Goal: Task Accomplishment & Management: Manage account settings

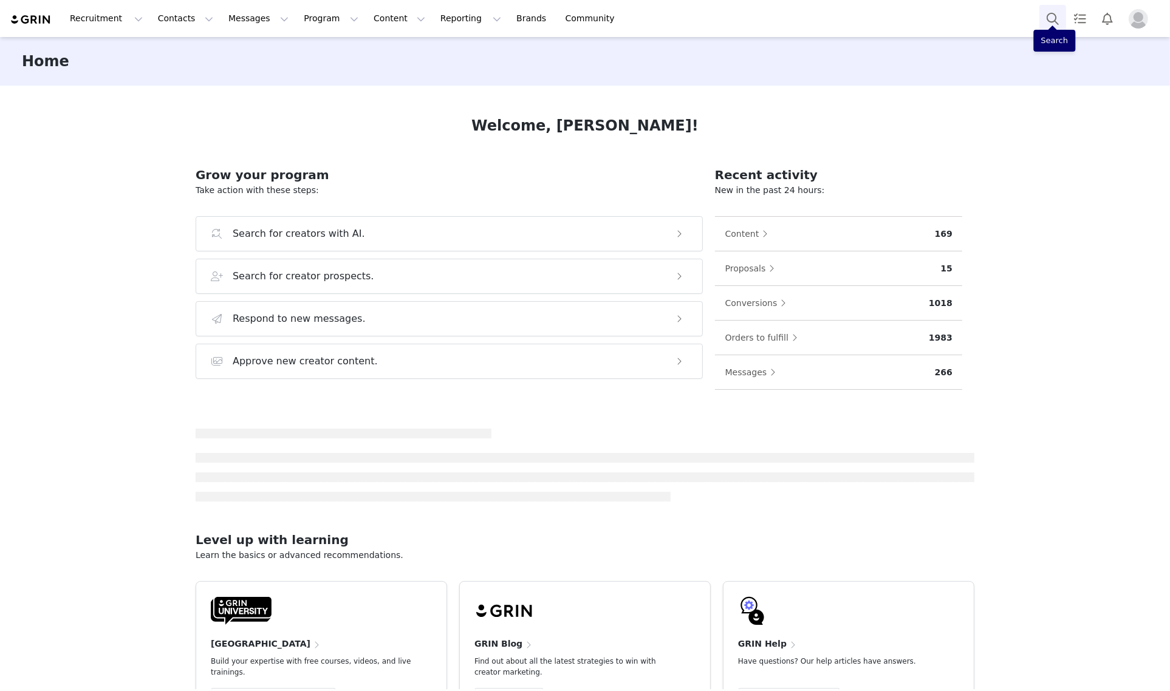
click at [1049, 16] on button "Search" at bounding box center [1052, 18] width 27 height 27
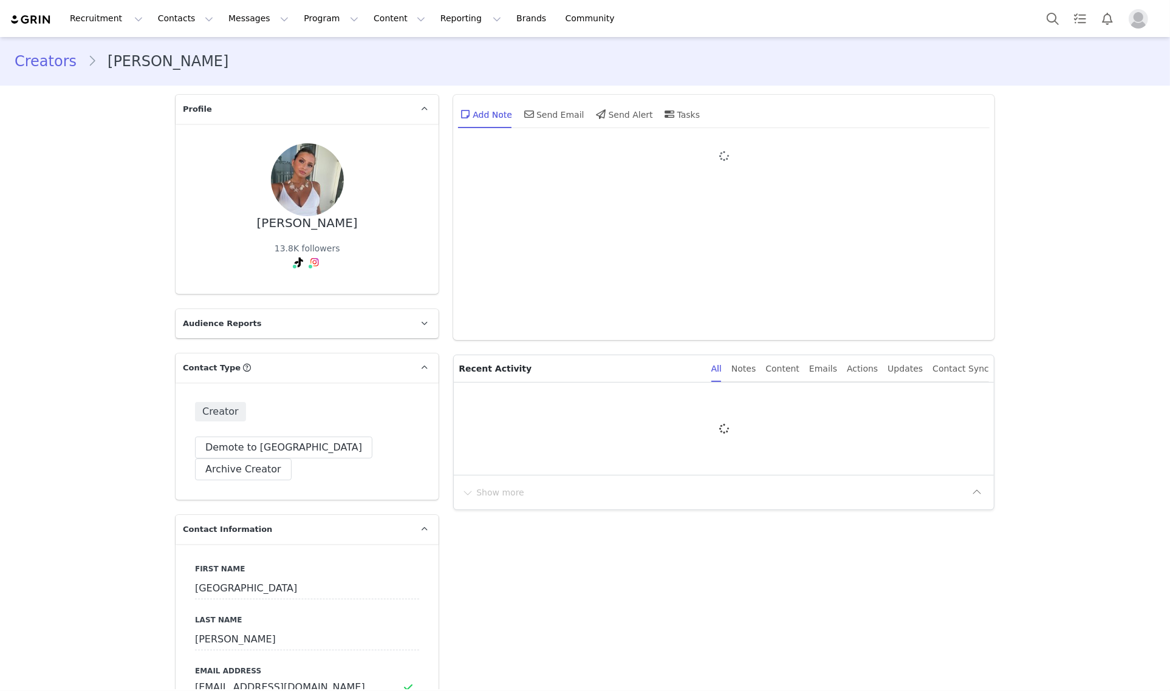
type input "+1 (United States)"
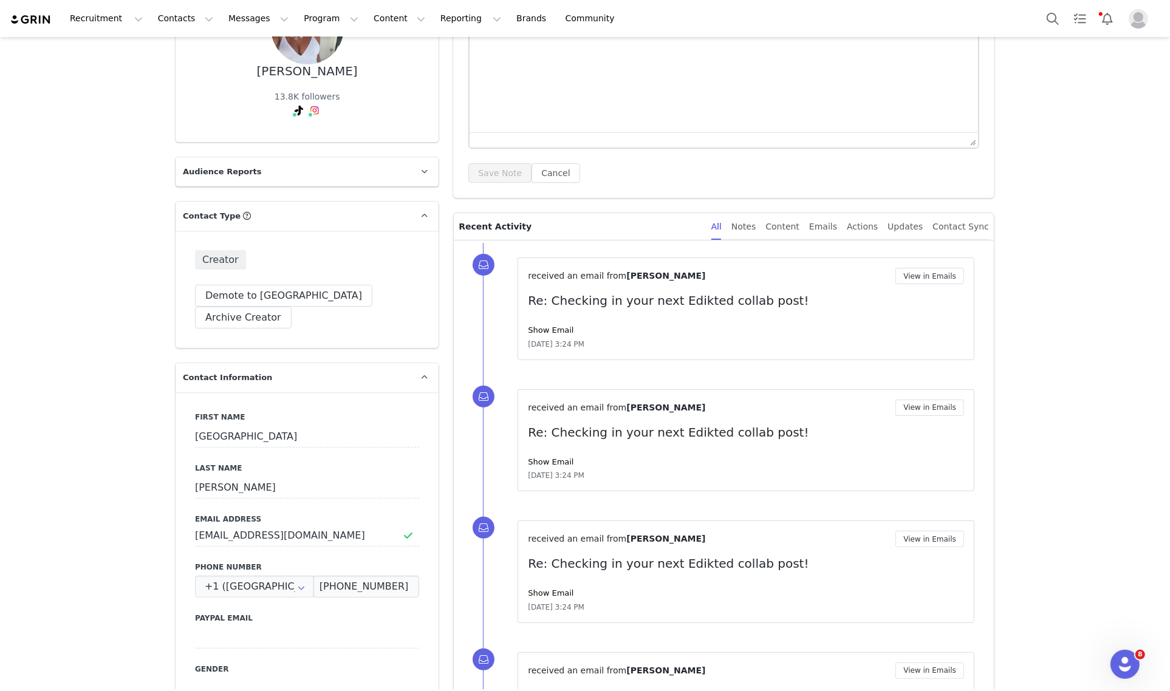
click at [737, 189] on div "System Font 12pt To open the popup, press Shift+Enter To open the popup, press …" at bounding box center [723, 94] width 541 height 207
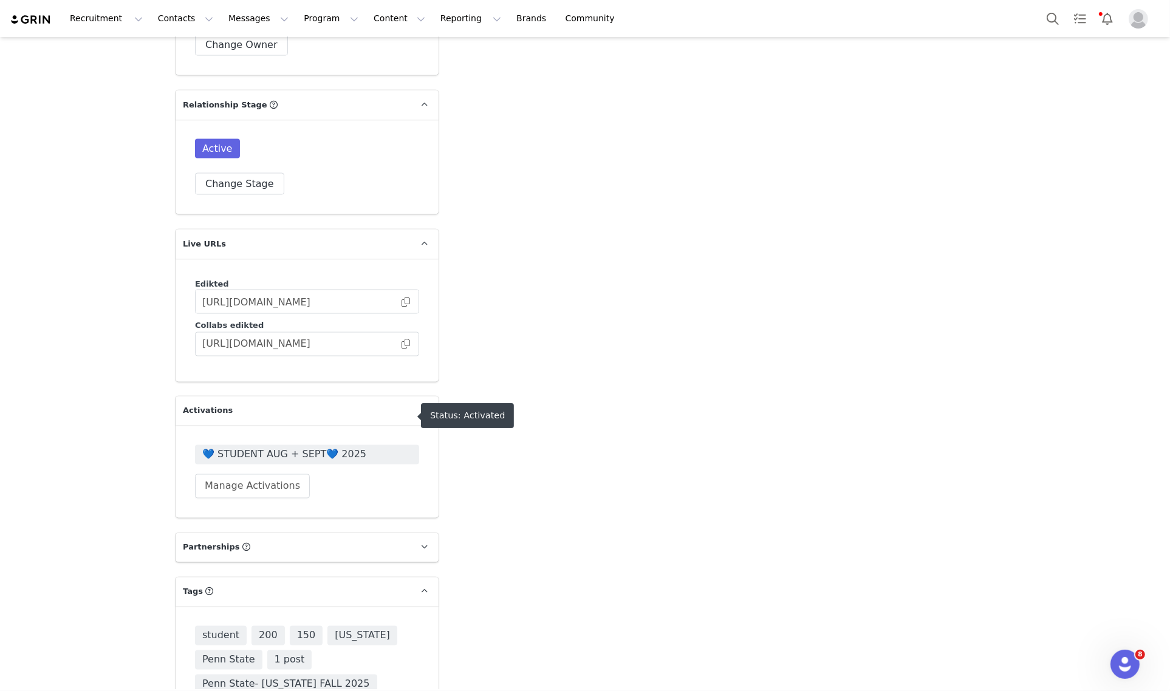
scroll to position [2068, 0]
click at [310, 447] on span "💙 STUDENT AUG + SEPT💙 2025" at bounding box center [306, 454] width 209 height 15
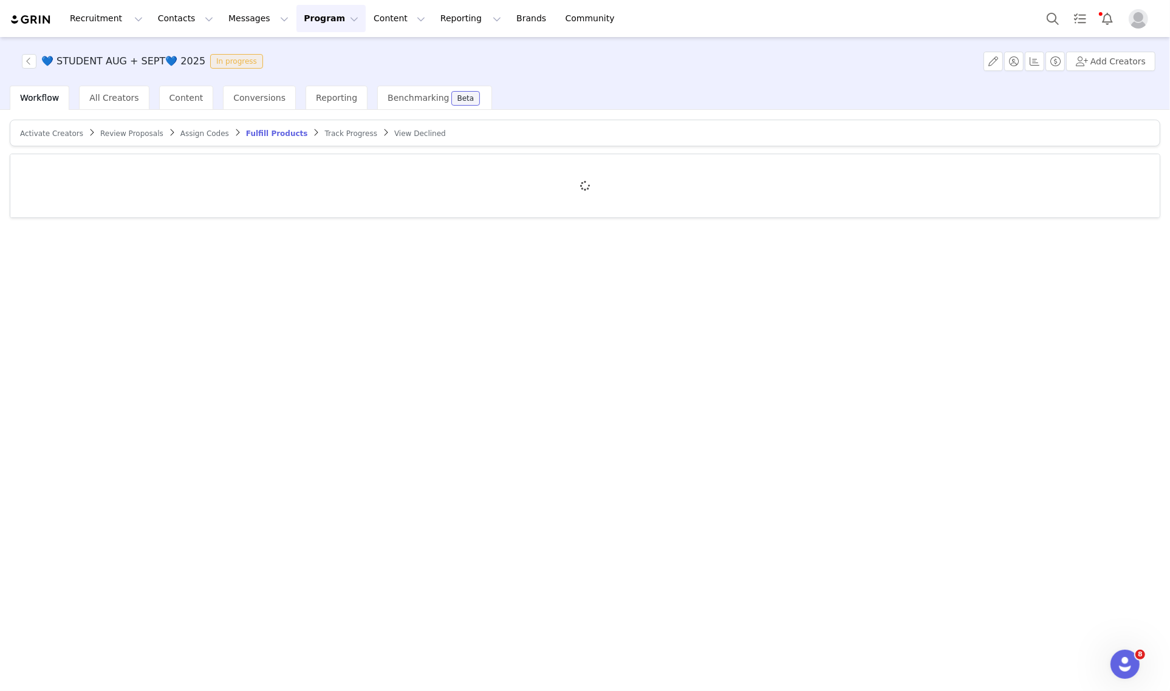
click at [325, 135] on span "Track Progress" at bounding box center [351, 133] width 52 height 9
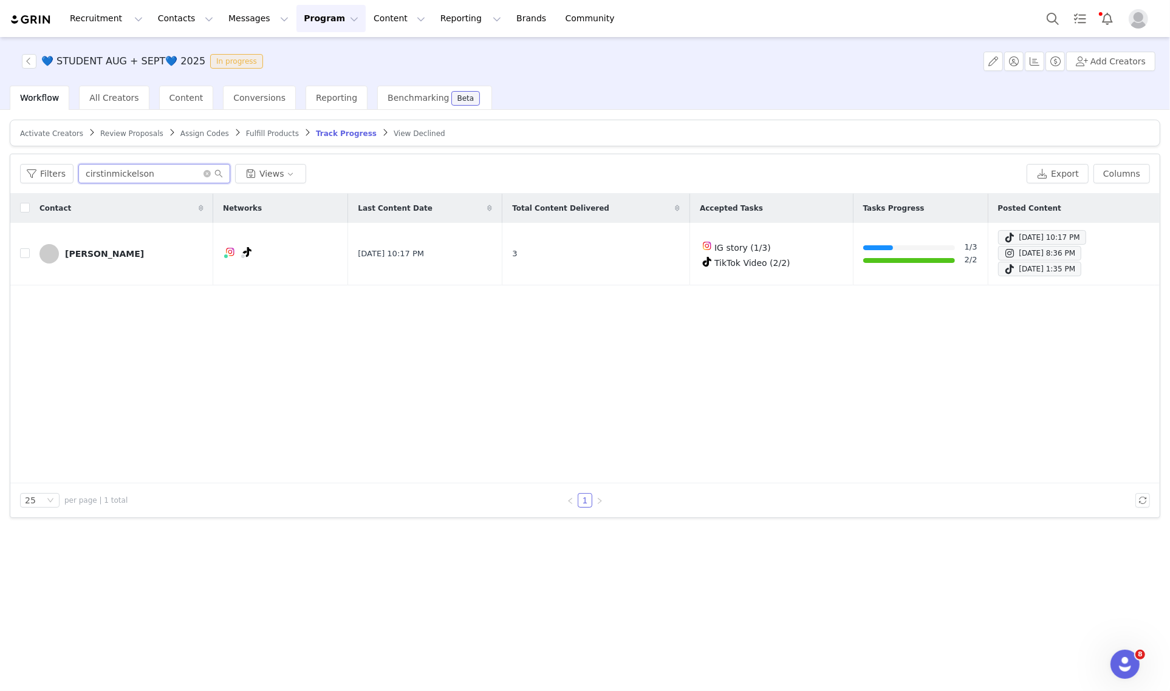
click at [170, 168] on input "cirstinmickelson" at bounding box center [154, 173] width 152 height 19
paste input "maddyfreedman318"
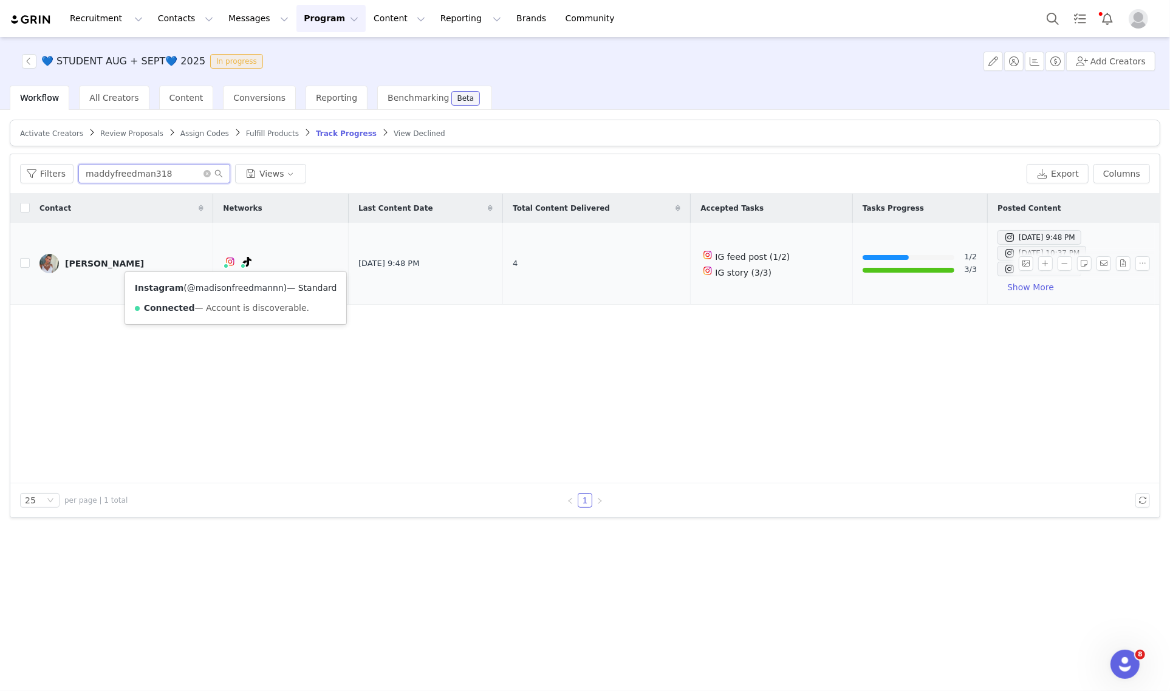
type input "maddyfreedman318"
click at [234, 287] on link "@madisonfreedmannn" at bounding box center [235, 288] width 97 height 10
click at [1047, 26] on button "Search" at bounding box center [1052, 18] width 27 height 27
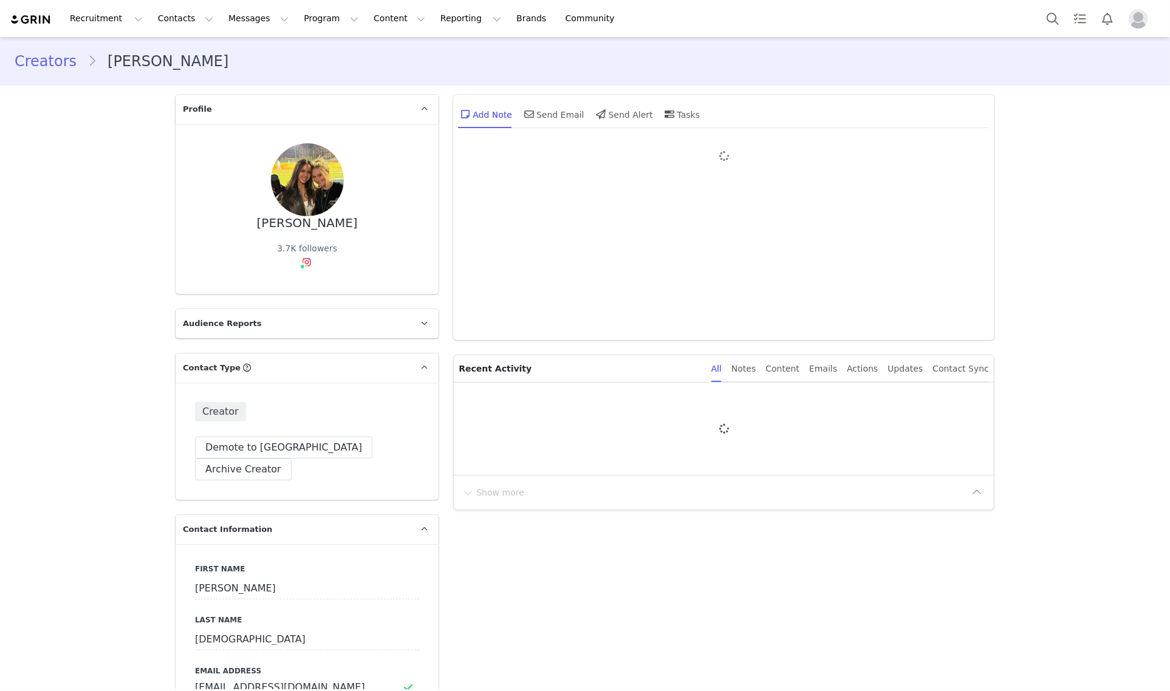
type input "+1 (United States)"
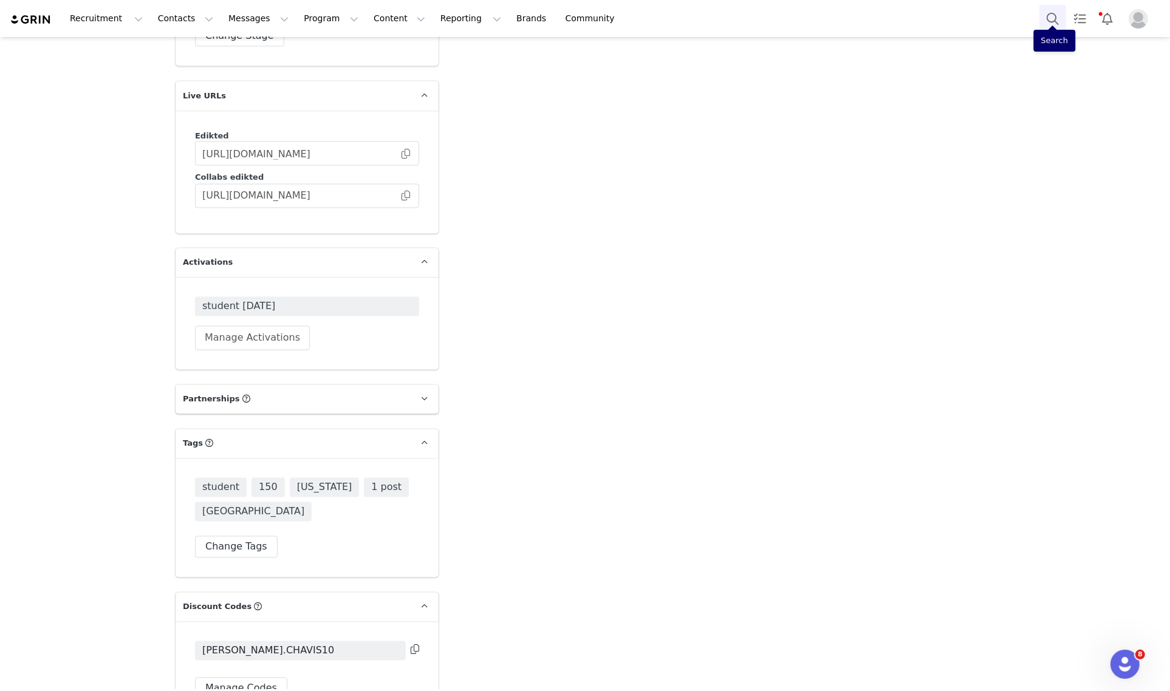
click at [1055, 23] on button "Search" at bounding box center [1052, 18] width 27 height 27
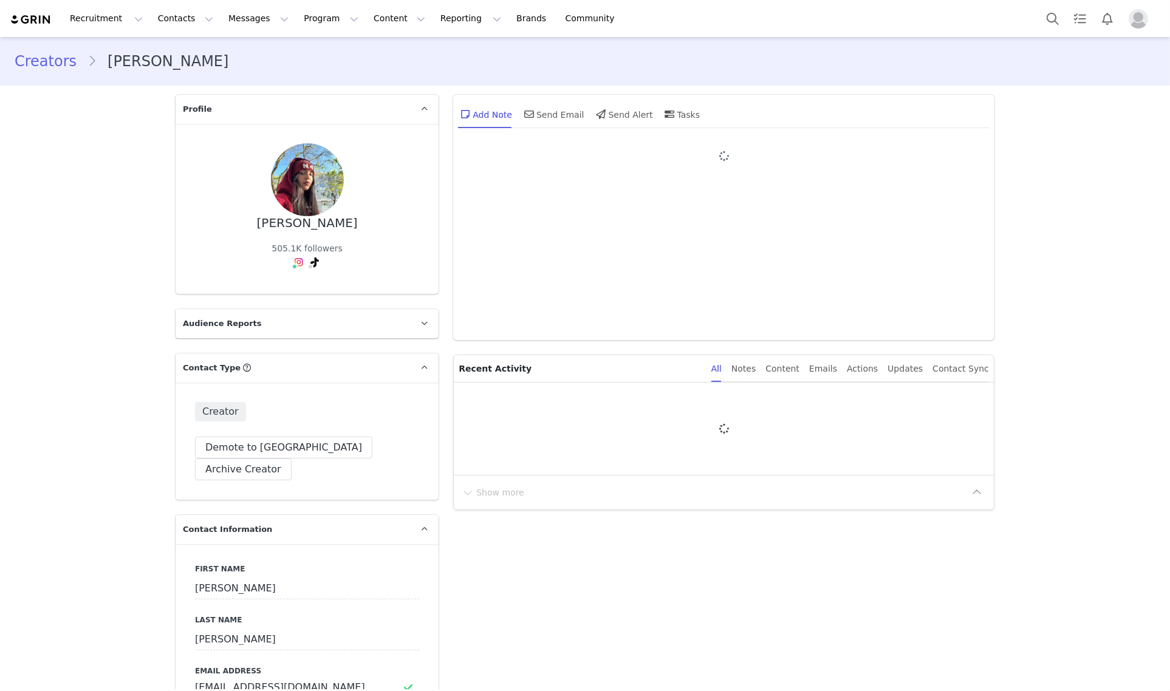
type input "+1 (United States)"
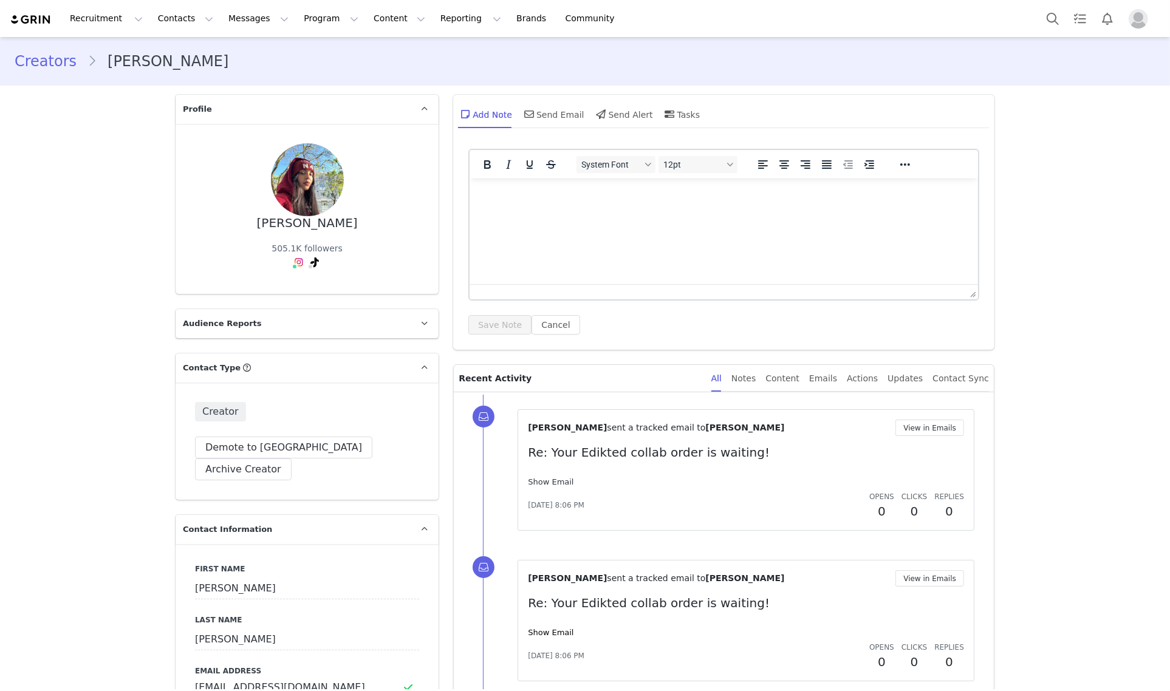
click at [544, 486] on link "Show Email" at bounding box center [551, 481] width 46 height 9
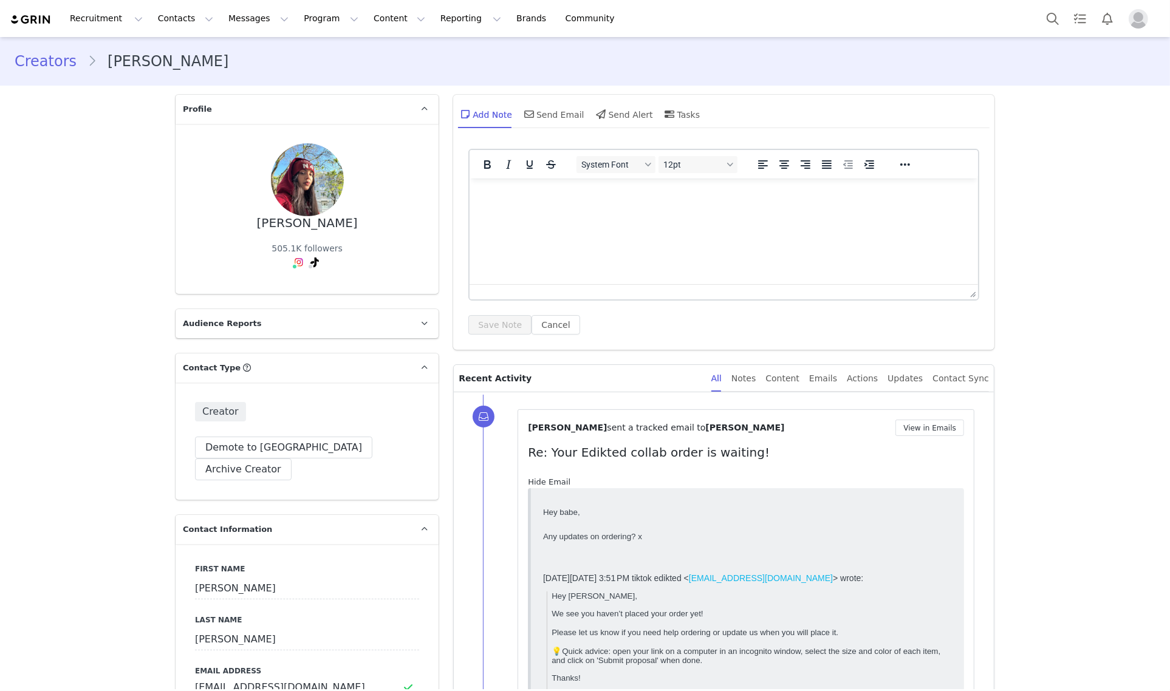
click at [544, 486] on link "Hide Email" at bounding box center [549, 481] width 43 height 9
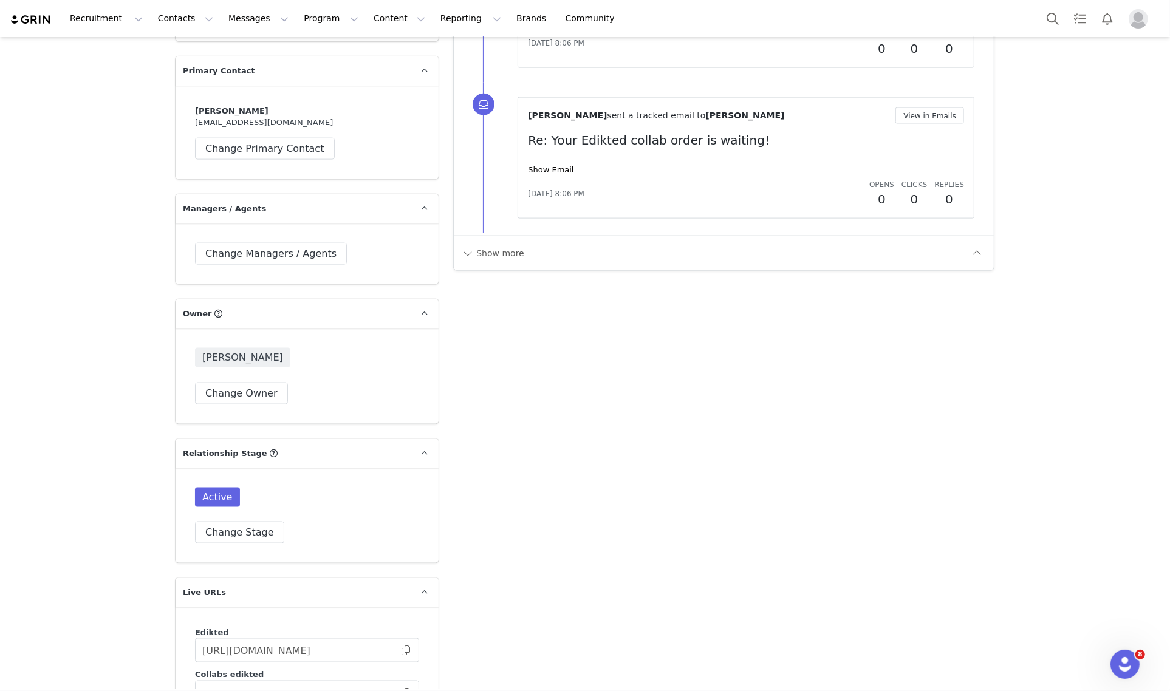
scroll to position [1670, 0]
click at [1046, 17] on button "Search" at bounding box center [1052, 18] width 27 height 27
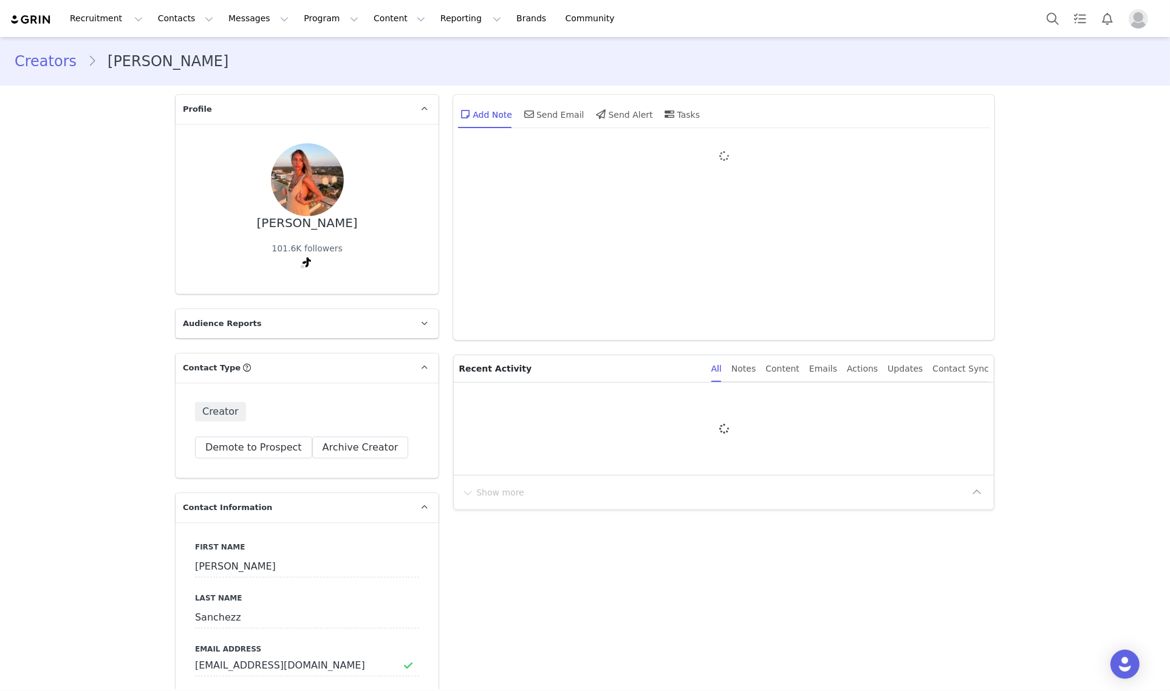
type input "+1 ([GEOGRAPHIC_DATA])"
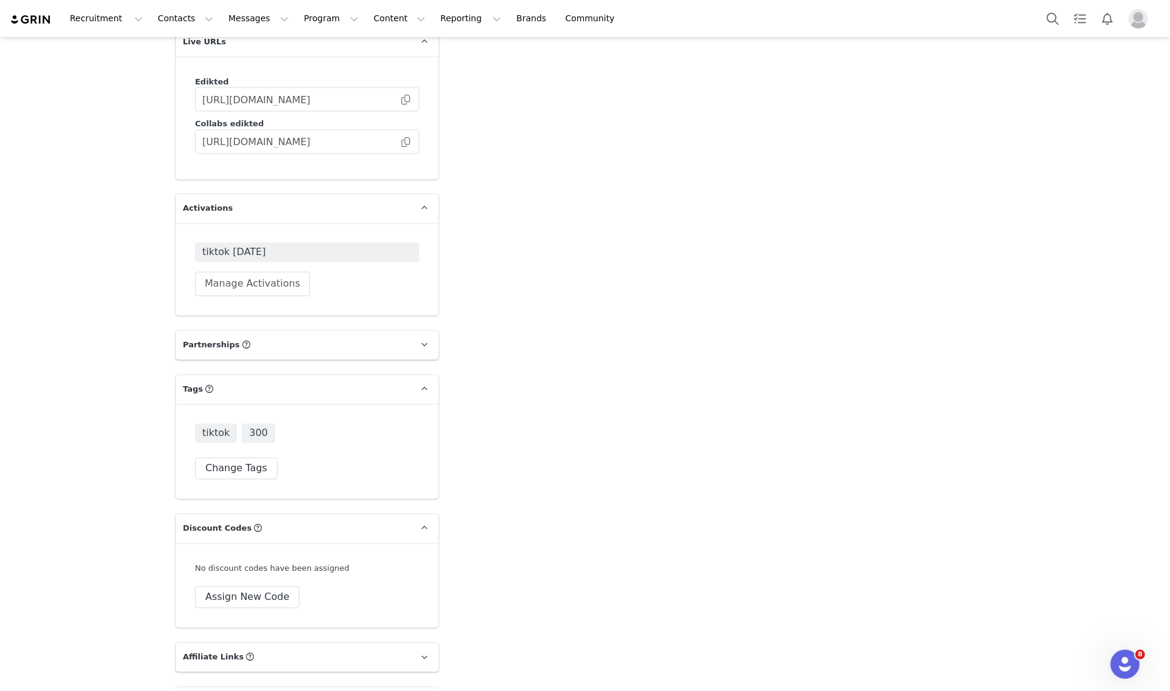
scroll to position [2326, 0]
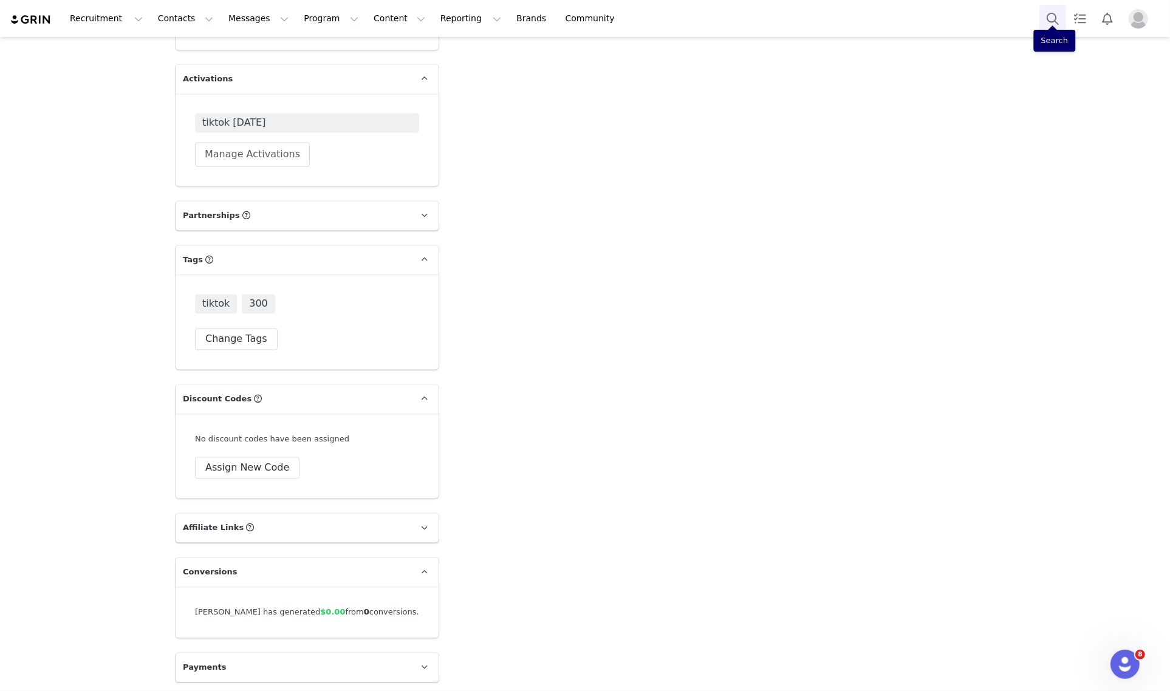
click at [1046, 16] on button "Search" at bounding box center [1052, 18] width 27 height 27
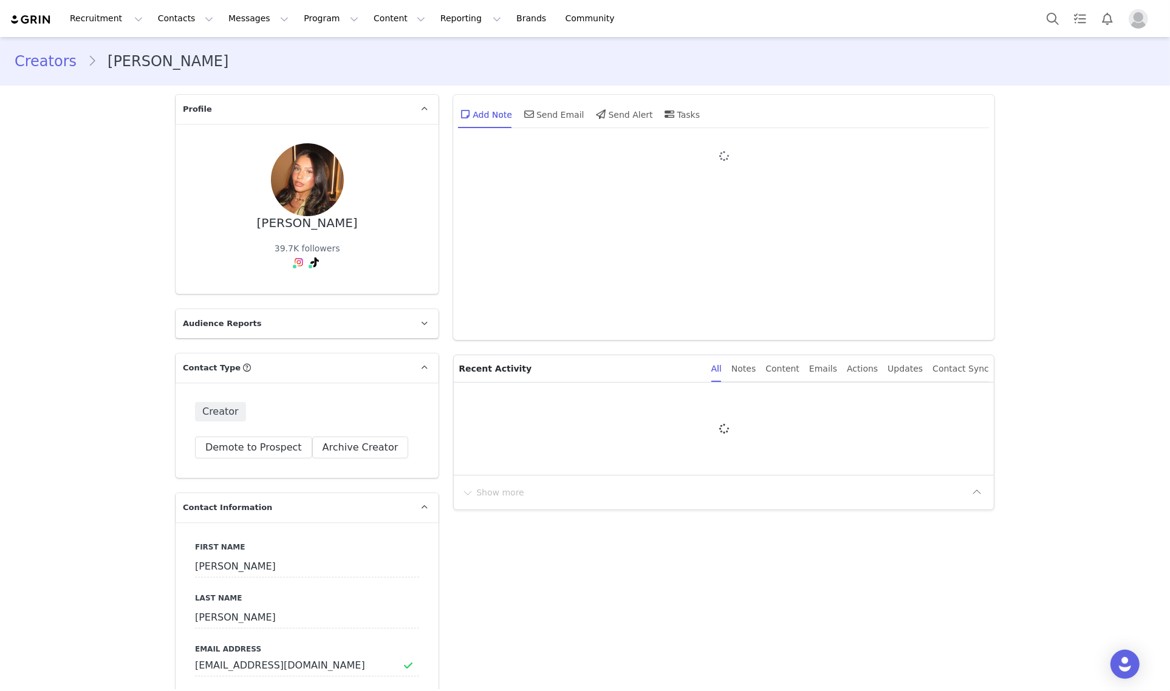
type input "+1 ([GEOGRAPHIC_DATA])"
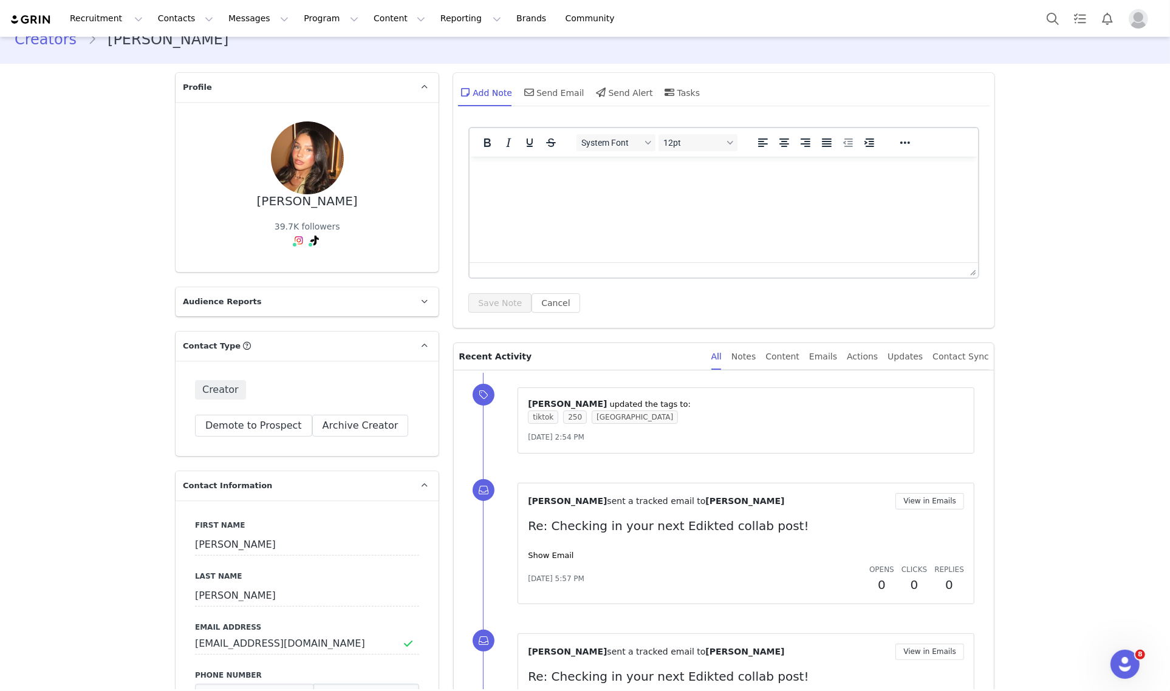
scroll to position [250, 0]
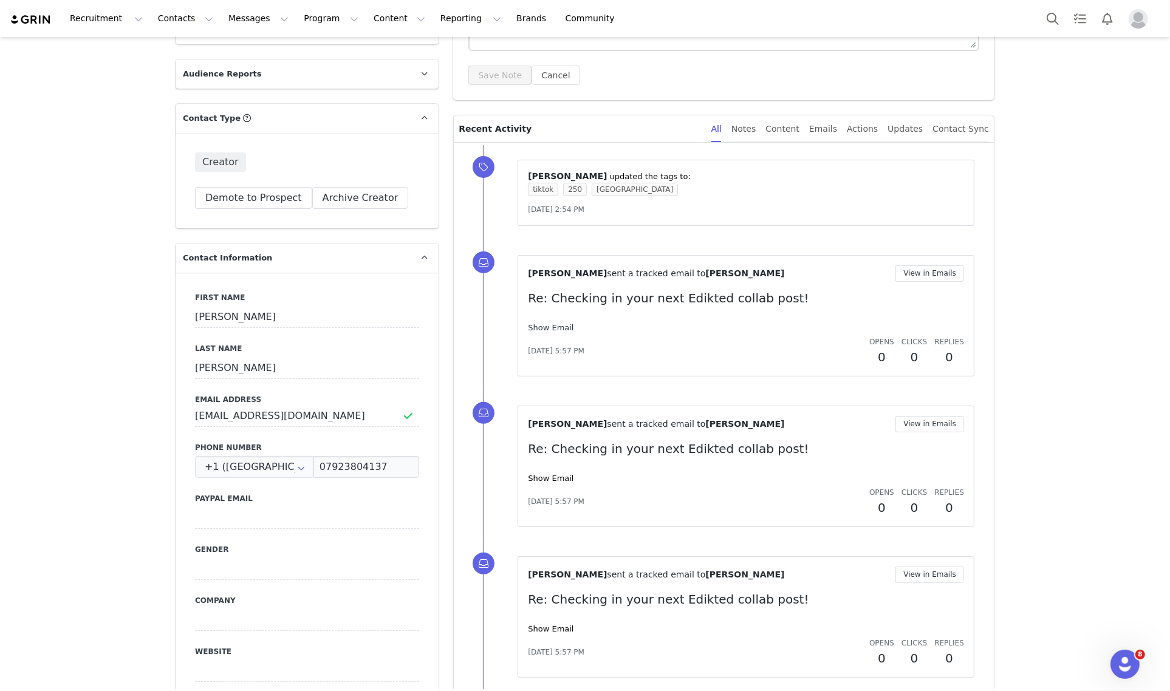
click at [548, 326] on link "Show Email" at bounding box center [551, 327] width 46 height 9
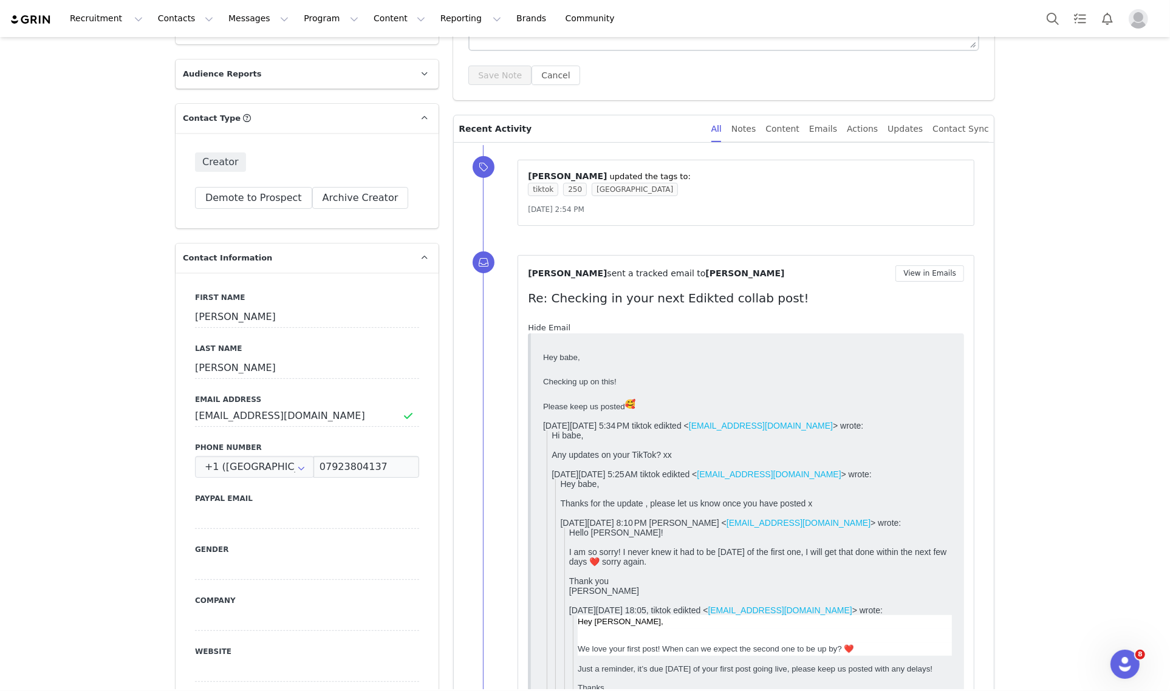
scroll to position [0, 0]
click at [548, 326] on link "Hide Email" at bounding box center [549, 327] width 43 height 9
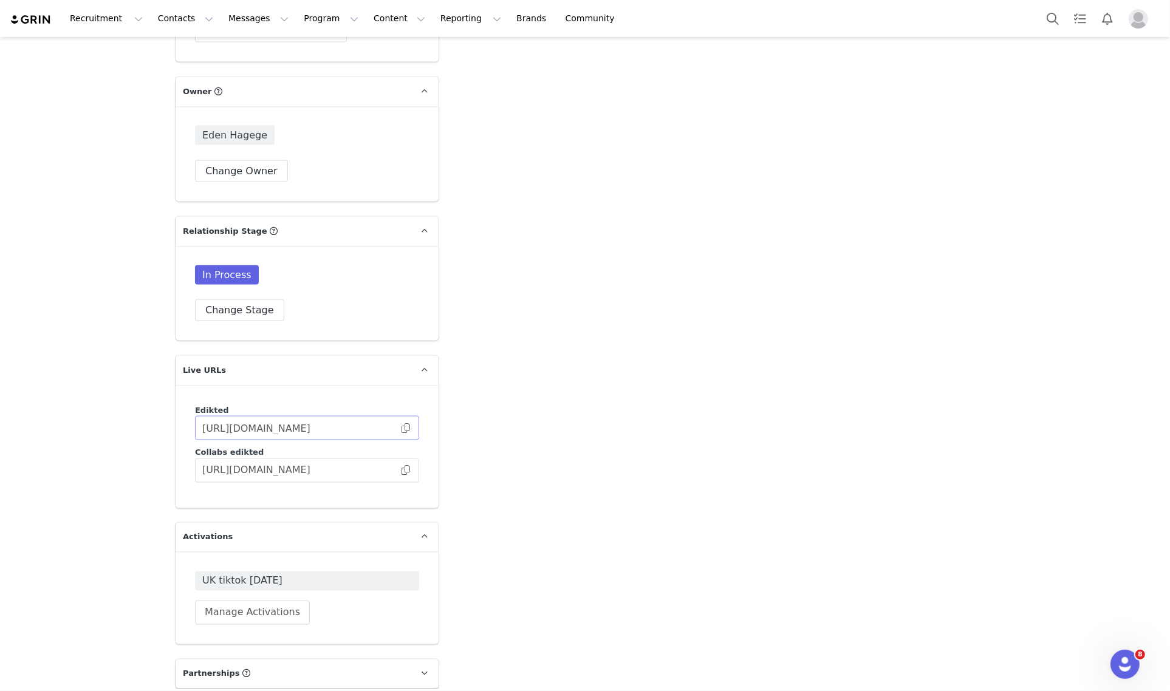
scroll to position [2147, 0]
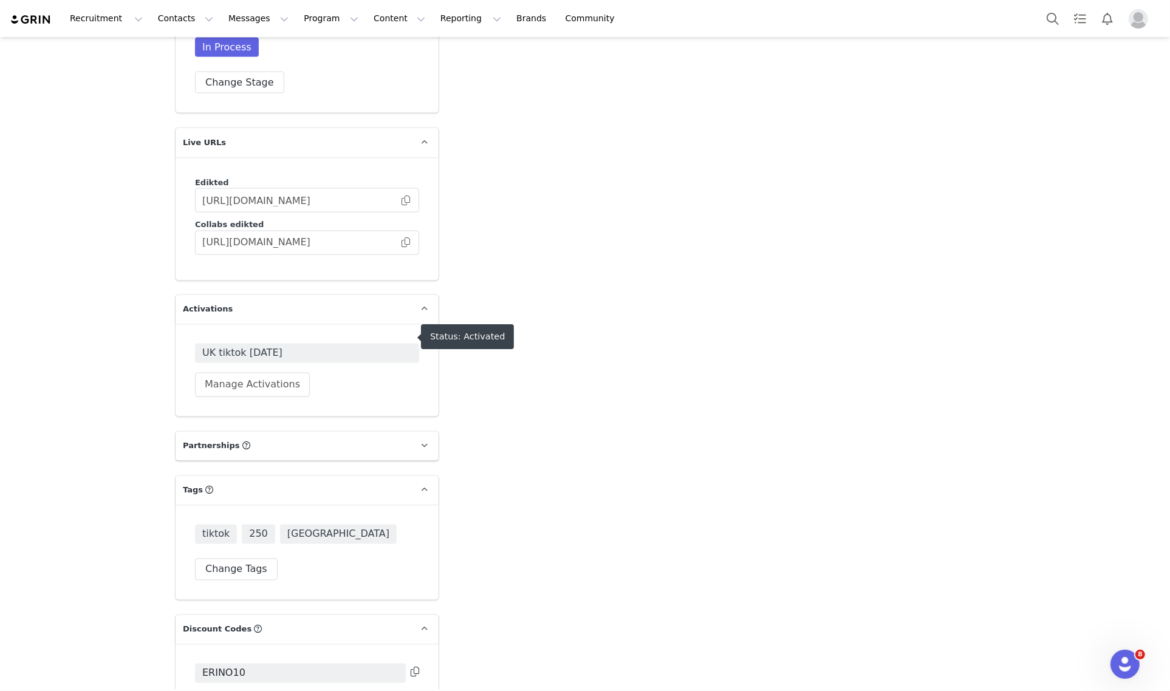
click at [263, 346] on span "UK tiktok [DATE]" at bounding box center [306, 353] width 209 height 15
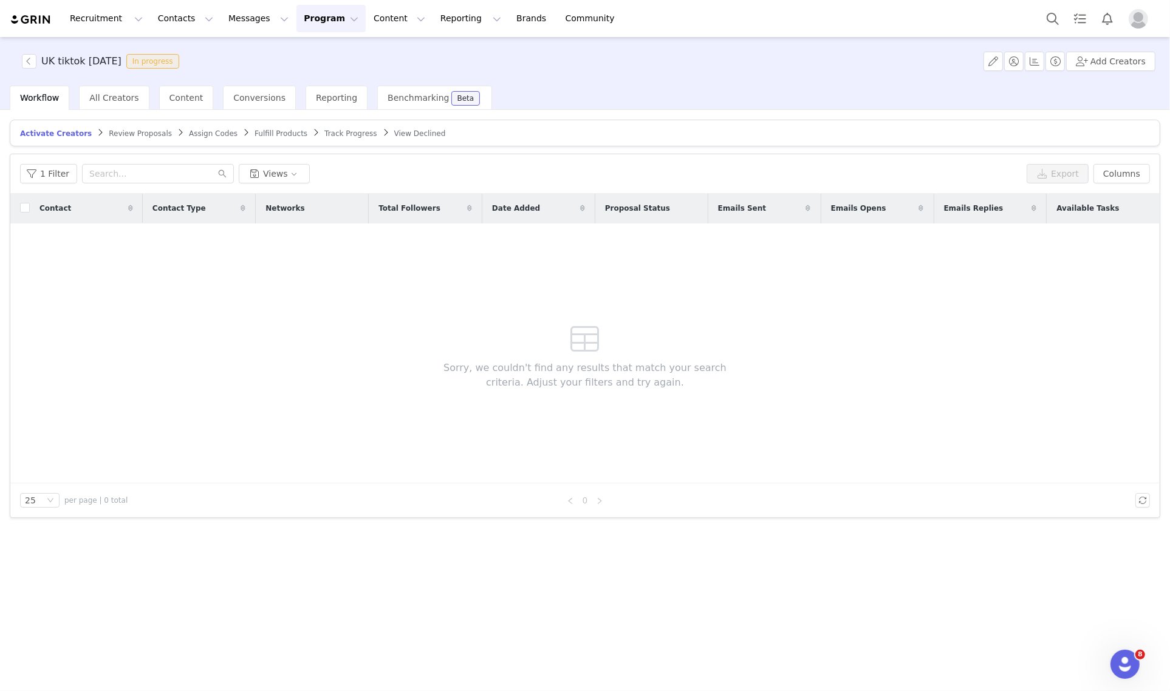
click at [254, 135] on span "Fulfill Products" at bounding box center [280, 133] width 53 height 9
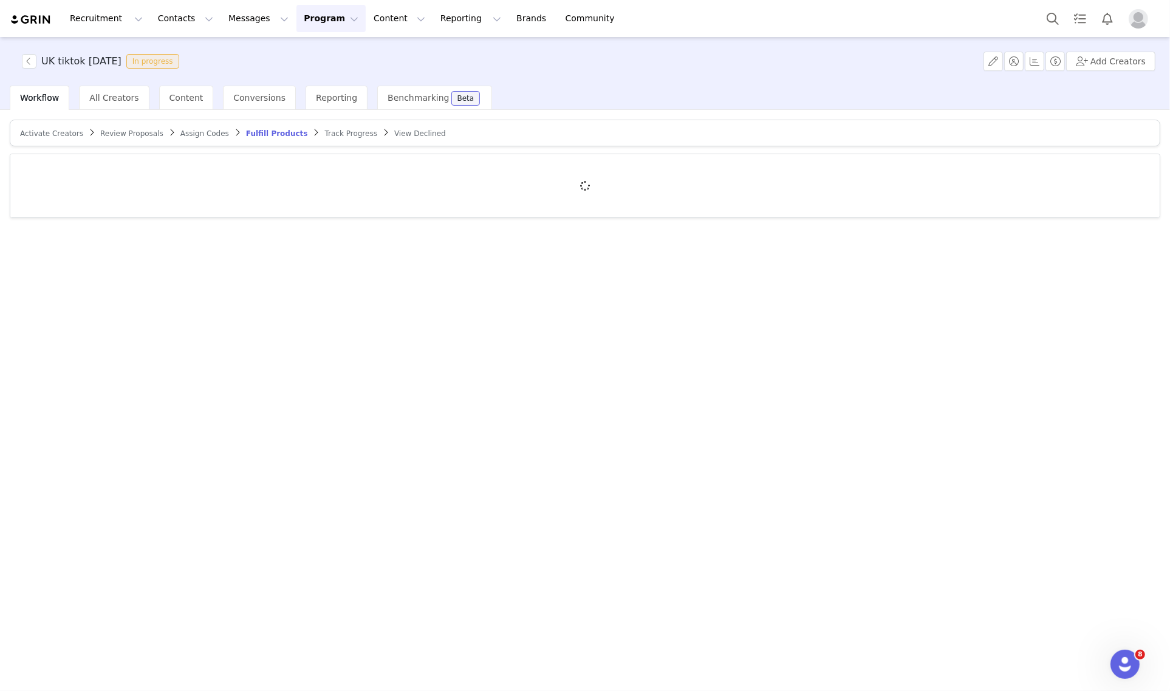
click at [325, 131] on span "Track Progress" at bounding box center [351, 133] width 52 height 9
click at [104, 180] on div at bounding box center [584, 185] width 1149 height 63
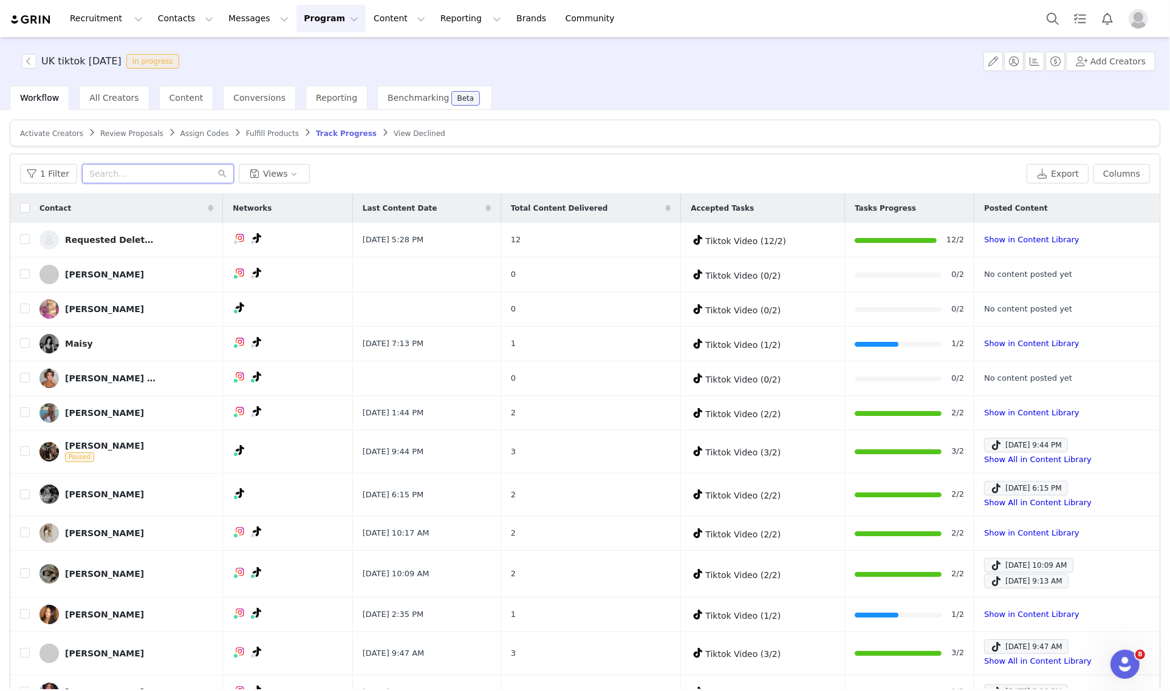
click at [168, 178] on input "text" at bounding box center [158, 173] width 152 height 19
paste input "smnthchavis"
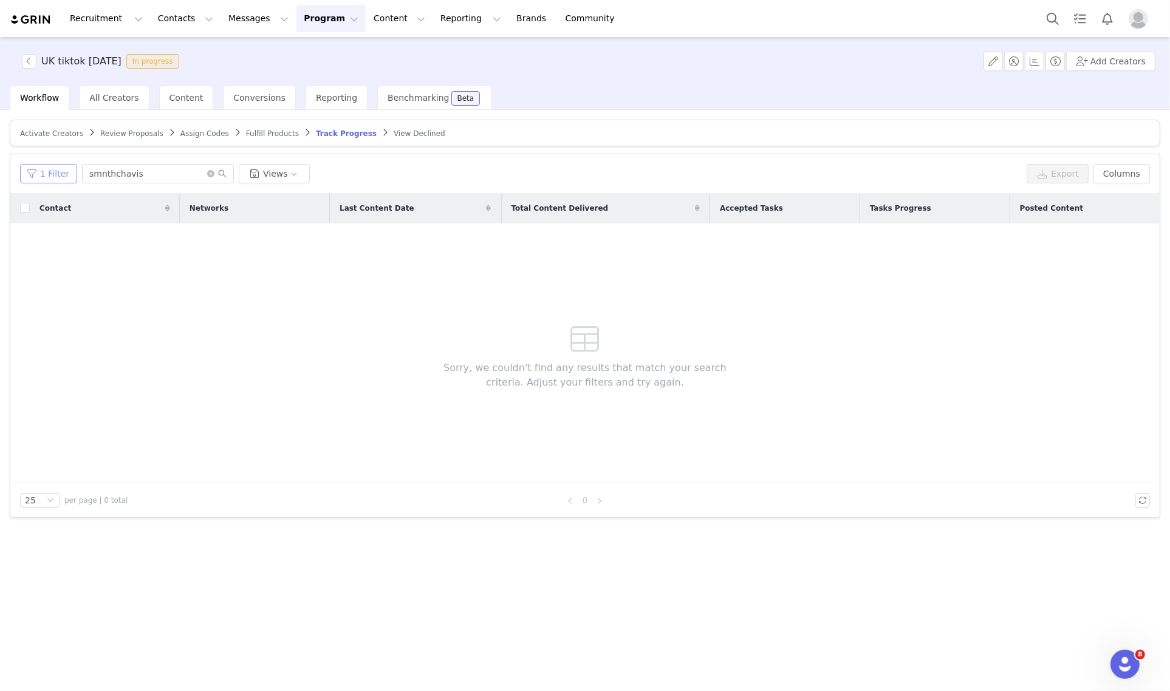
drag, startPoint x: 50, startPoint y: 162, endPoint x: 52, endPoint y: 172, distance: 10.0
click at [50, 162] on div "1 Filter smnthchavis Views Export Columns" at bounding box center [584, 173] width 1149 height 39
click at [52, 173] on button "1 Filter" at bounding box center [48, 173] width 57 height 19
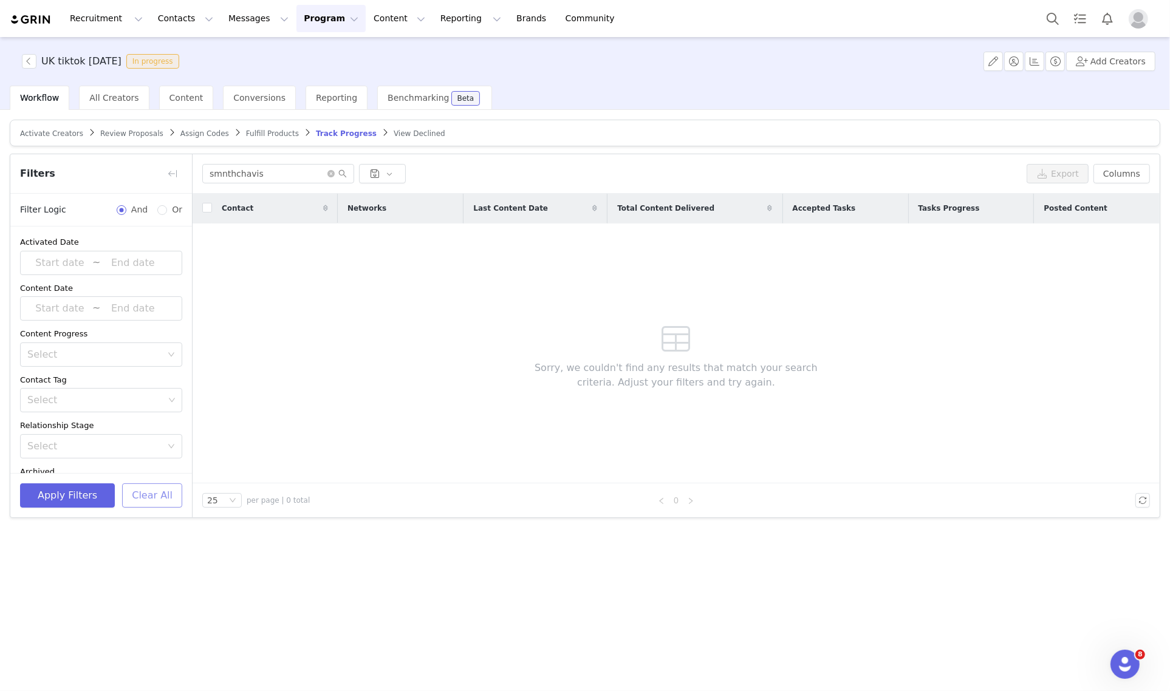
click at [152, 494] on button "Clear All" at bounding box center [152, 495] width 60 height 24
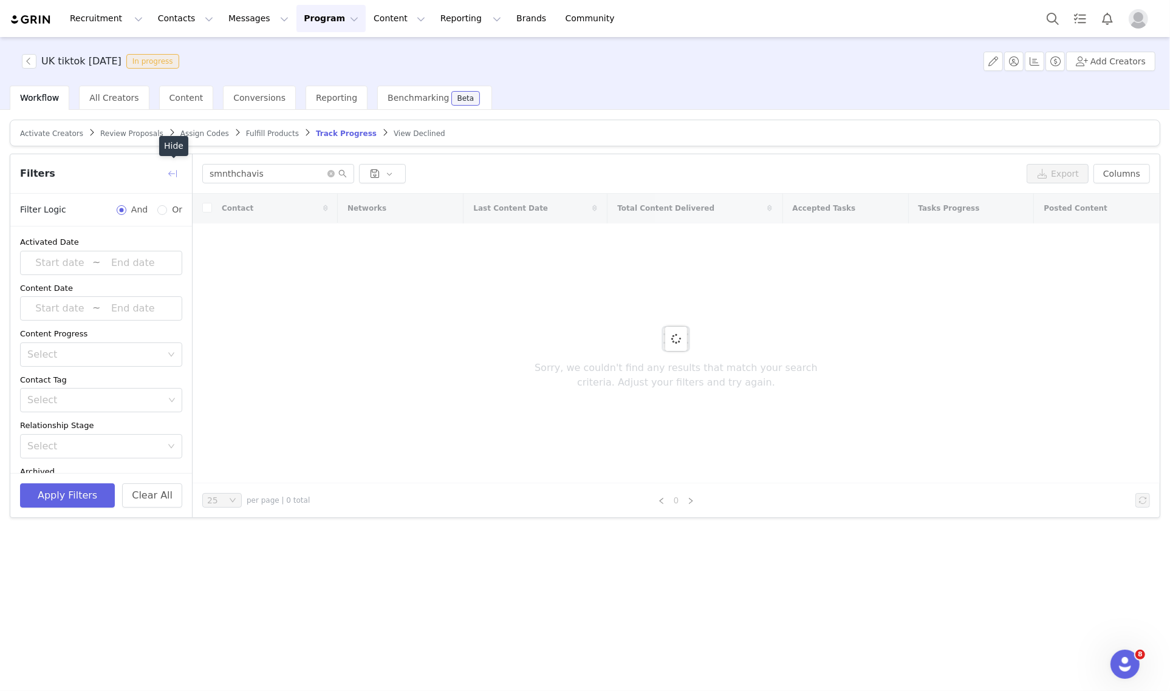
click at [174, 175] on button "button" at bounding box center [172, 173] width 19 height 19
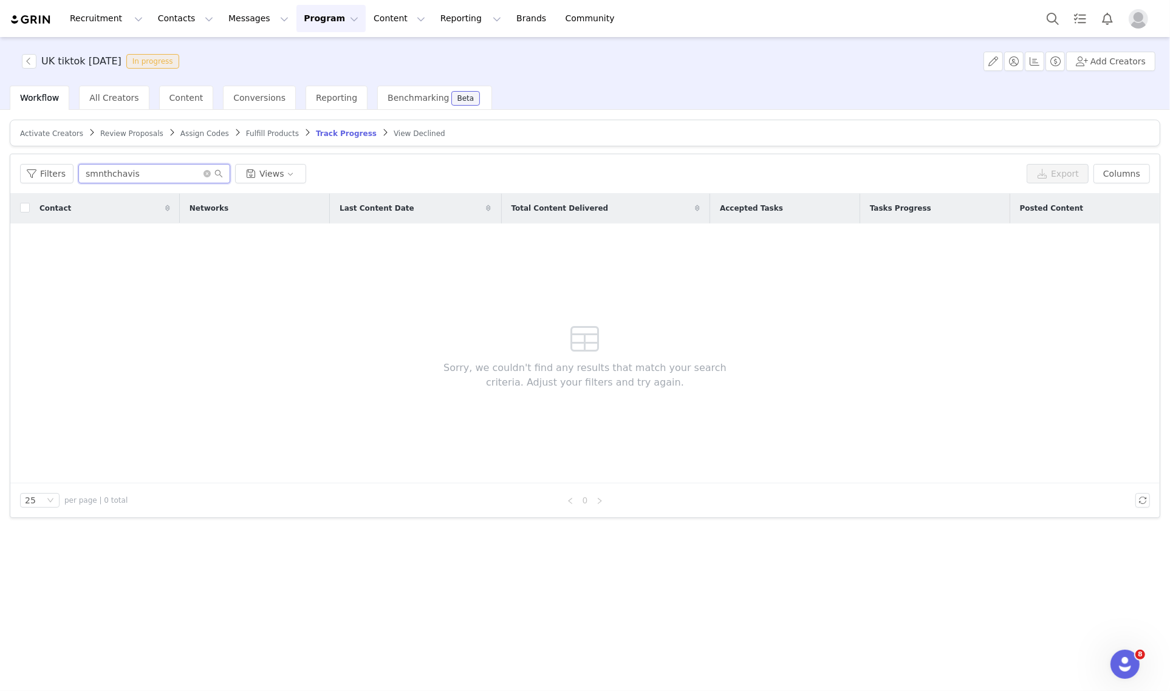
click at [174, 175] on input "smnthchavis" at bounding box center [154, 173] width 152 height 19
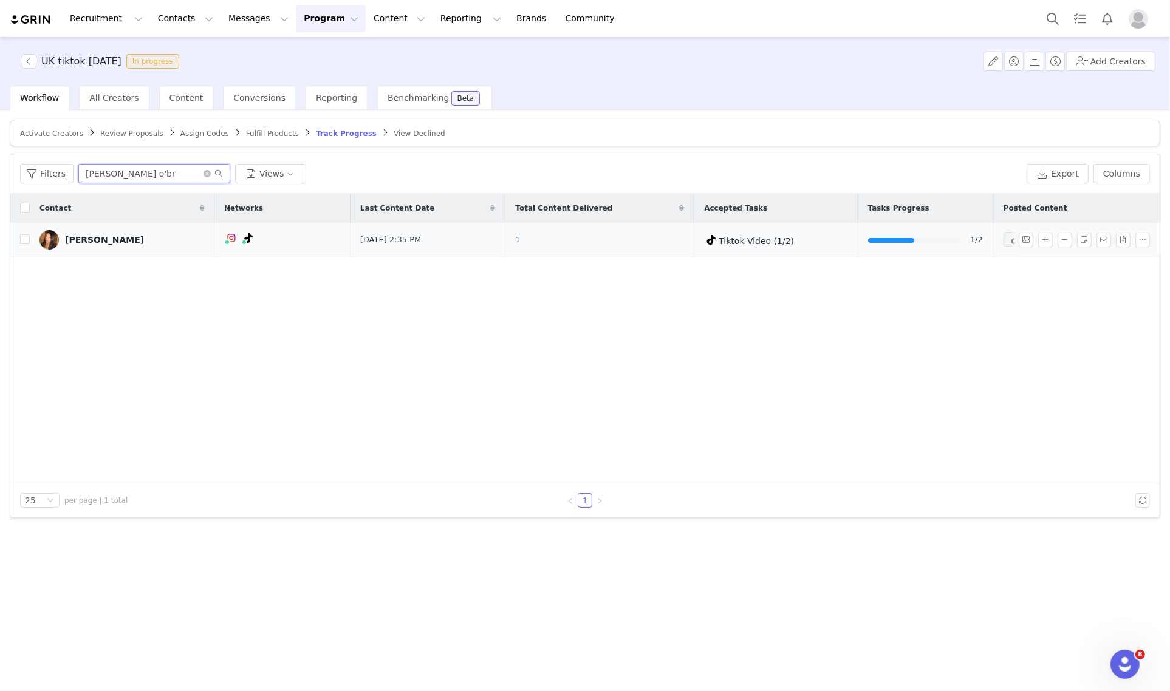
type input "Erin o'br"
click at [98, 236] on div "[PERSON_NAME]" at bounding box center [104, 240] width 79 height 10
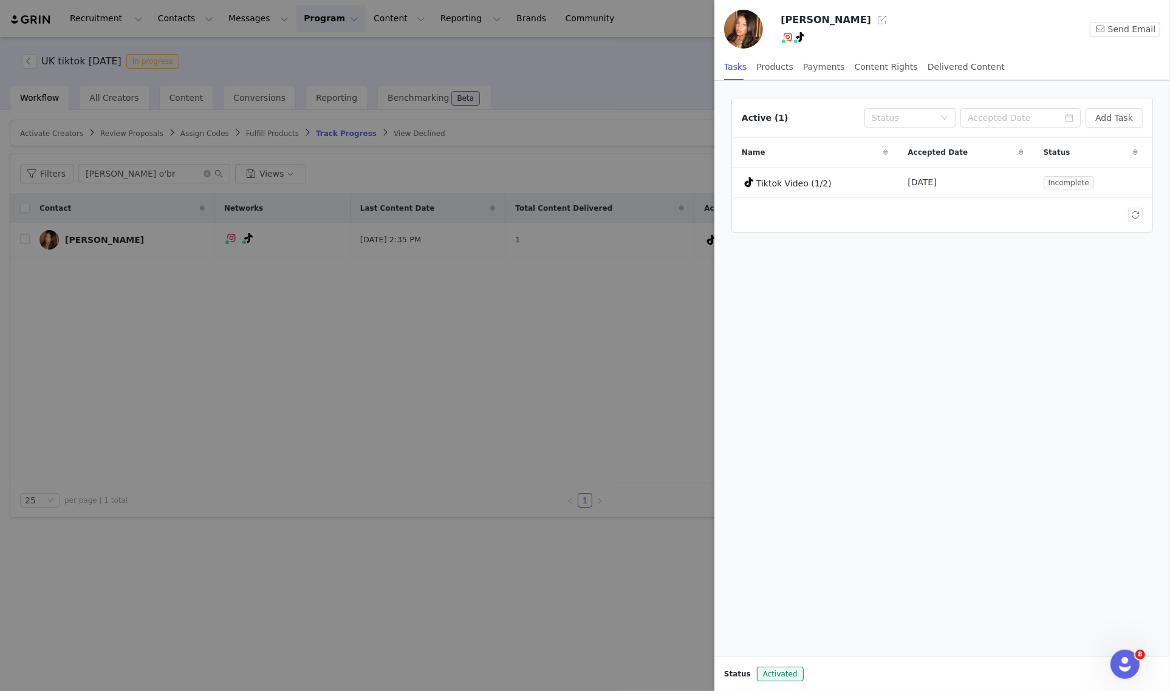
click at [872, 23] on button "button" at bounding box center [881, 19] width 19 height 19
click at [635, 319] on div at bounding box center [585, 345] width 1170 height 691
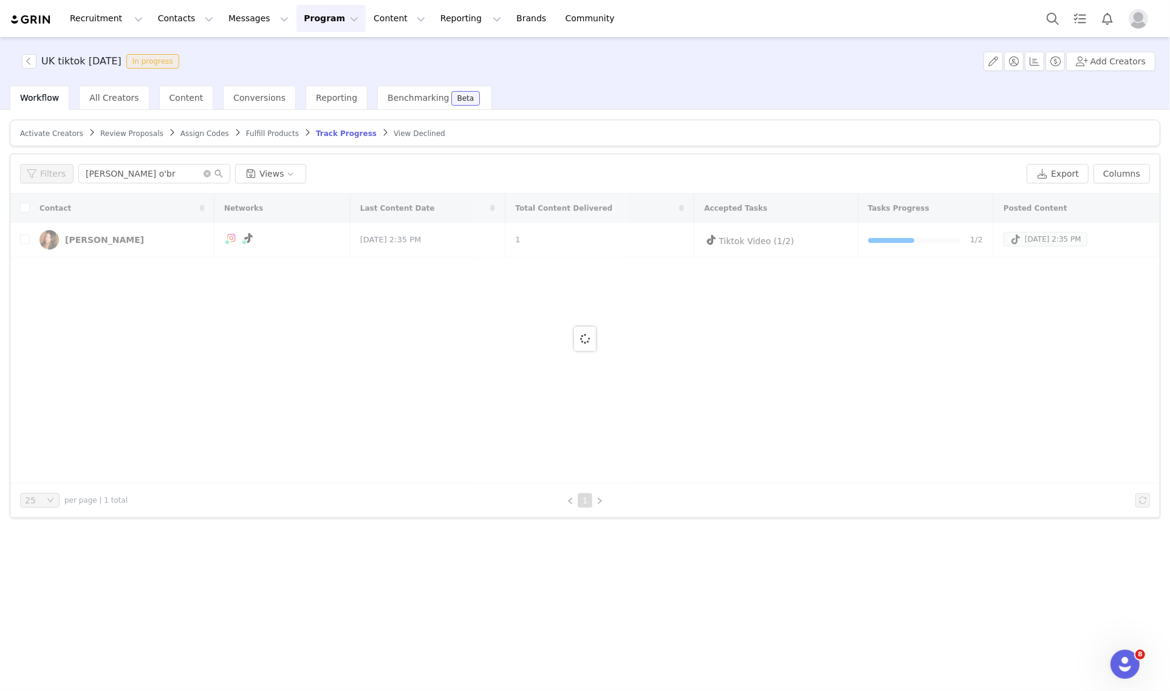
click at [995, 238] on div at bounding box center [584, 339] width 1149 height 290
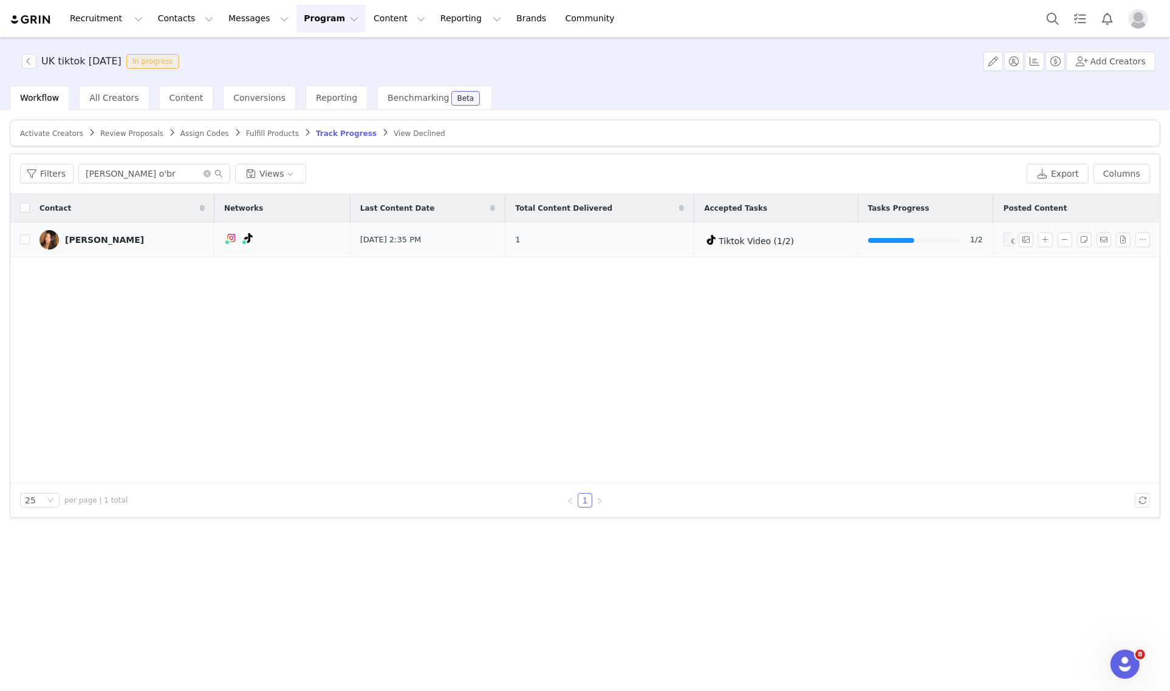
click at [1009, 239] on div "Jun 20, 2025 2:35 PM" at bounding box center [1045, 239] width 72 height 15
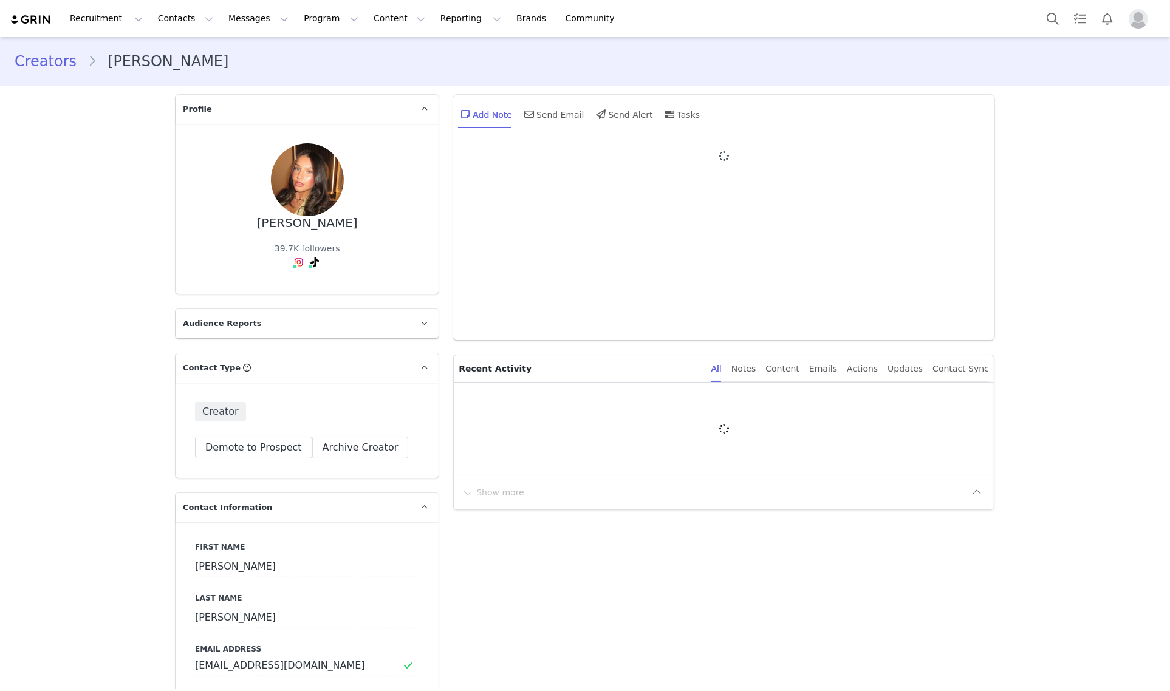
type input "+1 ([GEOGRAPHIC_DATA])"
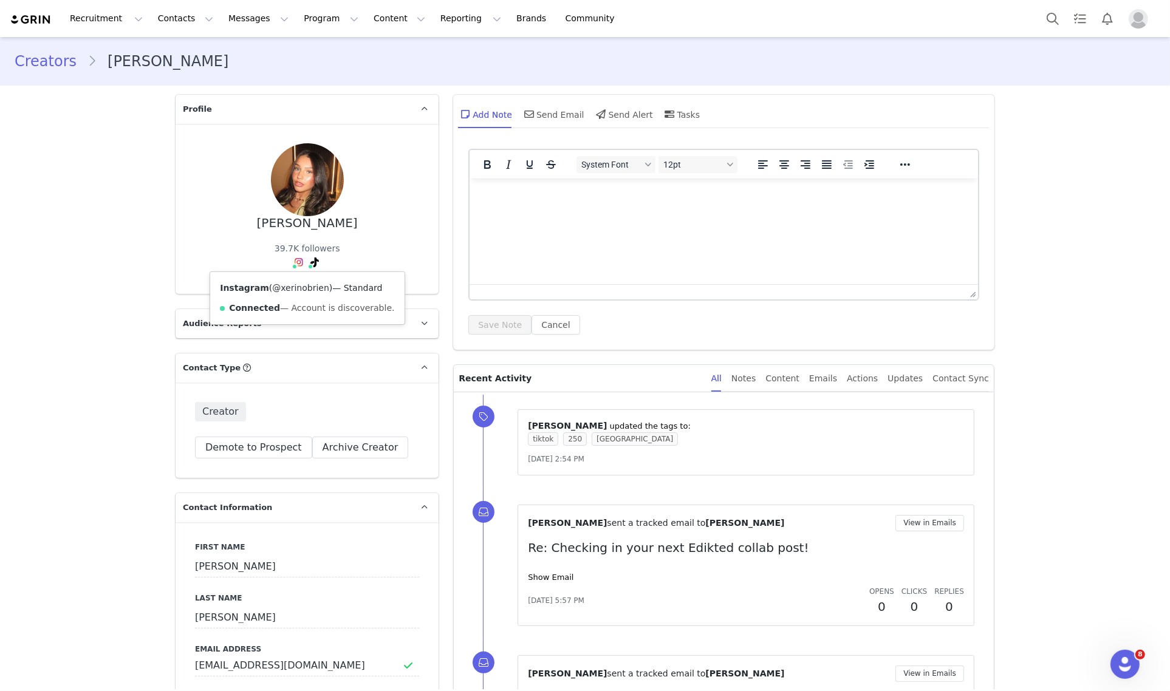
click at [286, 290] on link "@xerinobrien" at bounding box center [300, 288] width 57 height 10
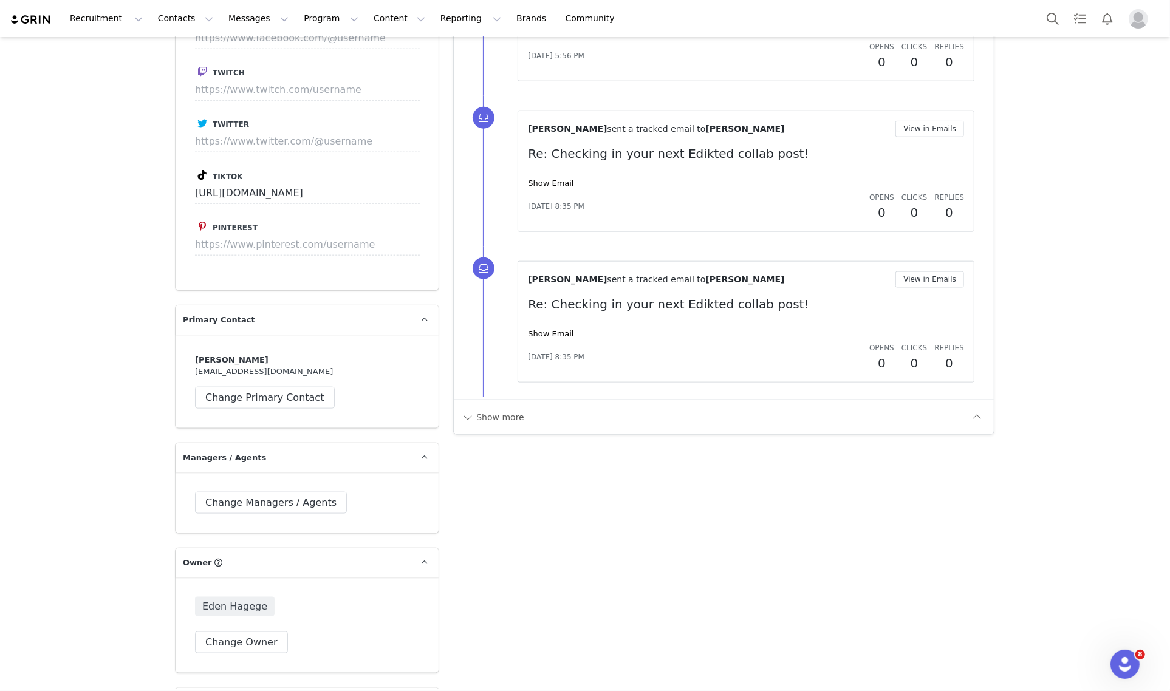
scroll to position [1518, 0]
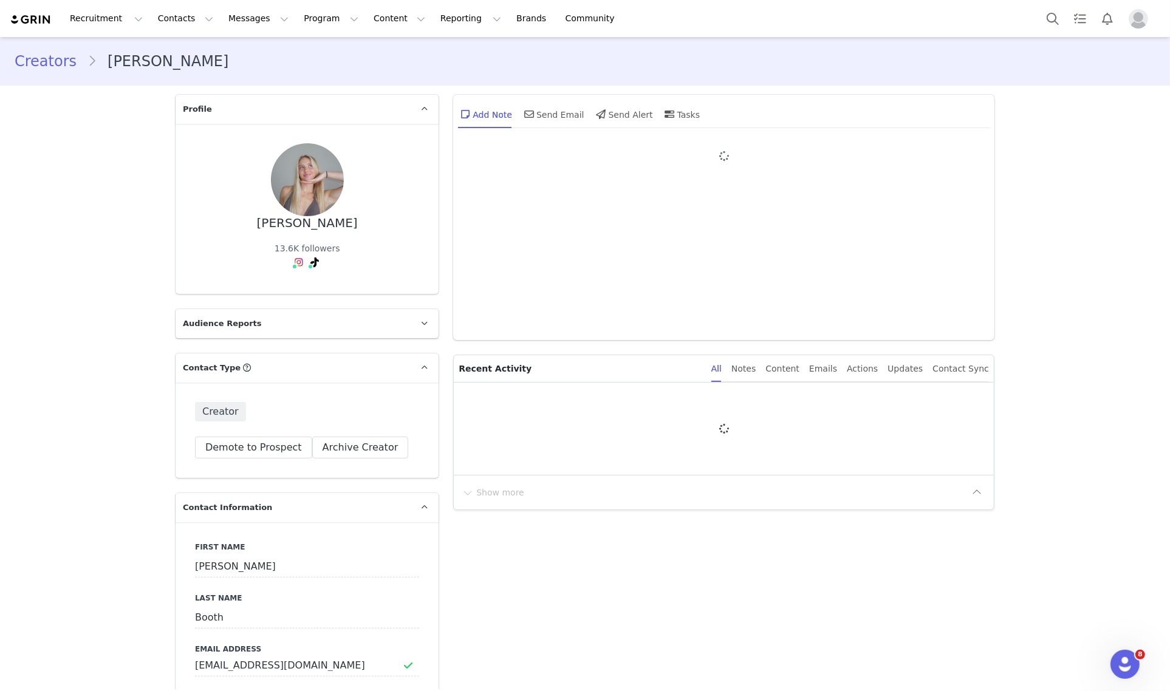
type input "+1 ([GEOGRAPHIC_DATA])"
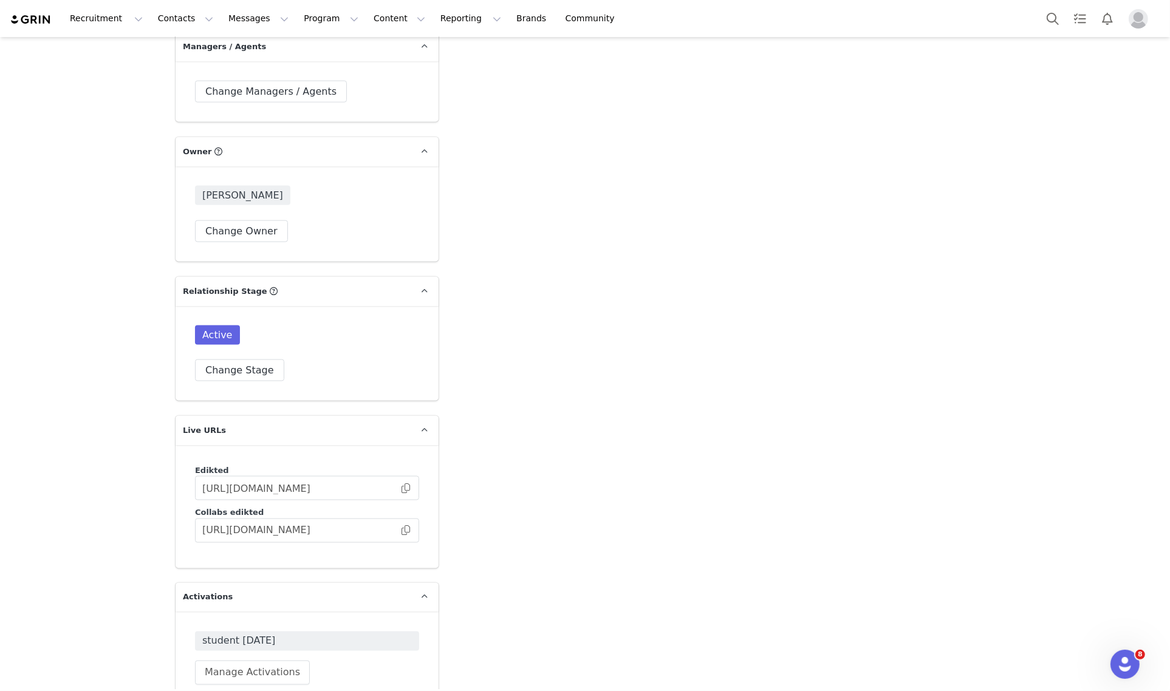
scroll to position [2049, 0]
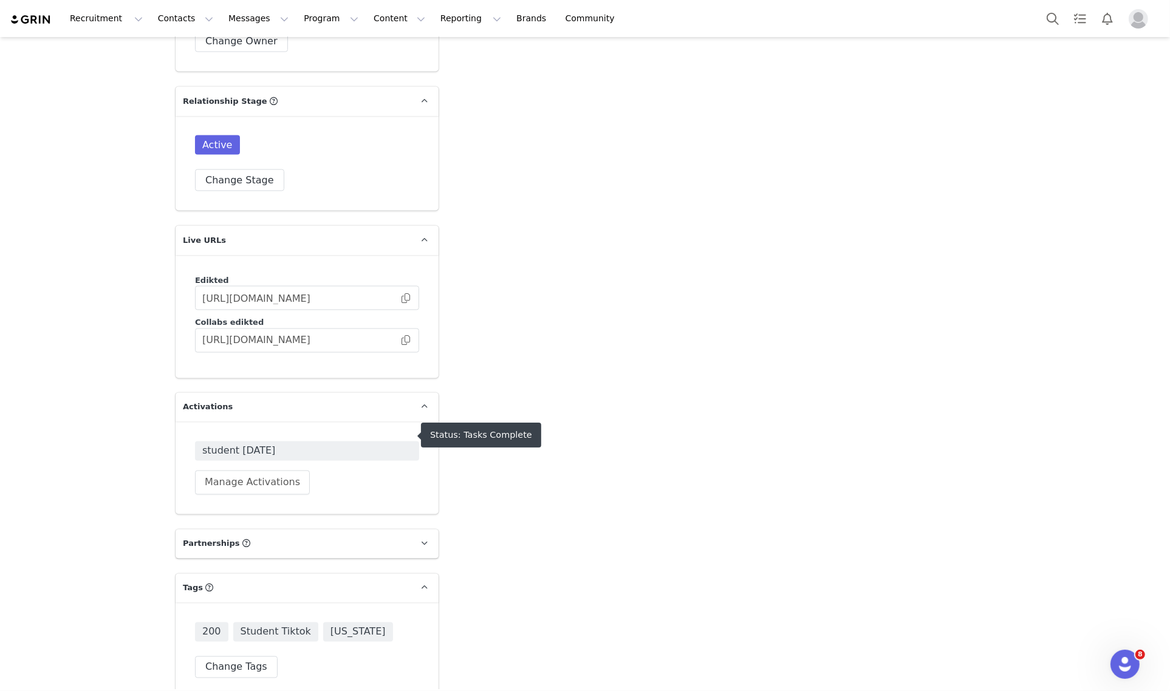
click at [271, 444] on span "student [DATE]" at bounding box center [306, 451] width 209 height 15
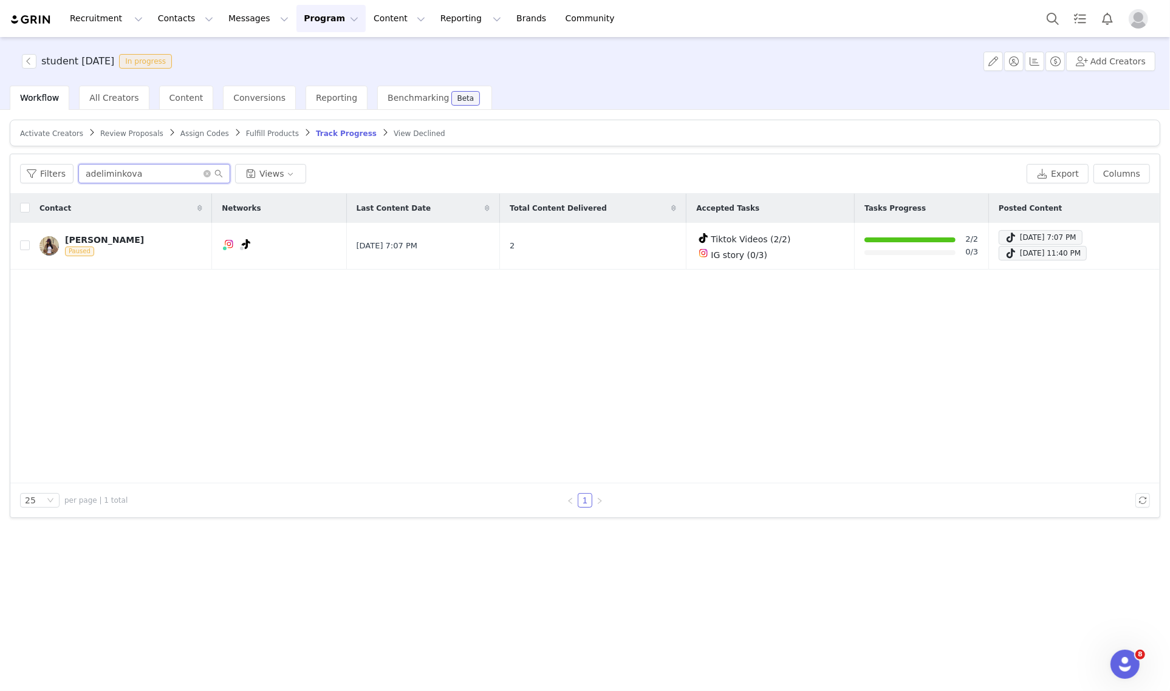
click at [126, 173] on input "adeliminkova" at bounding box center [154, 173] width 152 height 19
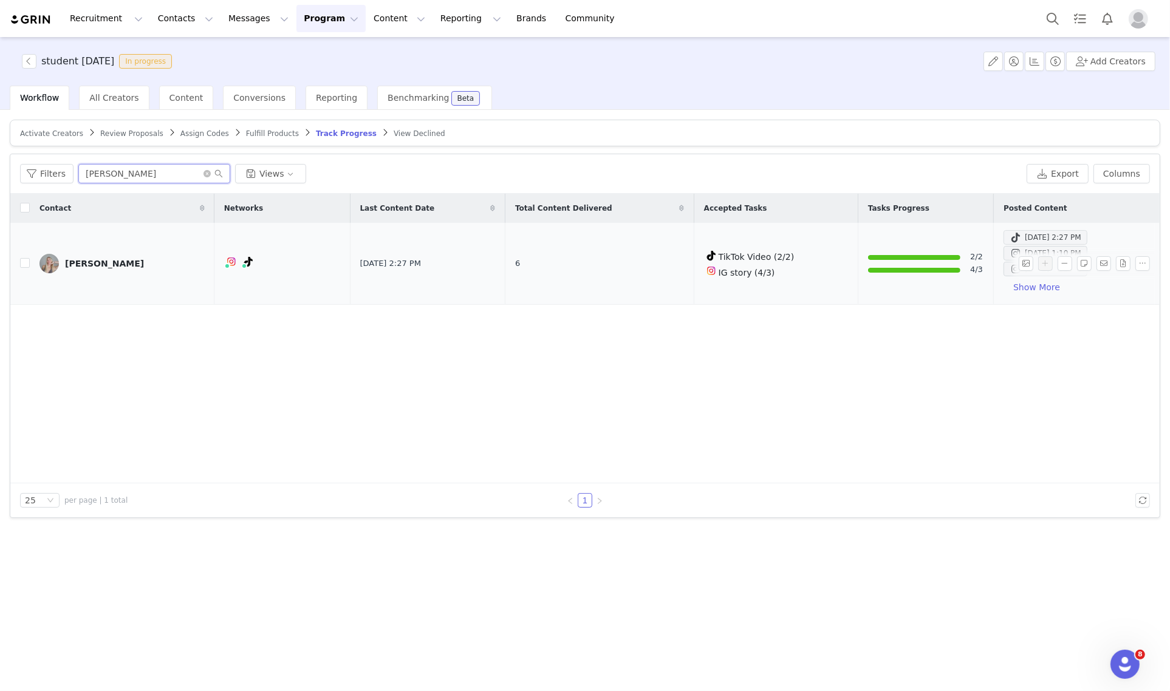
type input "reese booth"
click at [1009, 240] on span at bounding box center [1015, 237] width 12 height 15
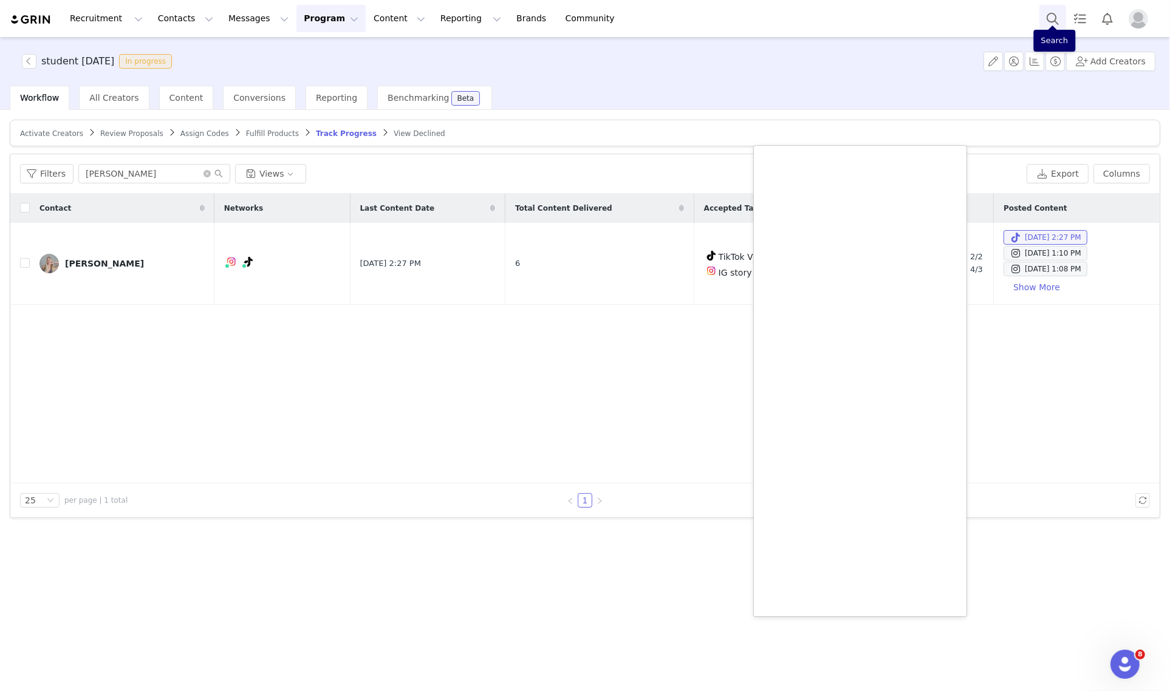
click at [1055, 26] on button "Search" at bounding box center [1052, 18] width 27 height 27
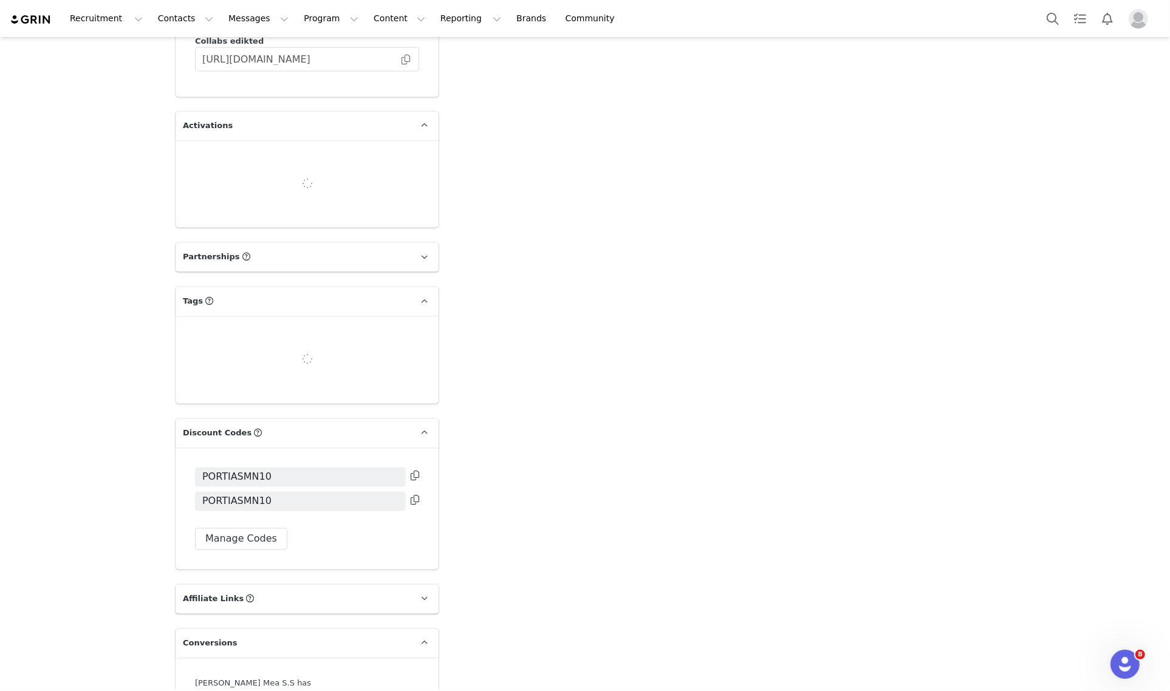
scroll to position [2344, 0]
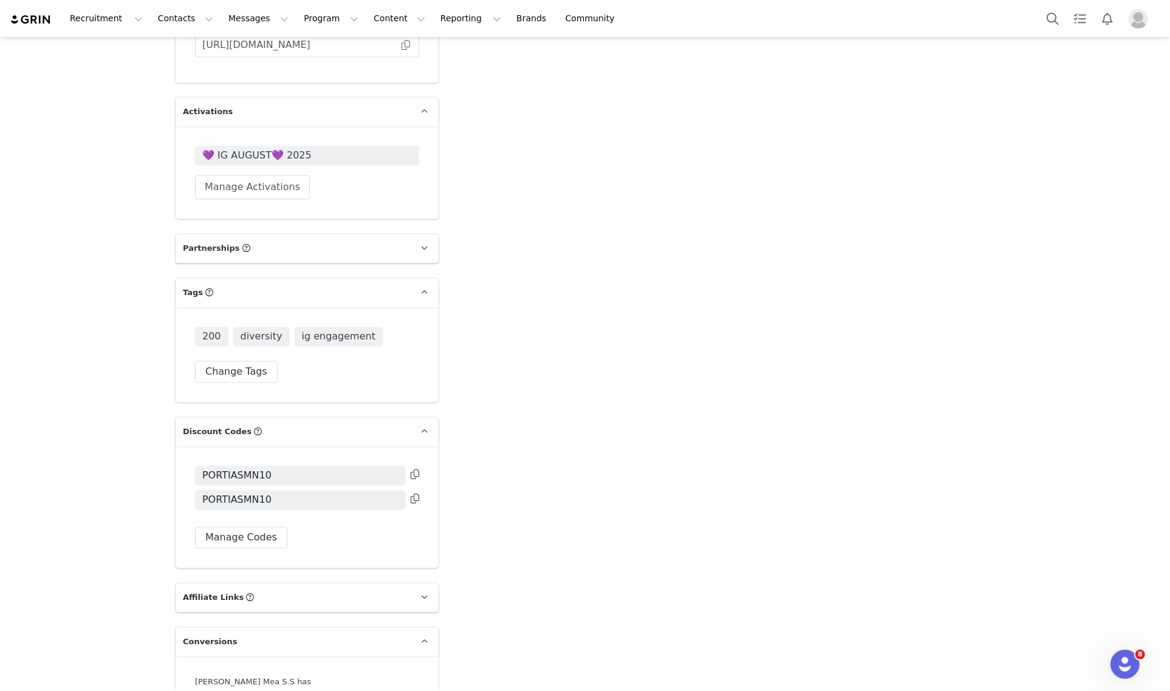
type input "+1 ([GEOGRAPHIC_DATA])"
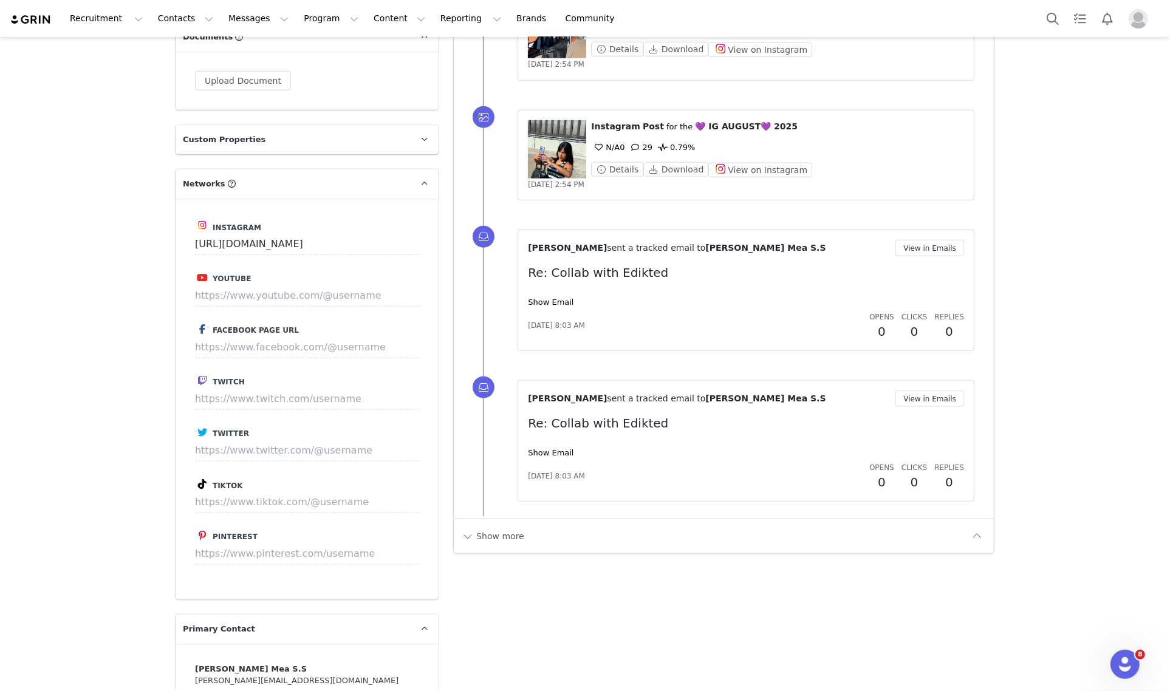
scroll to position [1096, 0]
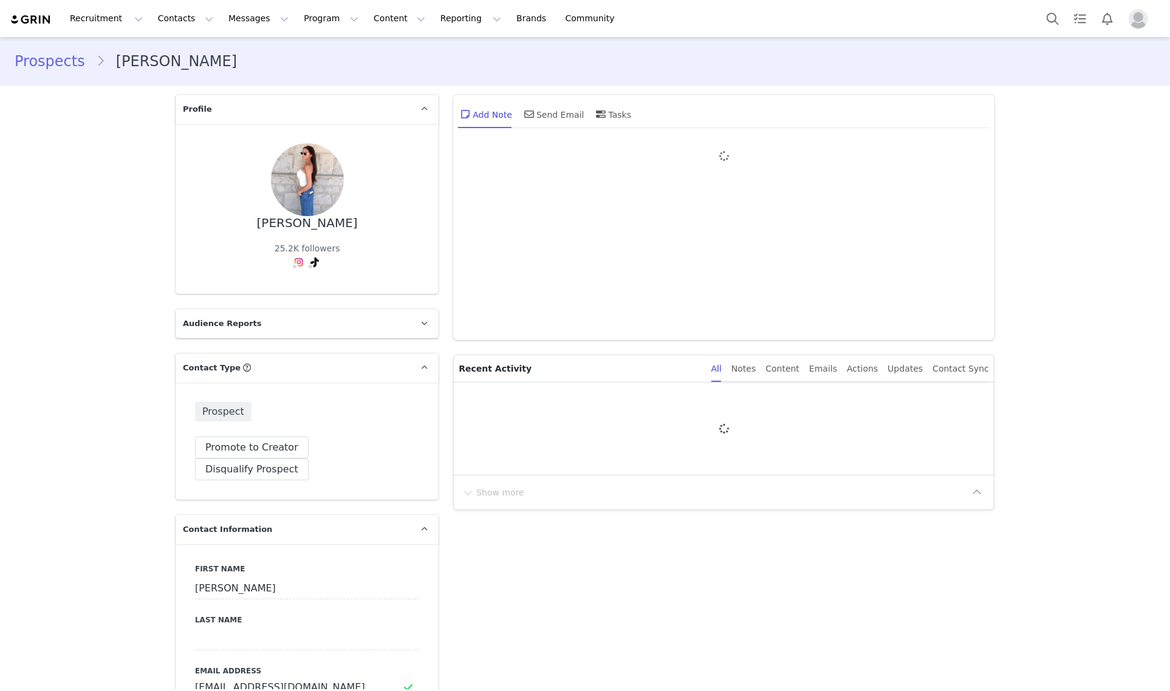
type input "+1 ([GEOGRAPHIC_DATA])"
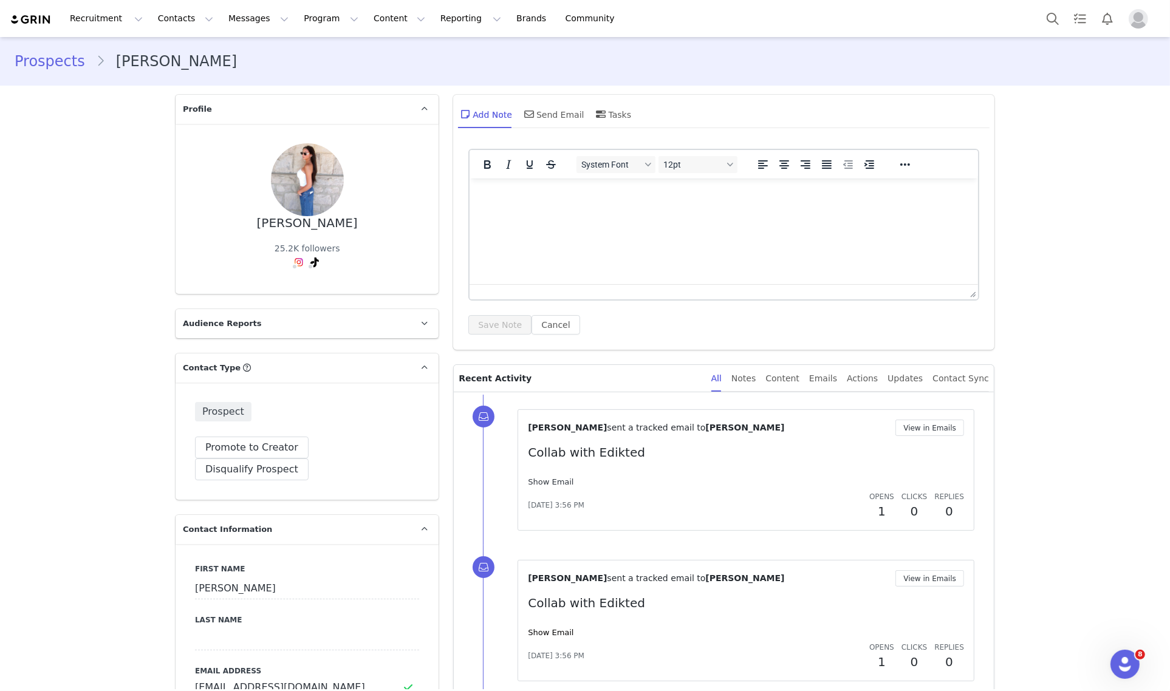
click at [557, 485] on link "Show Email" at bounding box center [551, 481] width 46 height 9
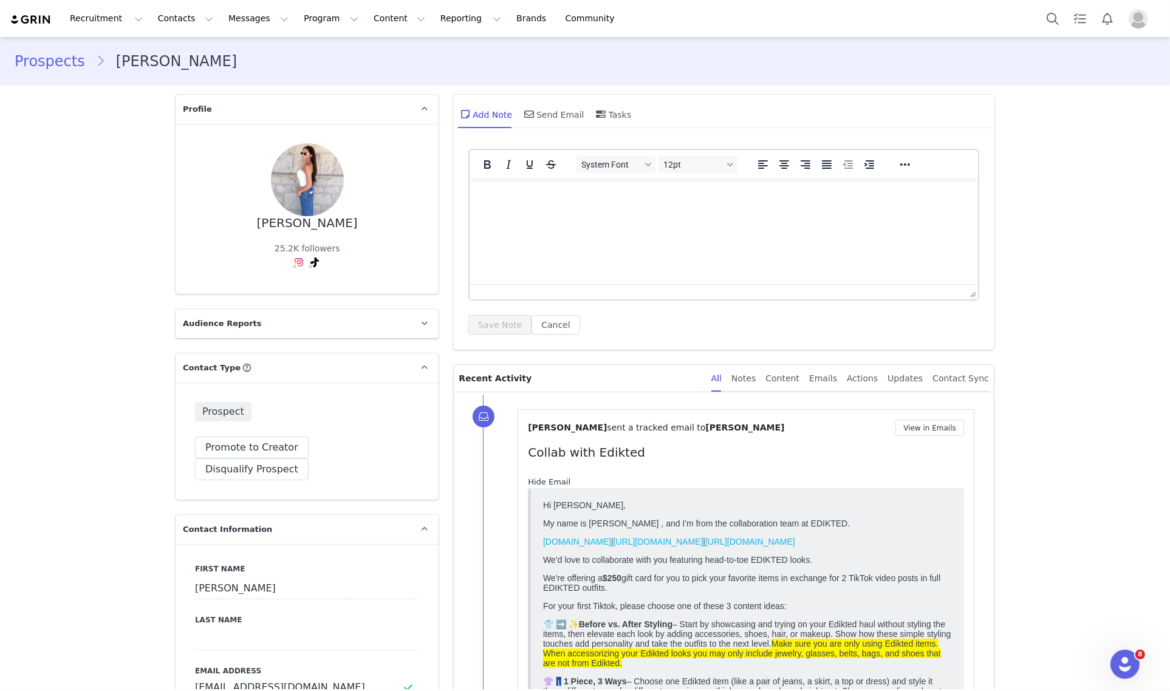
click at [557, 485] on link "Hide Email" at bounding box center [549, 481] width 43 height 9
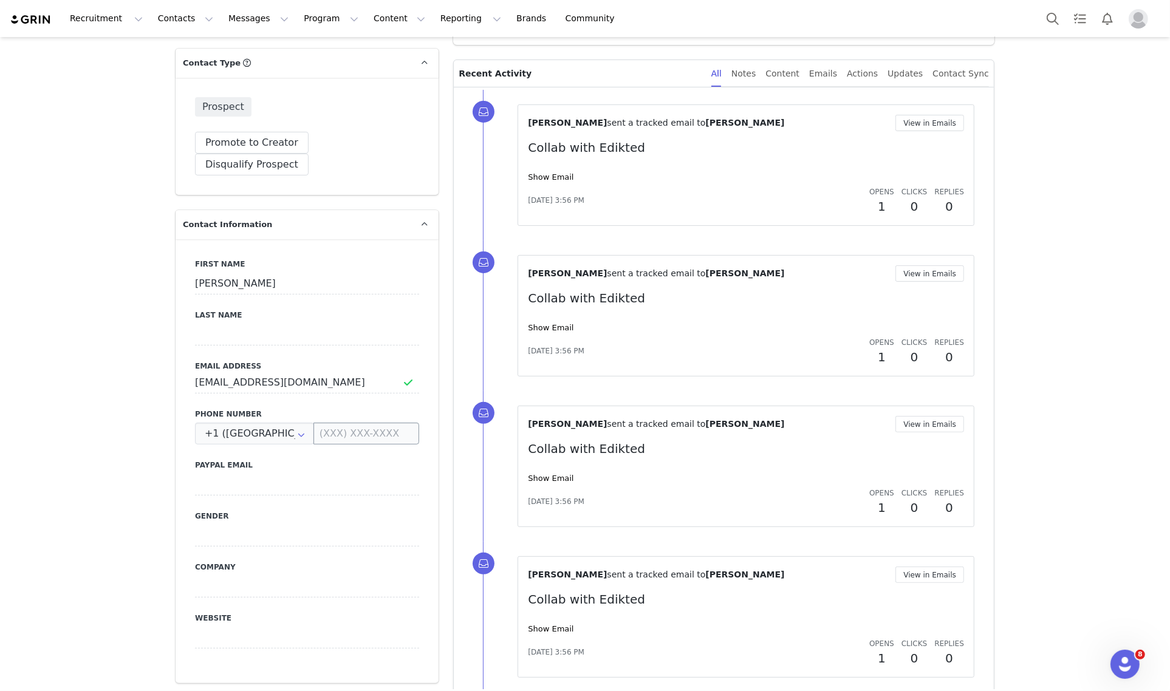
scroll to position [291, 0]
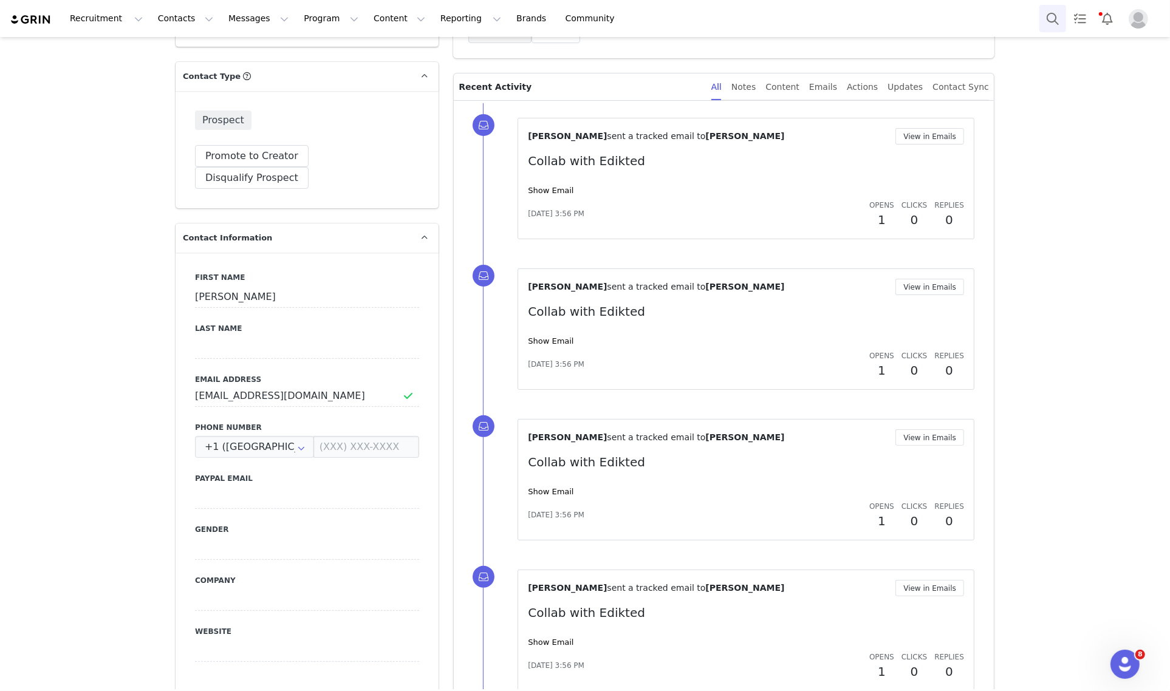
click at [1043, 22] on button "Search" at bounding box center [1052, 18] width 27 height 27
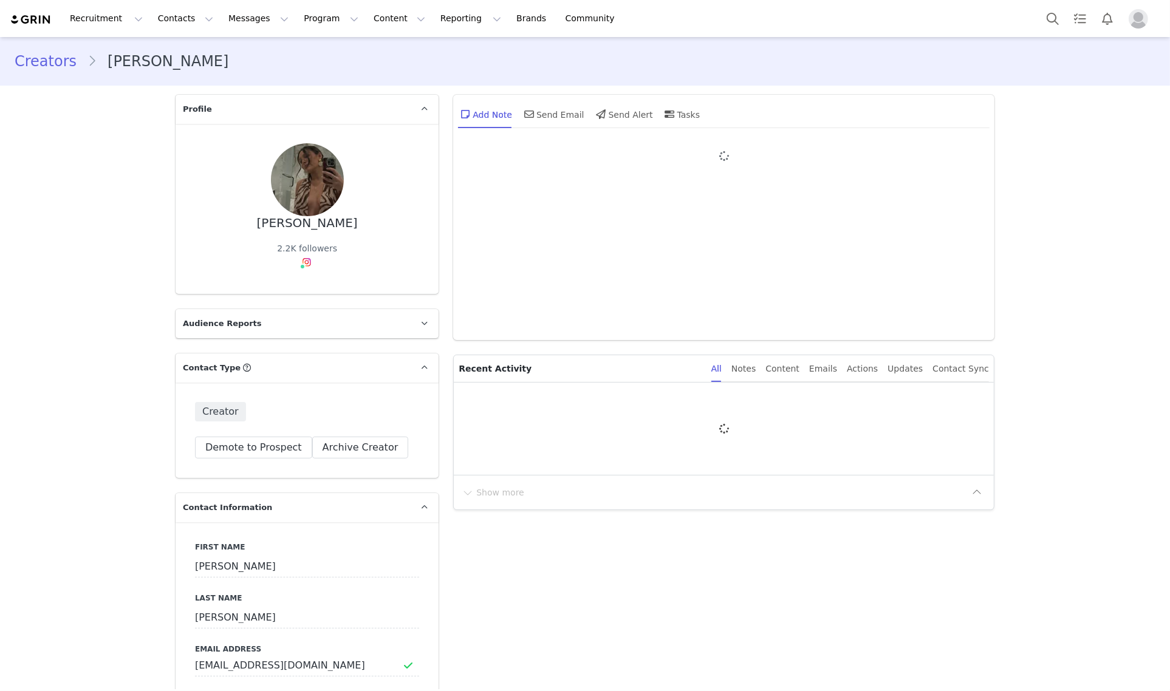
type input "+1 ([GEOGRAPHIC_DATA])"
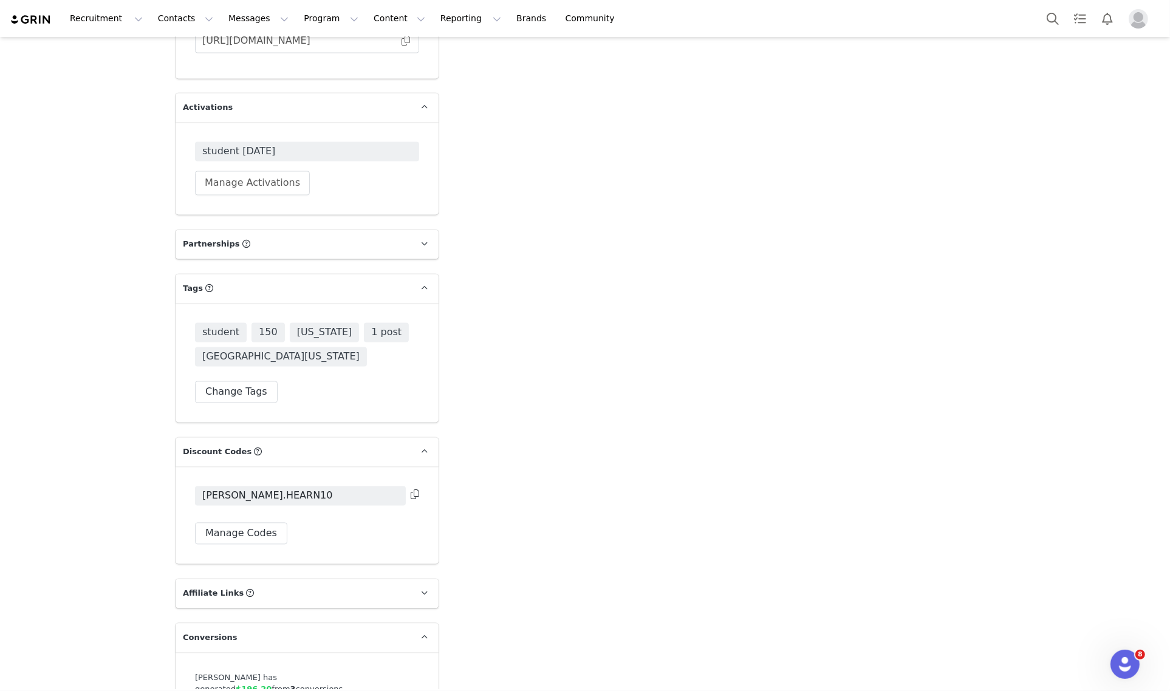
scroll to position [2323, 0]
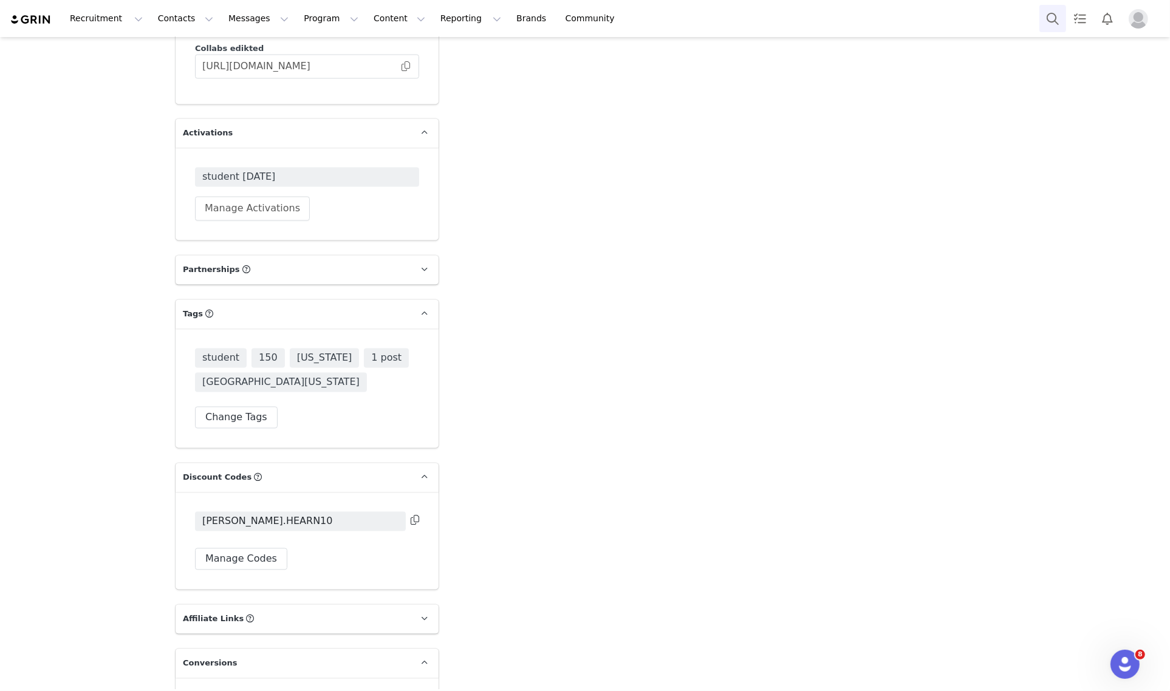
click at [1054, 15] on button "Search" at bounding box center [1052, 18] width 27 height 27
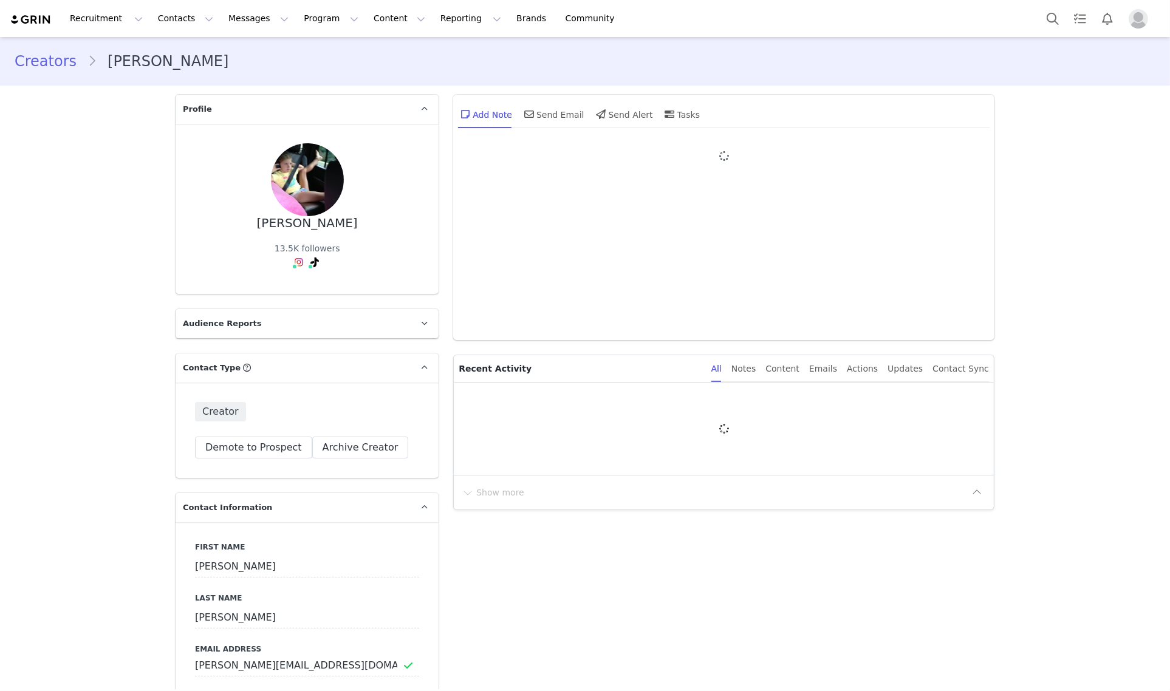
type input "+1 ([GEOGRAPHIC_DATA])"
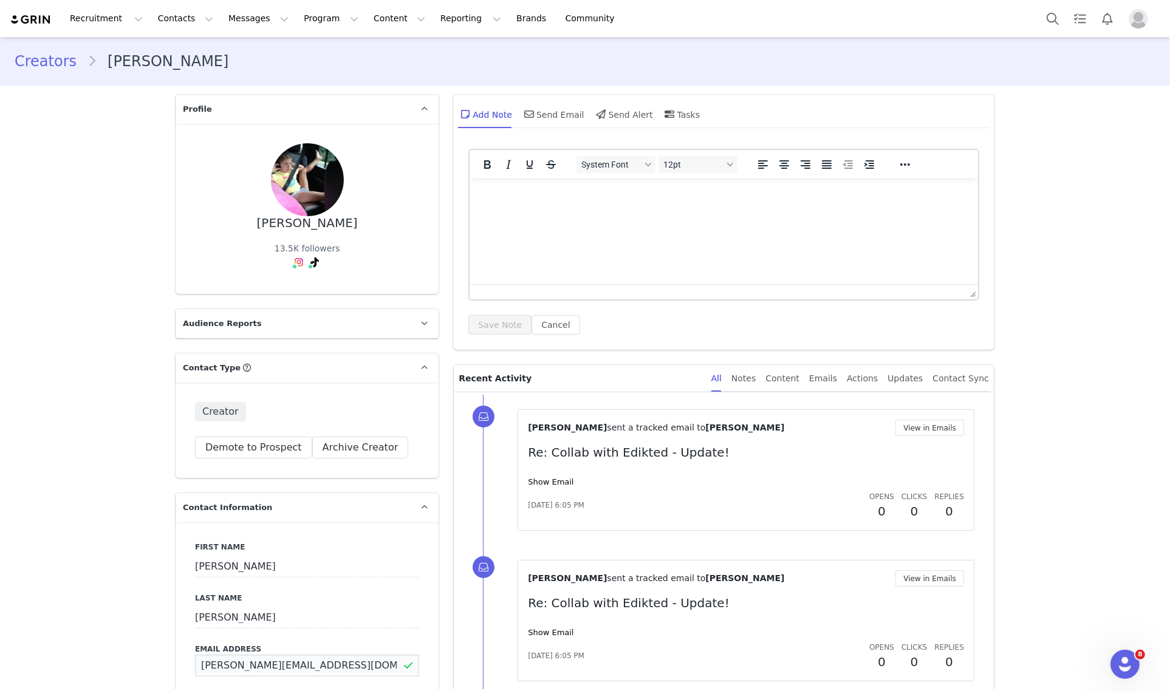
click at [240, 662] on input "katiekiely@icloud.com" at bounding box center [307, 666] width 224 height 22
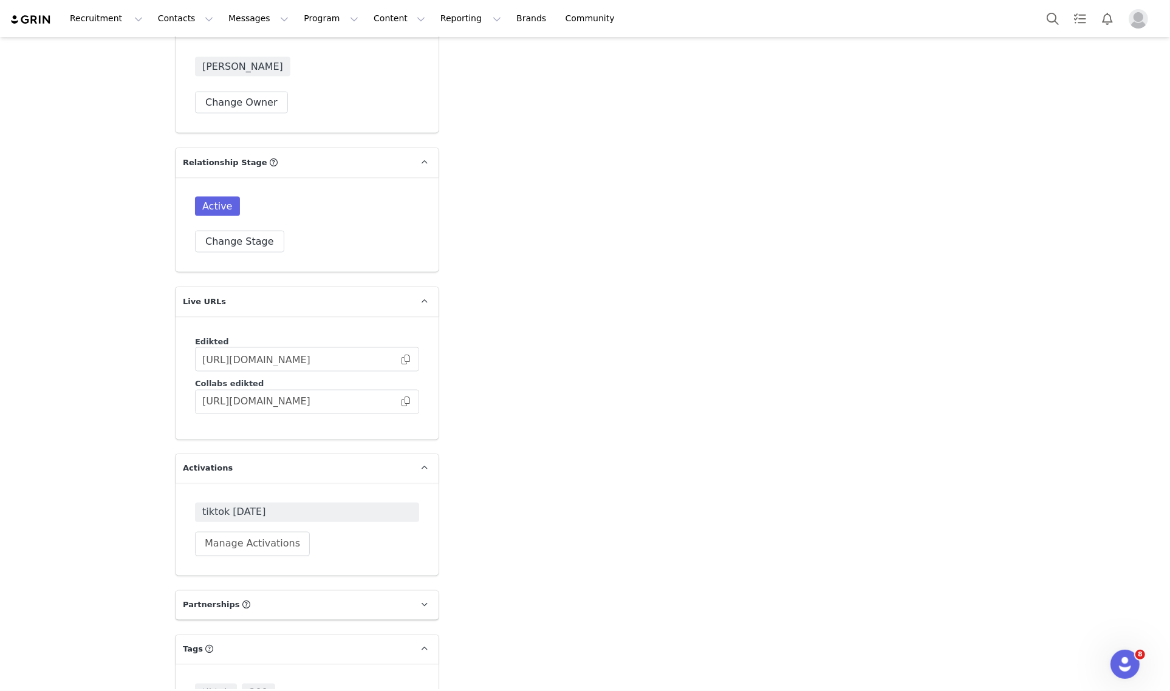
scroll to position [2277, 0]
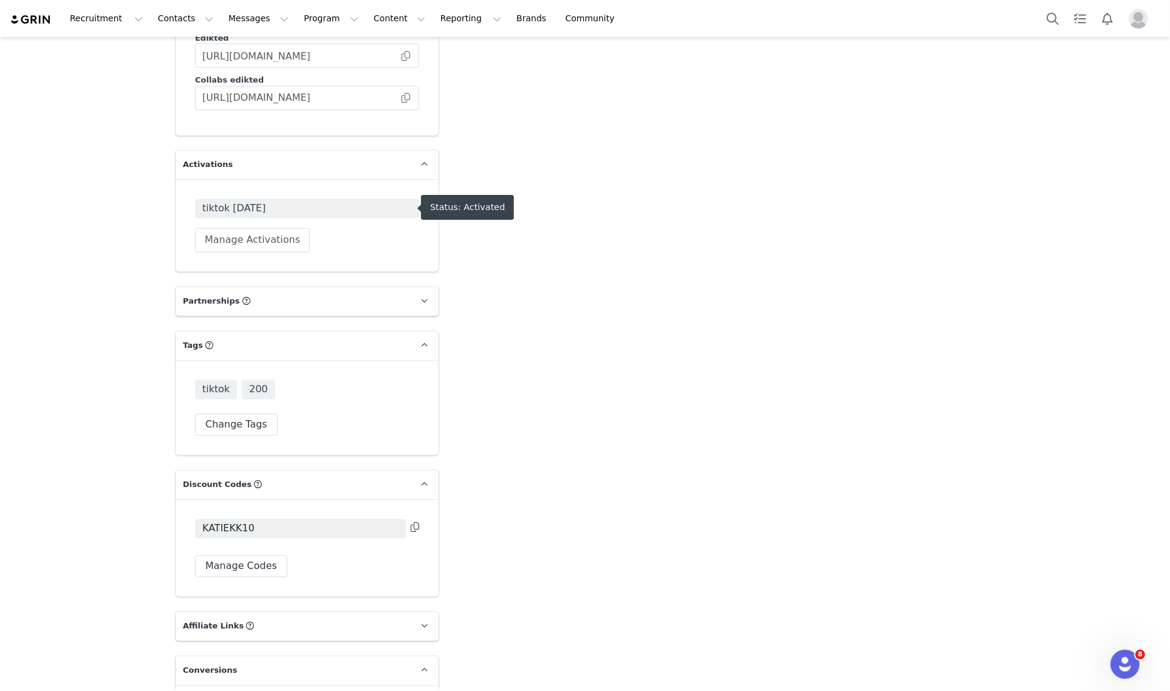
click at [262, 207] on span "tiktok [DATE]" at bounding box center [306, 209] width 209 height 15
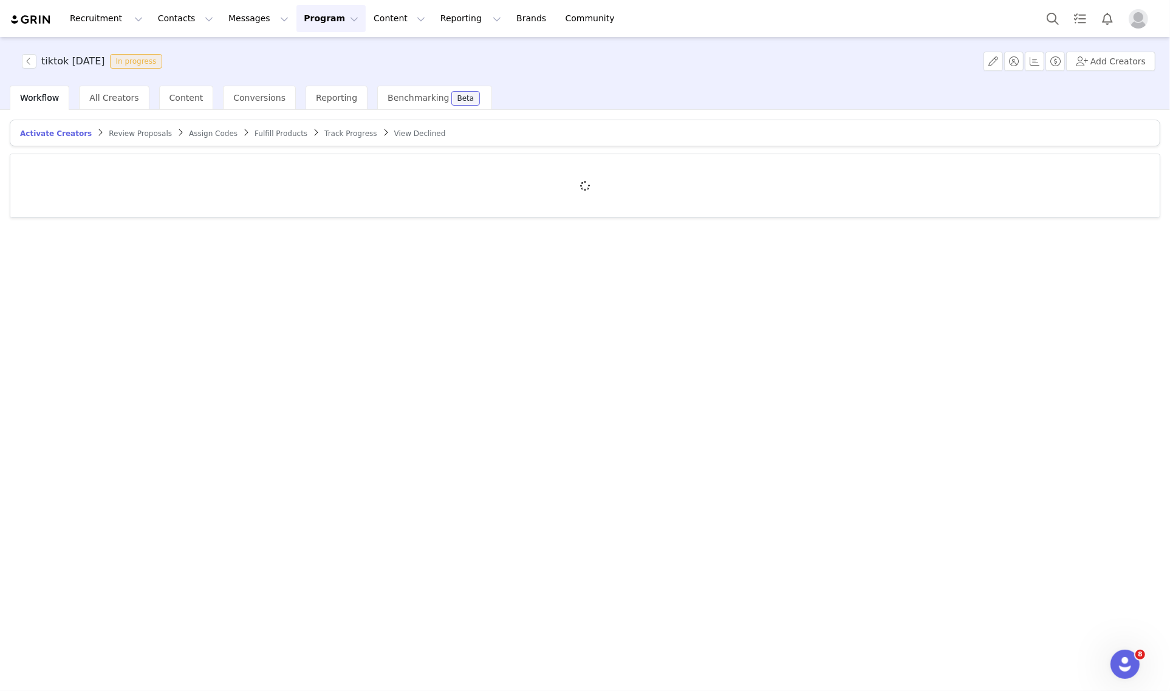
click at [313, 123] on article "Activate Creators Review Proposals Assign Codes Fulfill Products Track Progress…" at bounding box center [585, 133] width 1150 height 27
click at [312, 125] on article "Activate Creators Review Proposals Assign Codes Fulfill Products Track Progress…" at bounding box center [585, 133] width 1150 height 27
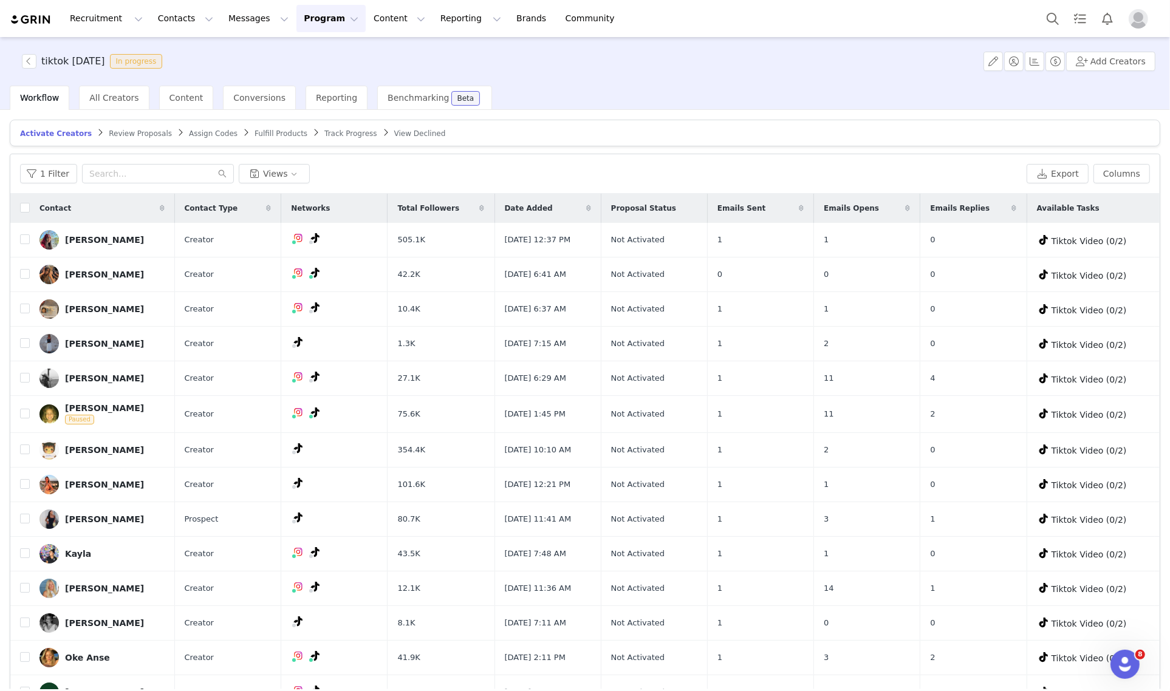
click at [324, 129] on span "Track Progress" at bounding box center [350, 133] width 52 height 9
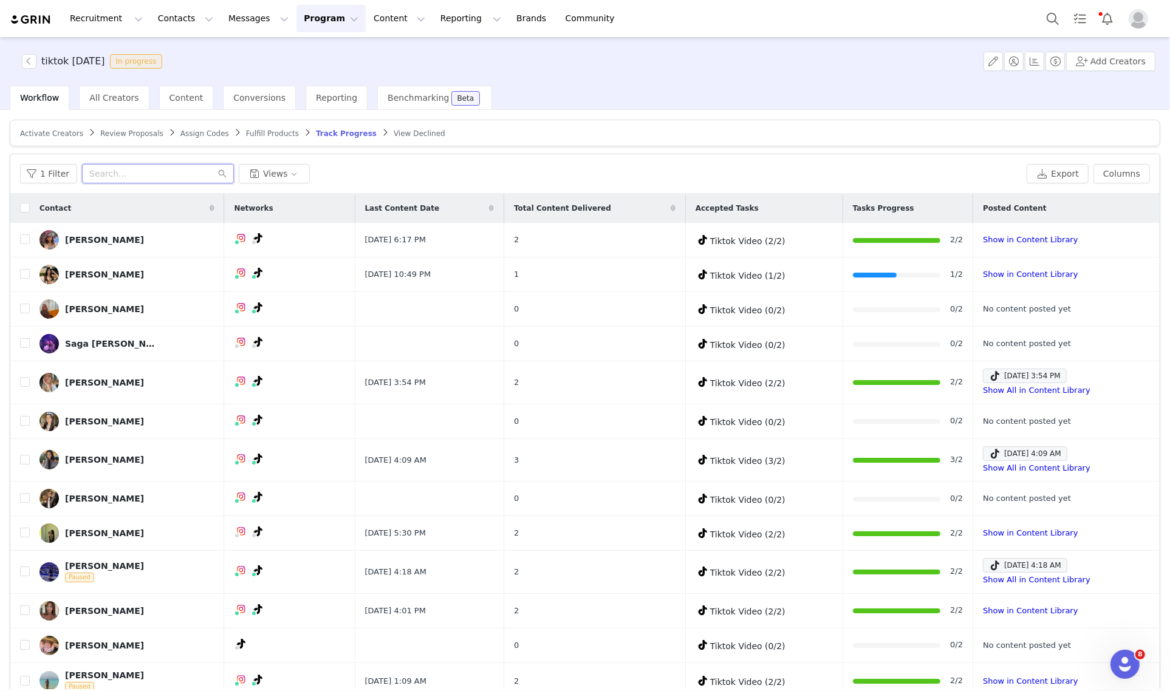
click at [134, 171] on input "text" at bounding box center [158, 173] width 152 height 19
click at [36, 164] on button "1 Filter" at bounding box center [48, 173] width 57 height 19
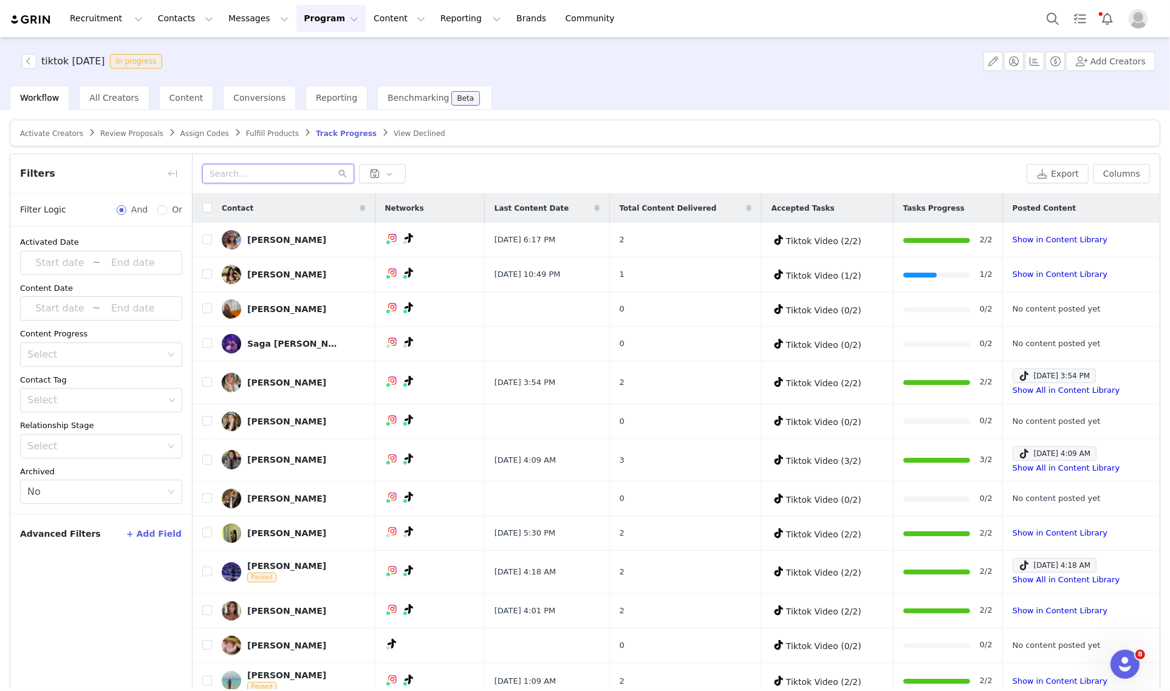
click at [234, 178] on input "text" at bounding box center [278, 173] width 152 height 19
paste input "katiekiely@icloud.com"
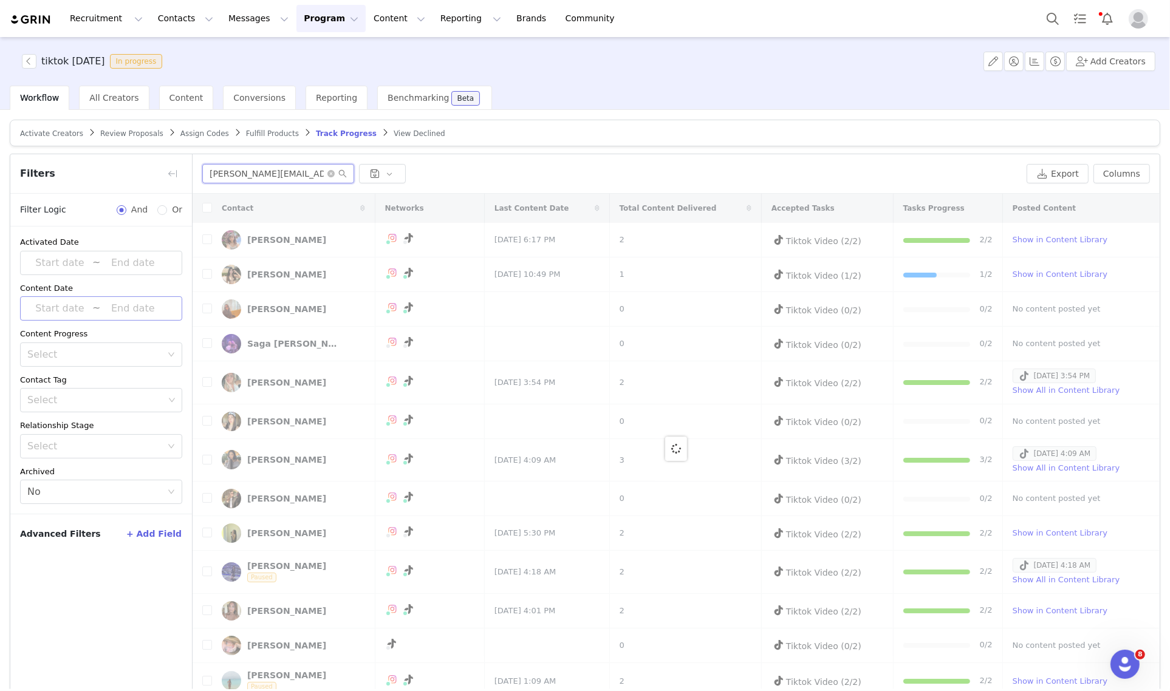
scroll to position [56, 0]
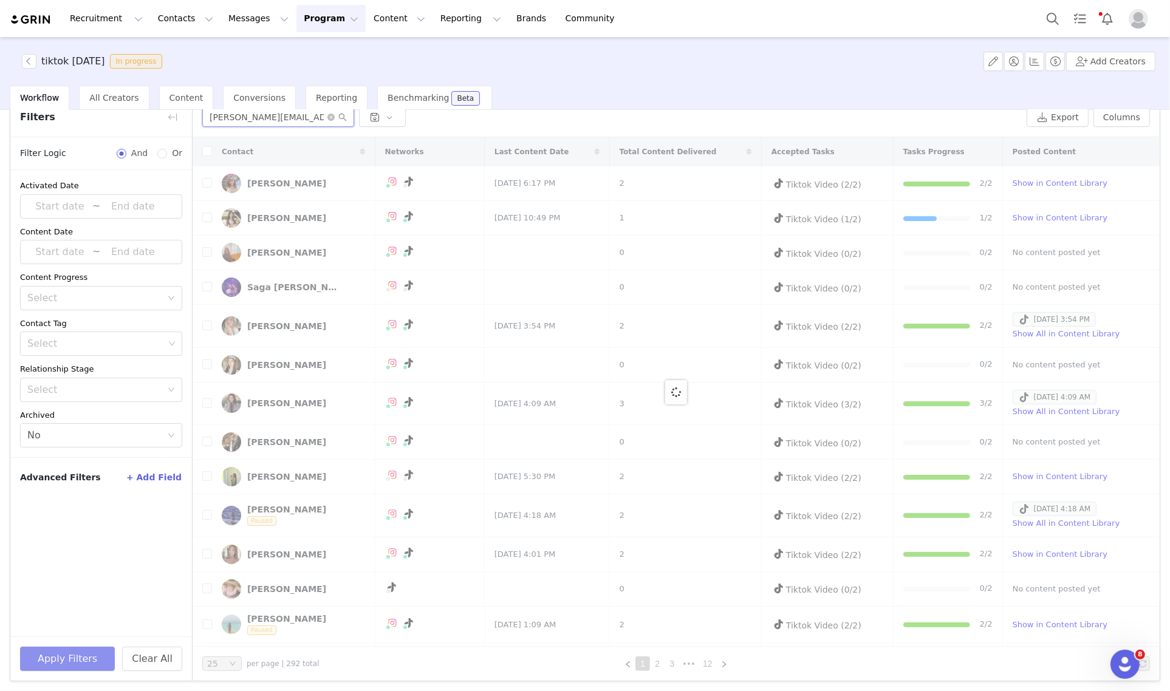
type input "katiekiely@icloud.com"
click at [88, 659] on button "Apply Filters" at bounding box center [67, 659] width 95 height 24
click at [115, 657] on button "Apply Filters" at bounding box center [67, 659] width 95 height 24
click at [152, 660] on button "Clear All" at bounding box center [152, 659] width 60 height 24
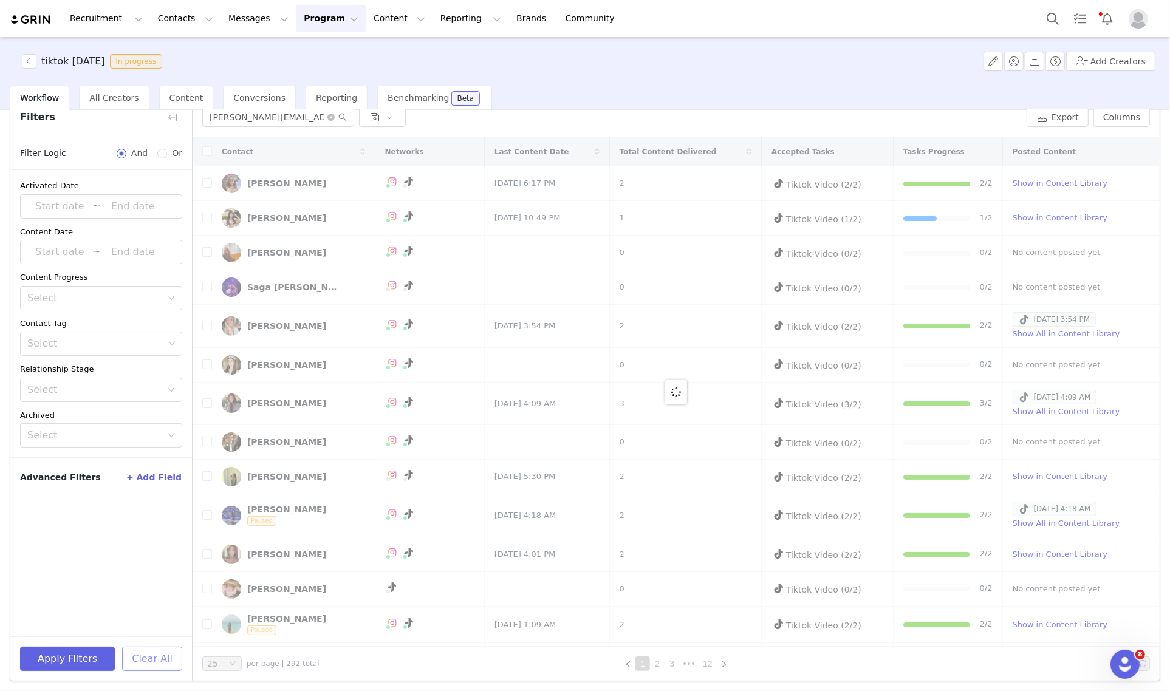
scroll to position [0, 0]
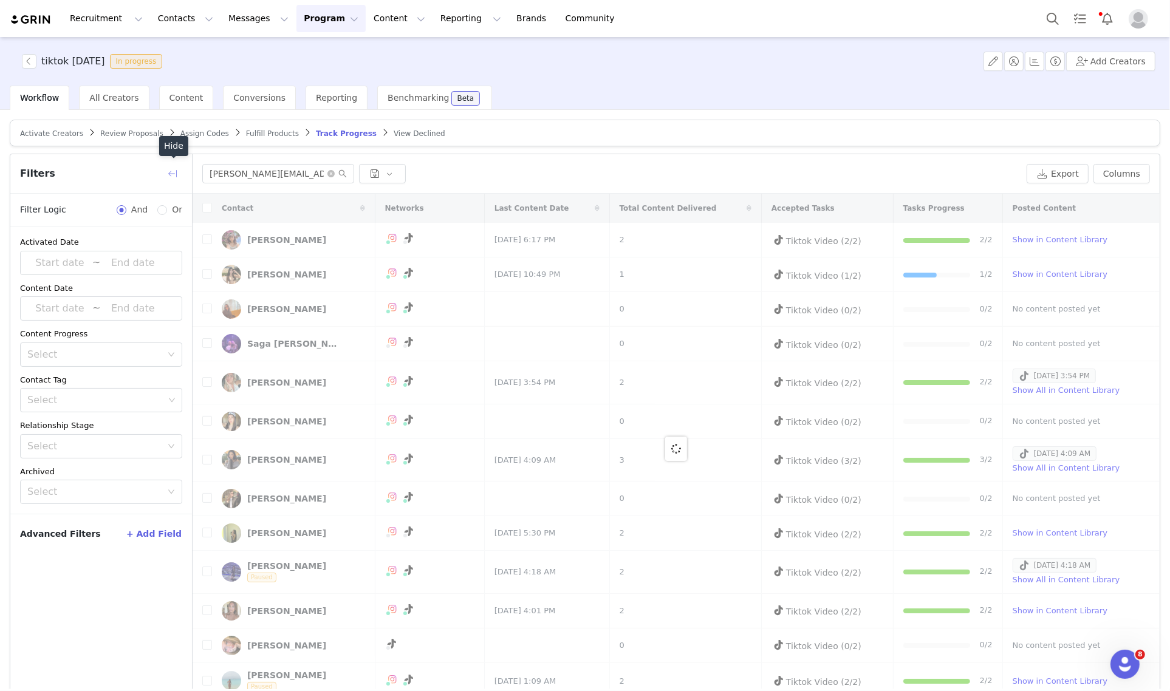
click at [174, 174] on button "button" at bounding box center [172, 173] width 19 height 19
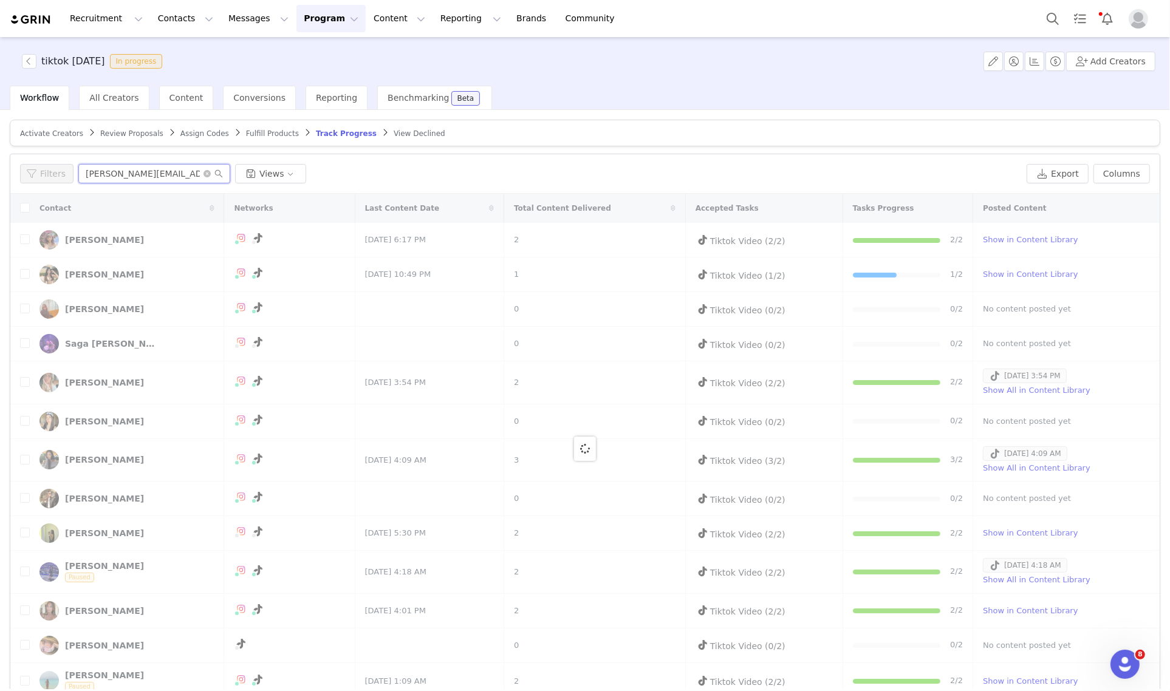
click at [174, 164] on input "katiekiely@icloud.com" at bounding box center [154, 173] width 152 height 19
click at [203, 174] on icon "icon: close-circle" at bounding box center [206, 173] width 7 height 7
click at [174, 180] on input "text" at bounding box center [154, 173] width 152 height 19
click at [172, 180] on input "text" at bounding box center [154, 173] width 152 height 19
paste input "katiekiely@icloud.com"
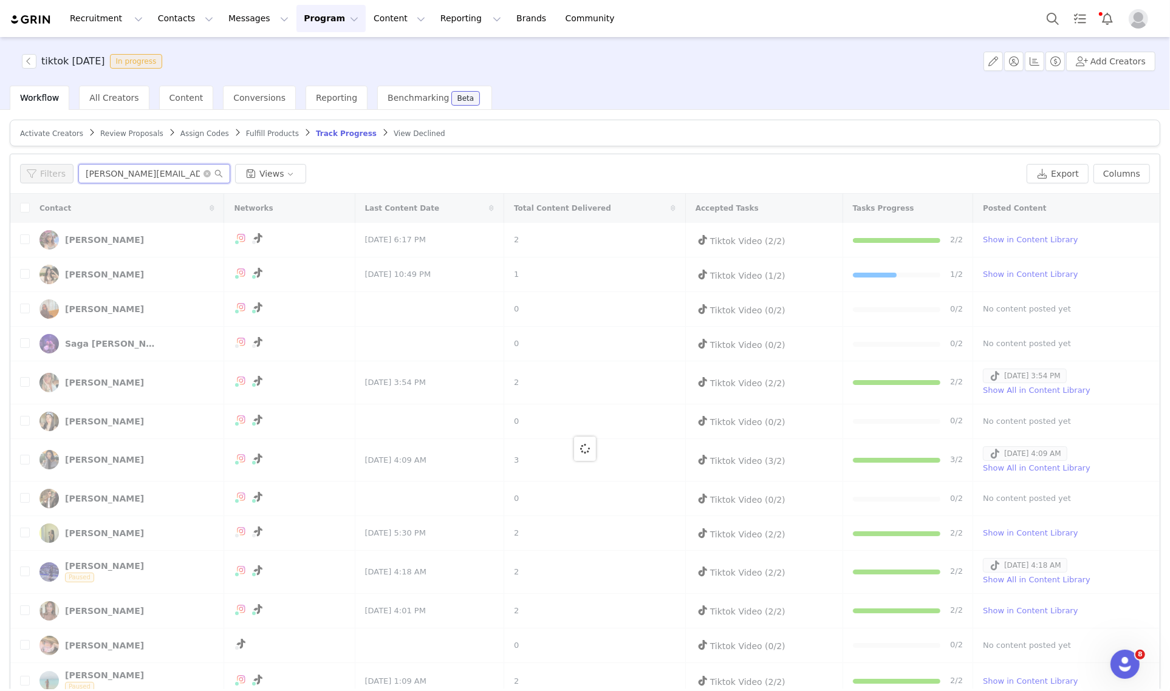
click at [186, 177] on input "katiekiely@icloud.com" at bounding box center [154, 173] width 152 height 19
type input "katiekiely@icloud.com"
click at [151, 183] on div "Filters katiekiely@icloud.com Views Export Columns" at bounding box center [584, 173] width 1149 height 39
click at [162, 178] on input "katiekiely@icloud.com" at bounding box center [154, 173] width 152 height 19
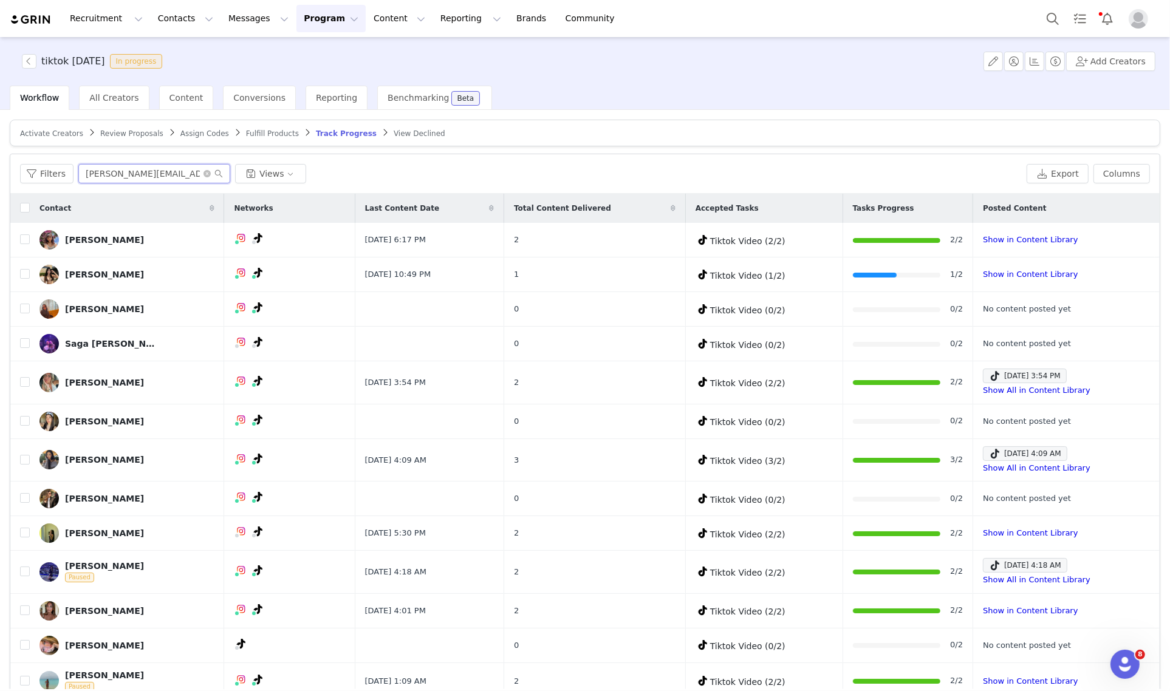
click at [180, 172] on input "katiekiely@icloud.com" at bounding box center [154, 173] width 152 height 19
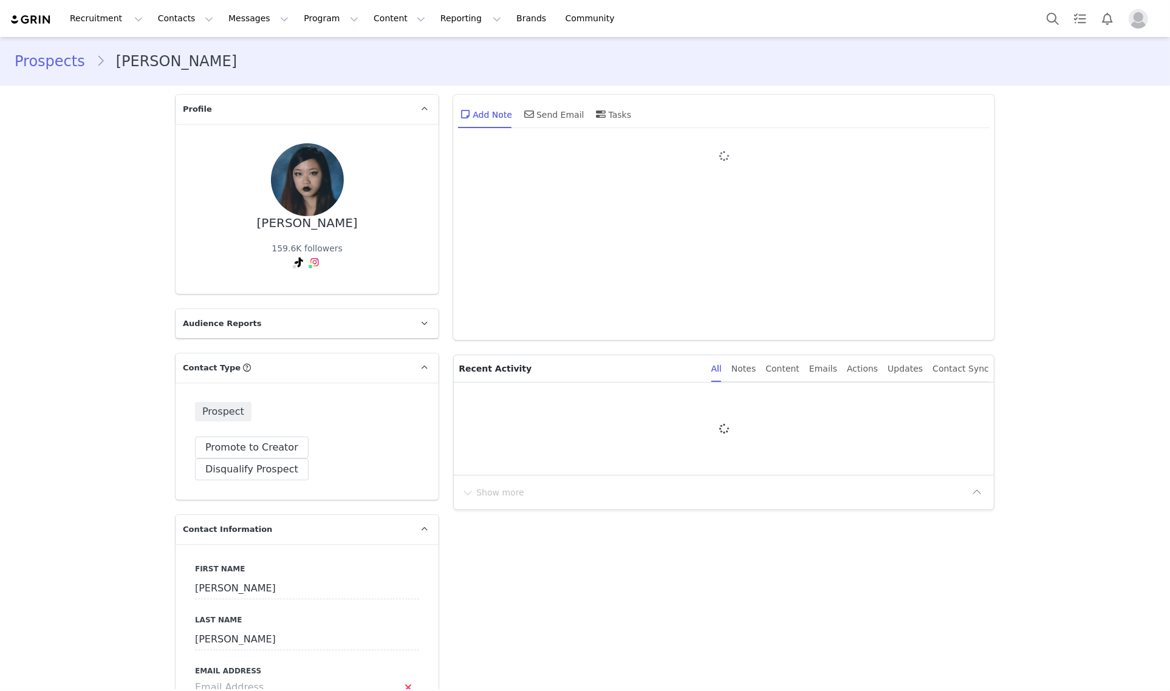
type input "+1 ([GEOGRAPHIC_DATA])"
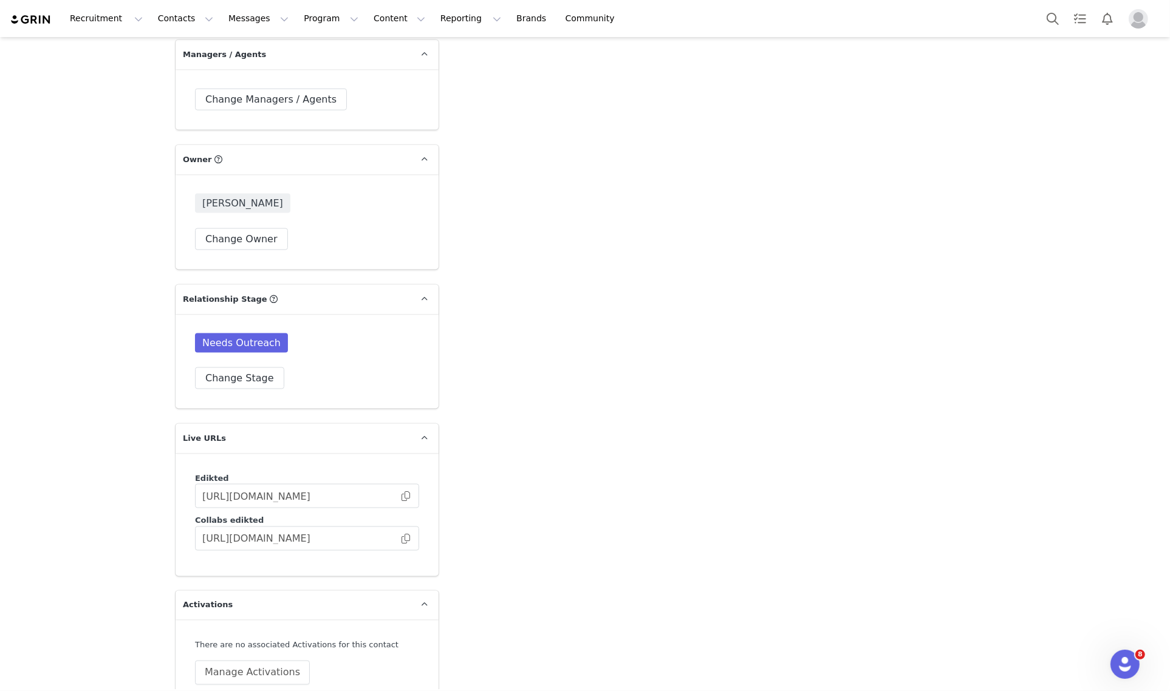
scroll to position [1961, 0]
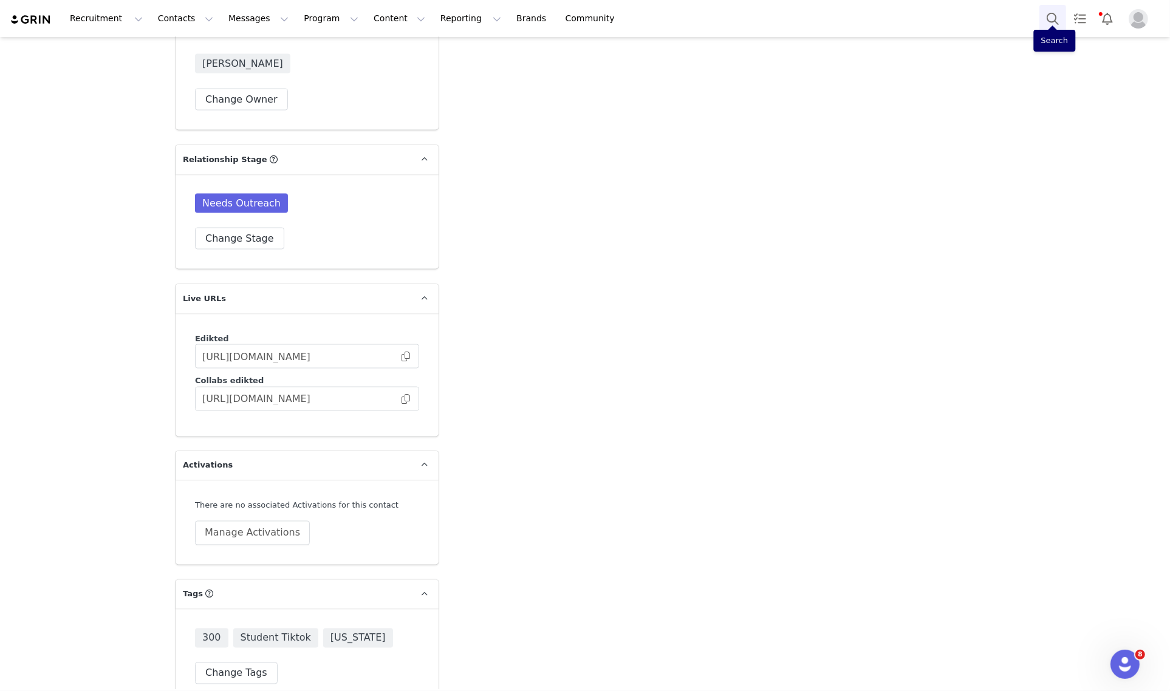
click at [1048, 18] on button "Search" at bounding box center [1052, 18] width 27 height 27
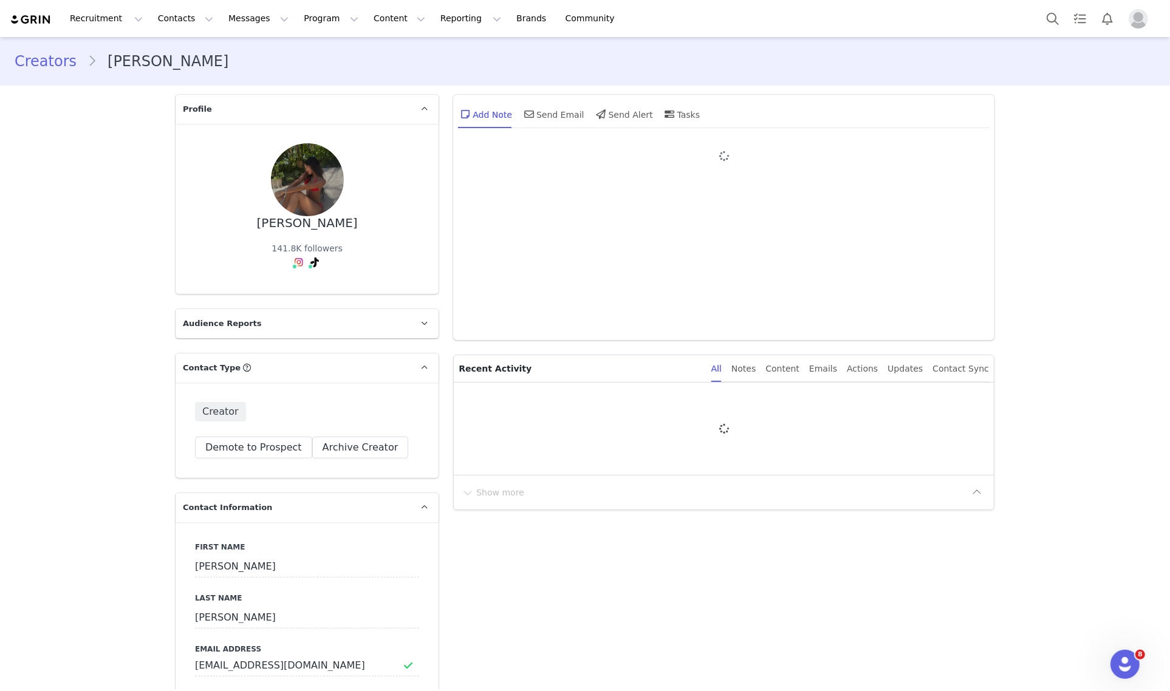
type input "+1 ([GEOGRAPHIC_DATA])"
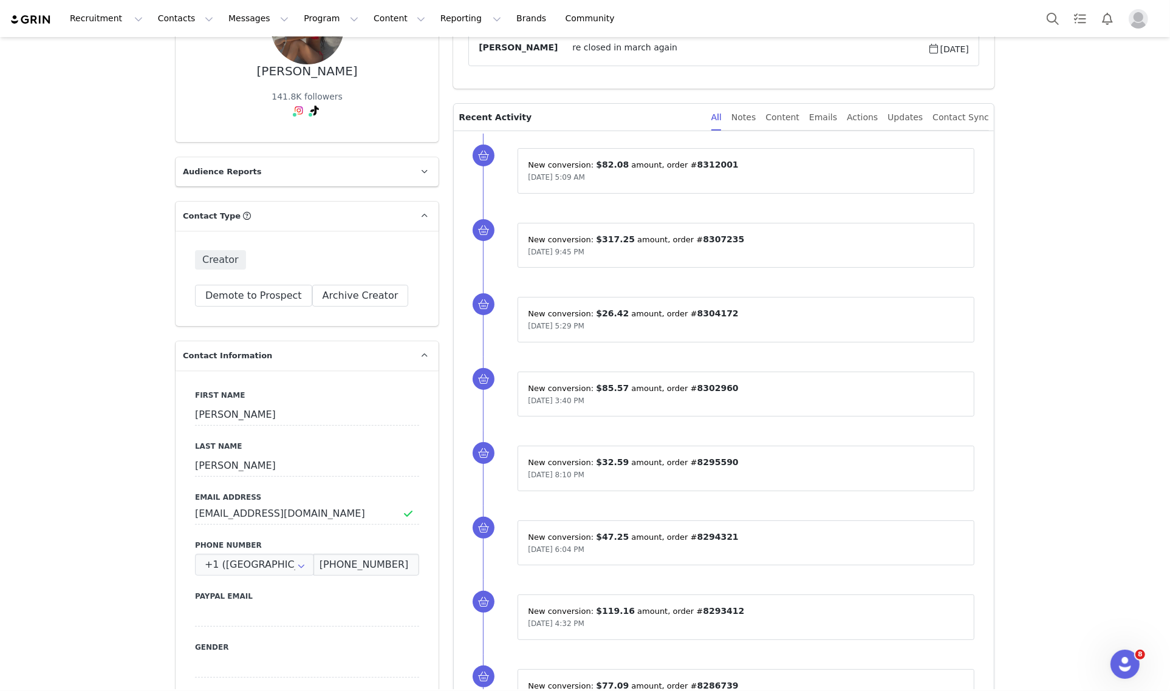
scroll to position [531, 0]
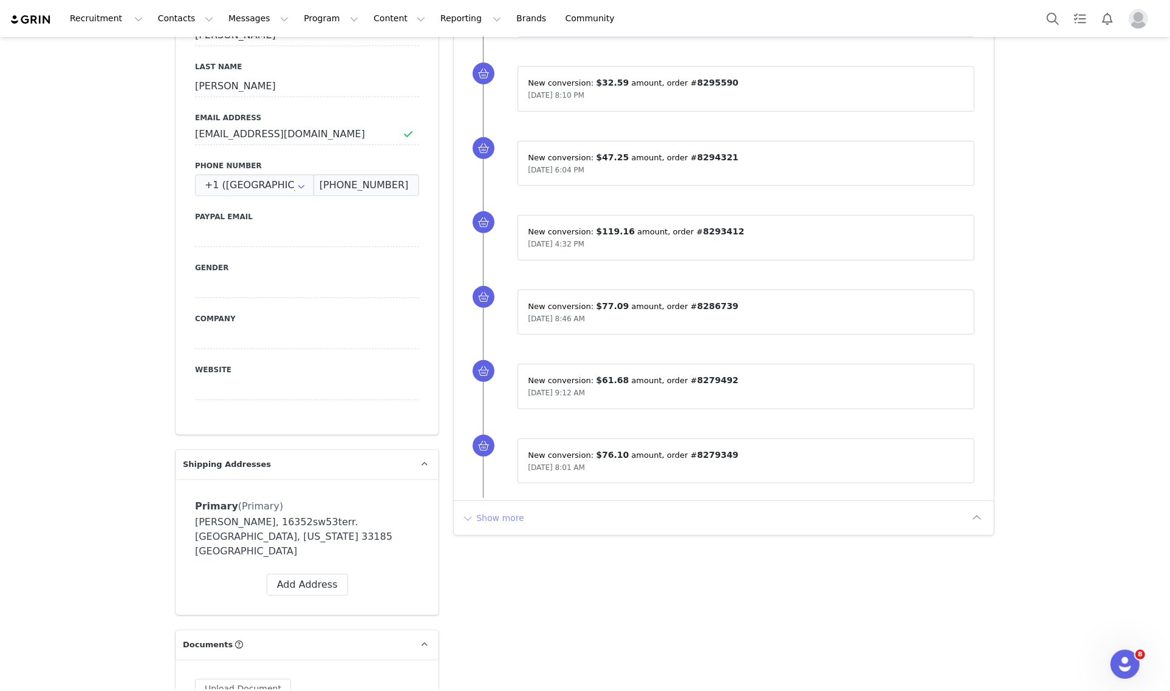
click at [508, 523] on button "Show more" at bounding box center [493, 517] width 64 height 19
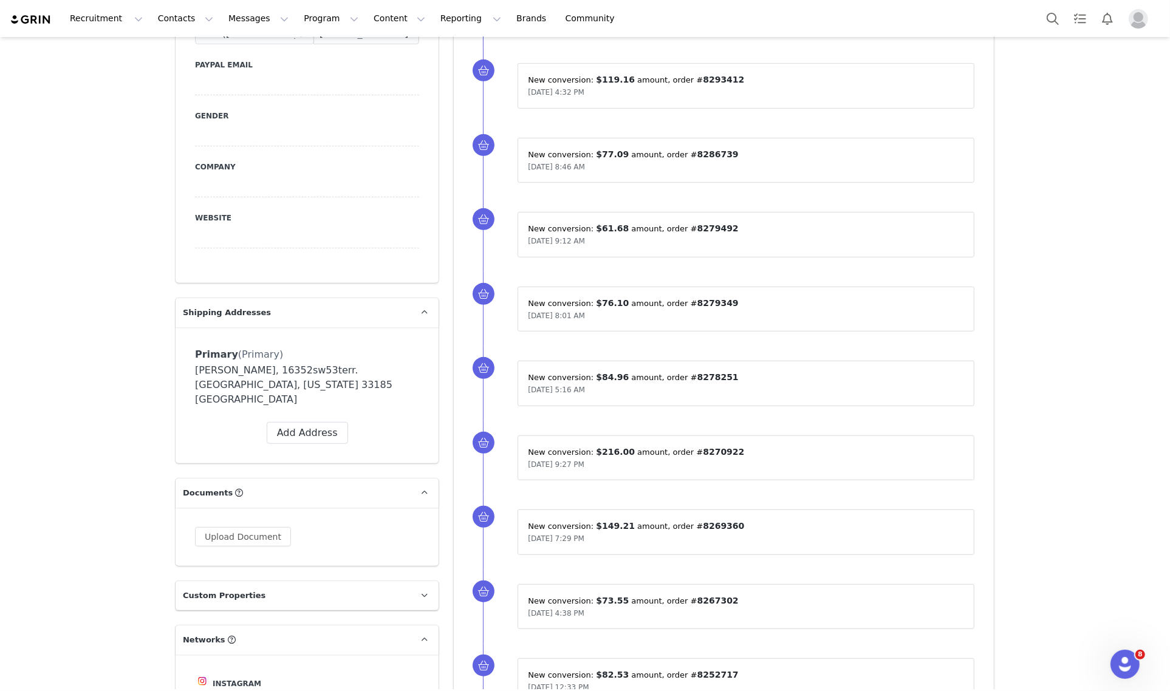
scroll to position [455, 0]
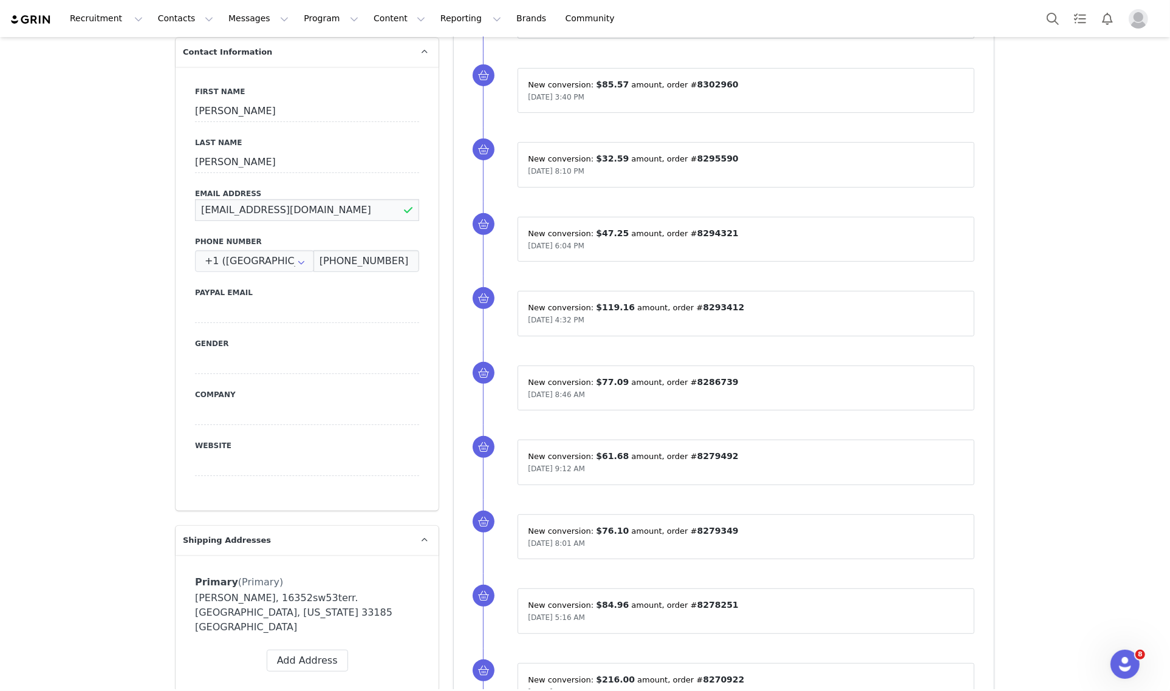
click at [277, 211] on input "leah09122007@gmail.com" at bounding box center [307, 210] width 224 height 22
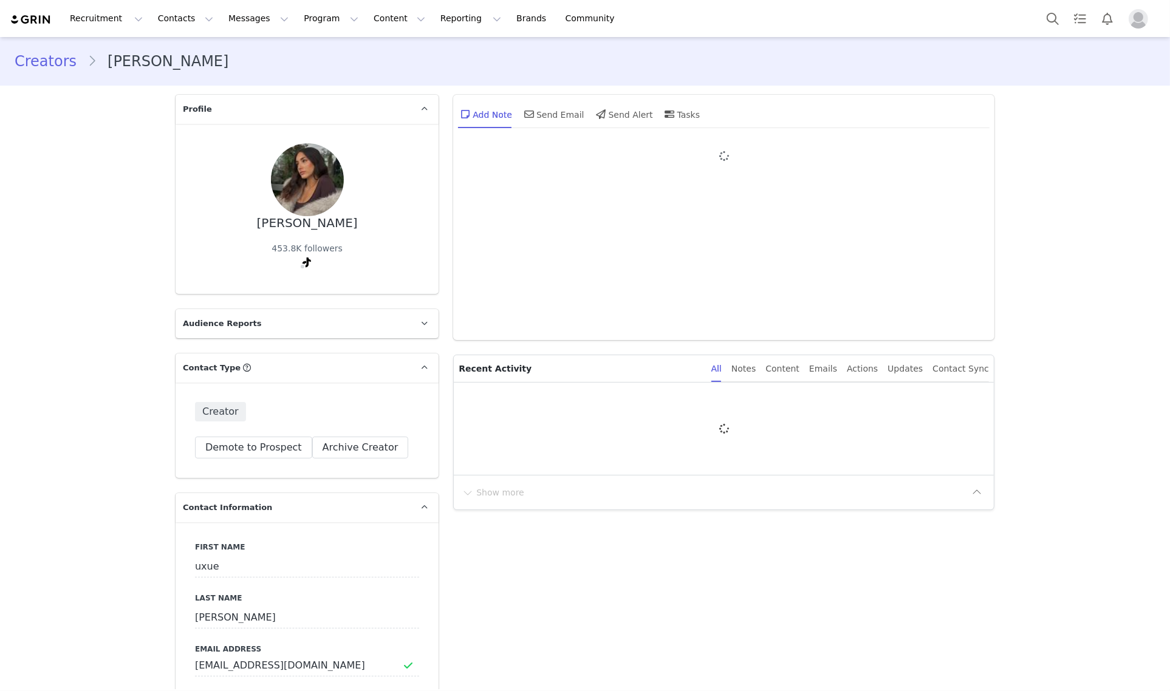
type input "+1 ([GEOGRAPHIC_DATA])"
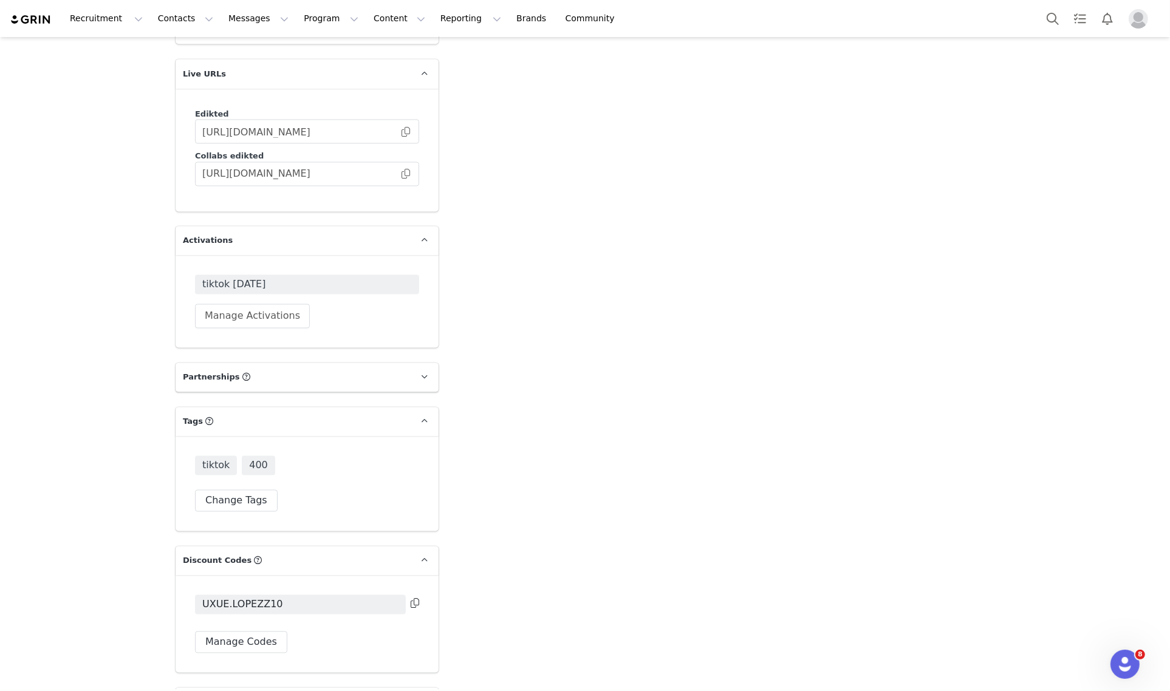
scroll to position [1898, 0]
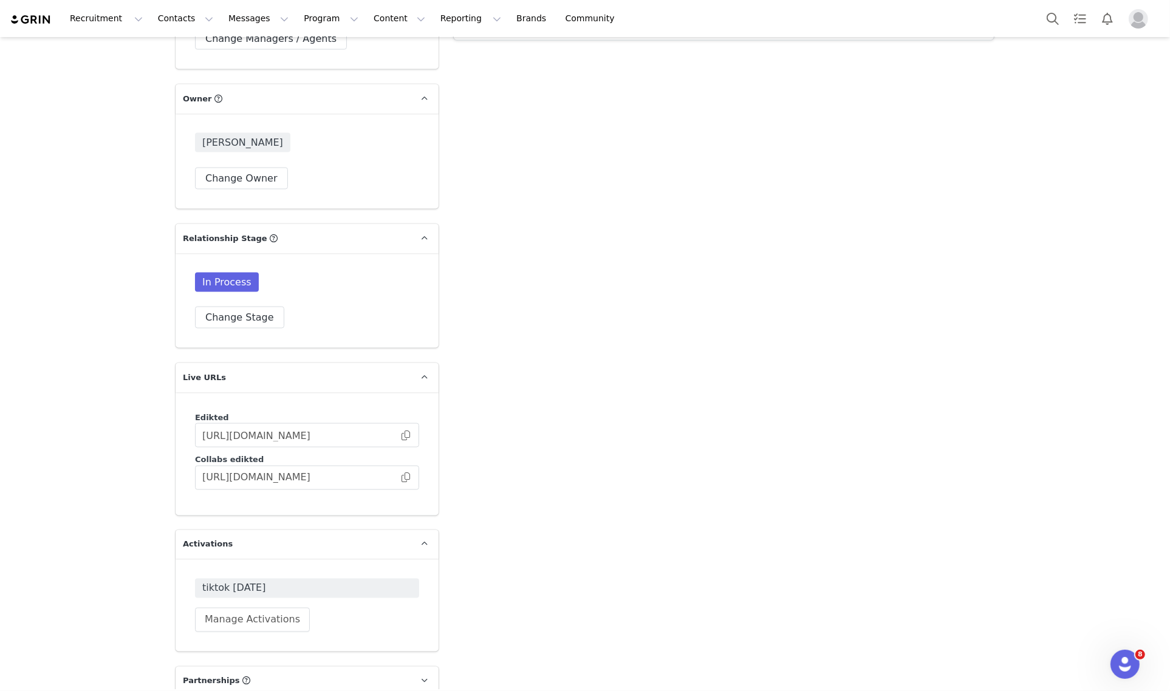
drag, startPoint x: 854, startPoint y: 625, endPoint x: 935, endPoint y: 619, distance: 81.0
click at [1055, 20] on button "Search" at bounding box center [1052, 18] width 27 height 27
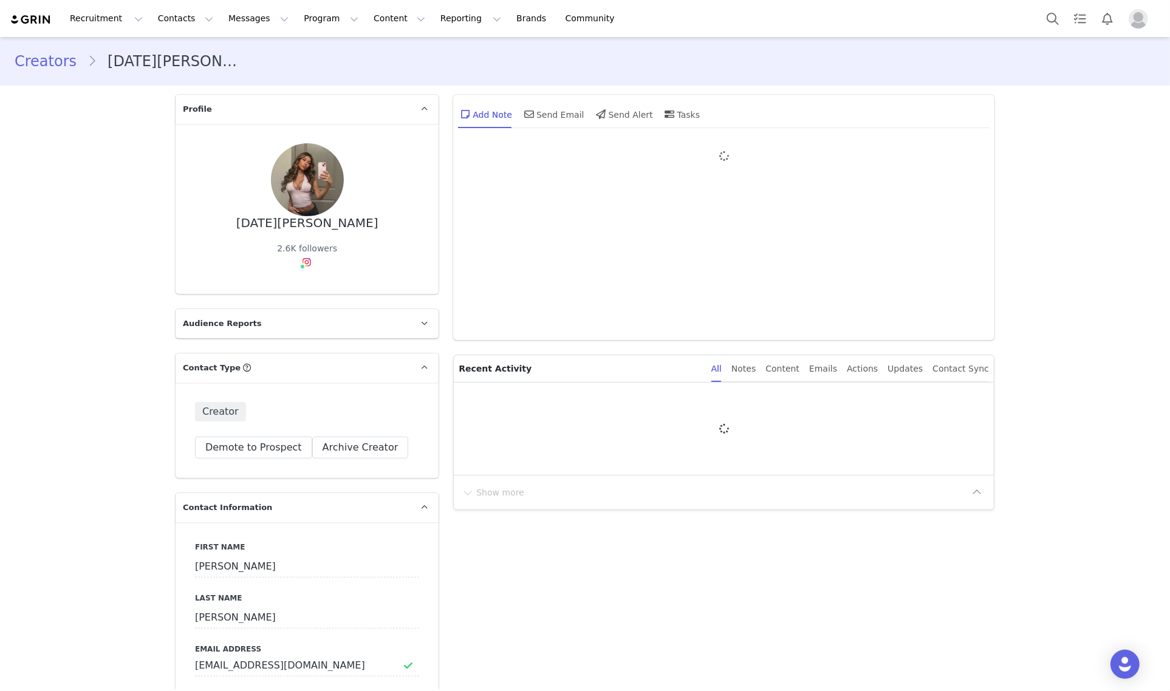
type input "+1 ([GEOGRAPHIC_DATA])"
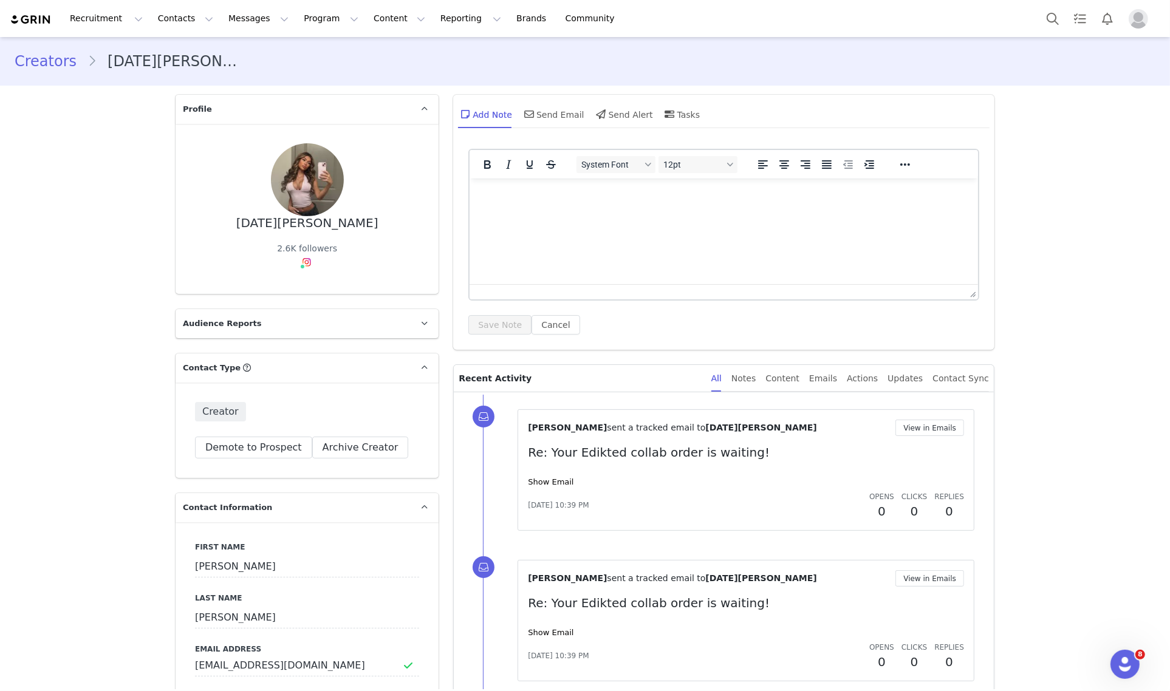
click at [552, 211] on html at bounding box center [723, 194] width 508 height 33
drag, startPoint x: 739, startPoint y: 197, endPoint x: 700, endPoint y: 202, distance: 39.2
click at [700, 202] on html "said she will let us know once she is ready to order because" at bounding box center [723, 194] width 508 height 33
click at [516, 199] on p "said she will let us know once she is ready to order" at bounding box center [723, 194] width 489 height 13
click at [802, 202] on html "said she is busy currently and will let us know once she is ready to order" at bounding box center [723, 194] width 508 height 33
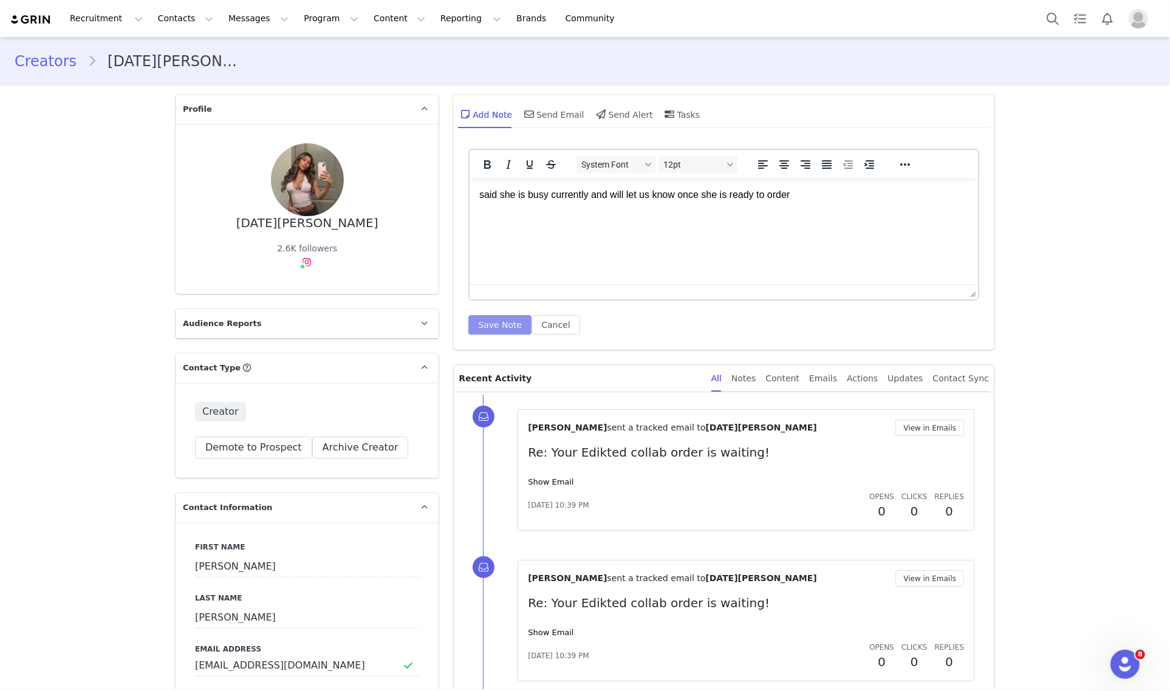
click at [482, 324] on button "Save Note" at bounding box center [499, 324] width 63 height 19
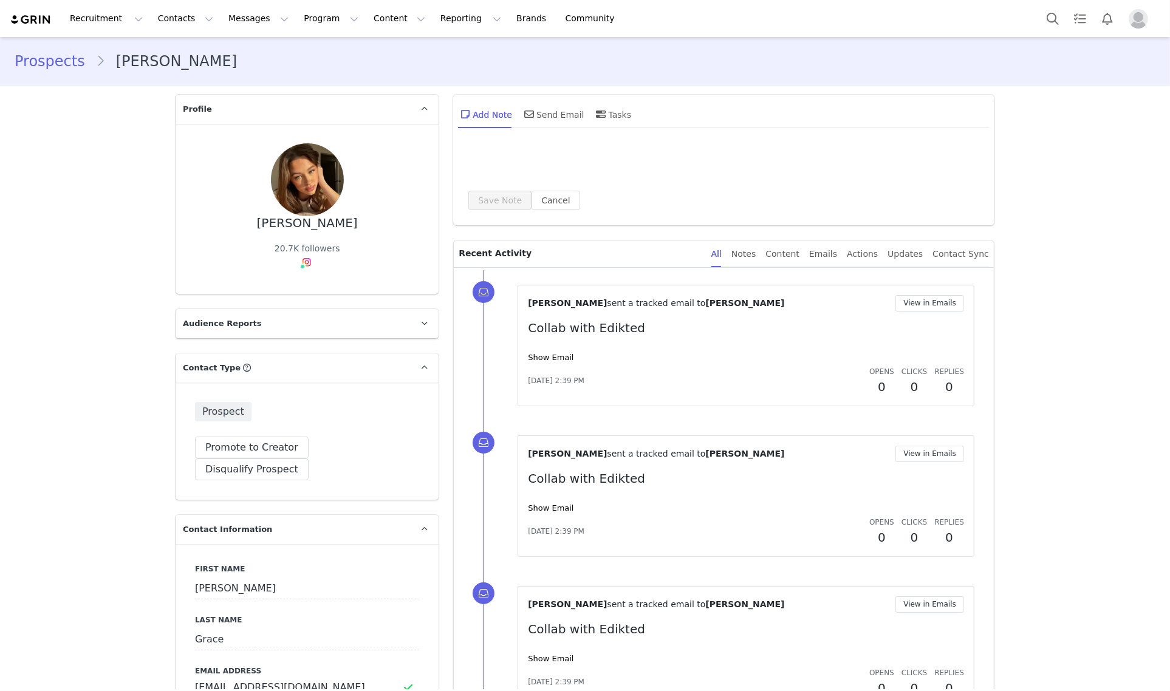
type input "+1 ([GEOGRAPHIC_DATA])"
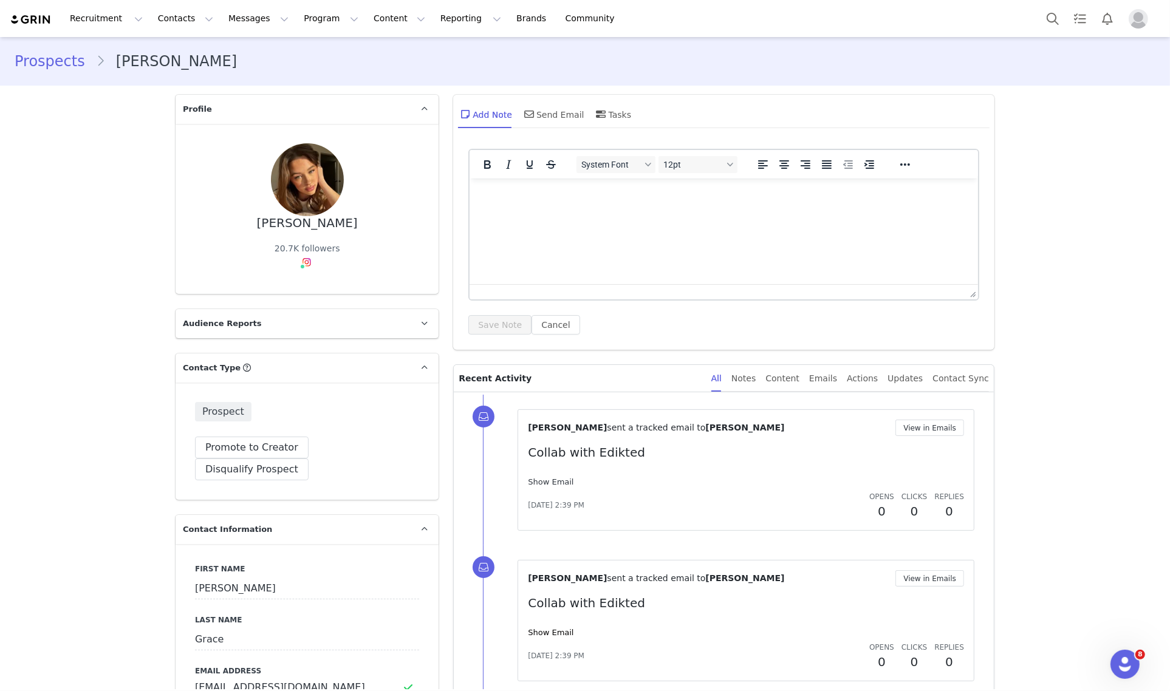
click at [557, 485] on div "Show Email" at bounding box center [746, 482] width 436 height 12
click at [554, 485] on link "Show Email" at bounding box center [551, 481] width 46 height 9
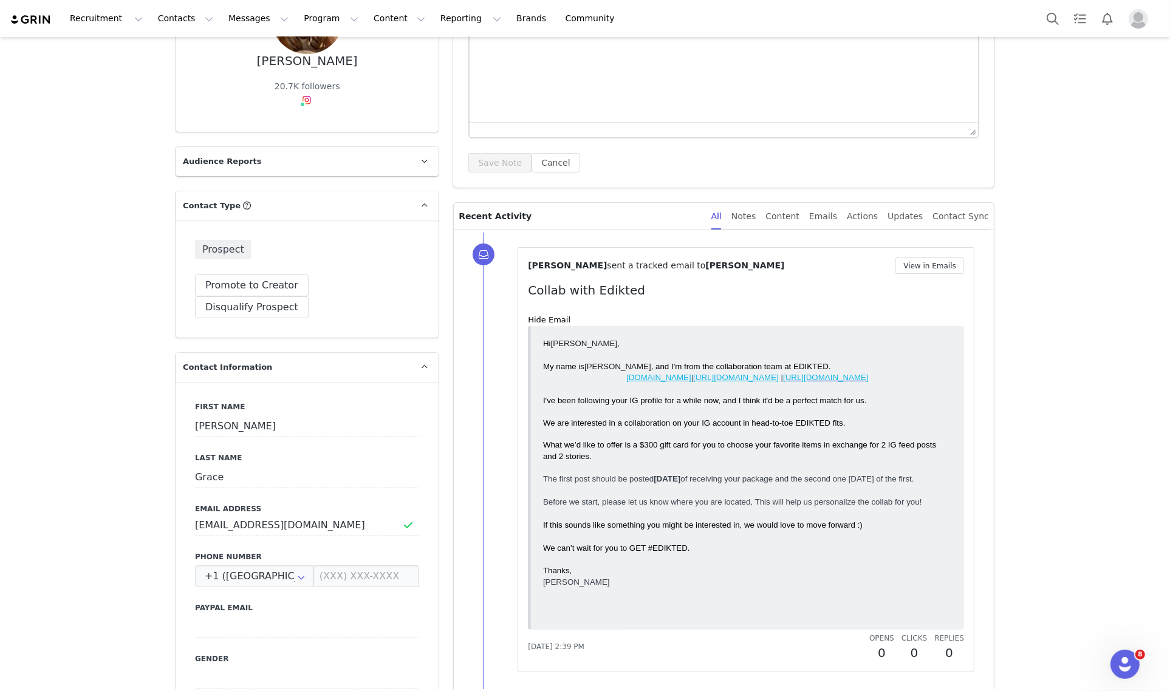
scroll to position [455, 0]
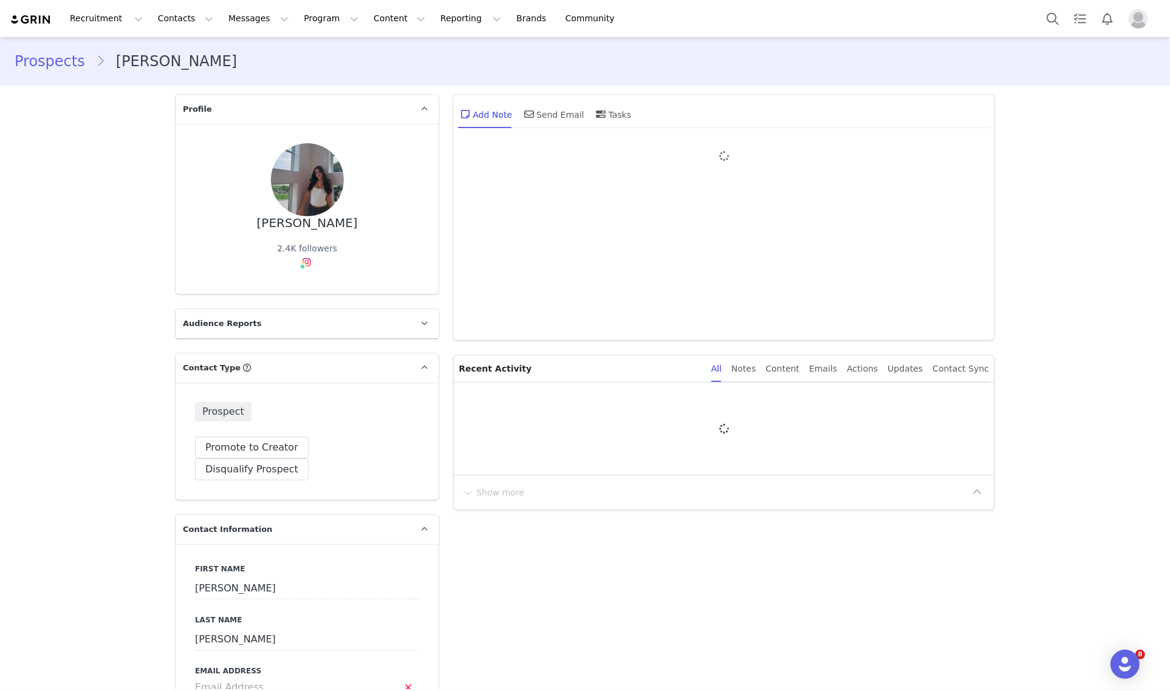
type input "+1 ([GEOGRAPHIC_DATA])"
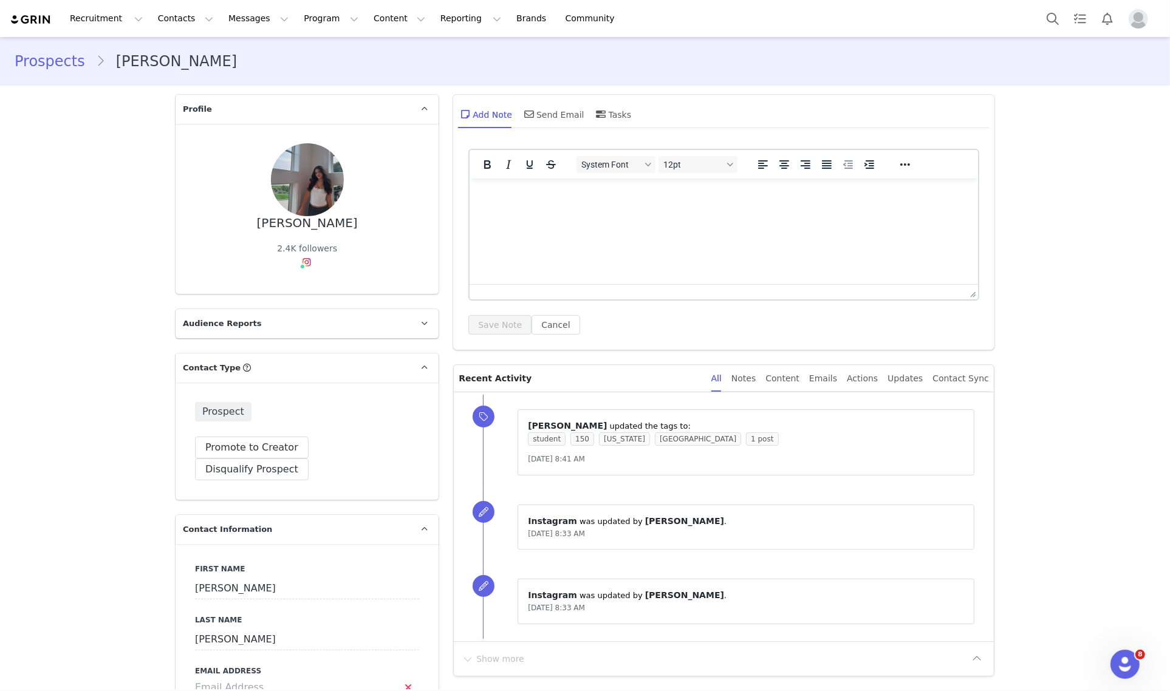
scroll to position [304, 0]
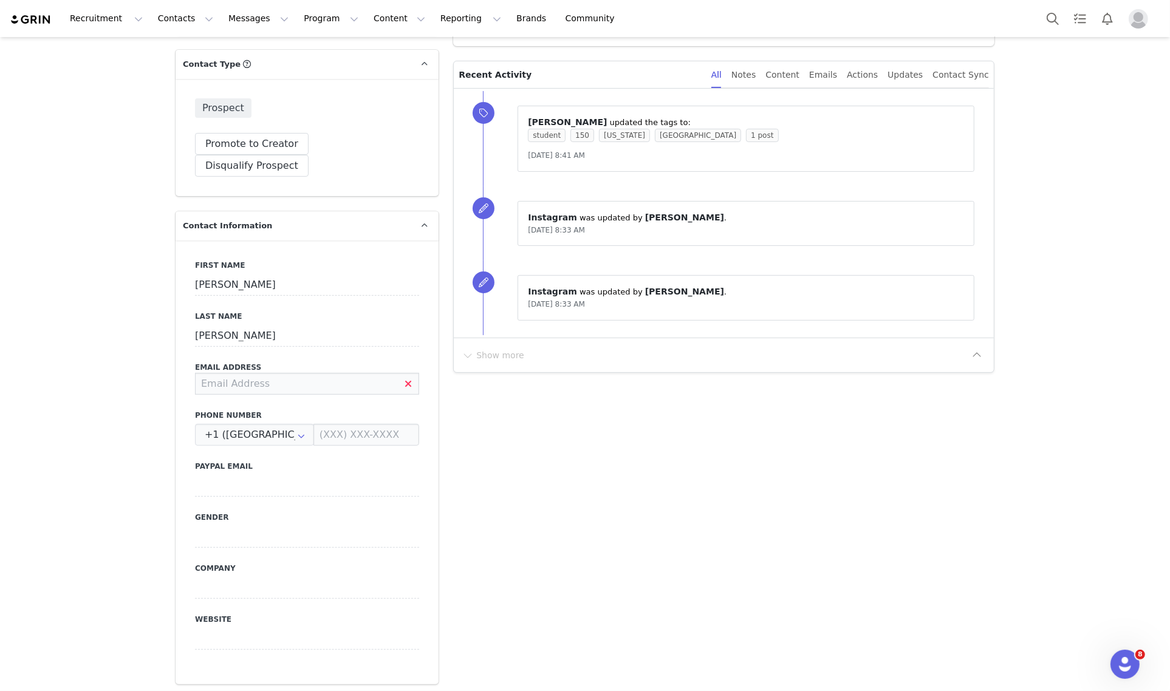
click at [280, 373] on input at bounding box center [307, 384] width 224 height 22
type input "[EMAIL_ADDRESS][DOMAIN_NAME]"
drag, startPoint x: 55, startPoint y: 659, endPoint x: 228, endPoint y: 582, distance: 189.5
click at [56, 659] on button "Save" at bounding box center [59, 663] width 64 height 34
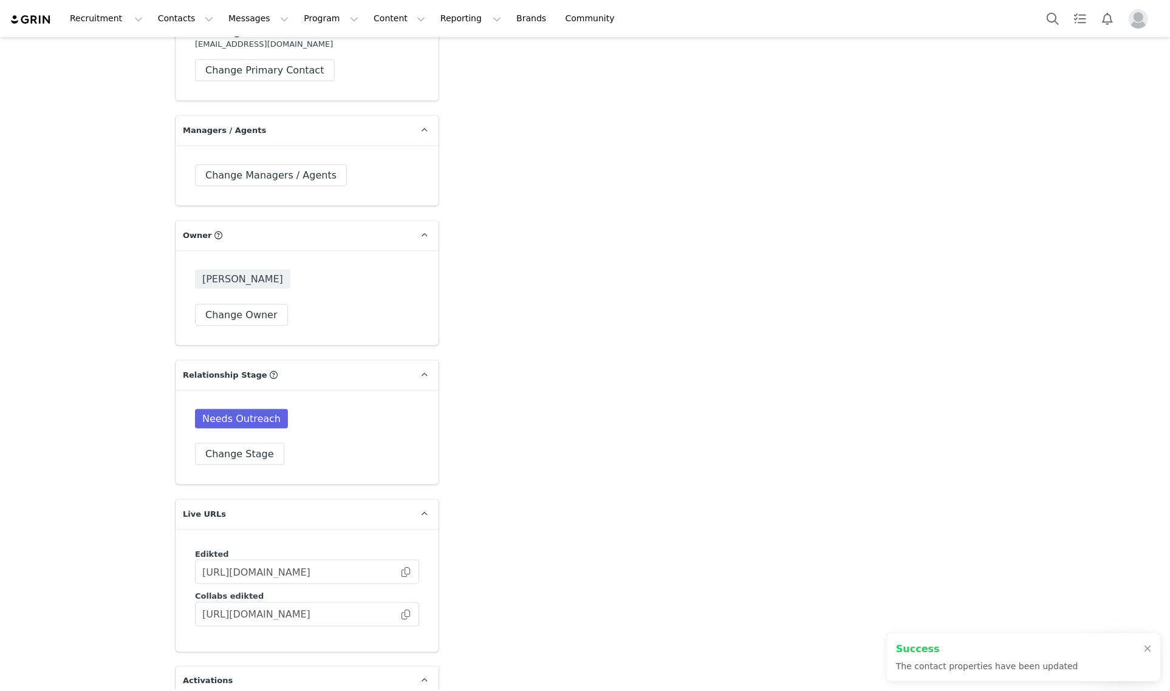
scroll to position [1898, 0]
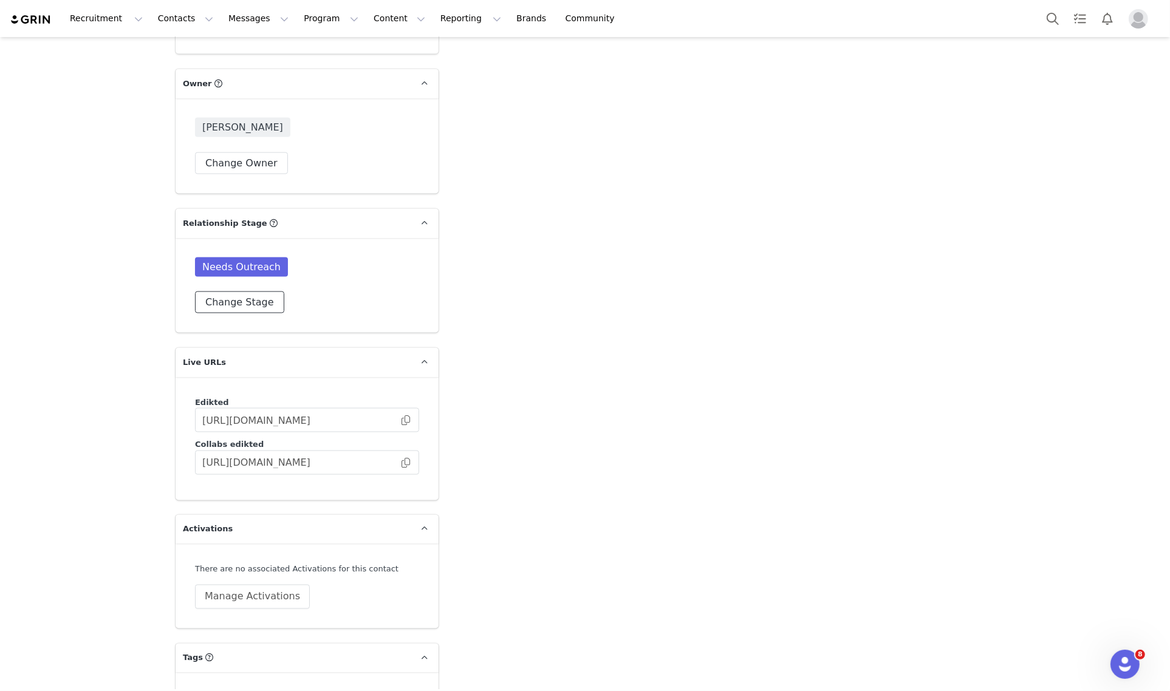
click at [247, 291] on button "Change Stage" at bounding box center [239, 302] width 89 height 22
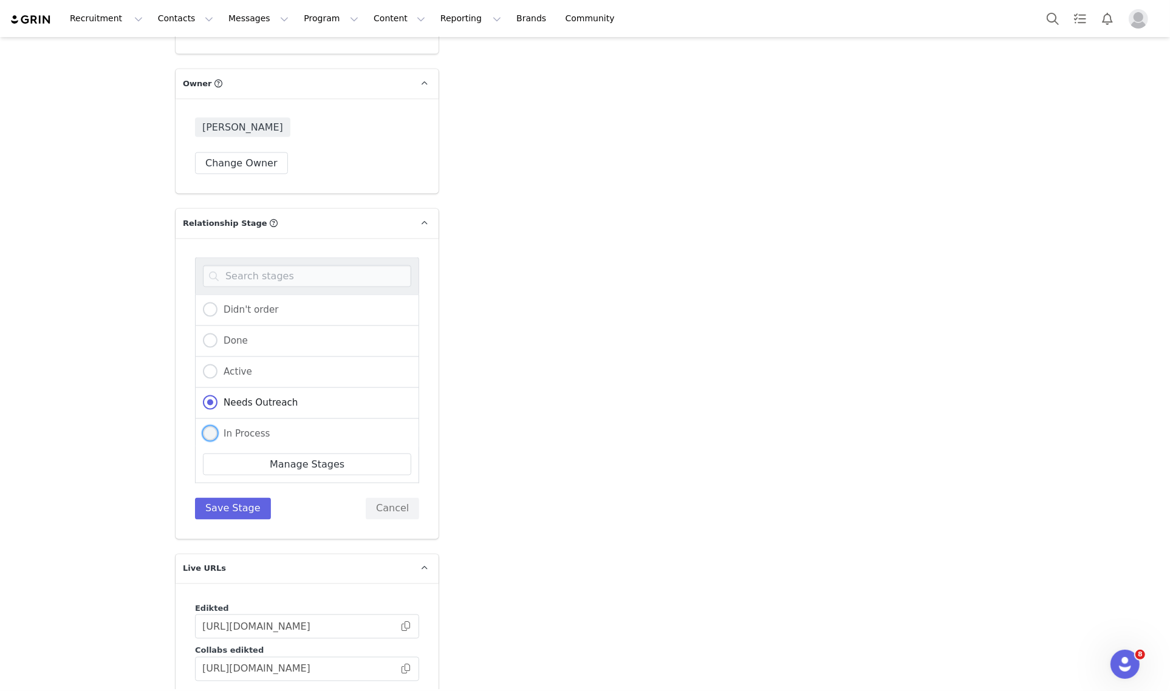
click at [256, 428] on span "In Process" at bounding box center [243, 433] width 53 height 11
click at [217, 426] on input "In Process" at bounding box center [210, 434] width 15 height 16
radio input "true"
radio input "false"
radio input "true"
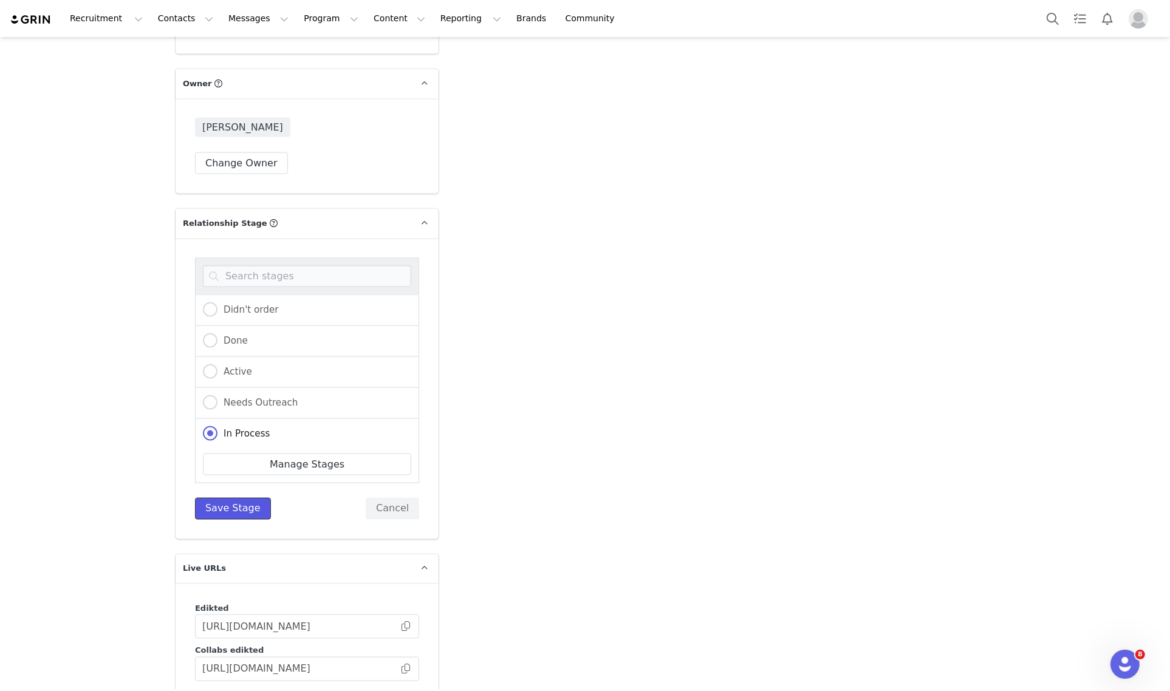
click at [233, 498] on button "Save Stage" at bounding box center [233, 509] width 76 height 22
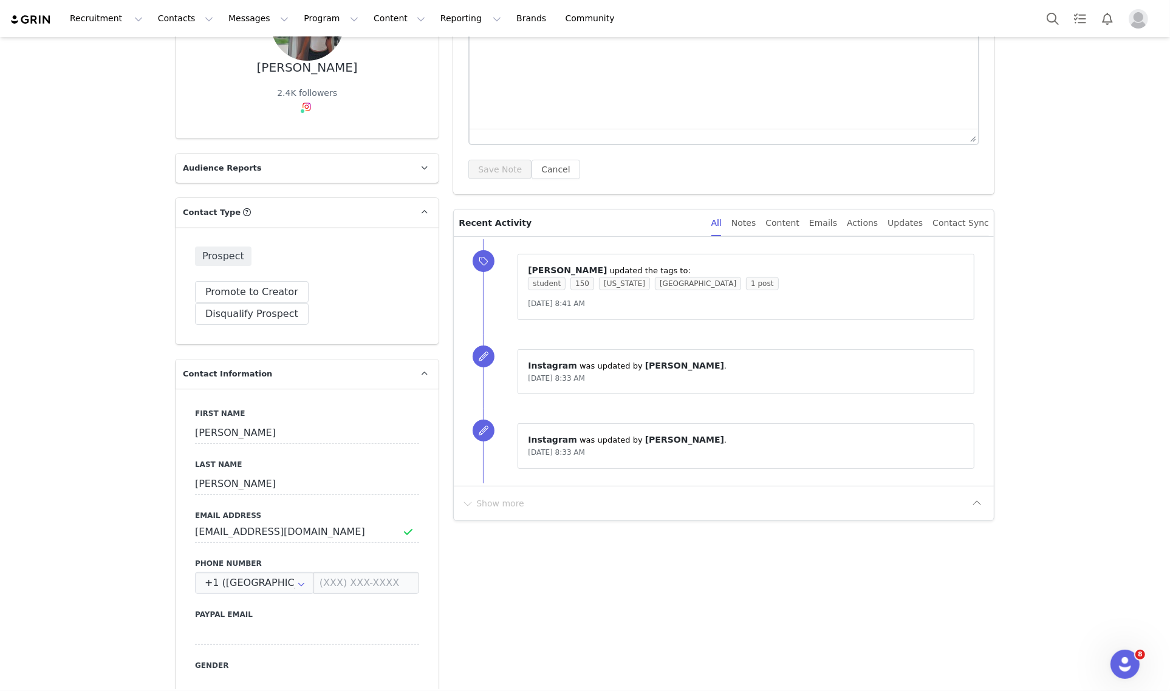
scroll to position [0, 0]
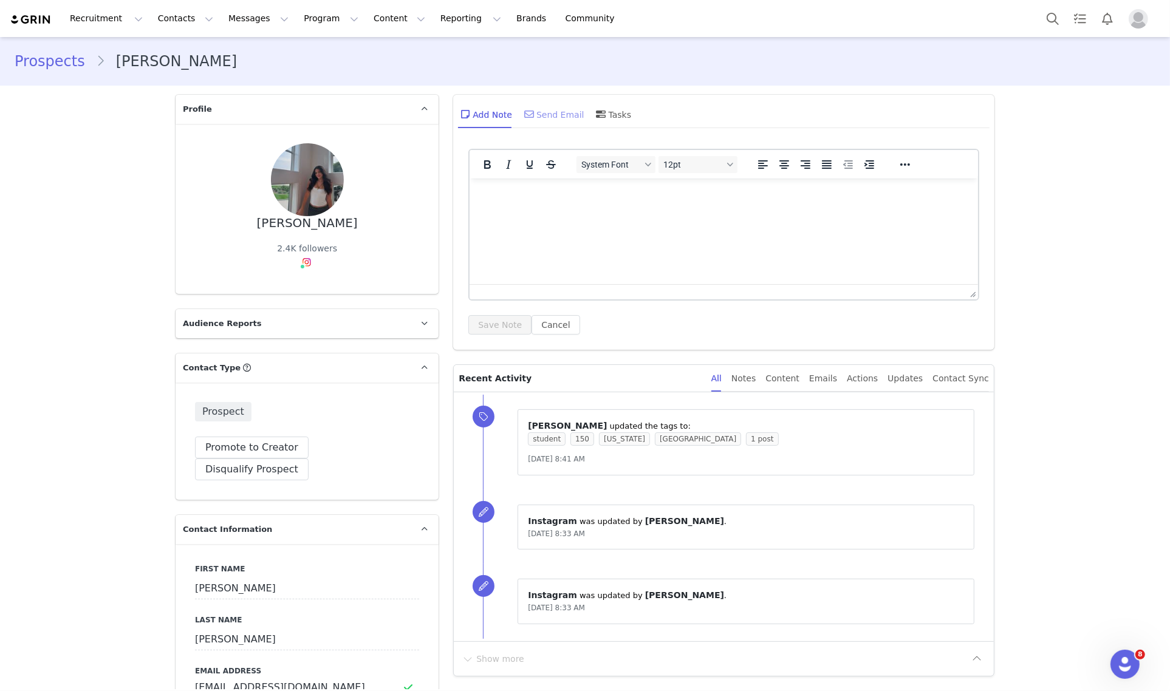
click at [562, 112] on div "Send Email" at bounding box center [553, 114] width 63 height 29
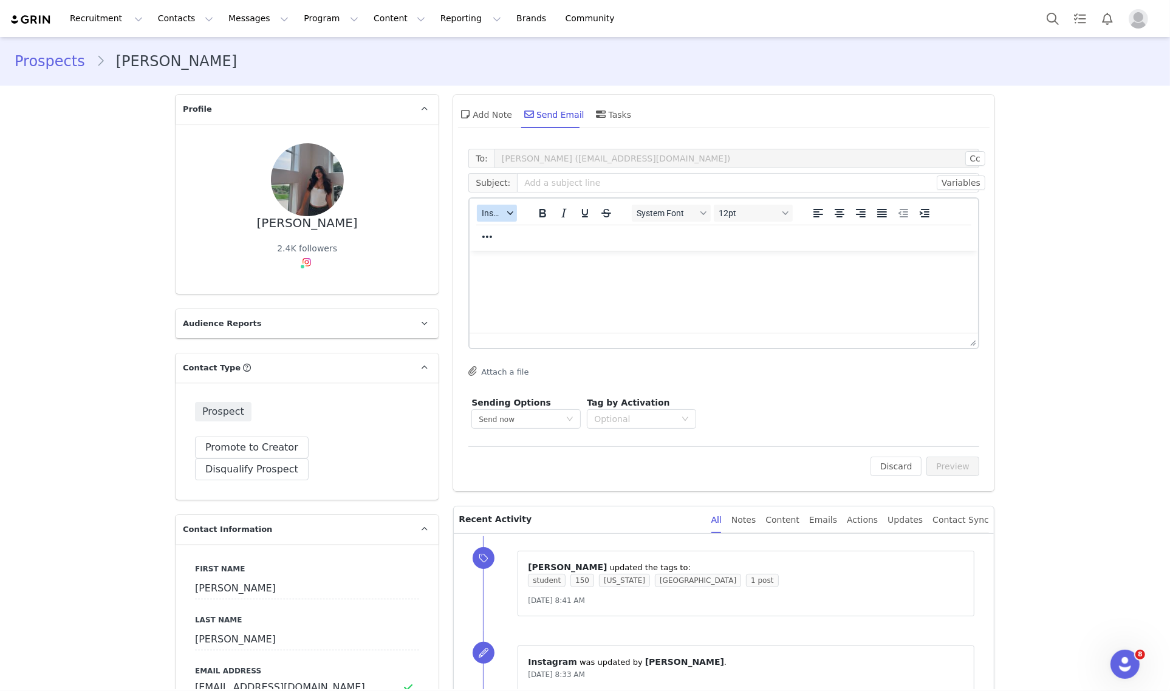
click at [488, 213] on span "Insert" at bounding box center [492, 213] width 21 height 10
click at [525, 232] on div "Insert Template" at bounding box center [535, 233] width 109 height 15
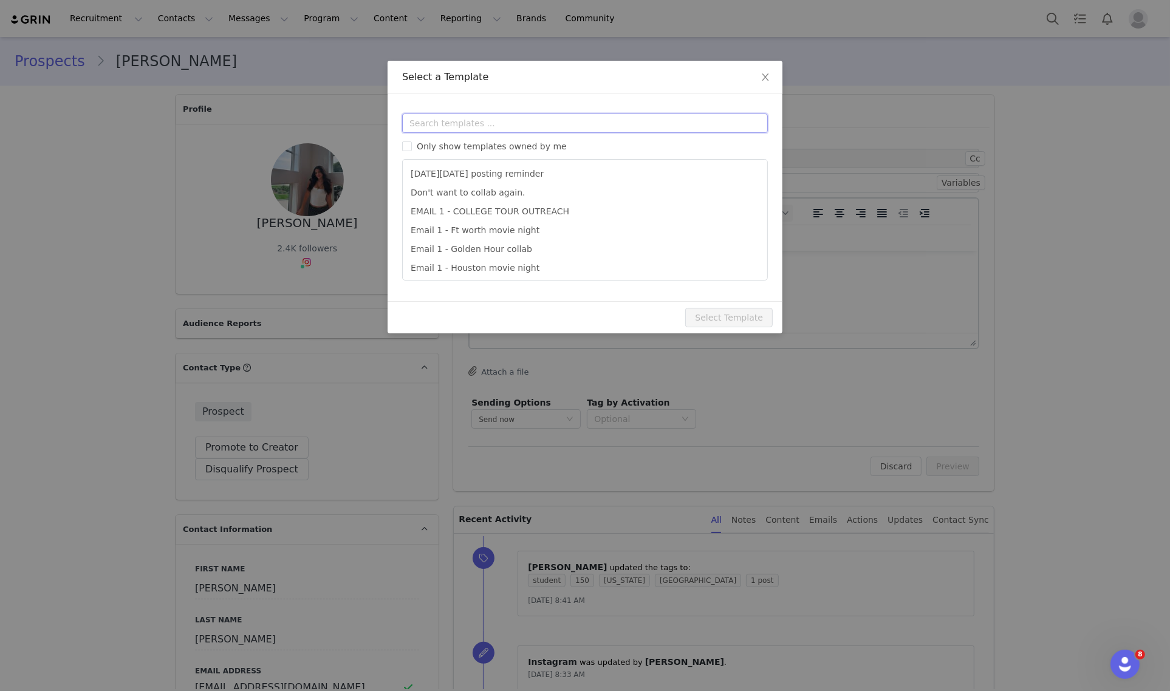
click at [542, 126] on input "text" at bounding box center [585, 123] width 366 height 19
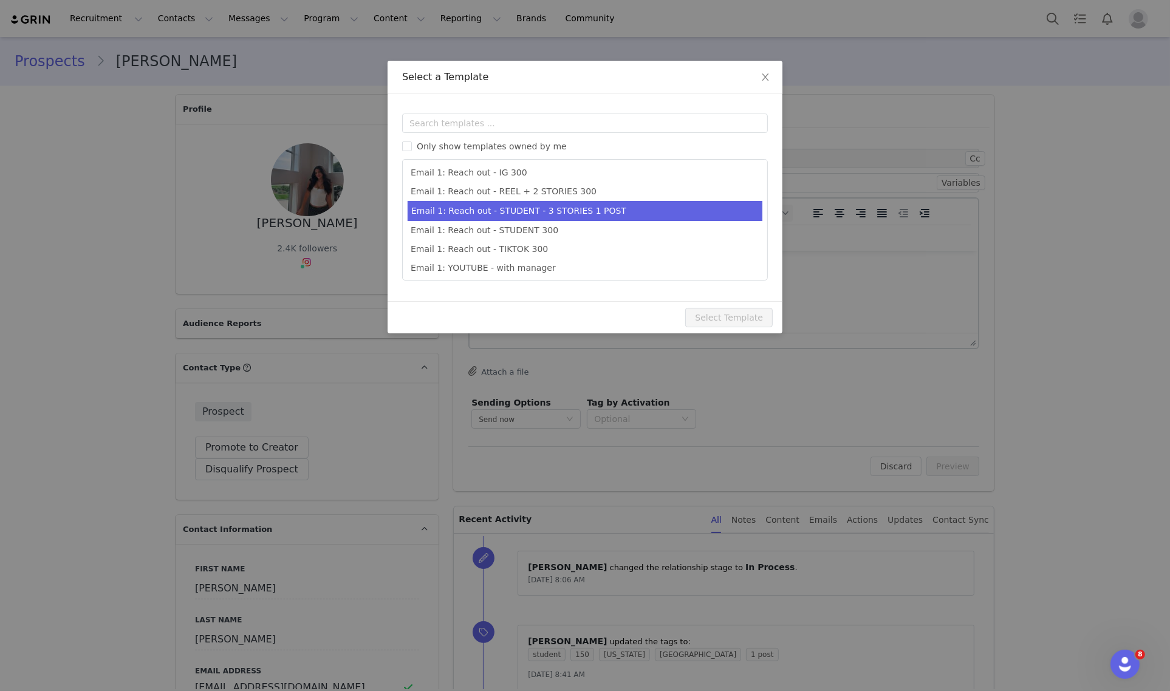
click at [607, 205] on li "Email 1: Reach out - STUDENT - 3 STORIES 1 POST" at bounding box center [584, 211] width 355 height 20
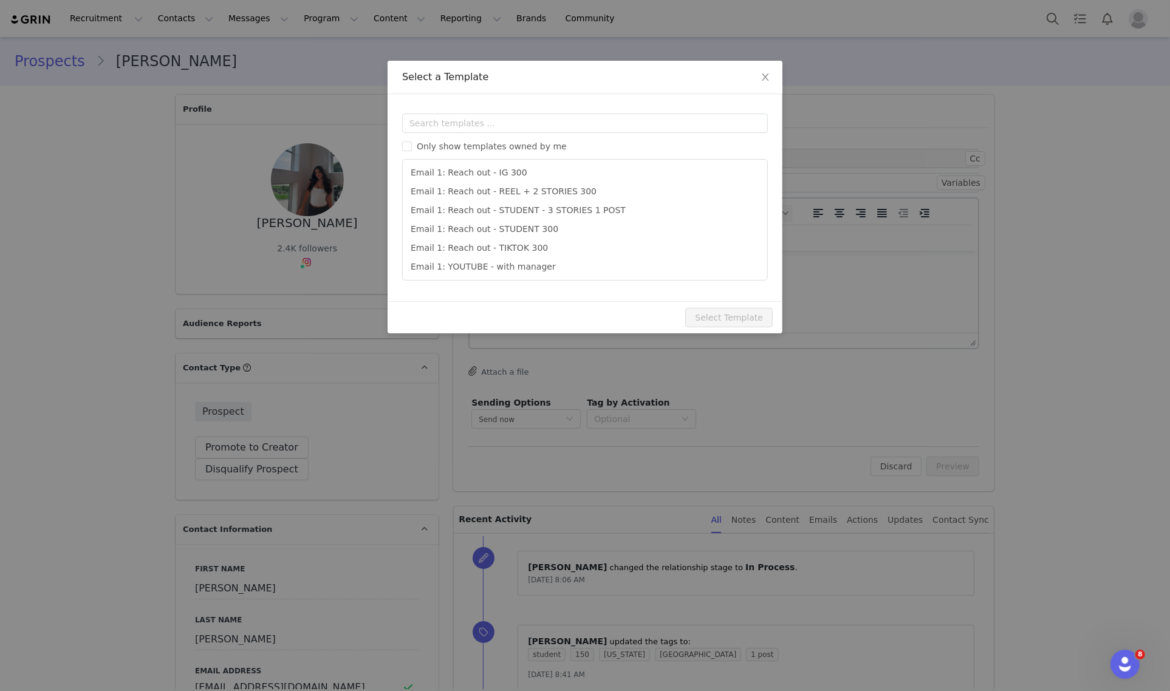
type input "Collab with Edikted"
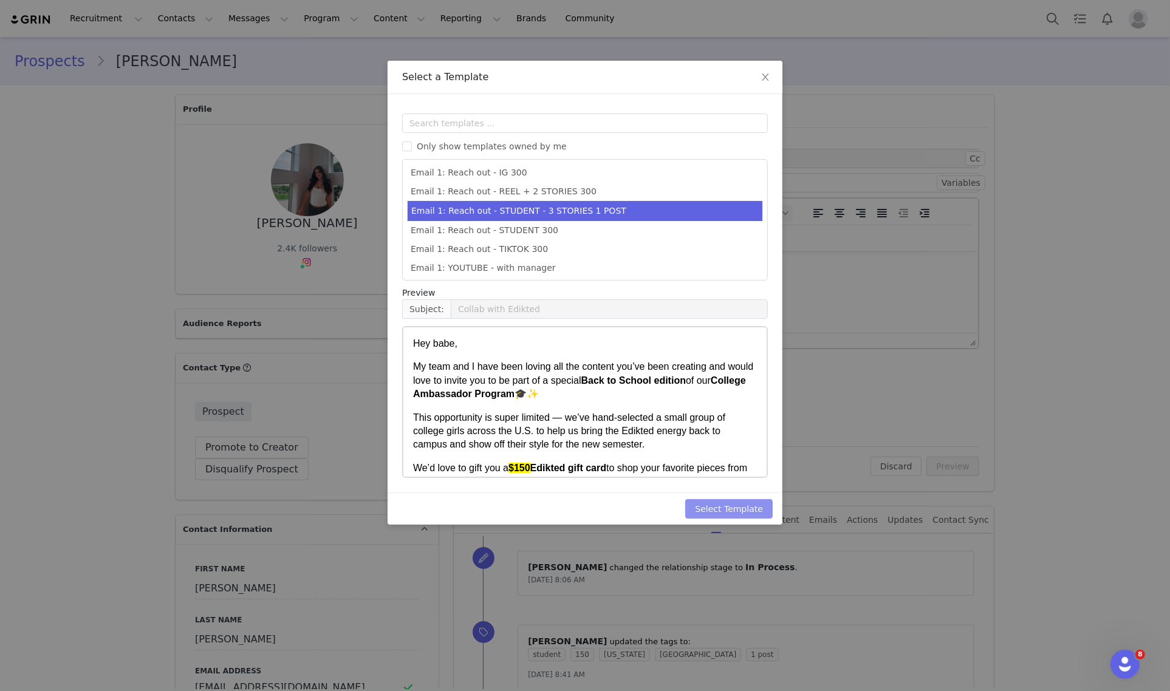
click at [735, 507] on button "Select Template" at bounding box center [728, 508] width 87 height 19
type input "Collab with Edikted"
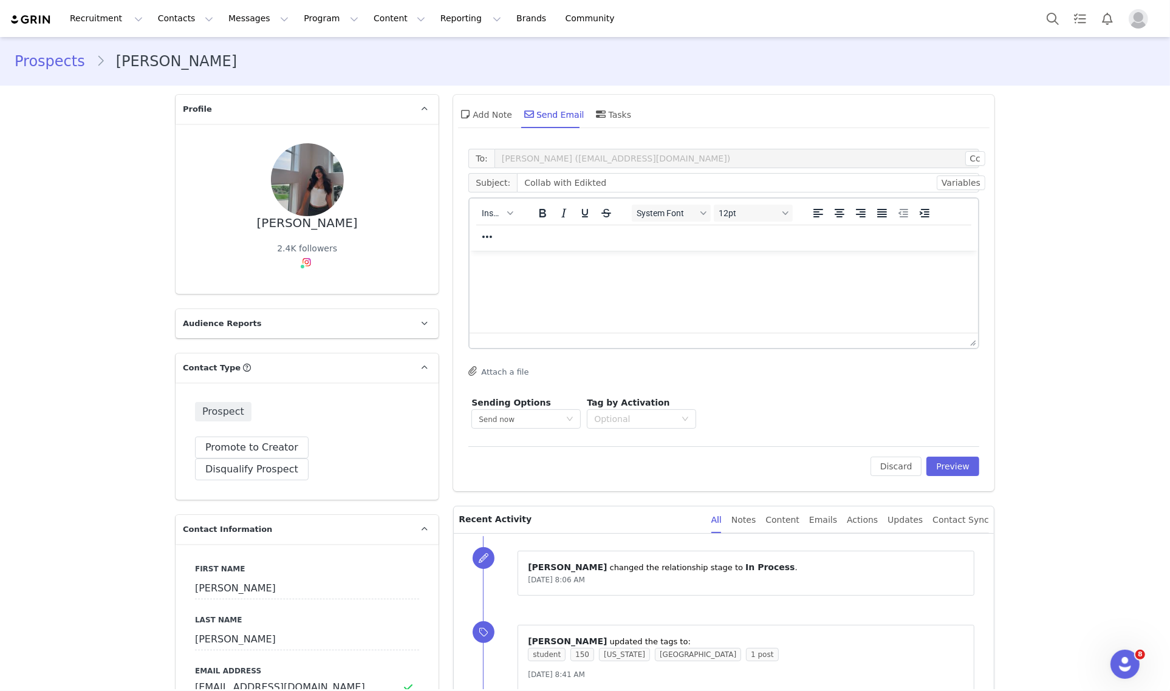
scroll to position [0, 0]
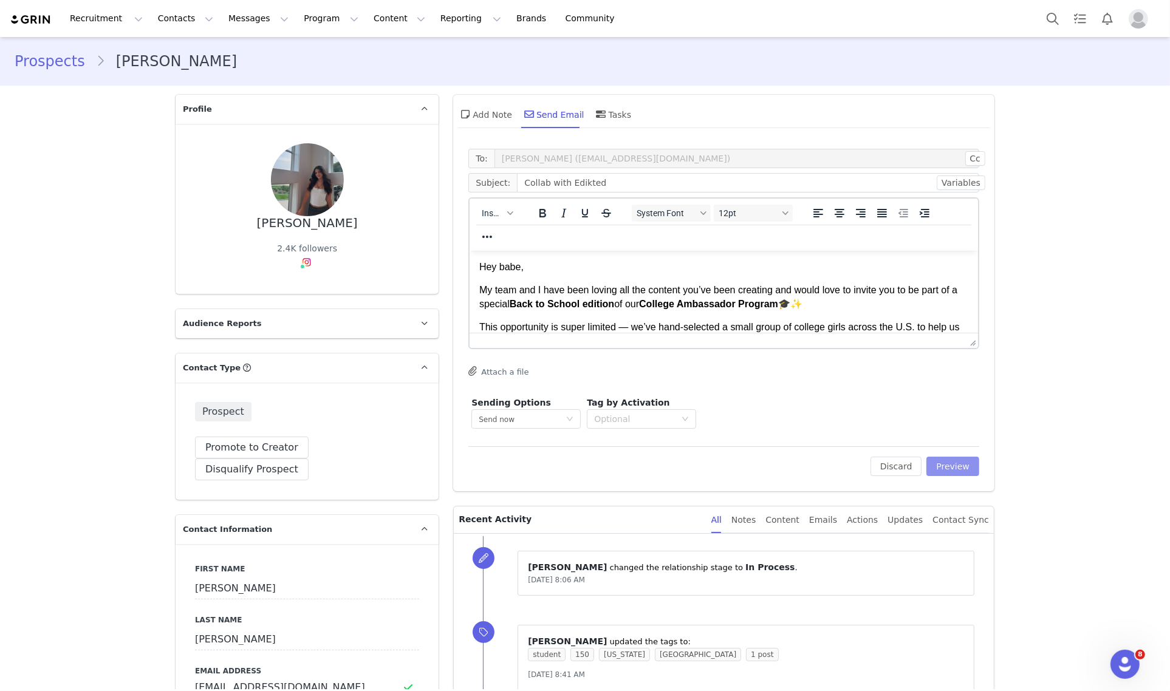
click at [950, 465] on button "Preview" at bounding box center [952, 466] width 53 height 19
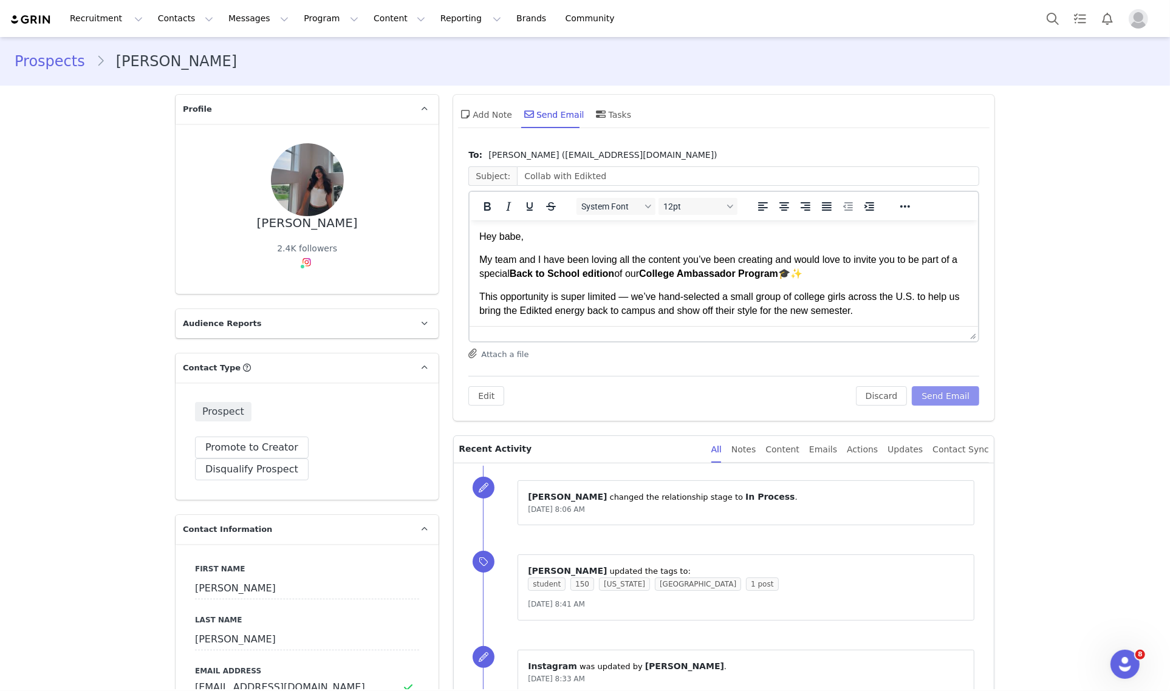
click at [948, 392] on button "Send Email" at bounding box center [944, 395] width 67 height 19
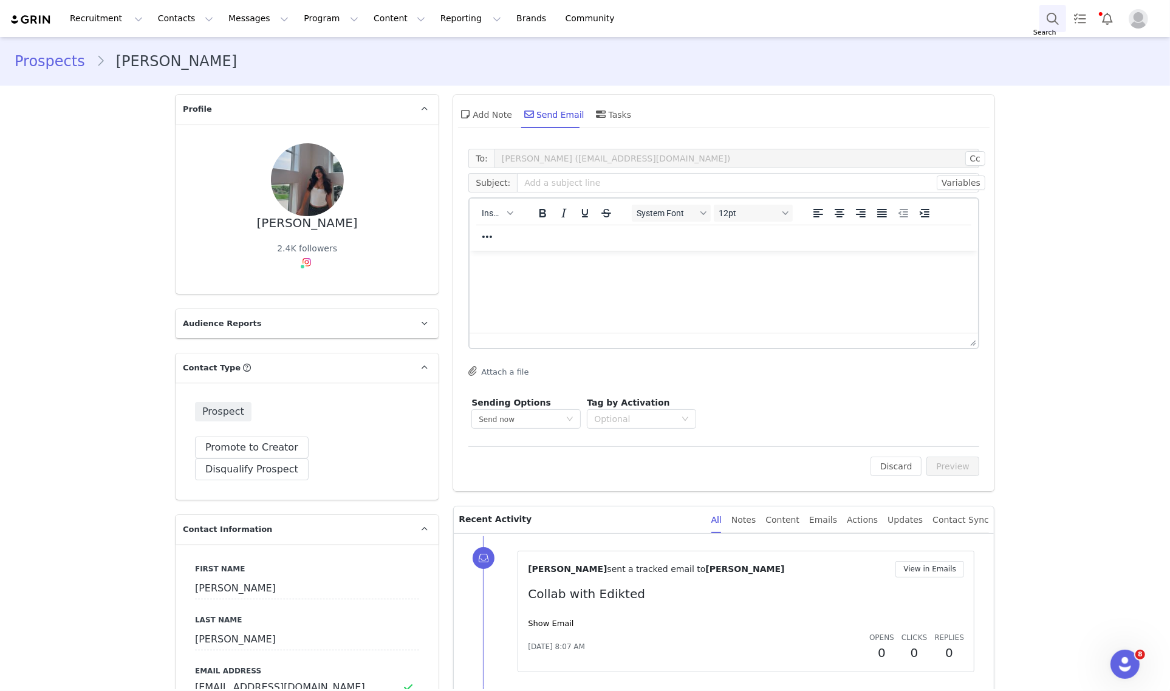
click at [1051, 18] on button "Search" at bounding box center [1052, 18] width 27 height 27
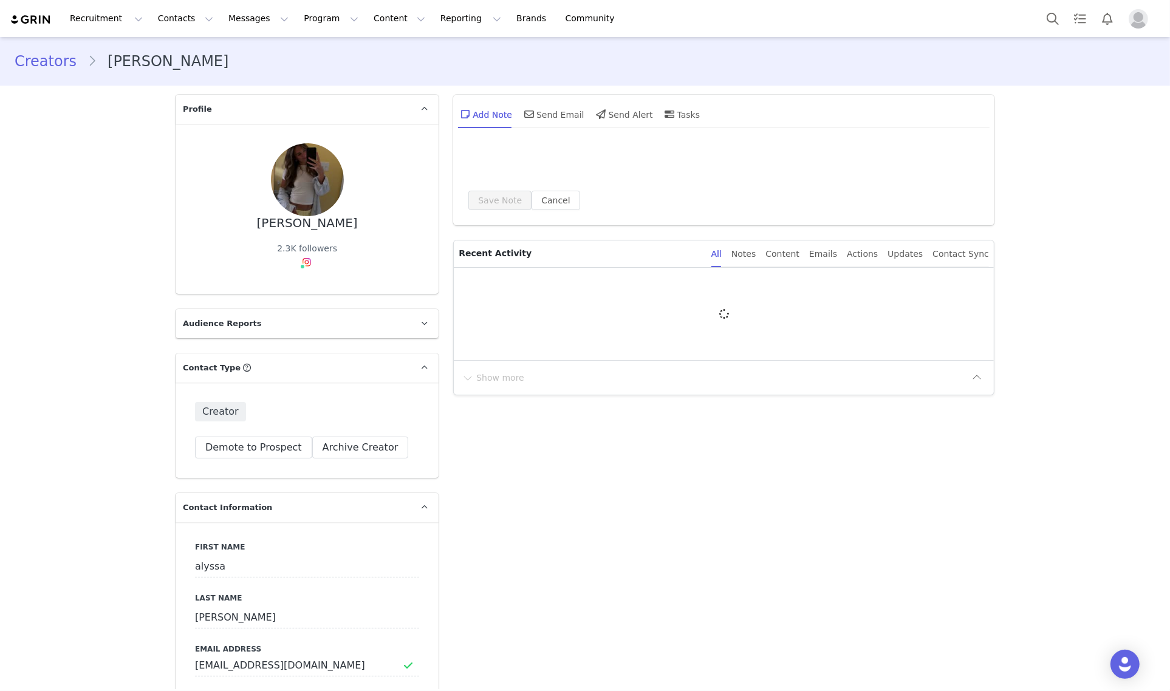
type input "+1 ([GEOGRAPHIC_DATA])"
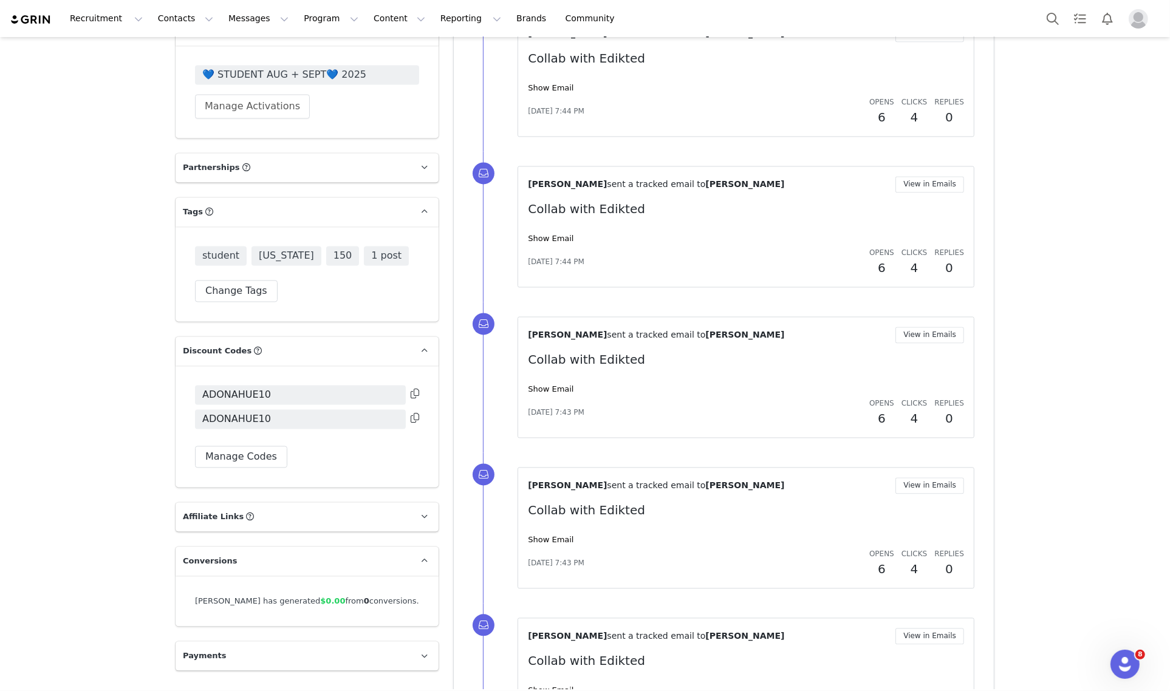
scroll to position [2429, 0]
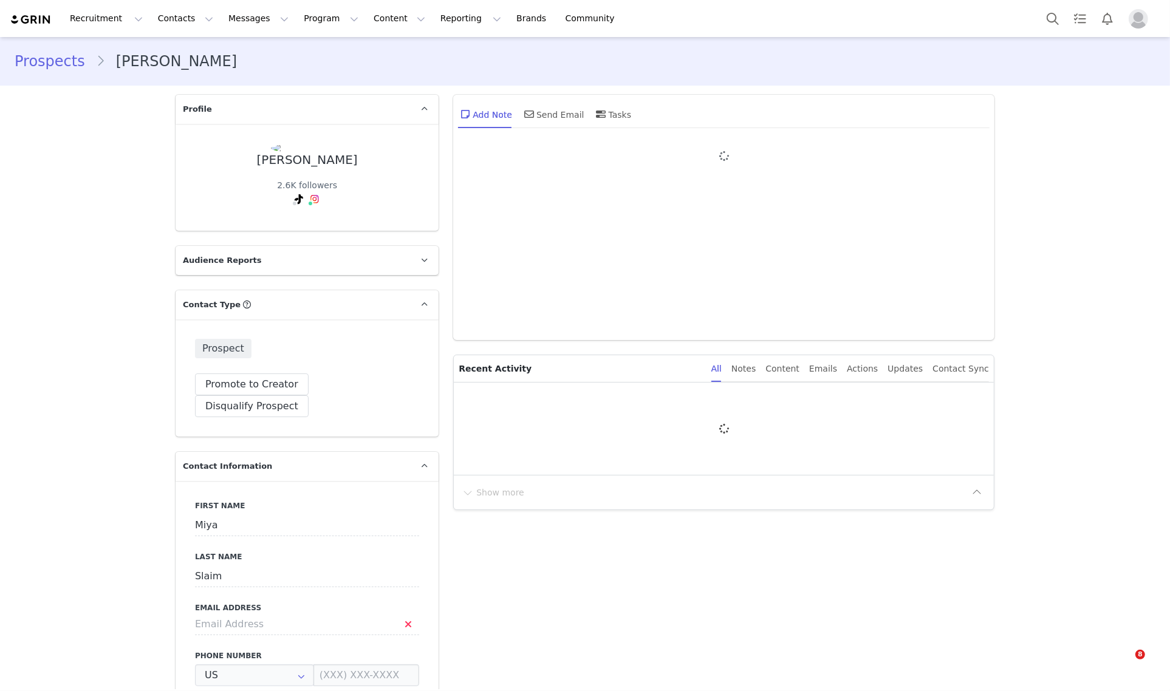
type input "+1 ([GEOGRAPHIC_DATA])"
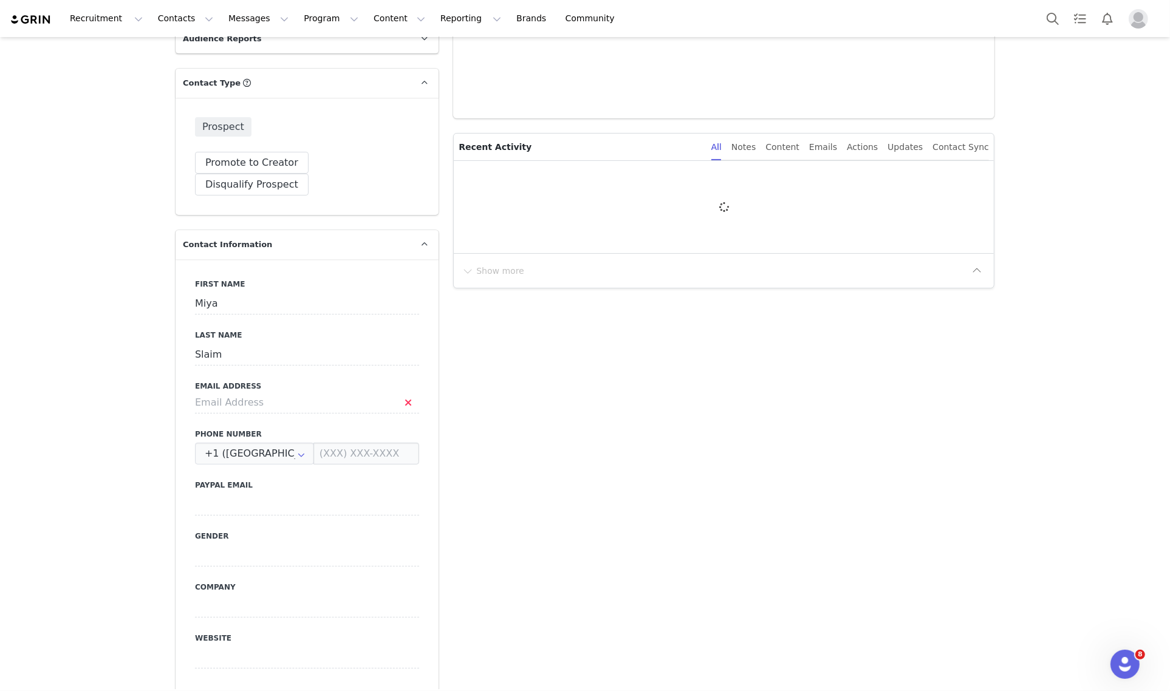
scroll to position [228, 0]
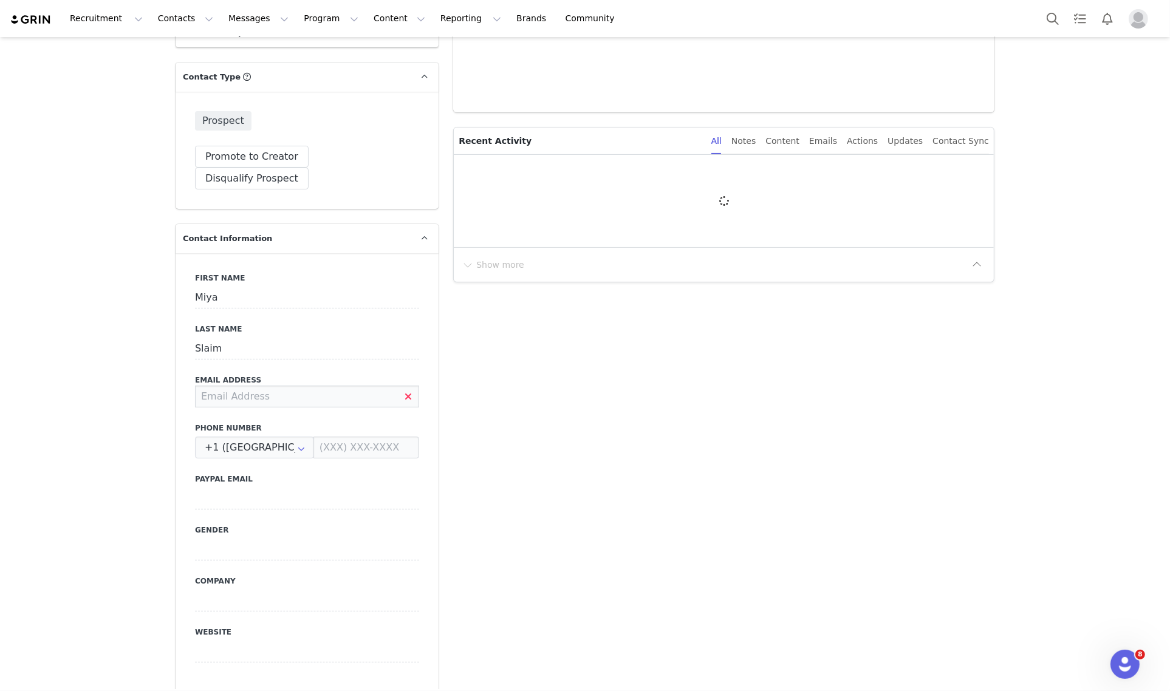
click at [267, 386] on input at bounding box center [307, 397] width 224 height 22
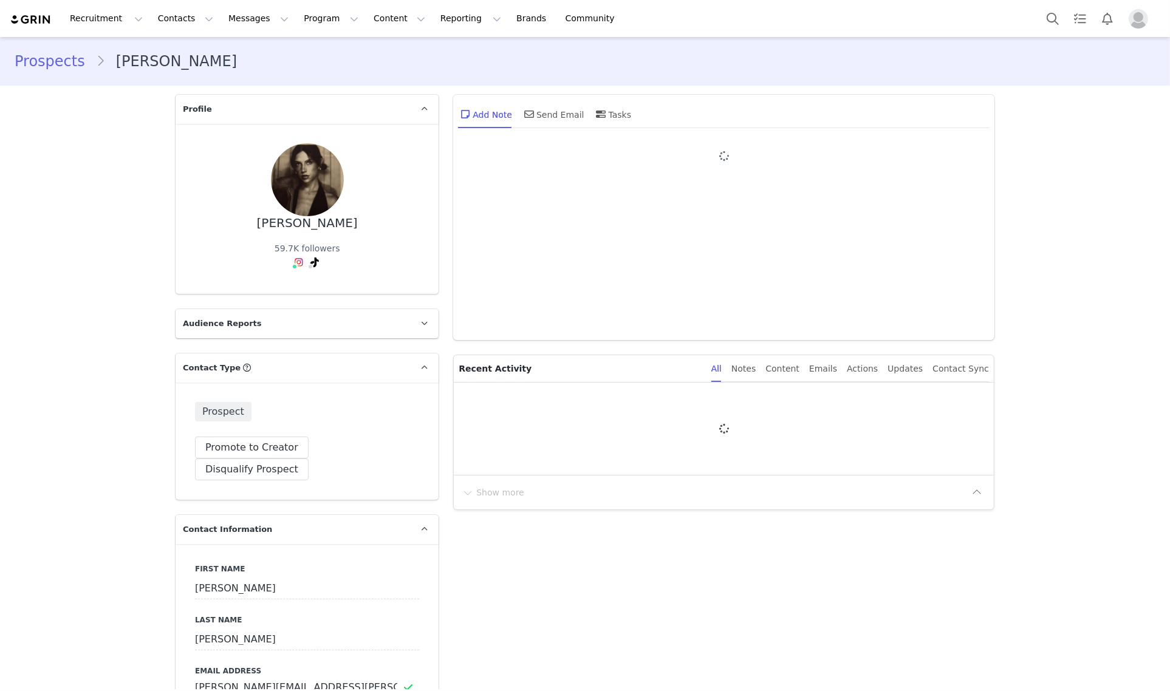
type input "+1 ([GEOGRAPHIC_DATA])"
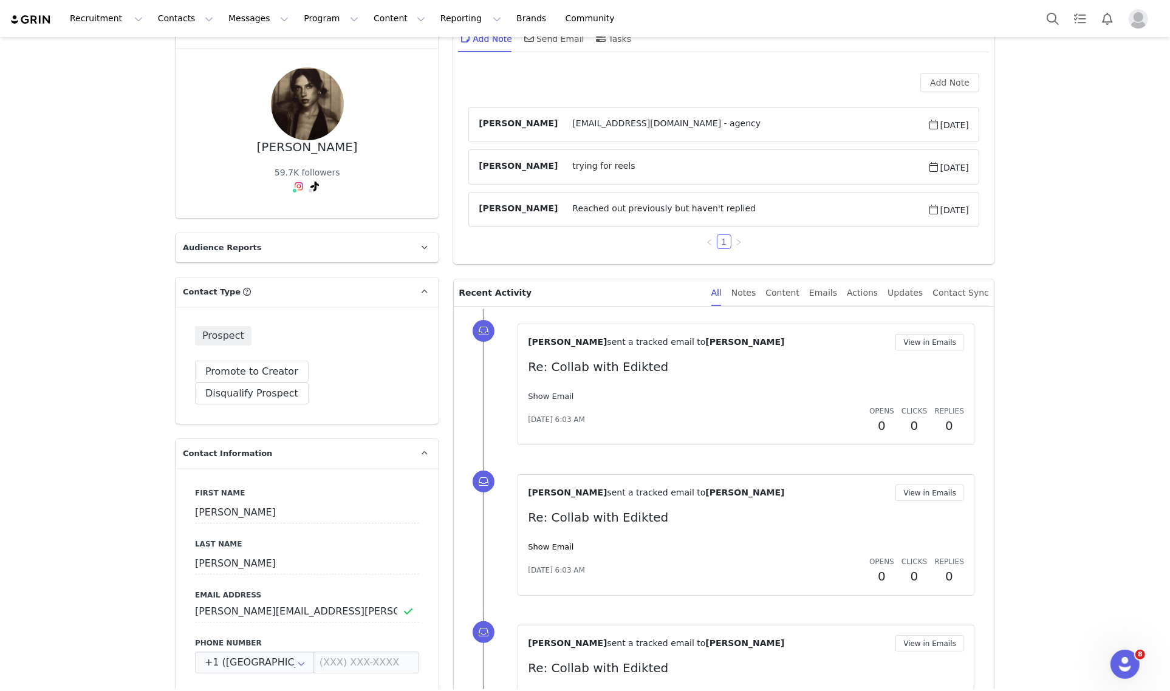
click at [545, 393] on link "Show Email" at bounding box center [551, 396] width 46 height 9
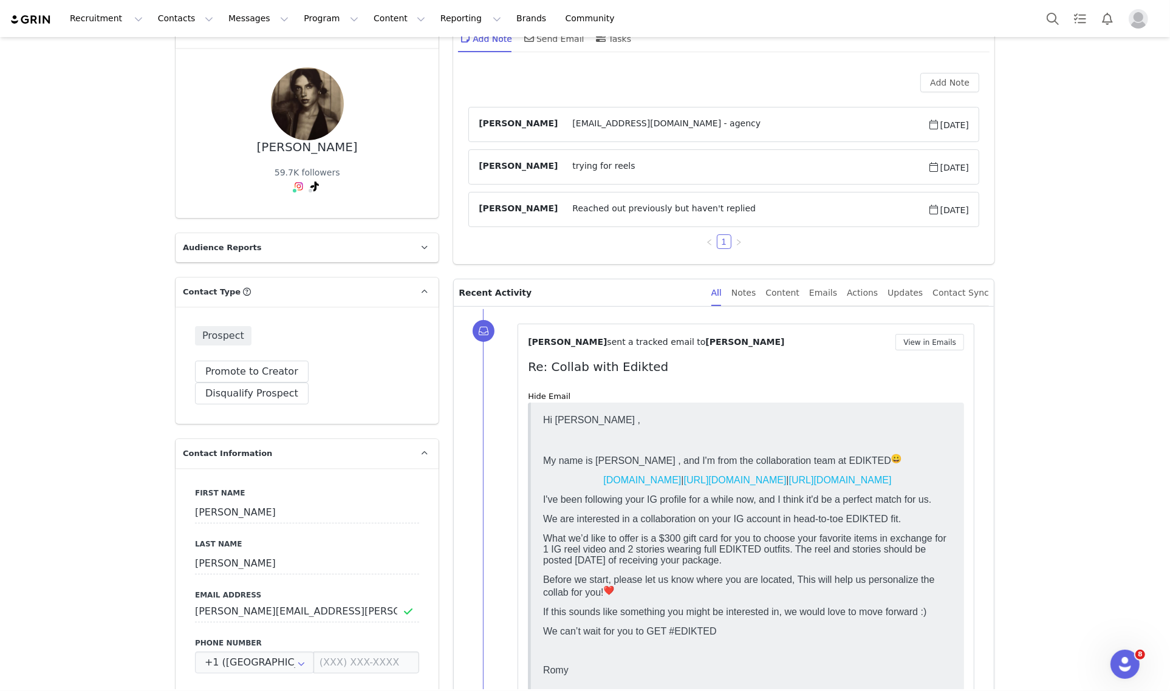
scroll to position [228, 0]
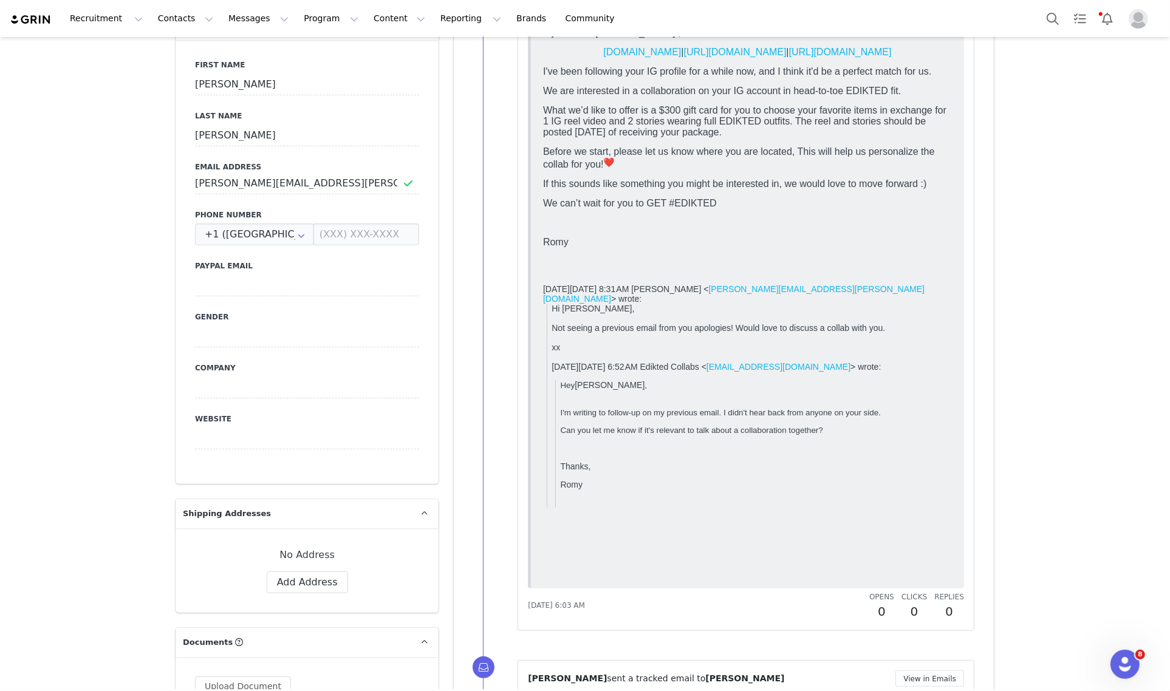
scroll to position [531, 0]
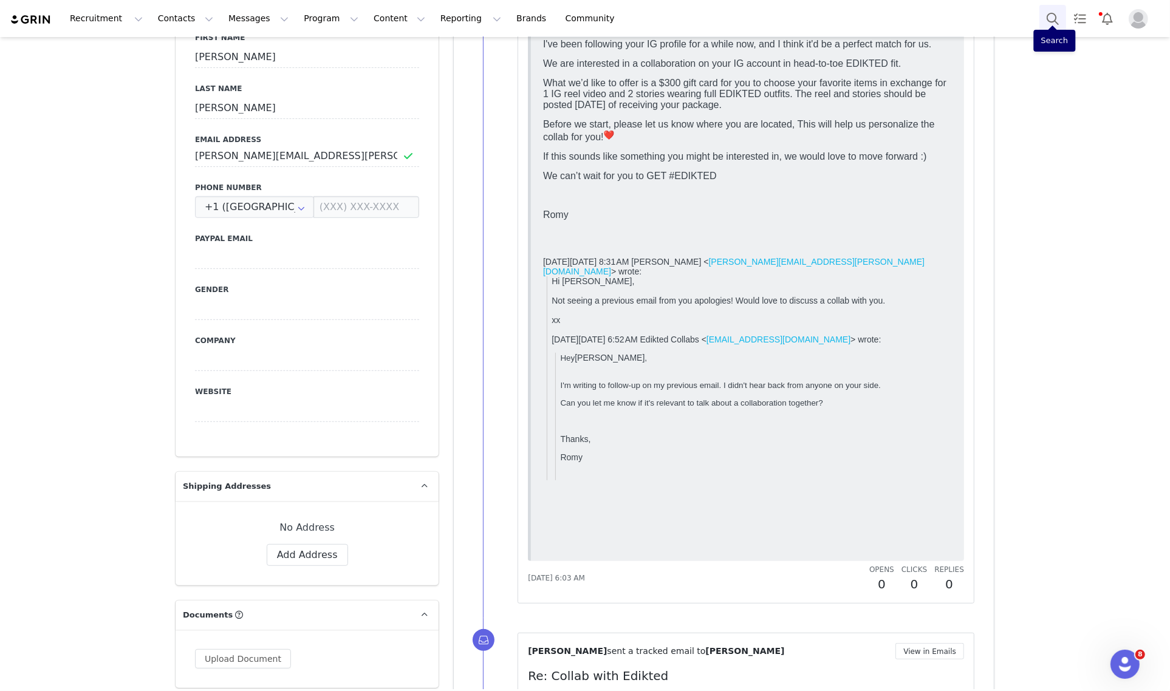
click at [1058, 23] on button "Search" at bounding box center [1052, 18] width 27 height 27
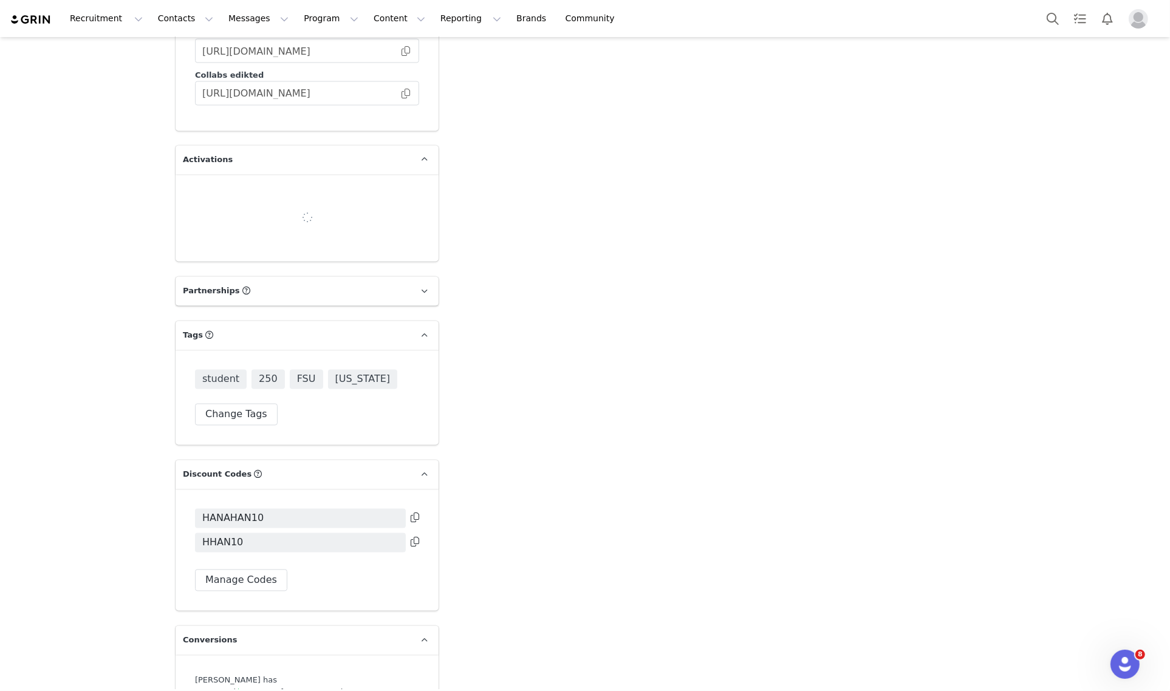
type input "+1 ([GEOGRAPHIC_DATA])"
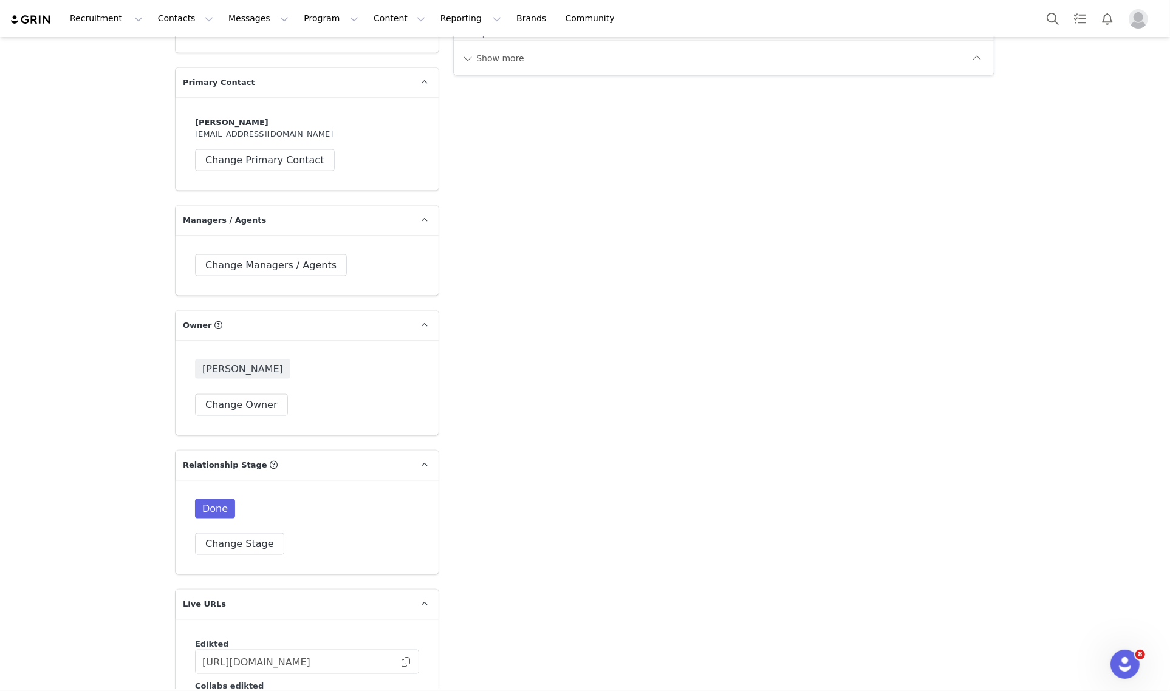
scroll to position [1670, 0]
drag, startPoint x: 501, startPoint y: 282, endPoint x: 487, endPoint y: 210, distance: 73.6
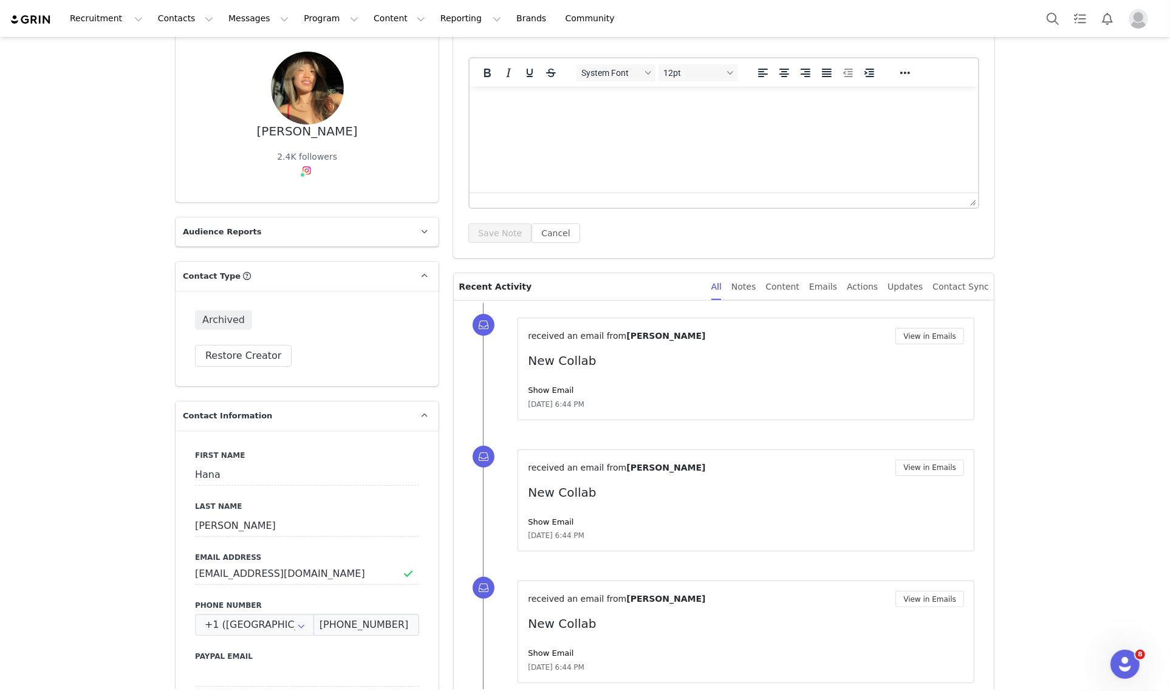
scroll to position [0, 0]
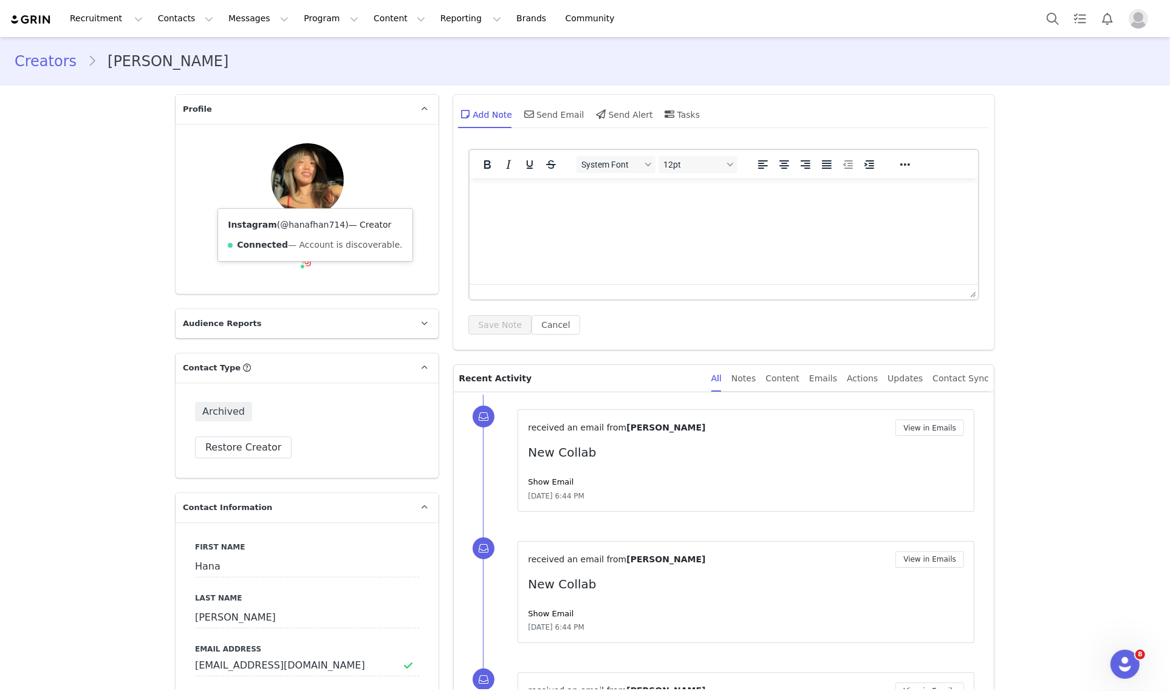
click at [299, 222] on link "@hanafhan714" at bounding box center [312, 225] width 65 height 10
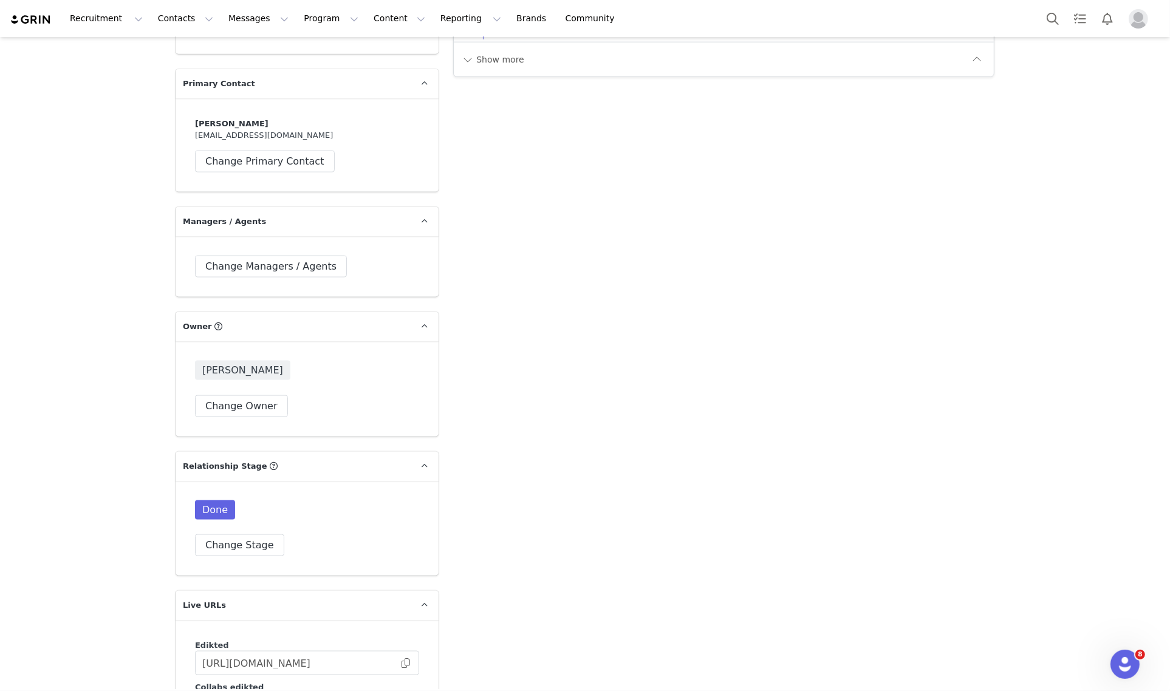
scroll to position [1366, 0]
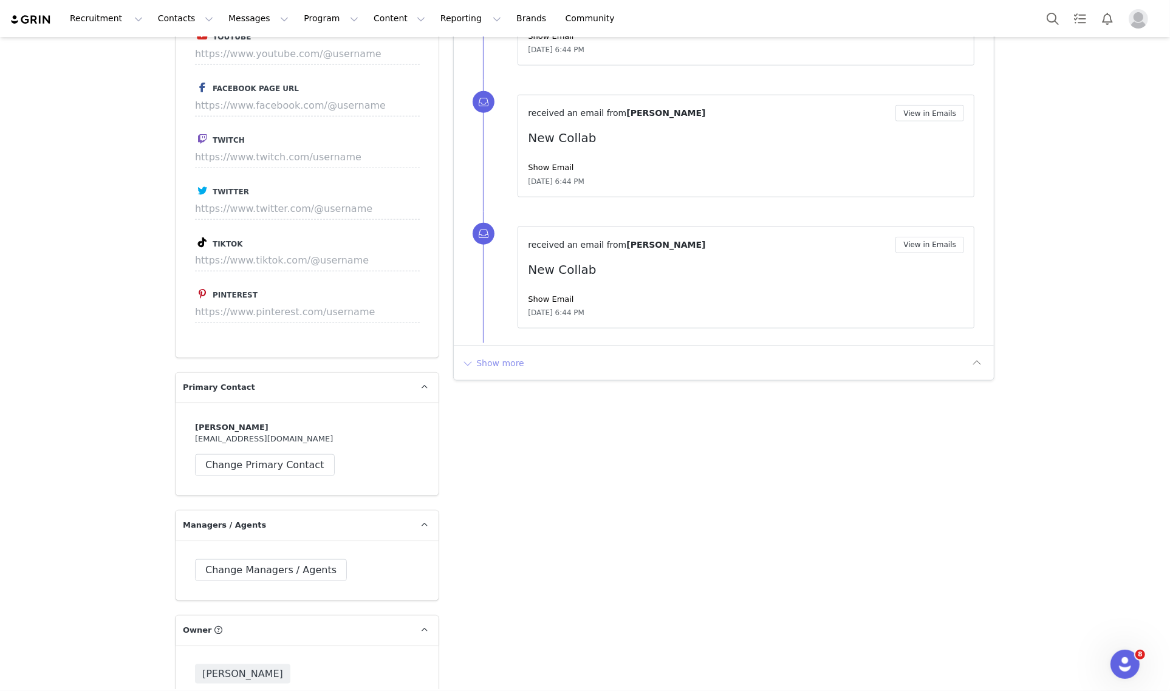
click at [487, 369] on button "Show more" at bounding box center [493, 362] width 64 height 19
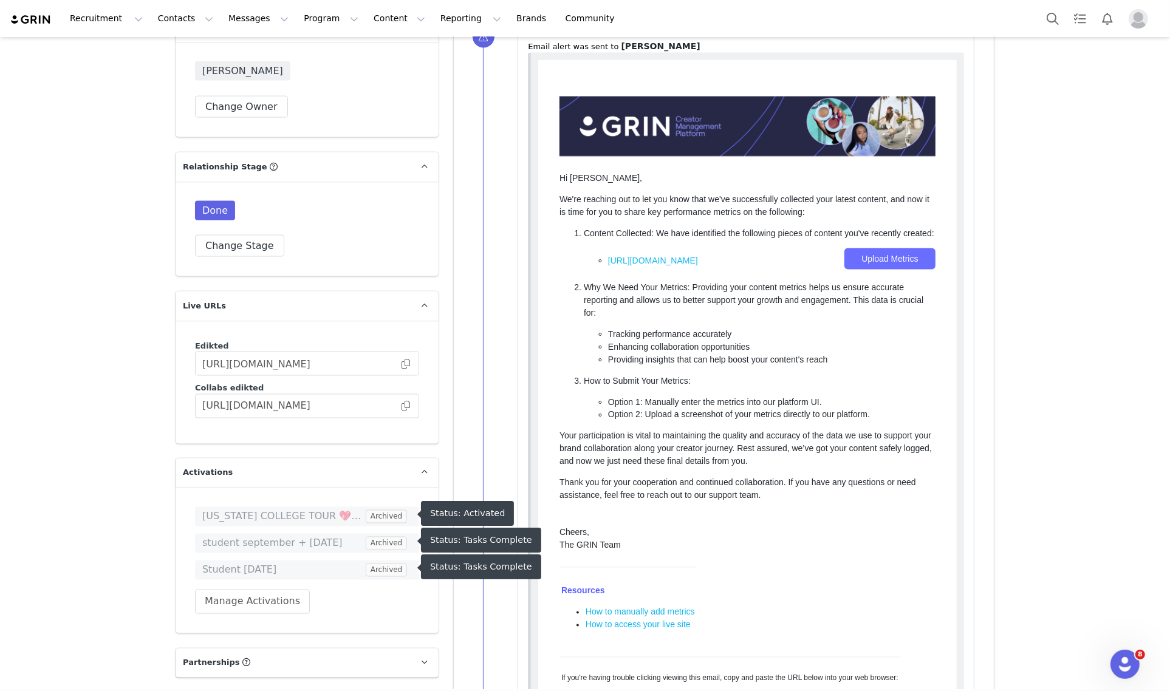
scroll to position [1898, 0]
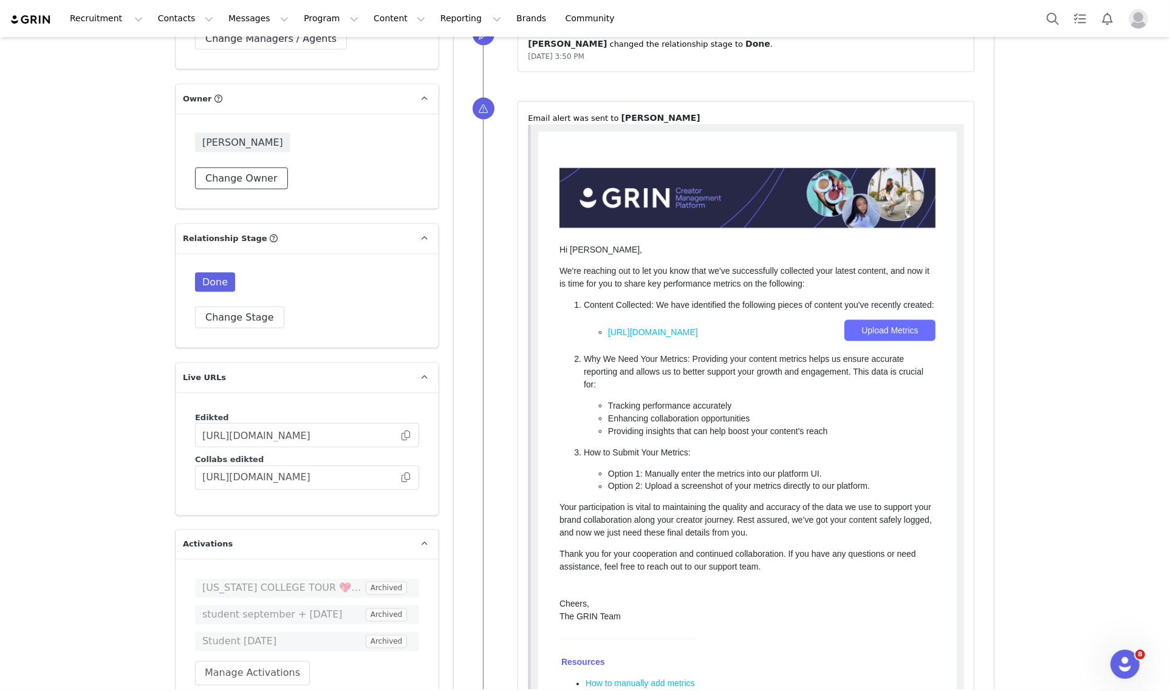
click at [252, 168] on button "Change Owner" at bounding box center [241, 179] width 93 height 22
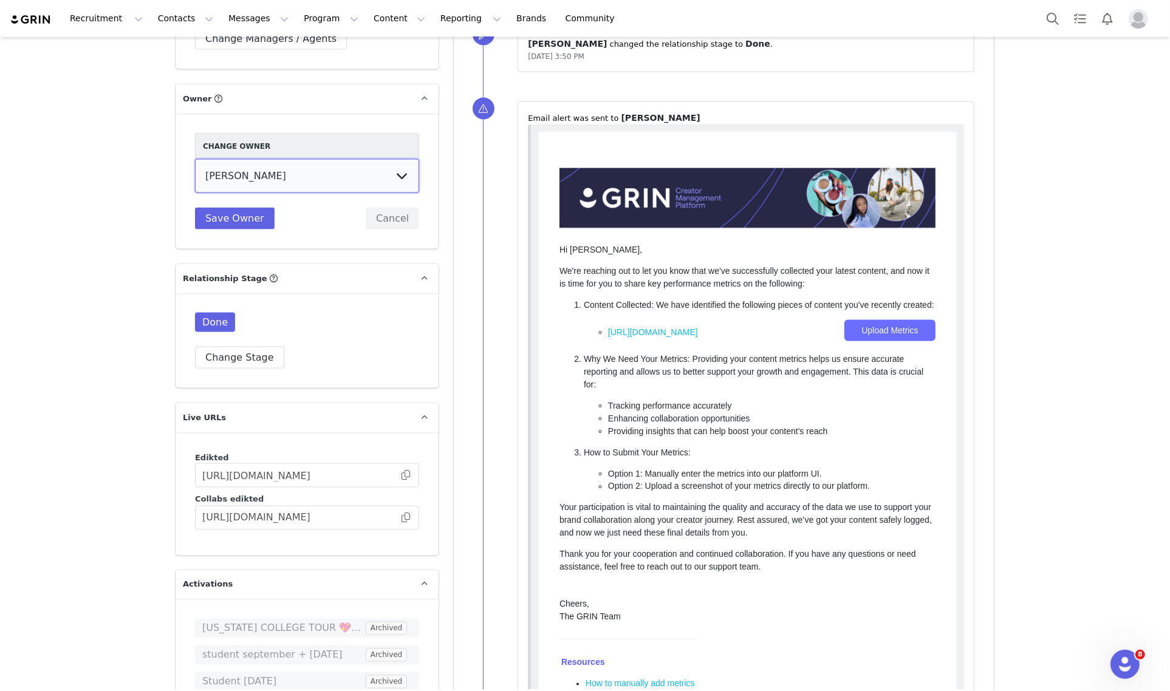
click at [392, 159] on select "Talia Zion Ashley Adler Maya Vandermolen Martina Villaverde Dana israeli Mia Ma…" at bounding box center [307, 176] width 224 height 34
select select "e4e65541-3095-4628-a0ef-e3a7f39c88bc"
click at [195, 159] on select "Talia Zion Ashley Adler Maya Vandermolen Martina Villaverde Dana israeli Mia Ma…" at bounding box center [307, 176] width 224 height 34
click at [239, 208] on button "Save Owner" at bounding box center [235, 219] width 80 height 22
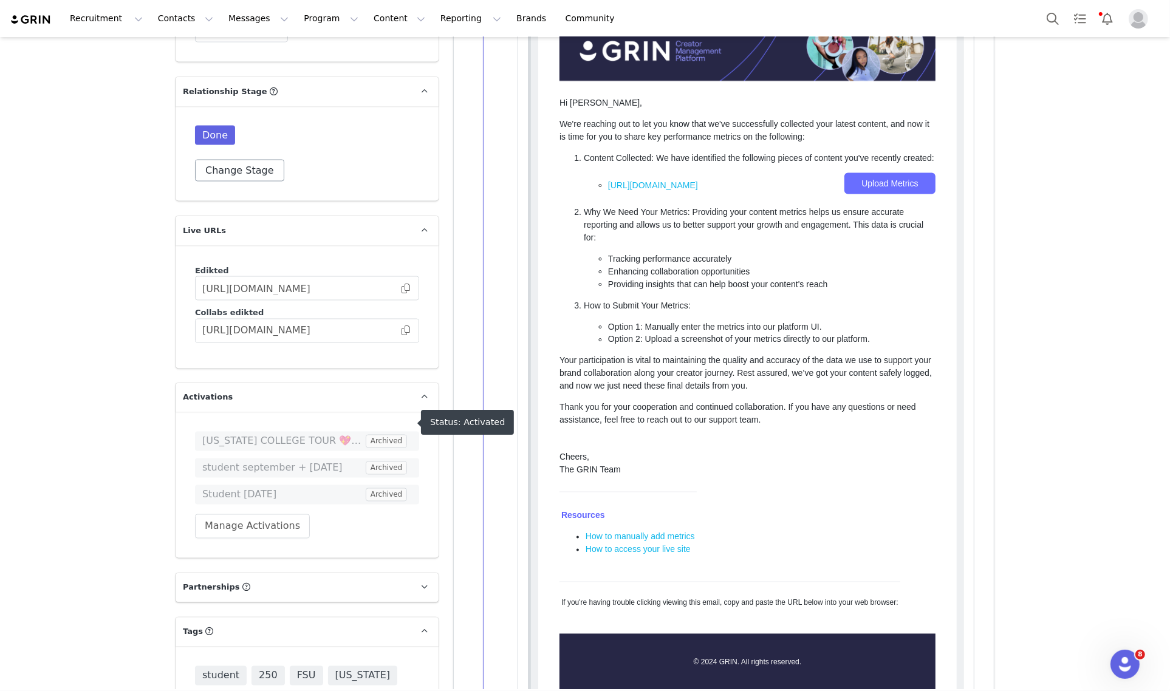
scroll to position [2049, 0]
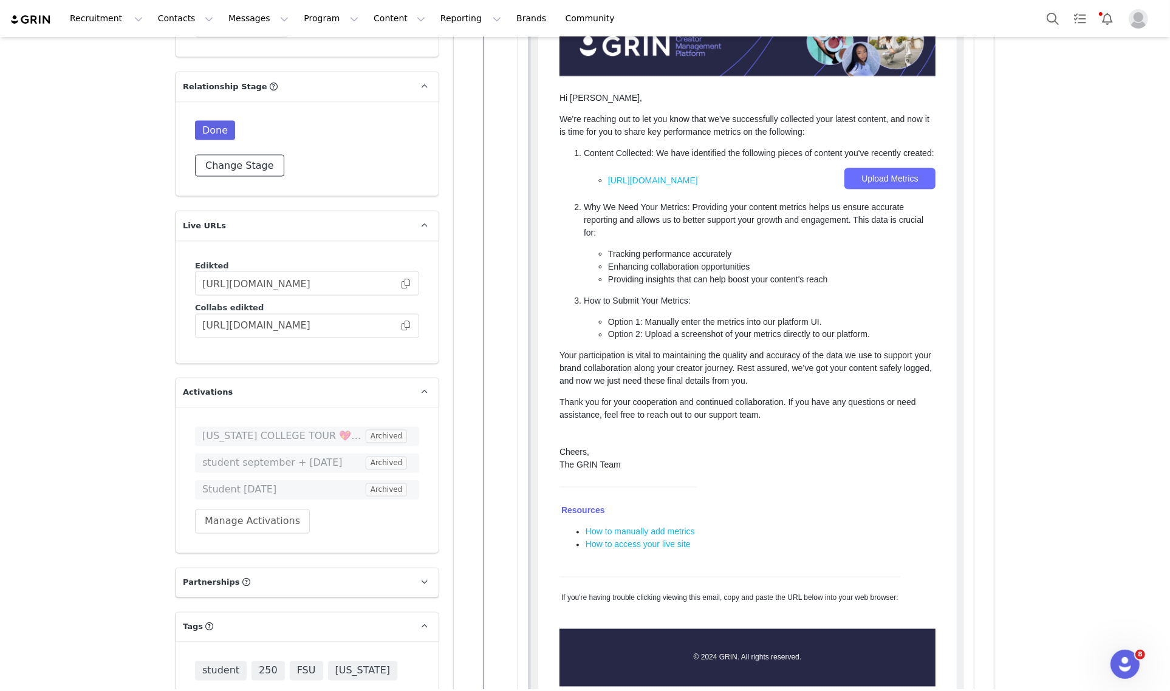
click at [255, 155] on button "Change Stage" at bounding box center [239, 166] width 89 height 22
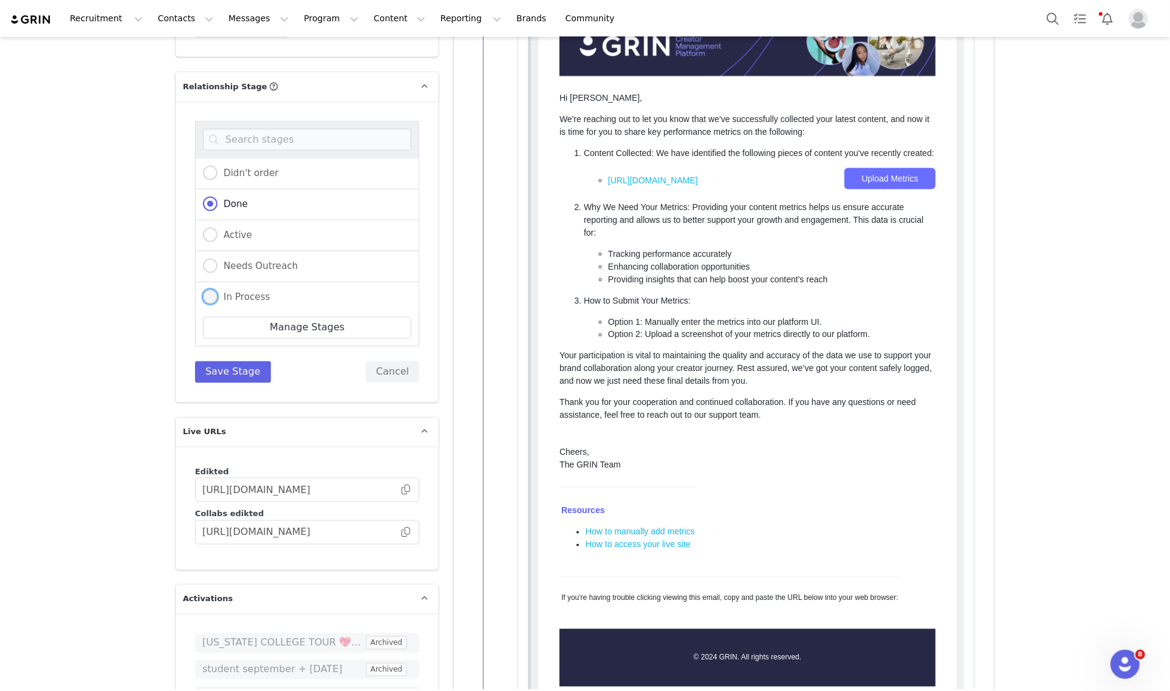
click at [247, 291] on span "In Process" at bounding box center [243, 296] width 53 height 11
click at [217, 290] on input "In Process" at bounding box center [210, 298] width 15 height 16
radio input "true"
radio input "false"
radio input "true"
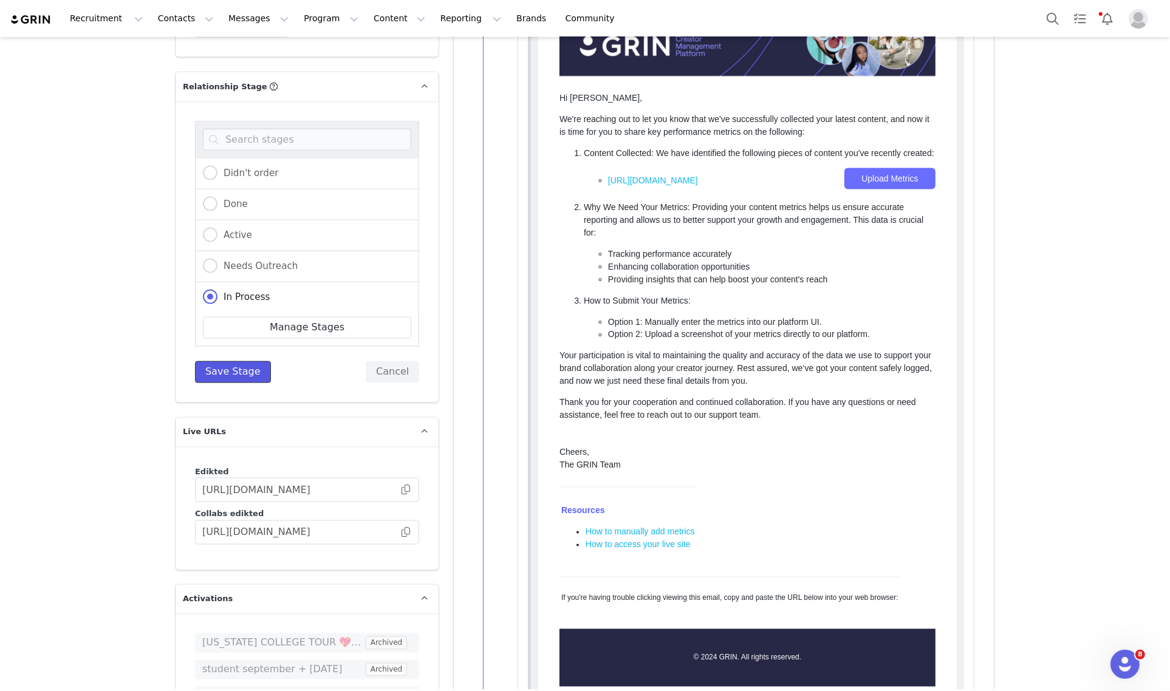
click at [245, 361] on button "Save Stage" at bounding box center [233, 372] width 76 height 22
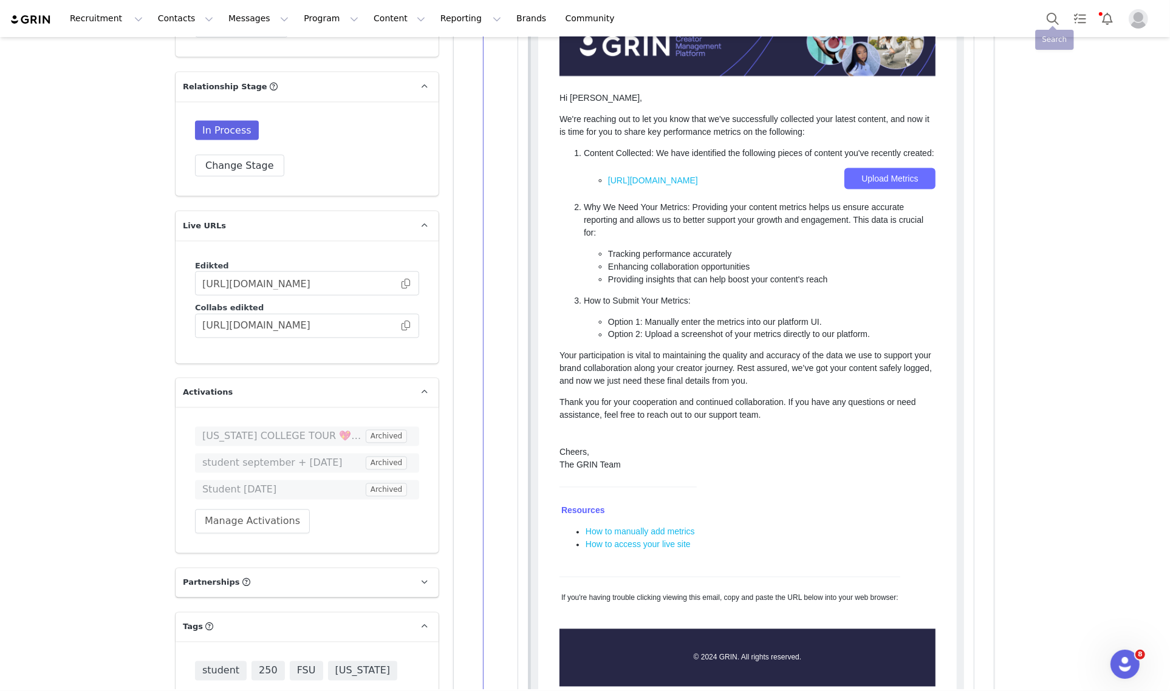
click at [1038, 19] on div "Recruitment Recruitment Creator Search Curated Lists Landing Pages Web Extensio…" at bounding box center [585, 18] width 1170 height 37
click at [1047, 16] on button "Search" at bounding box center [1052, 18] width 27 height 27
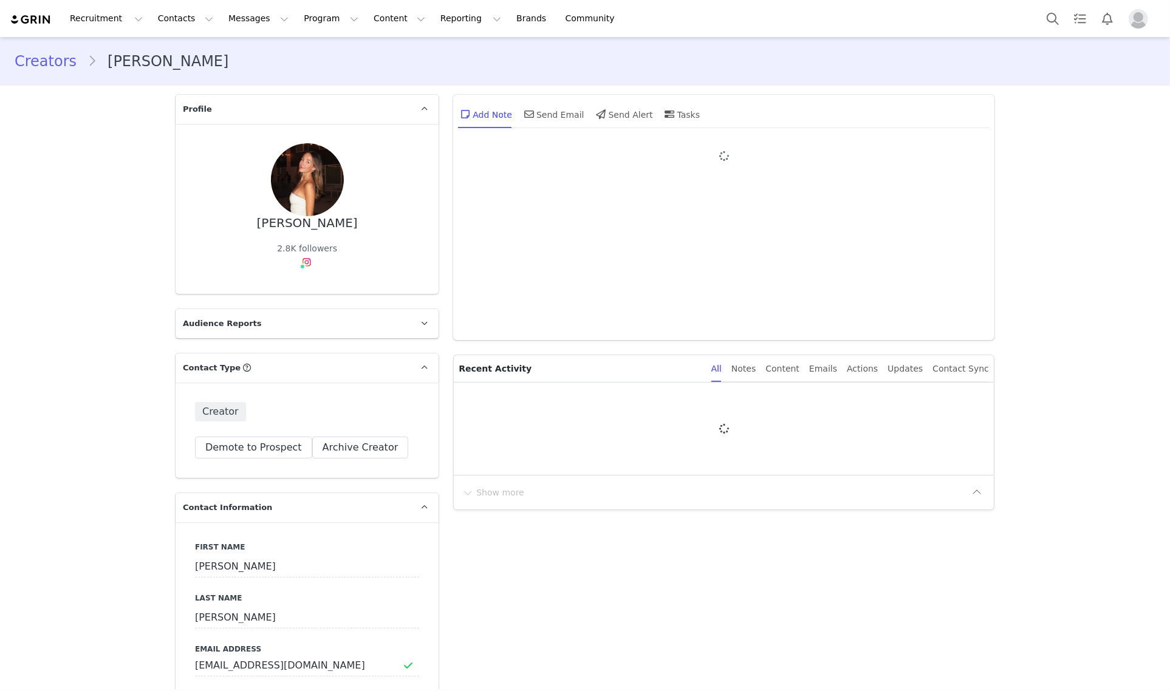
type input "+1 ([GEOGRAPHIC_DATA])"
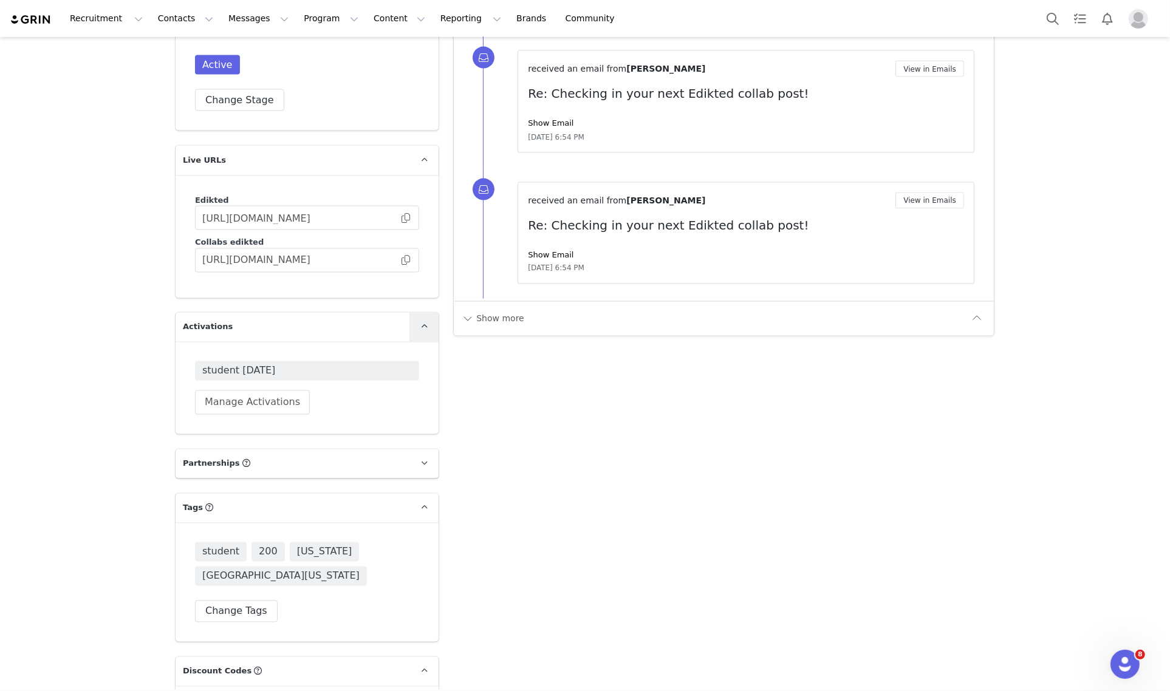
scroll to position [2125, 0]
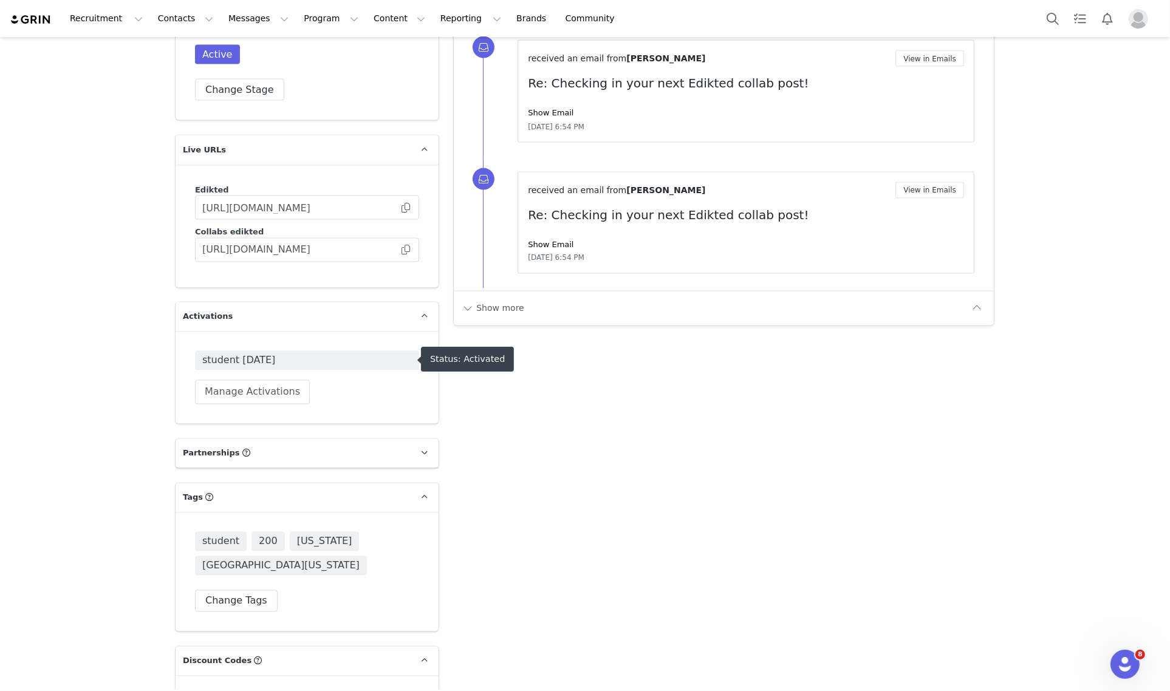
click at [262, 363] on span "student [DATE]" at bounding box center [306, 360] width 209 height 15
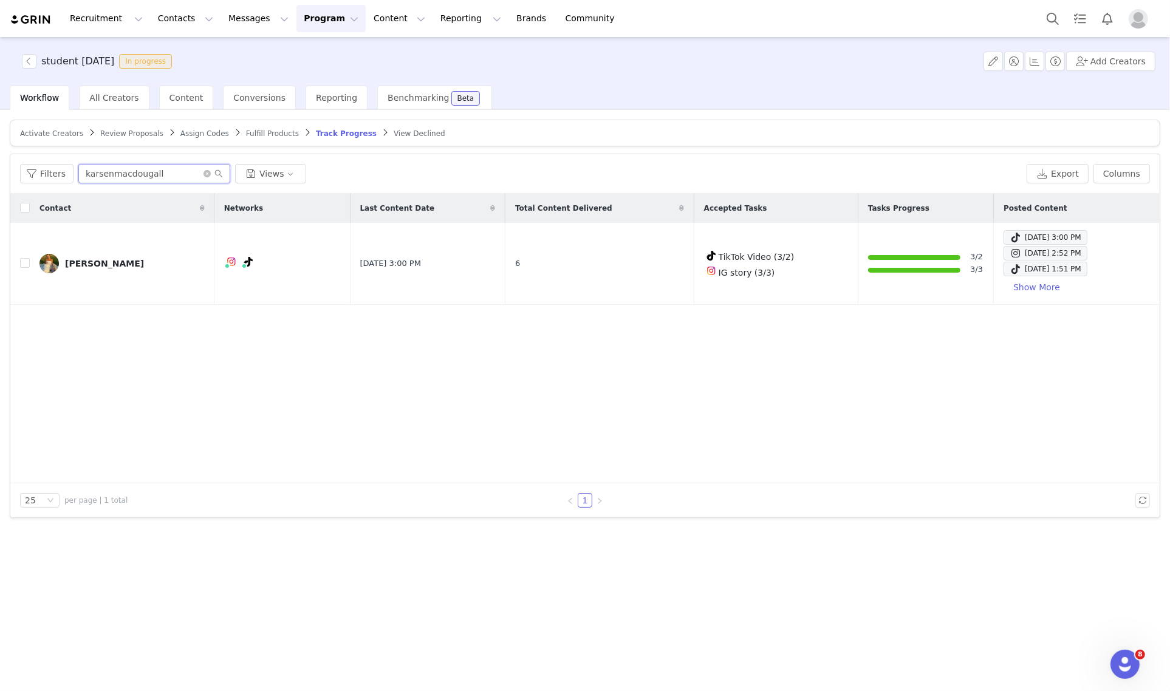
click at [164, 168] on input "karsenmacdougall" at bounding box center [154, 173] width 152 height 19
paste input "olivia.03032005"
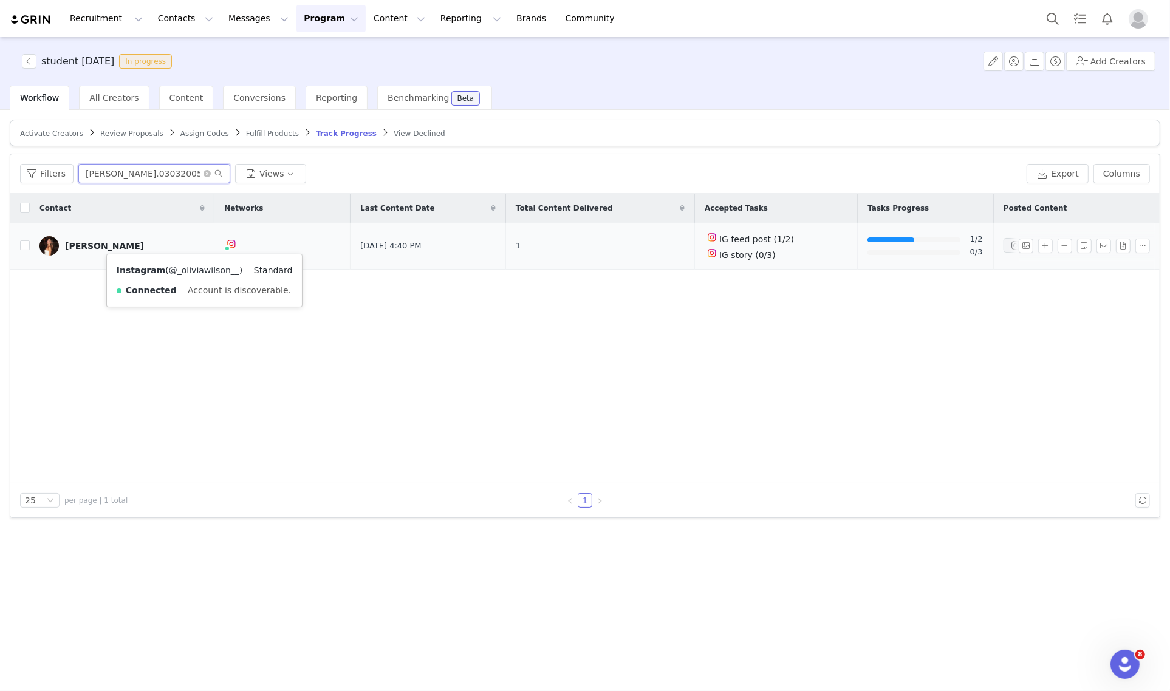
type input "olivia.03032005"
click at [196, 268] on link "@_oliviawilson__" at bounding box center [204, 270] width 70 height 10
click at [230, 20] on button "Messages Messages" at bounding box center [258, 18] width 75 height 27
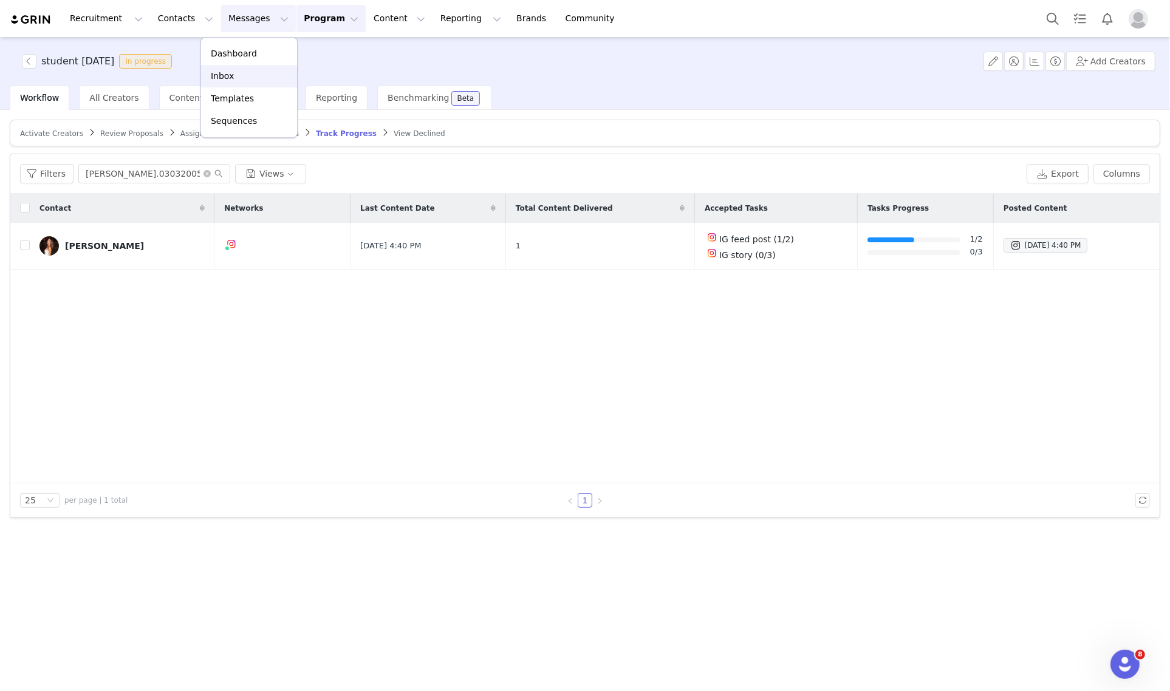
click at [231, 76] on p "Inbox" at bounding box center [222, 76] width 23 height 13
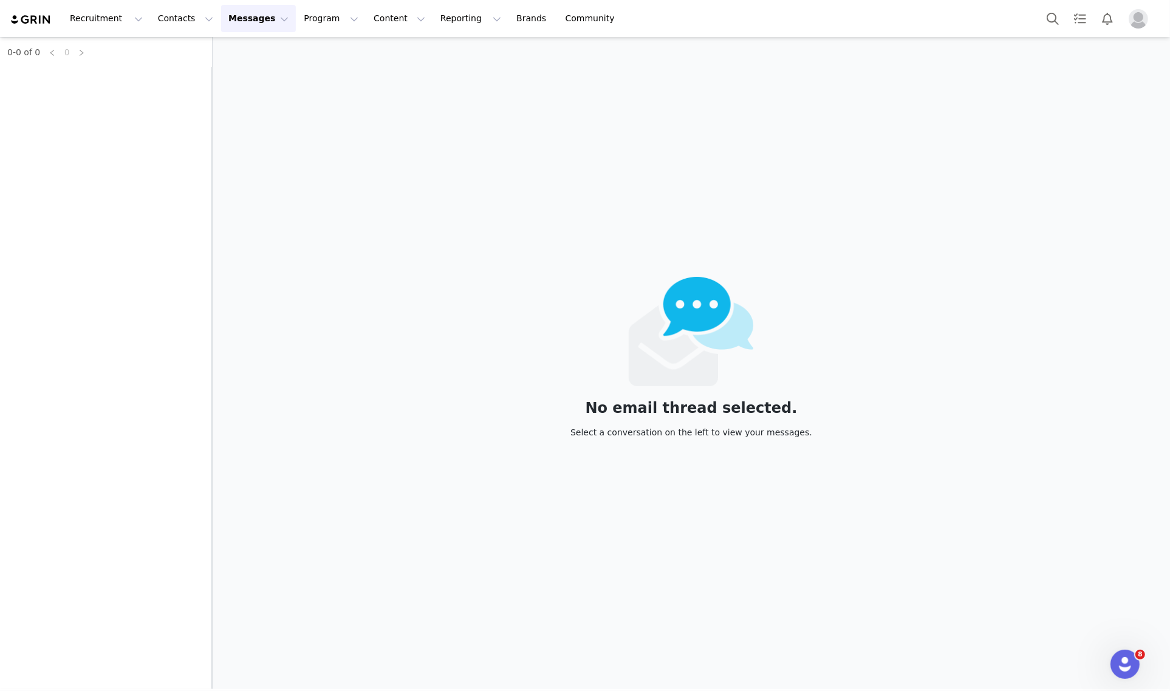
click at [116, 86] on div "0-0 of 0 0" at bounding box center [106, 363] width 212 height 652
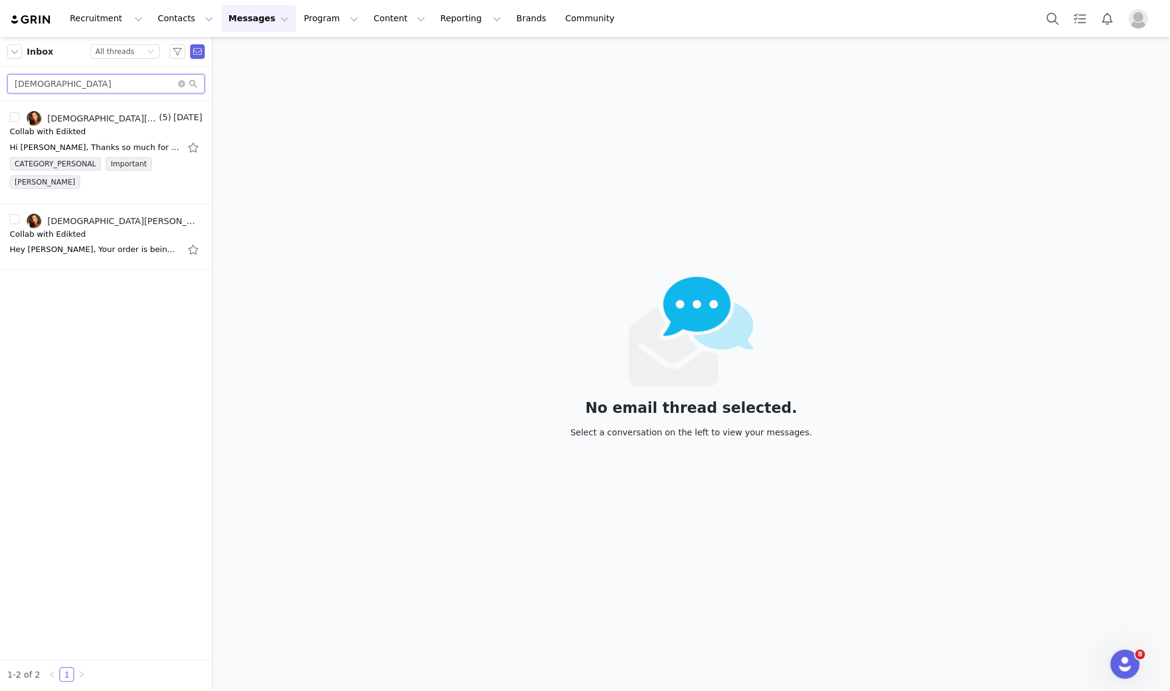
click at [145, 86] on input "jaina8" at bounding box center [105, 83] width 197 height 19
paste input "sienafazio"
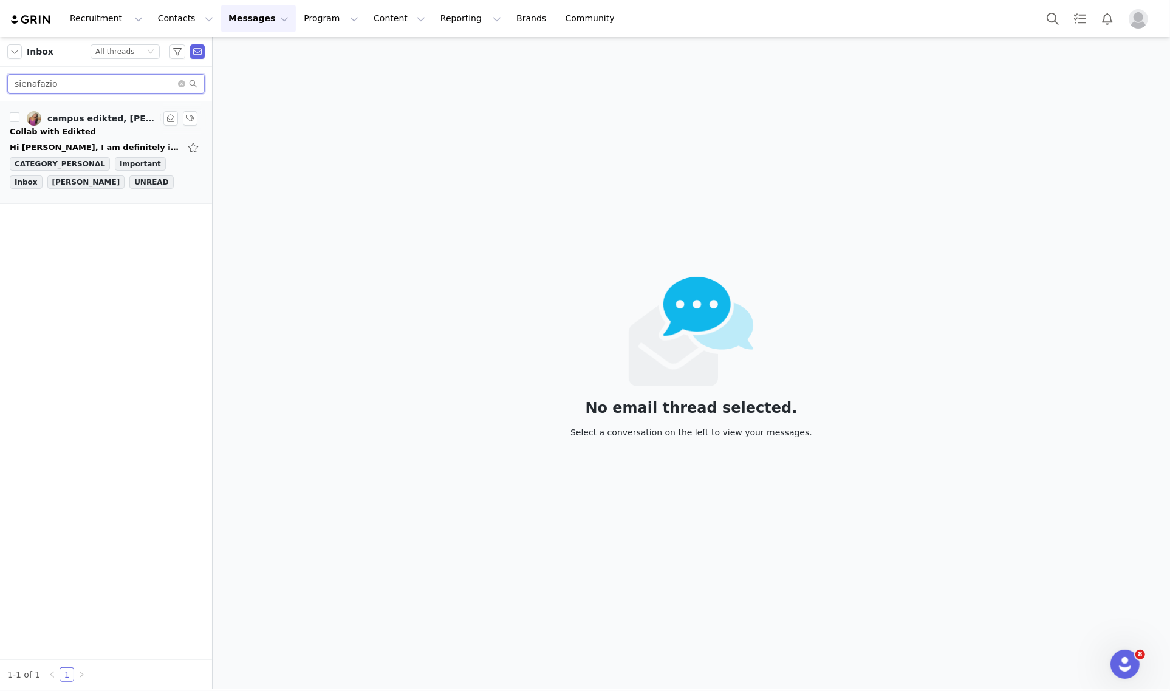
type input "sienafazio"
click at [108, 125] on link "campus edikted, Siena Fazio" at bounding box center [92, 118] width 130 height 15
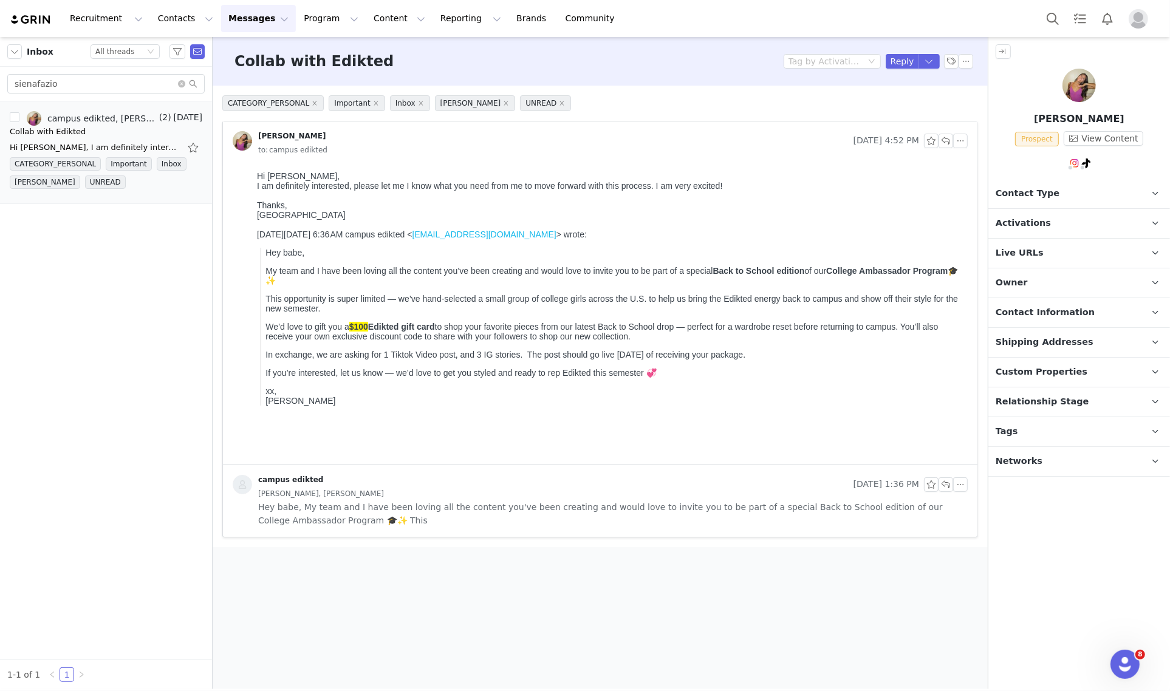
click at [1076, 230] on p "Activations" at bounding box center [1064, 223] width 152 height 29
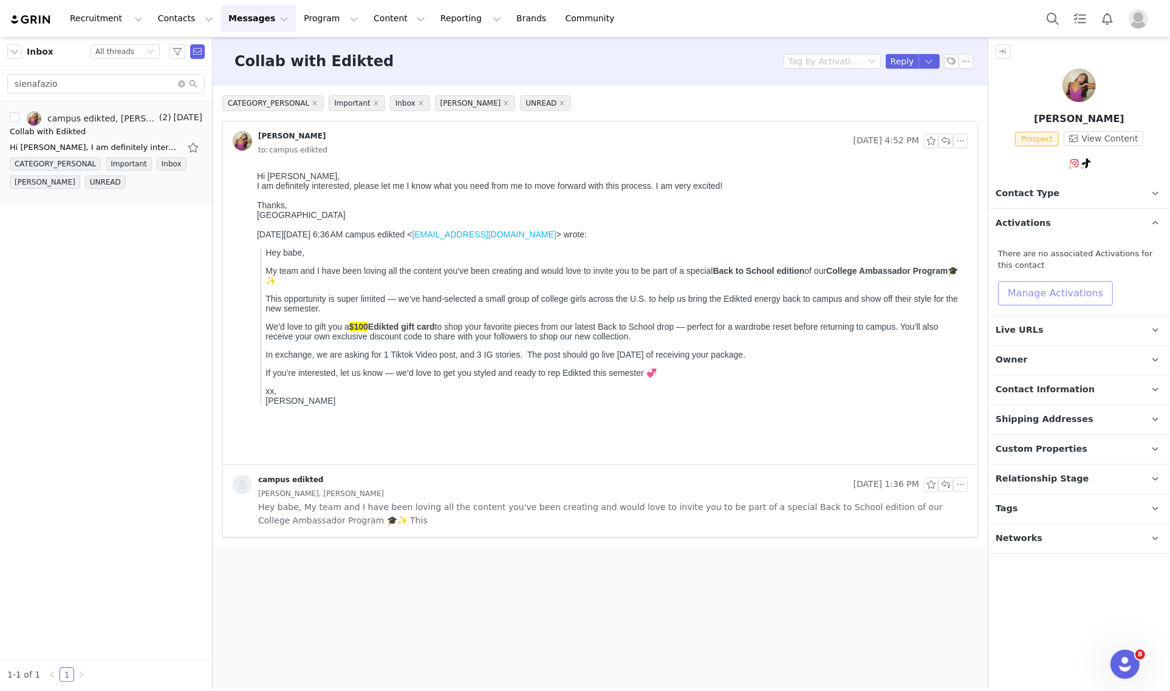
click at [1066, 290] on button "Manage Activations" at bounding box center [1055, 293] width 115 height 24
click at [1044, 344] on div "Select Activation" at bounding box center [1022, 340] width 118 height 18
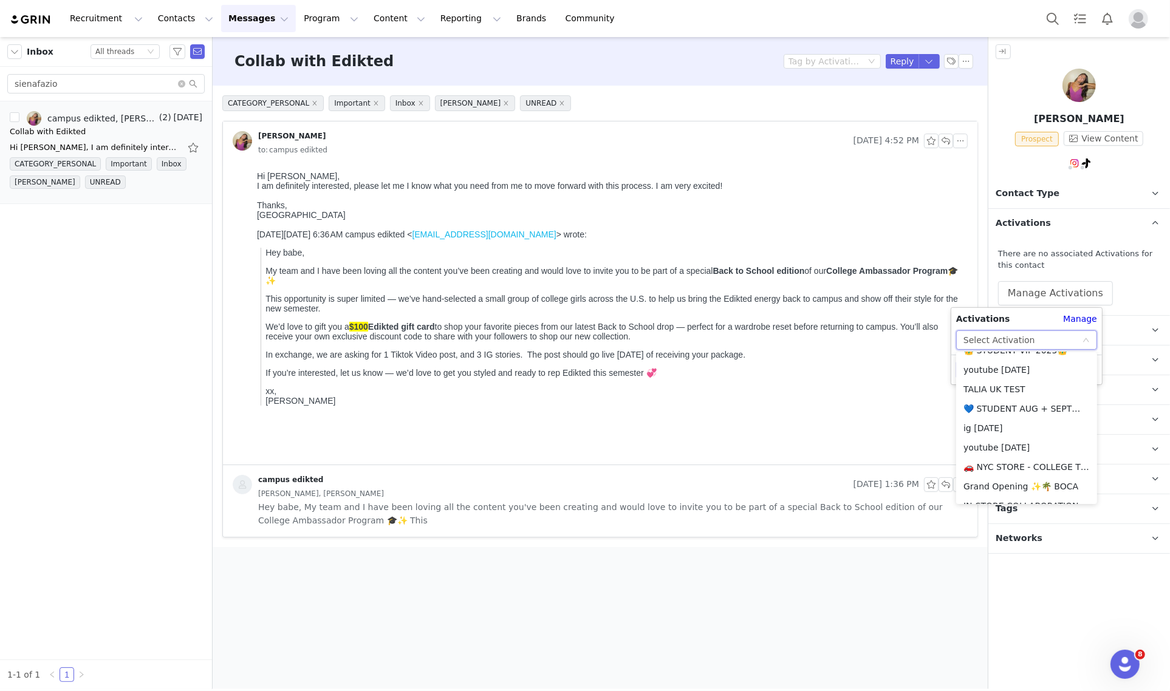
scroll to position [152, 0]
click at [1045, 486] on li "💙 STUDENT AUG + SEPT💙 2025" at bounding box center [1026, 484] width 141 height 19
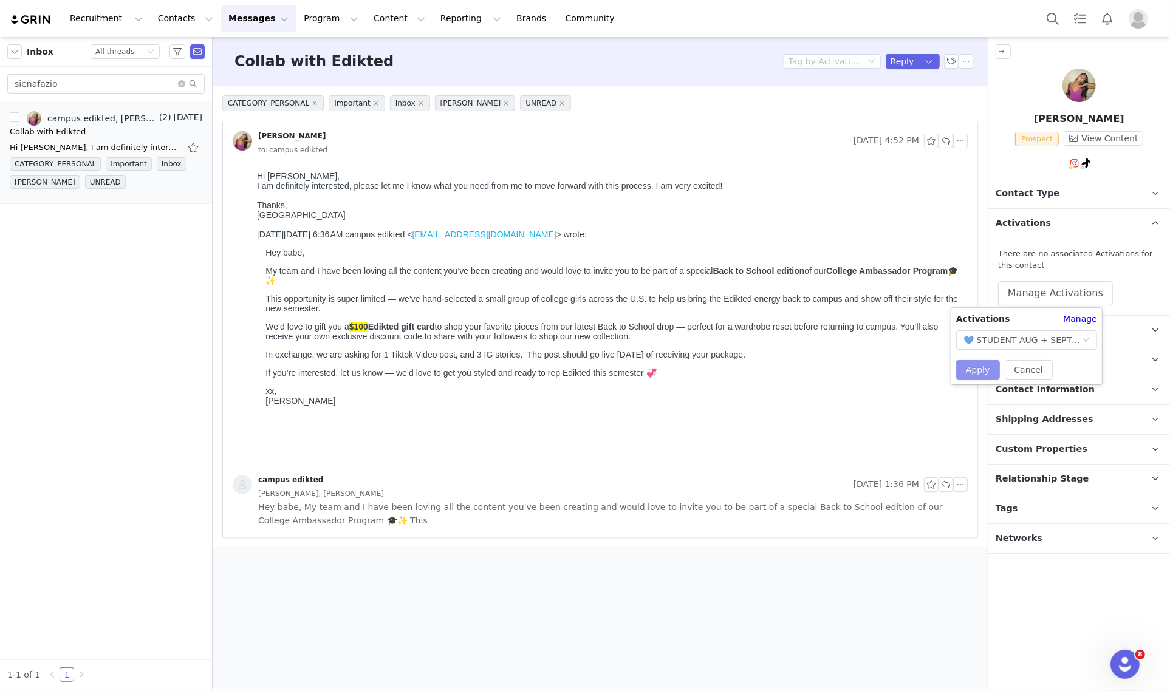
click at [985, 369] on button "Apply" at bounding box center [978, 369] width 44 height 19
click at [1066, 193] on p "Contact Type Contact type can be Creator, Prospect, Application, or Manager." at bounding box center [1064, 193] width 152 height 29
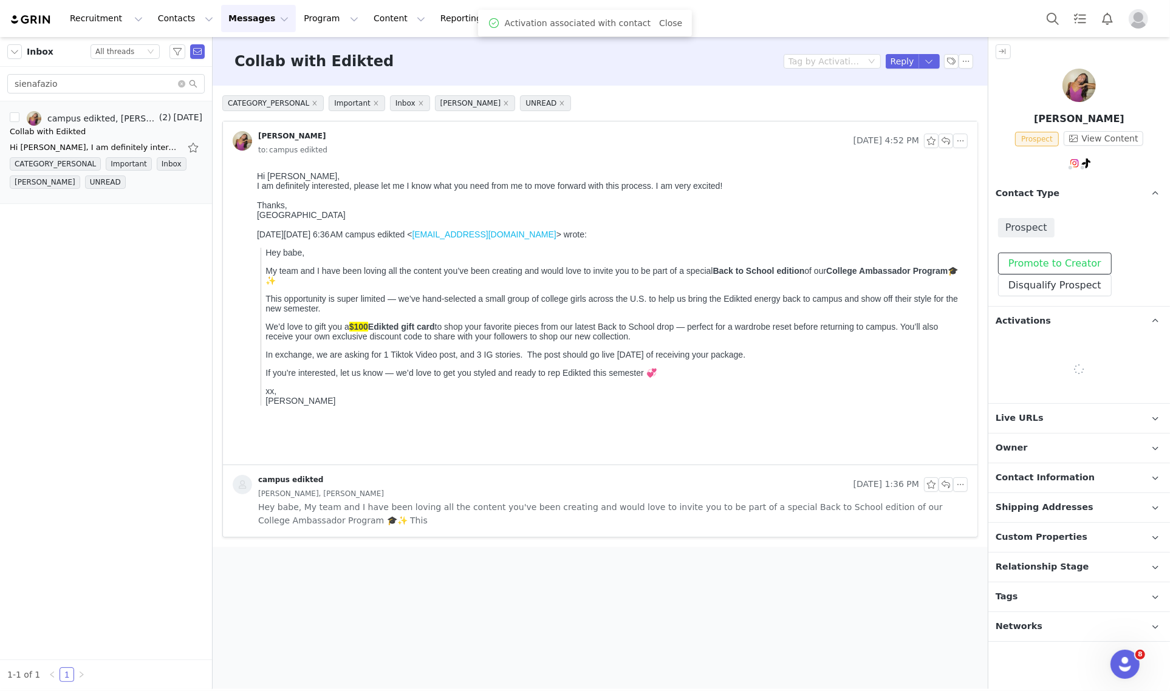
click at [1066, 259] on button "Promote to Creator" at bounding box center [1055, 264] width 114 height 22
click at [1102, 196] on p "Contact Type Contact type can be Creator, Prospect, Application, or Manager." at bounding box center [1064, 193] width 152 height 29
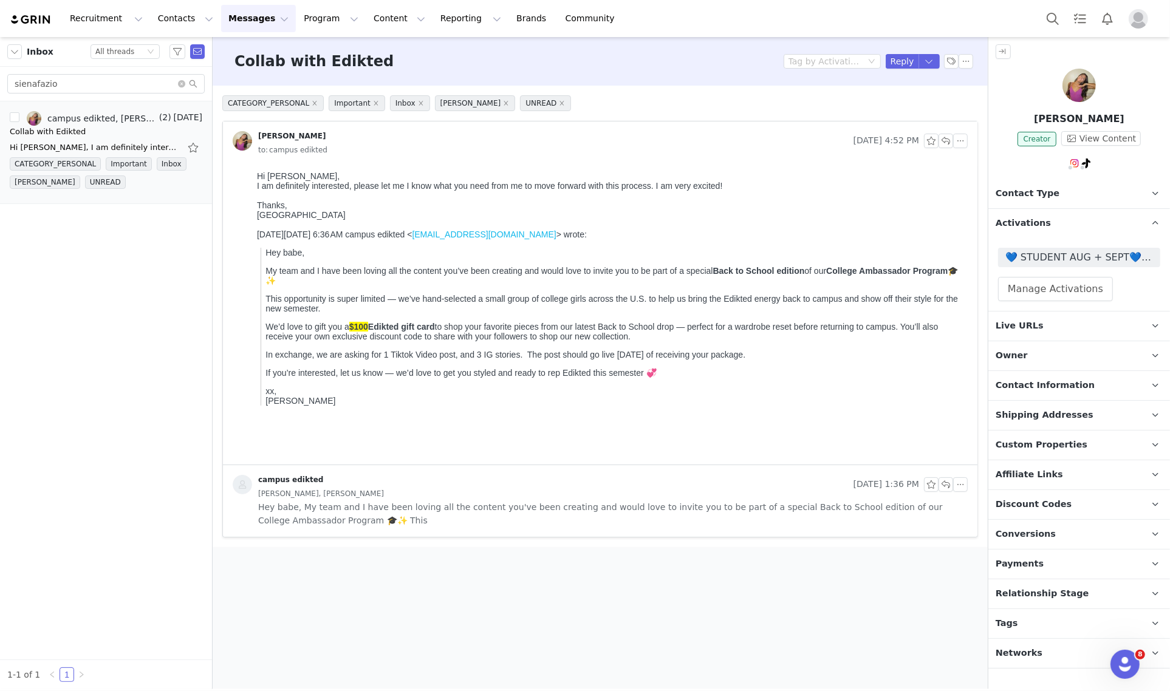
click at [1058, 593] on span "Relationship Stage" at bounding box center [1042, 593] width 94 height 13
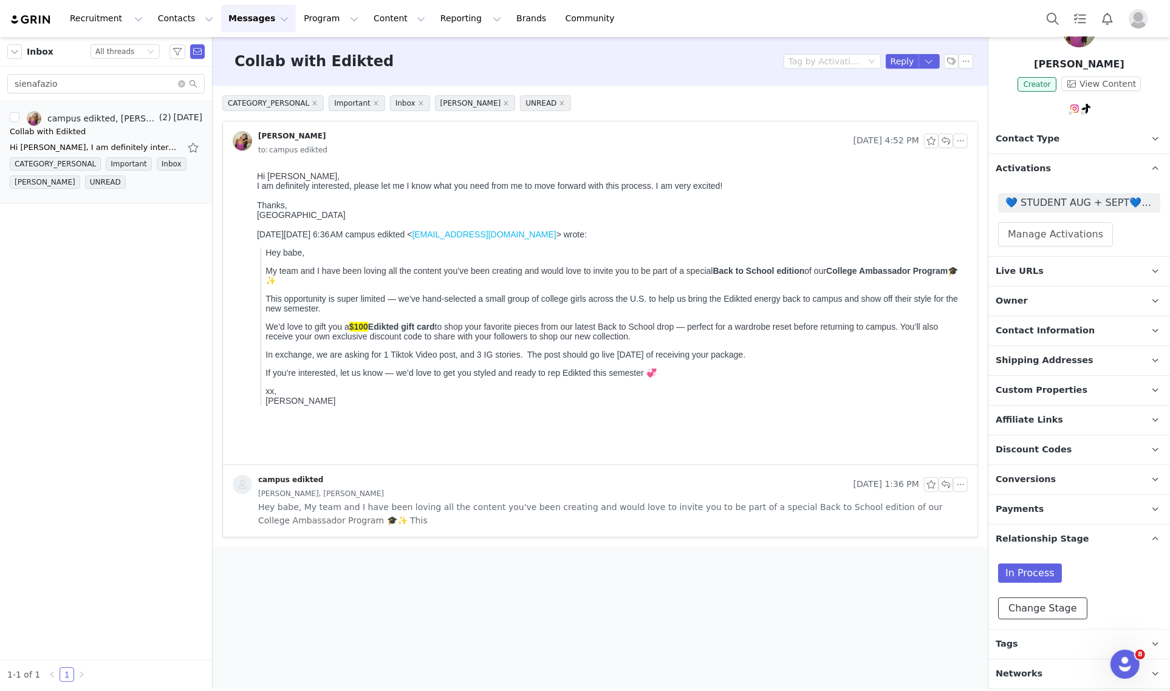
click at [1050, 600] on button "Change Stage" at bounding box center [1042, 609] width 89 height 22
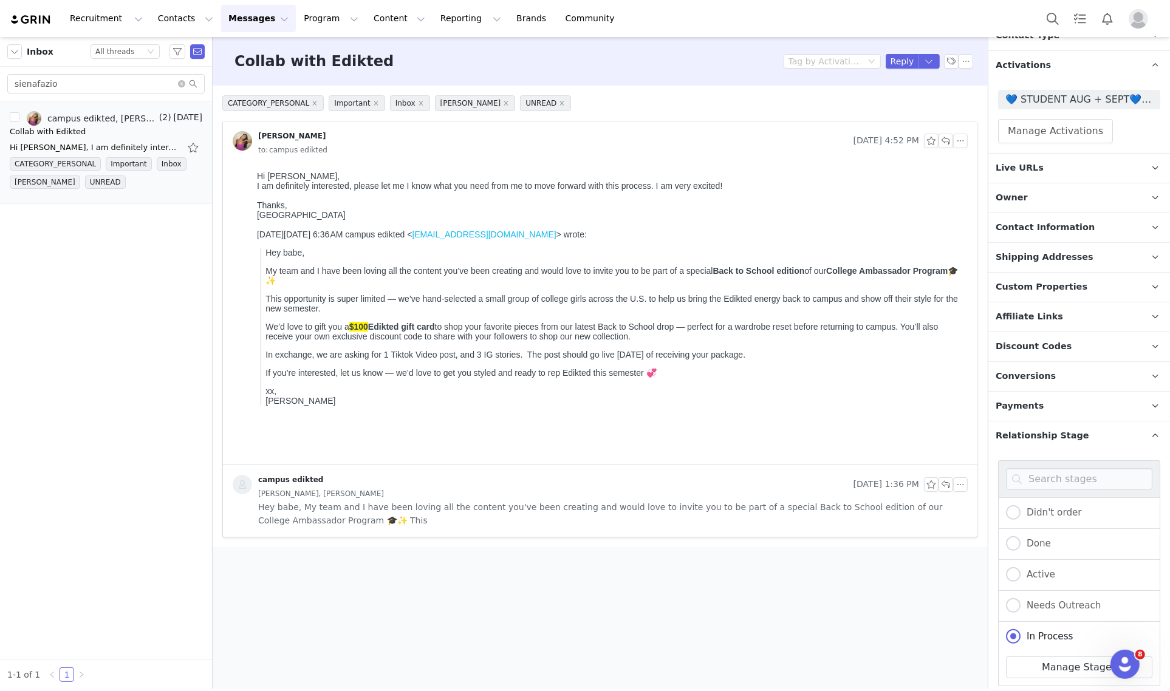
scroll to position [252, 0]
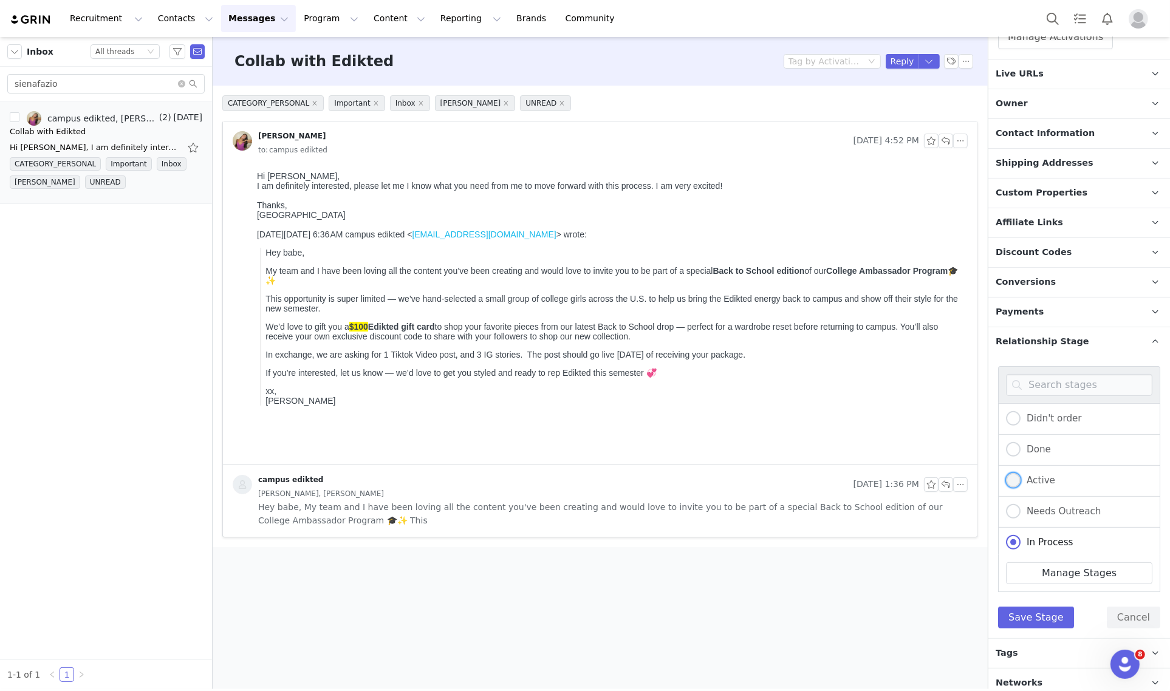
click at [1032, 486] on label "Active" at bounding box center [1030, 481] width 49 height 16
click at [1020, 486] on input "Active" at bounding box center [1013, 481] width 15 height 16
radio input "true"
radio input "false"
click at [1024, 614] on button "Save Stage" at bounding box center [1036, 618] width 76 height 22
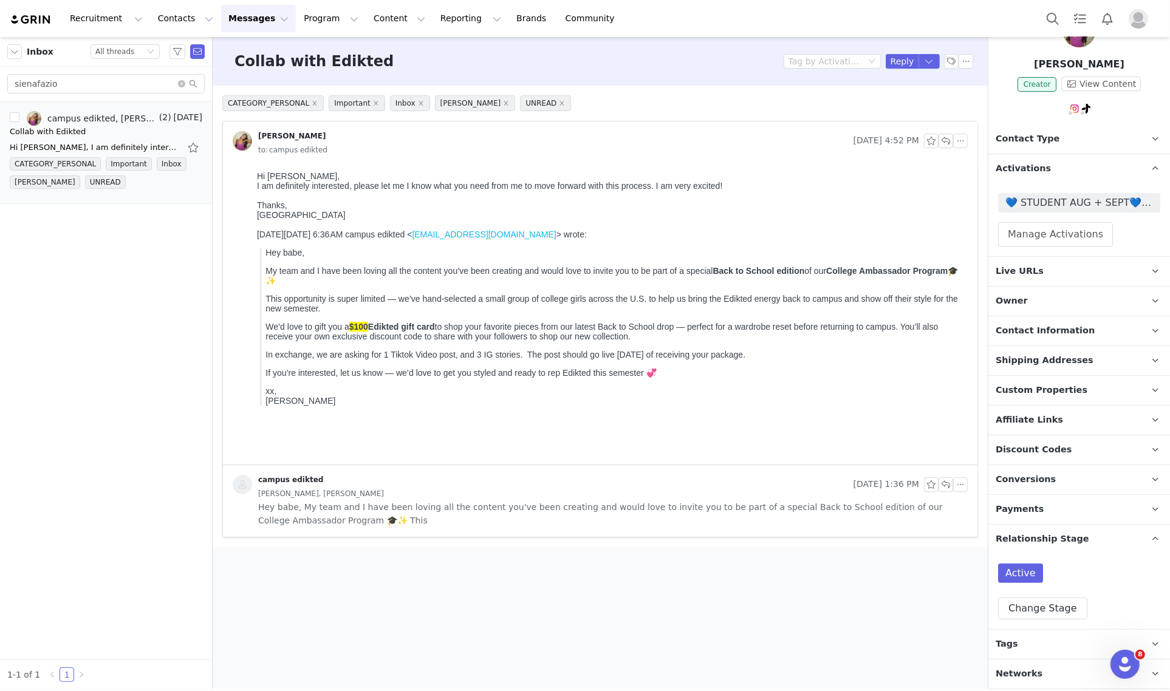
scroll to position [55, 0]
click at [887, 61] on button "Reply" at bounding box center [901, 61] width 33 height 15
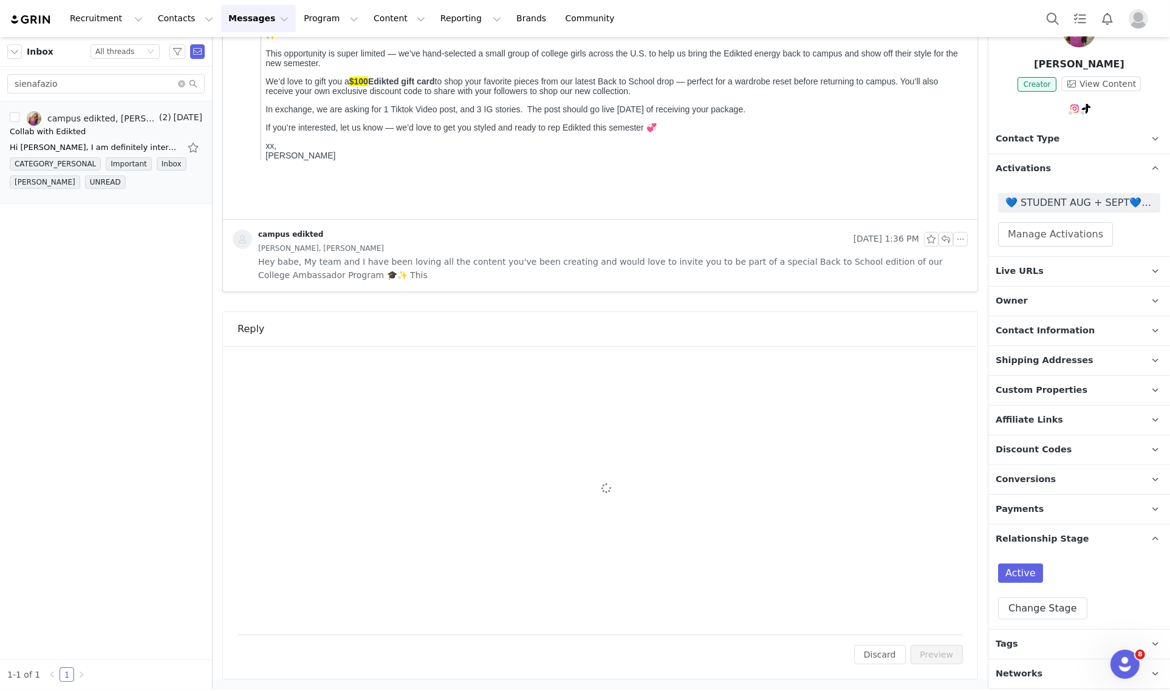
scroll to position [0, 0]
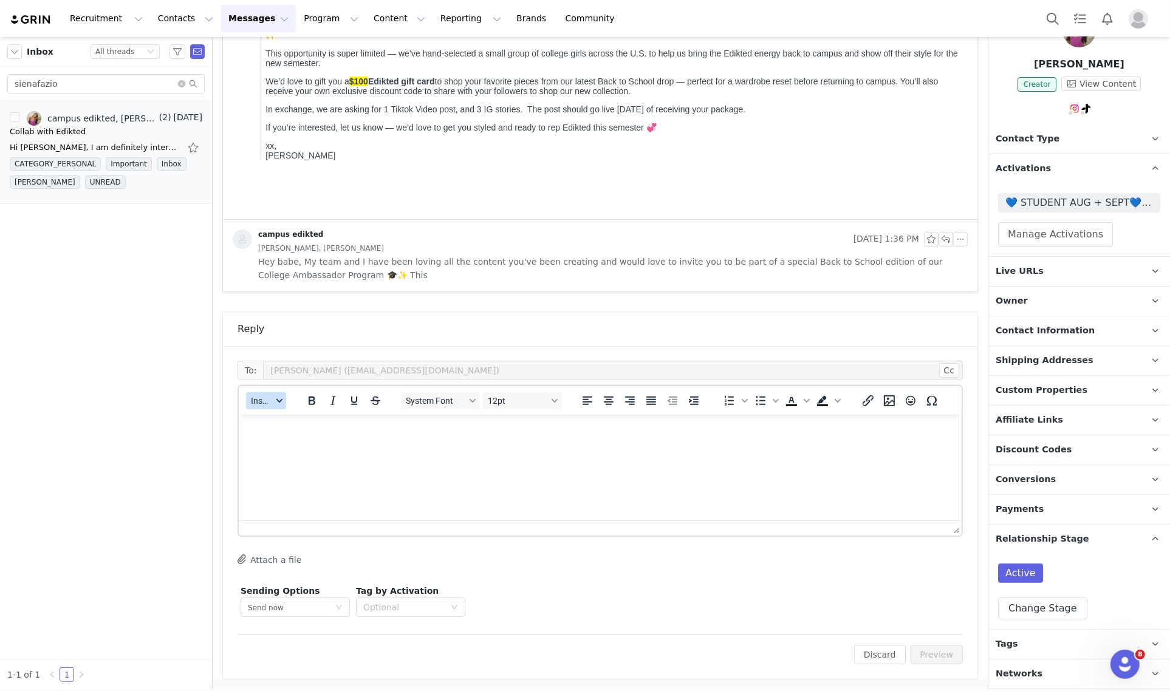
drag, startPoint x: 269, startPoint y: 400, endPoint x: 284, endPoint y: 408, distance: 16.9
click at [270, 400] on span "Insert" at bounding box center [261, 401] width 21 height 10
click at [304, 422] on div "Insert Template" at bounding box center [310, 421] width 109 height 15
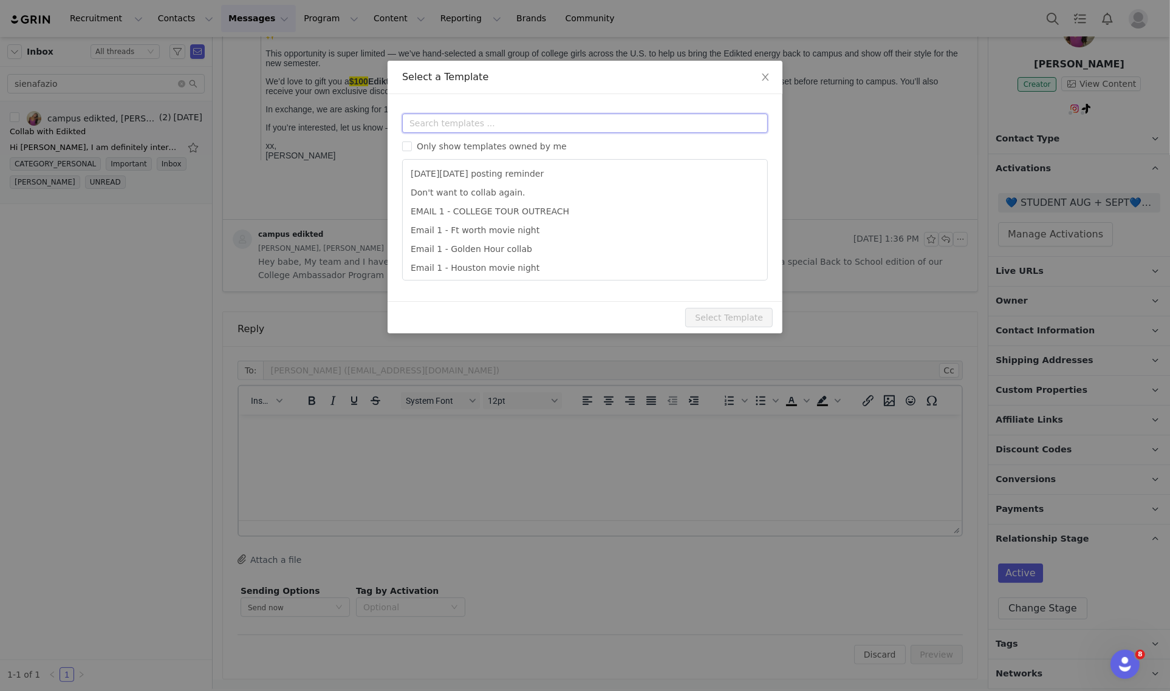
click at [475, 117] on input "text" at bounding box center [585, 123] width 366 height 19
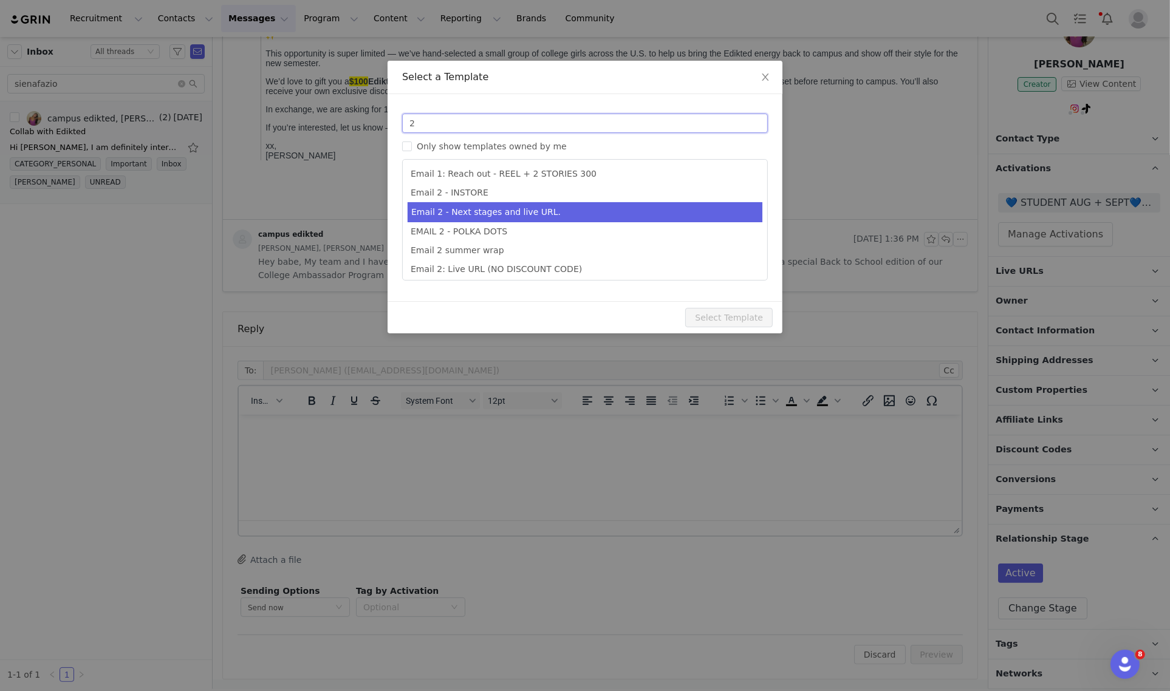
type input "2"
type input "Collab with Edikted"
click at [550, 211] on li "Email 2 - Next stages and live URL." at bounding box center [584, 212] width 355 height 20
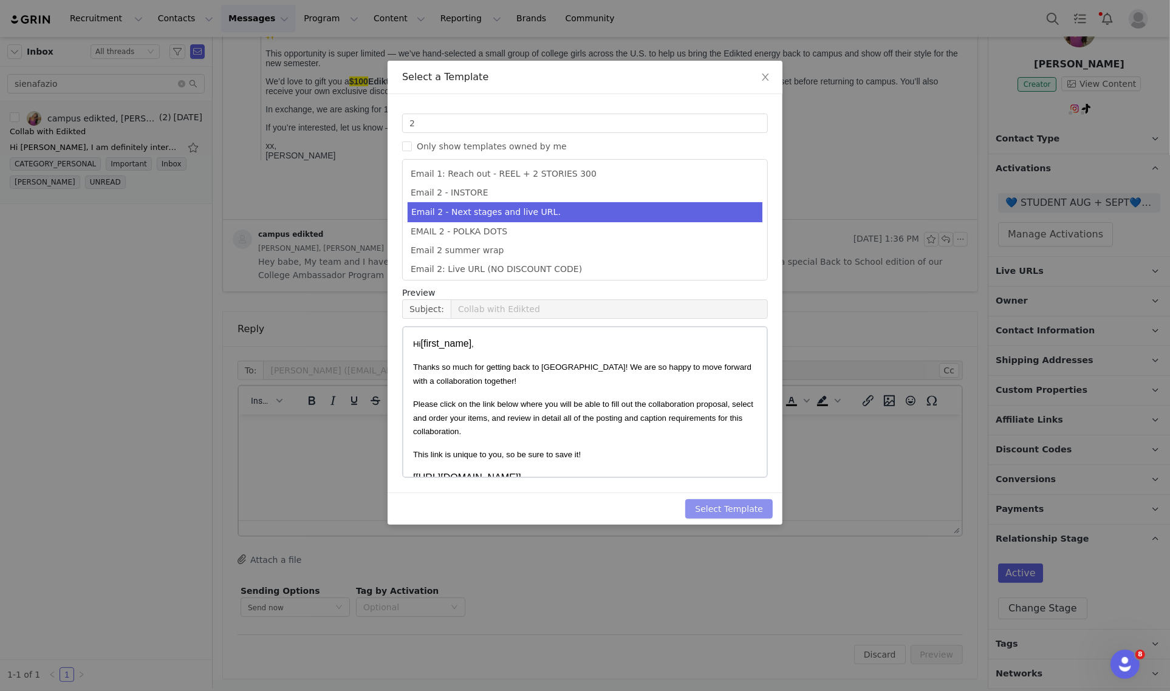
click at [733, 511] on button "Select Template" at bounding box center [728, 508] width 87 height 19
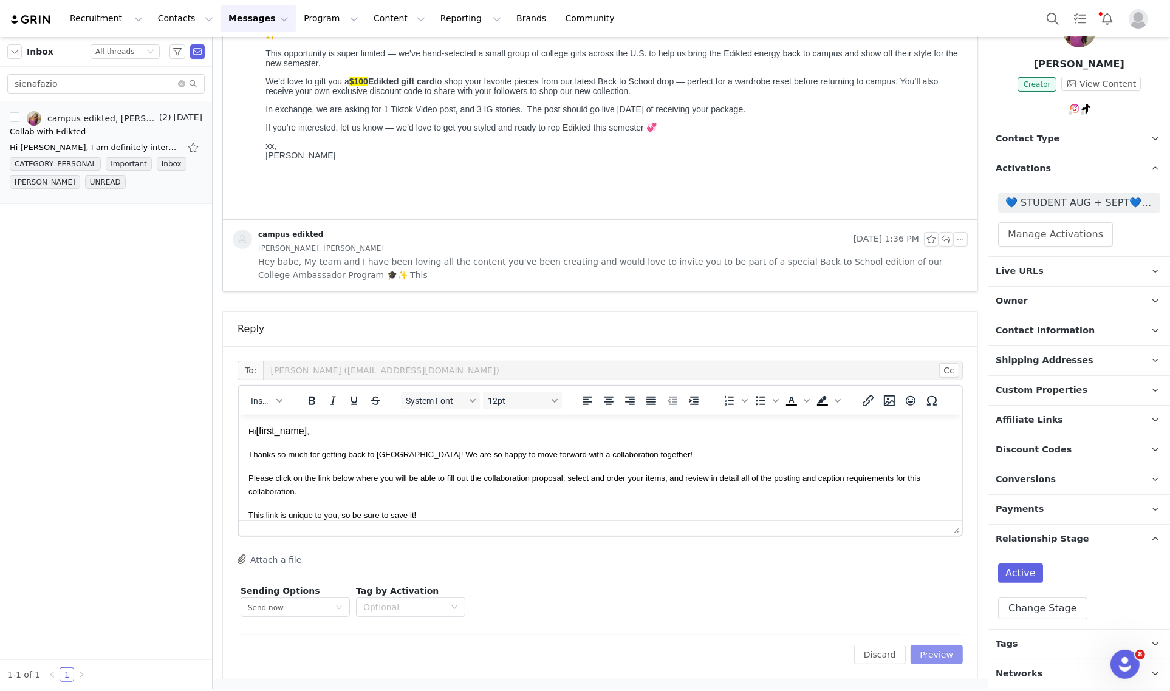
click at [935, 651] on button "Preview" at bounding box center [936, 654] width 53 height 19
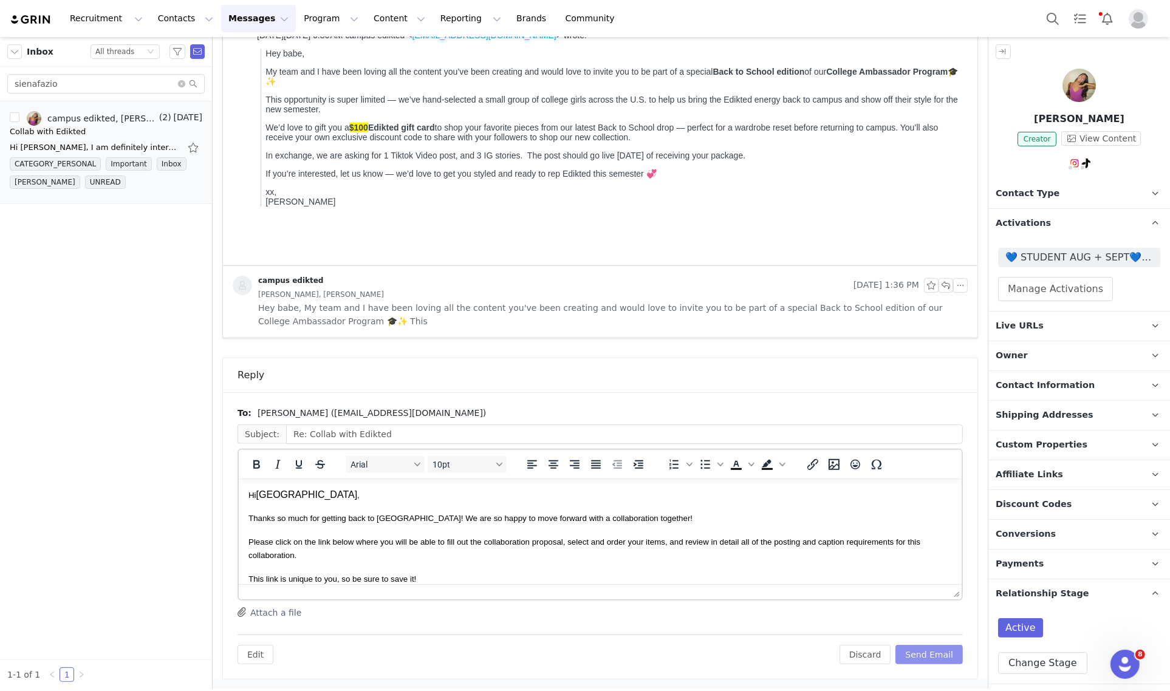
click at [917, 655] on button "Send Email" at bounding box center [928, 654] width 67 height 19
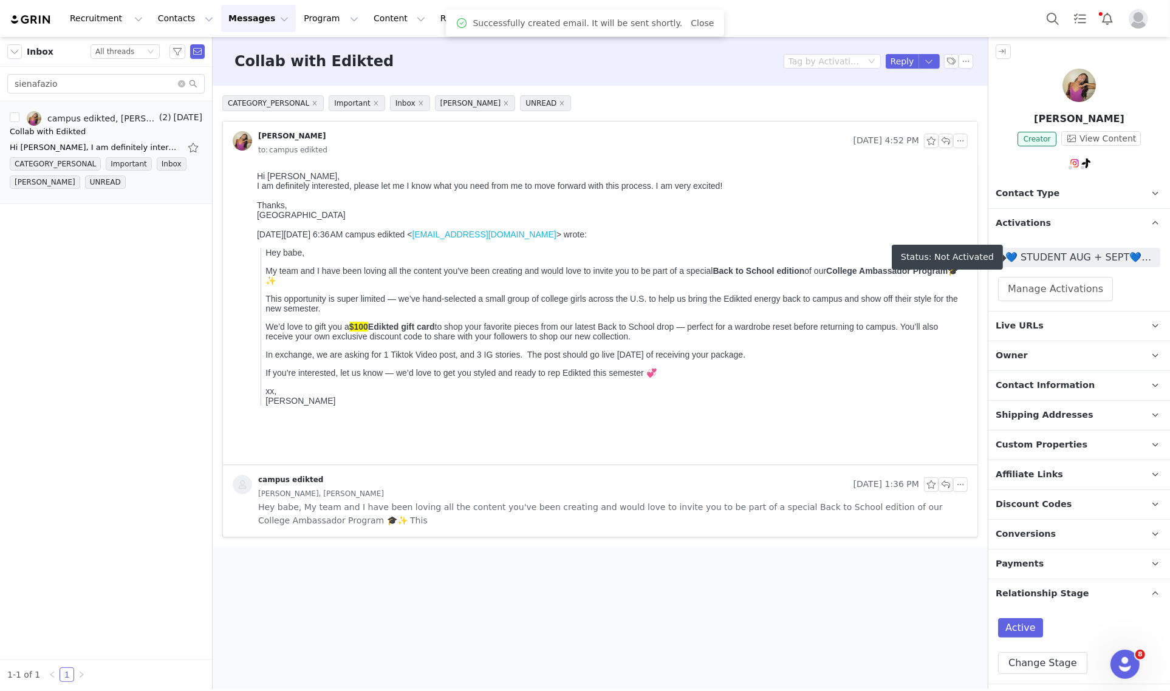
click at [1096, 256] on span "💙 STUDENT AUG + SEPT💙 2025" at bounding box center [1079, 257] width 148 height 15
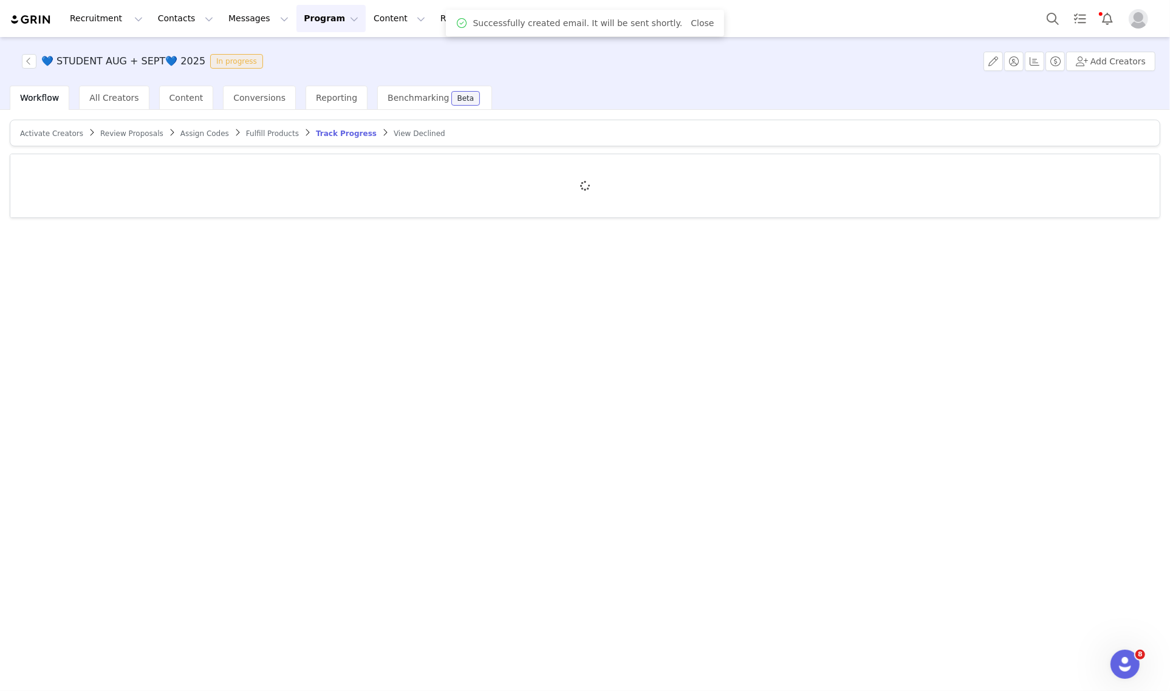
click at [63, 134] on span "Activate Creators" at bounding box center [51, 133] width 63 height 9
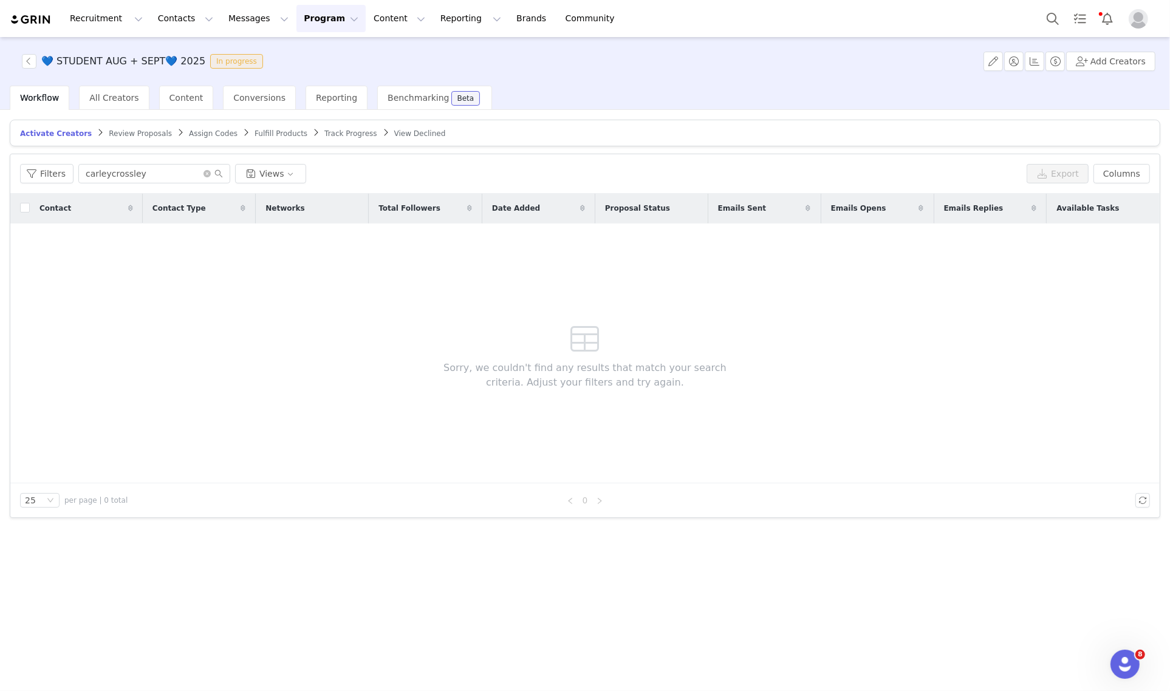
click at [135, 183] on div "Filters carleycrossley Views Export Columns" at bounding box center [584, 173] width 1149 height 39
click at [138, 174] on input "carleycrossley" at bounding box center [154, 173] width 152 height 19
paste input "sienafazio"
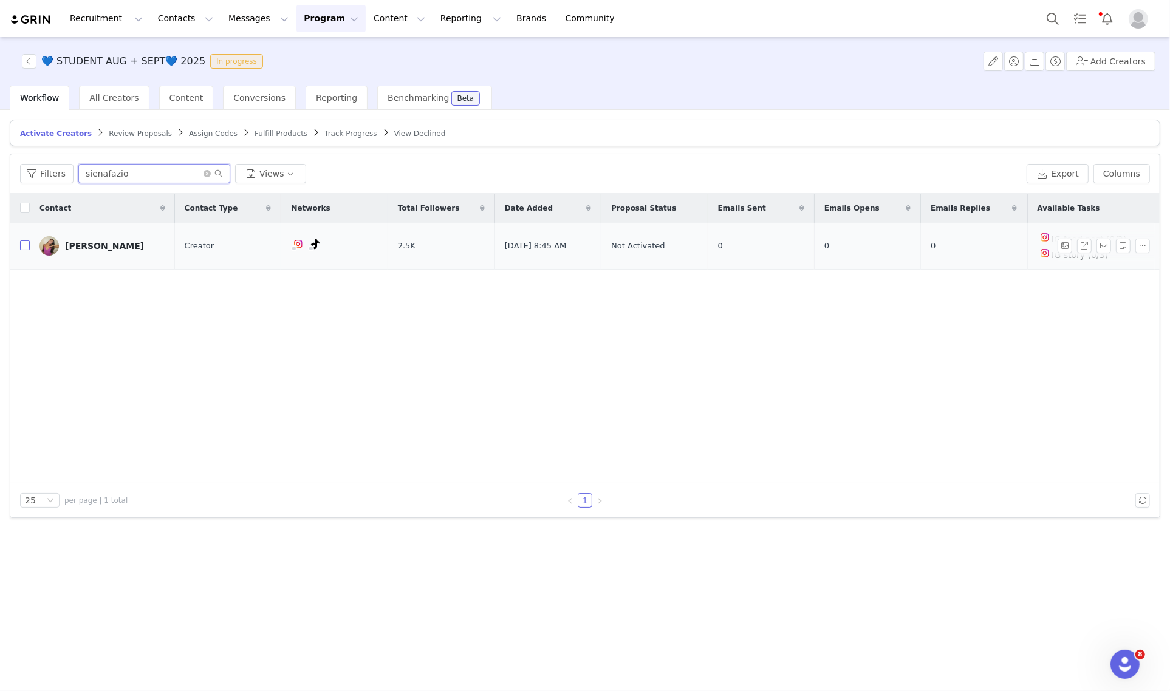
type input "sienafazio"
drag, startPoint x: 28, startPoint y: 247, endPoint x: 66, endPoint y: 242, distance: 38.0
click at [28, 247] on input "checkbox" at bounding box center [25, 245] width 10 height 10
checkbox input "true"
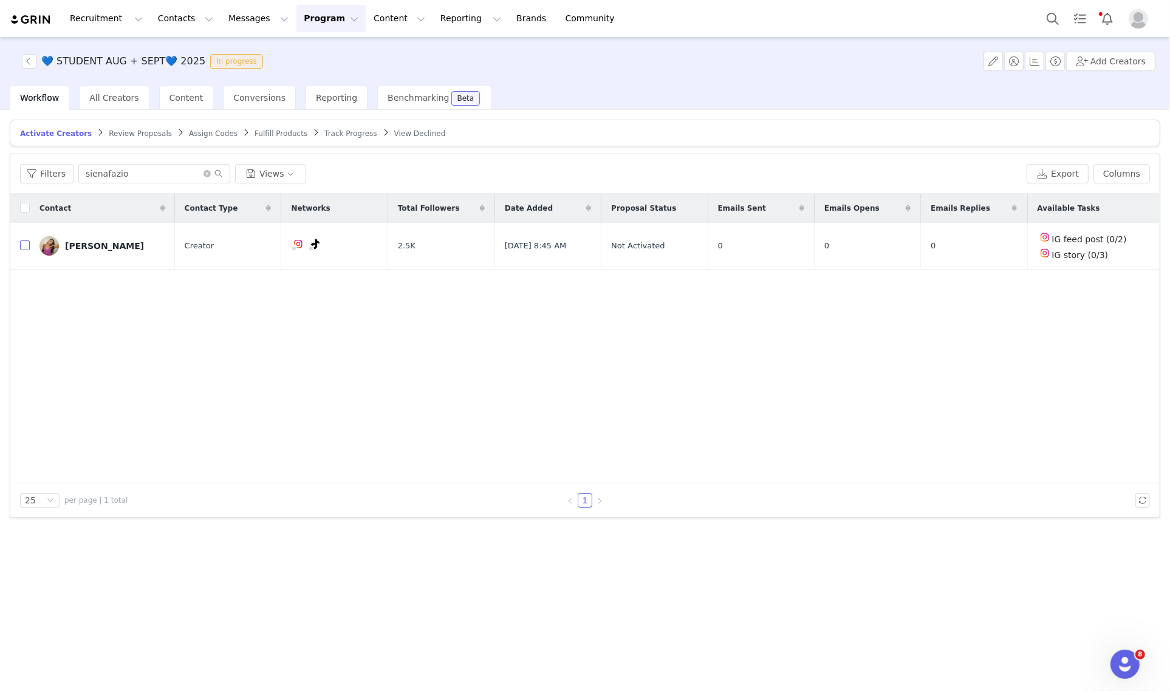
checkbox input "true"
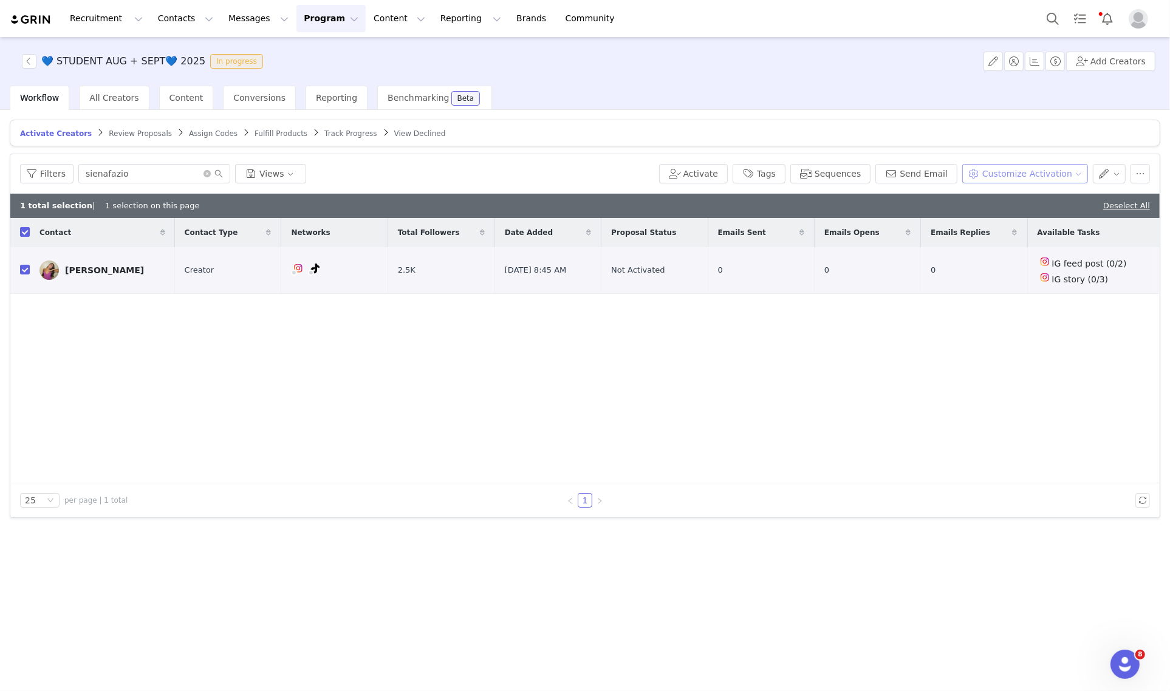
click at [1064, 168] on button "Customize Activation" at bounding box center [1025, 173] width 126 height 19
click at [1052, 199] on span "Edit Product Selection" at bounding box center [1041, 197] width 94 height 13
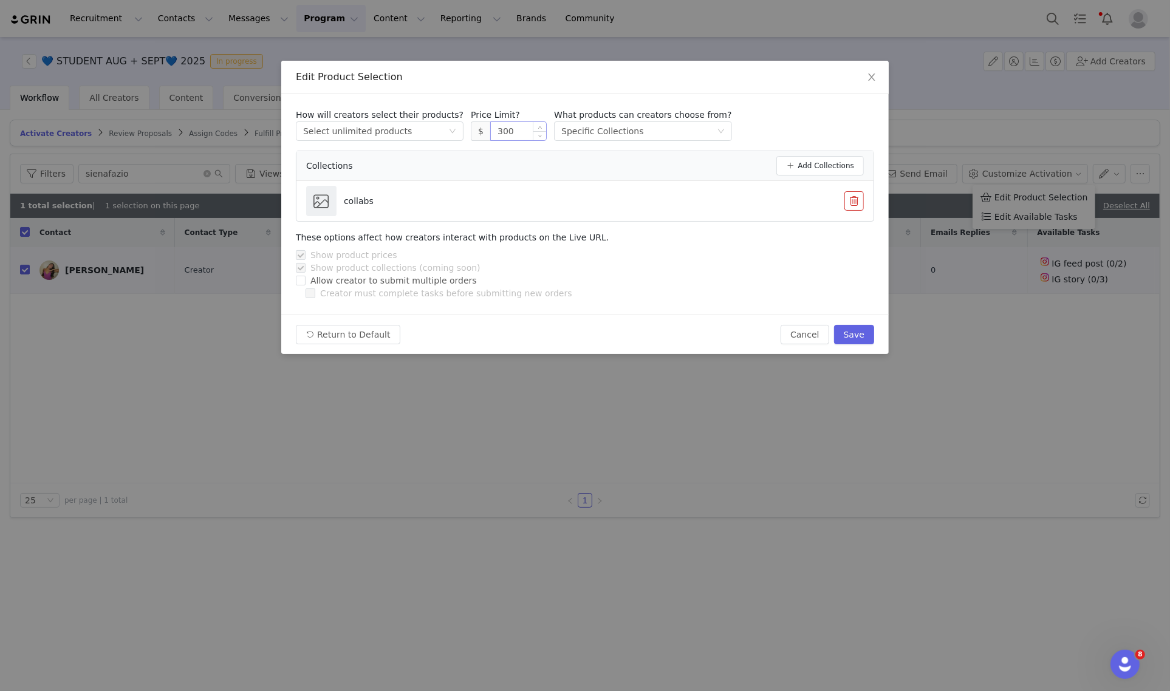
click at [491, 134] on input "300" at bounding box center [518, 131] width 55 height 18
click at [860, 338] on button "Save" at bounding box center [854, 334] width 40 height 19
type input "300"
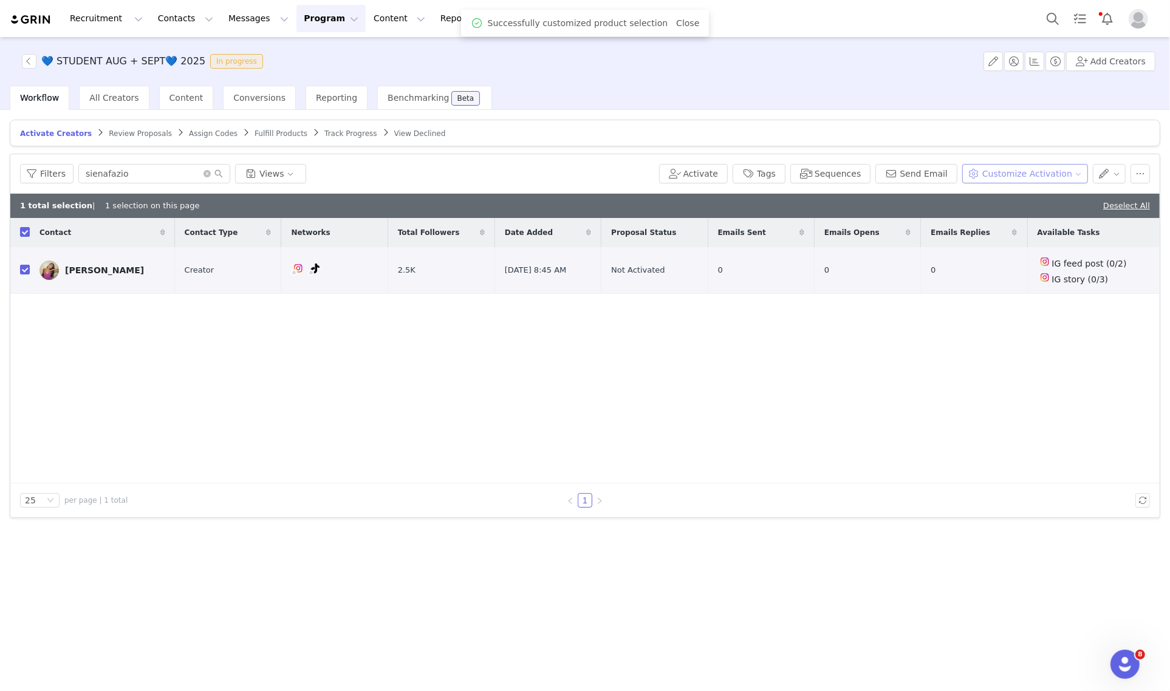
click at [1055, 165] on button "Customize Activation" at bounding box center [1025, 173] width 126 height 19
click at [1044, 219] on span "Edit Available Tasks" at bounding box center [1035, 216] width 83 height 13
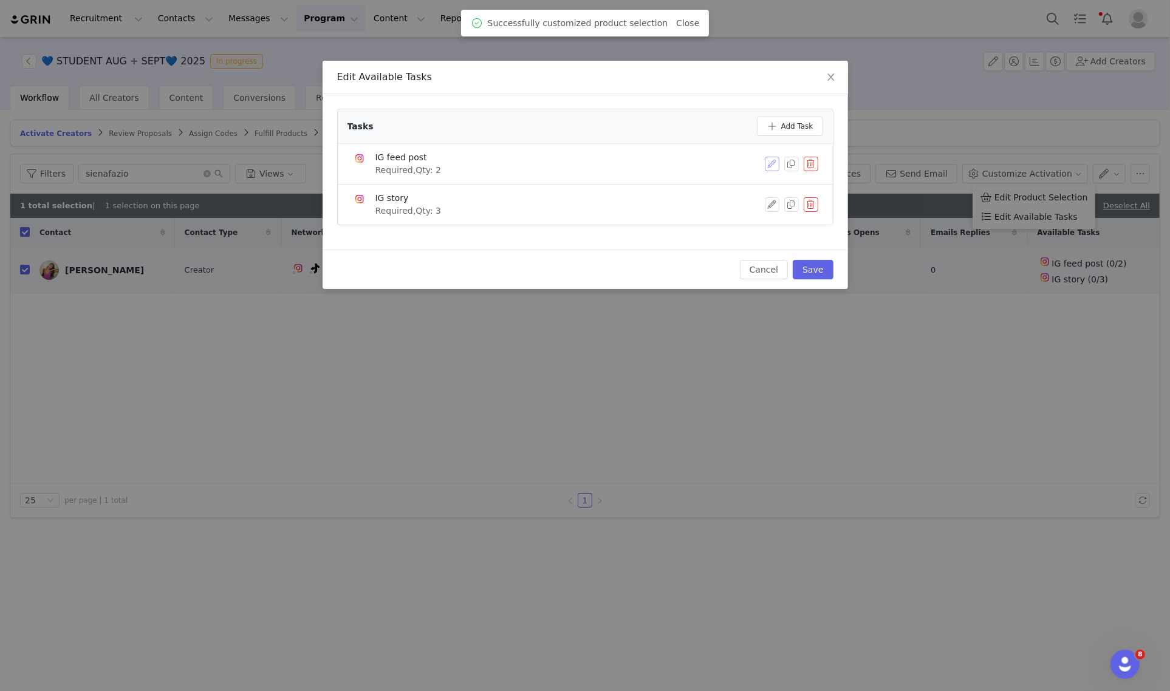
click at [774, 162] on button "button" at bounding box center [771, 164] width 15 height 15
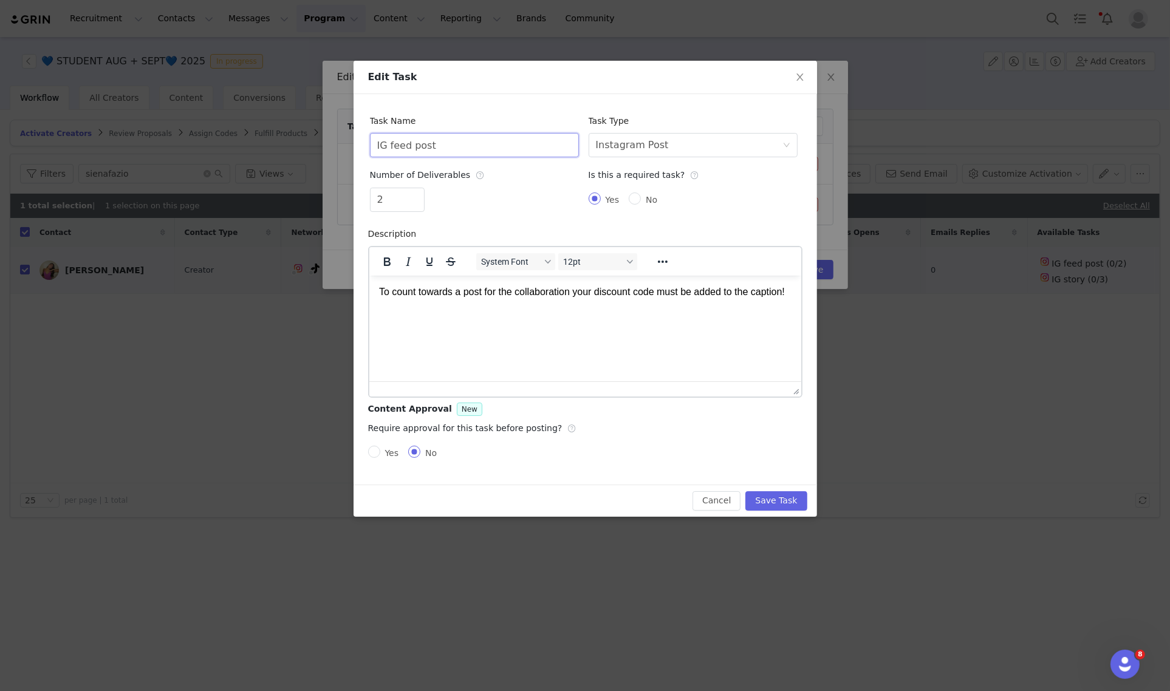
click at [502, 150] on input "IG feed post" at bounding box center [474, 145] width 209 height 24
type input "Tiktok Video"
type input "1"
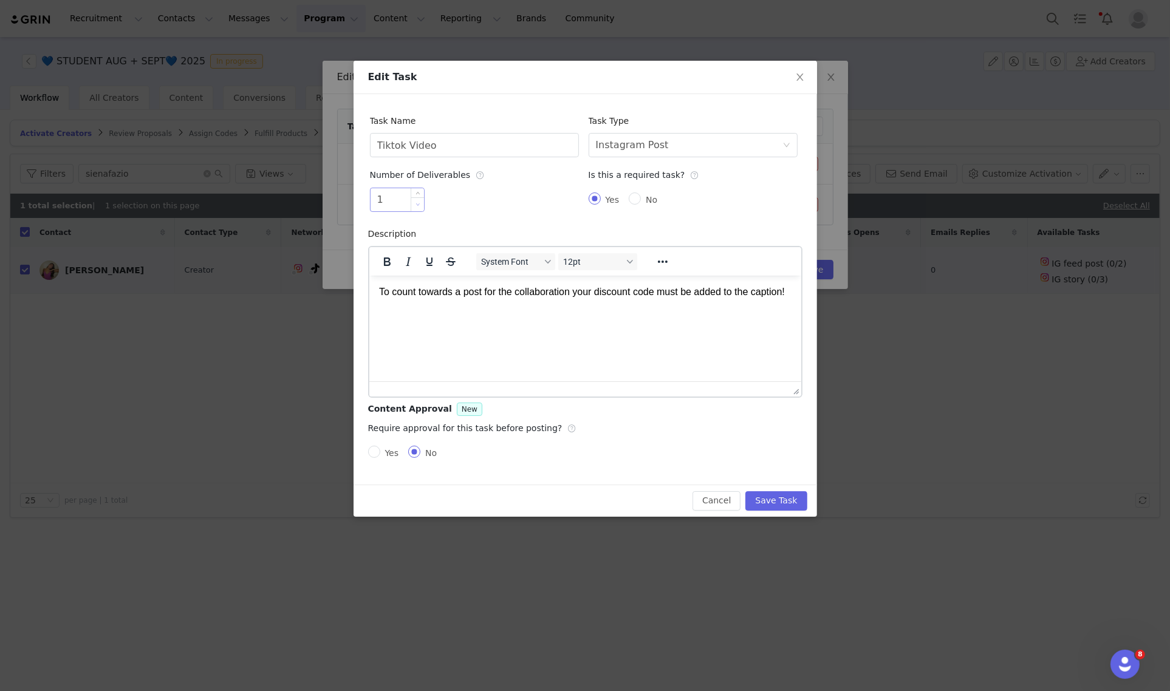
click at [419, 201] on span "Decrease Value" at bounding box center [417, 204] width 13 height 14
click at [714, 153] on div "Select task type Instagram Post" at bounding box center [689, 145] width 186 height 23
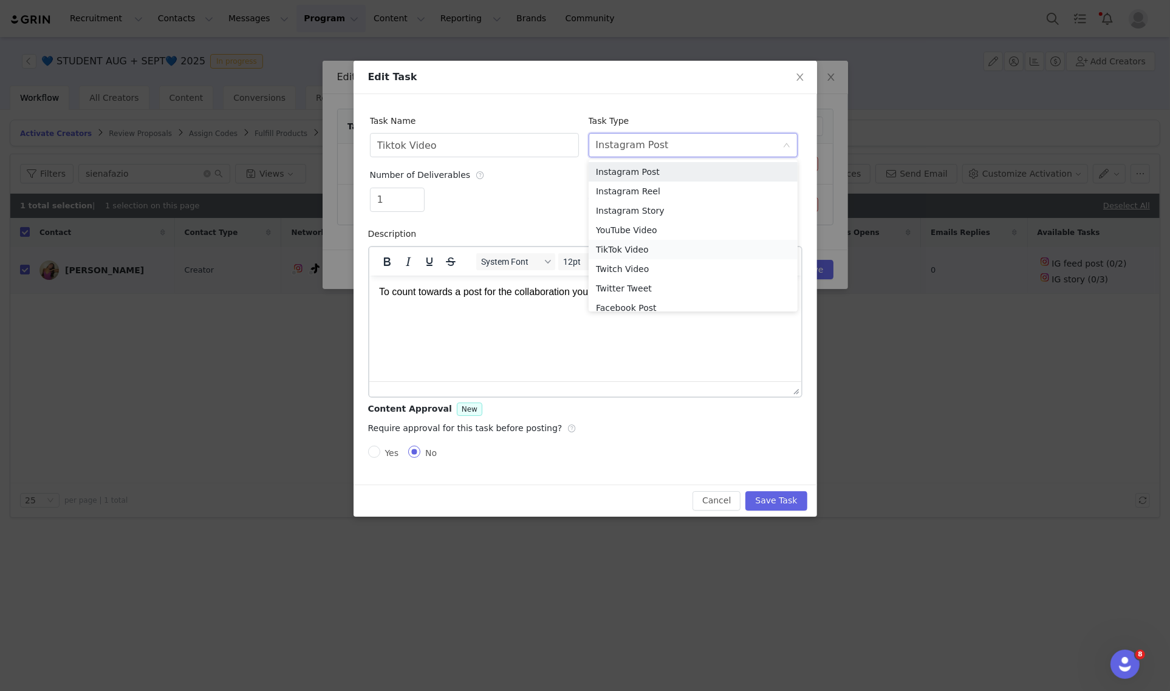
click at [639, 254] on li "TikTok Video" at bounding box center [692, 249] width 209 height 19
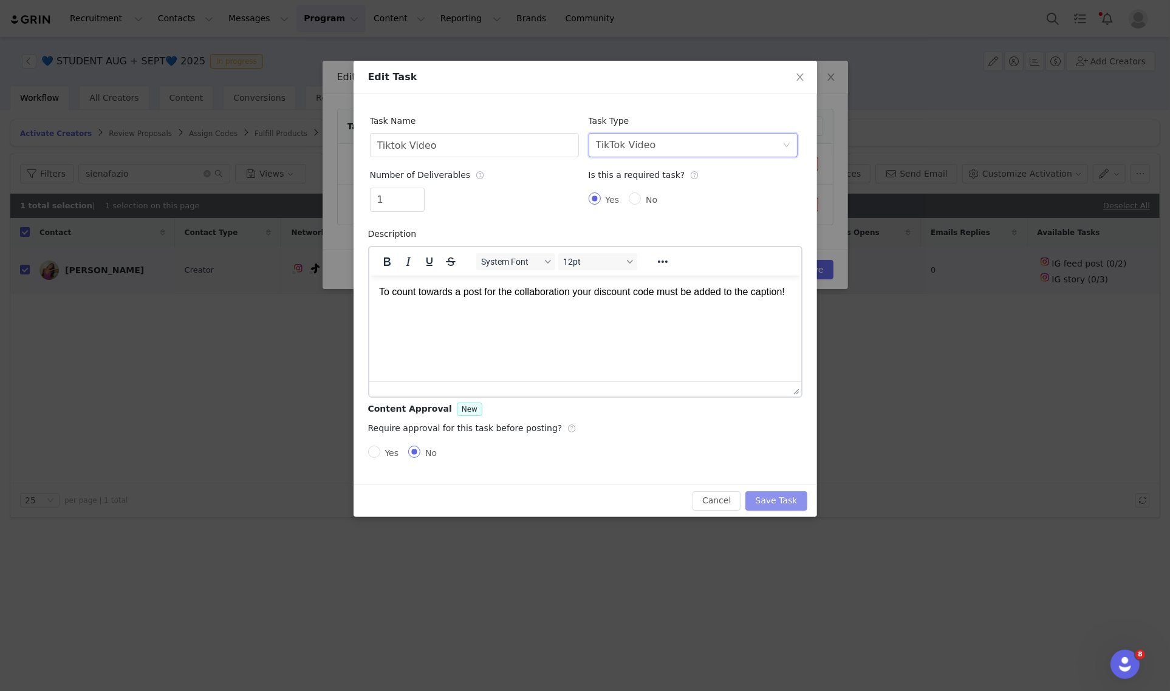
click at [769, 495] on button "Save Task" at bounding box center [775, 500] width 61 height 19
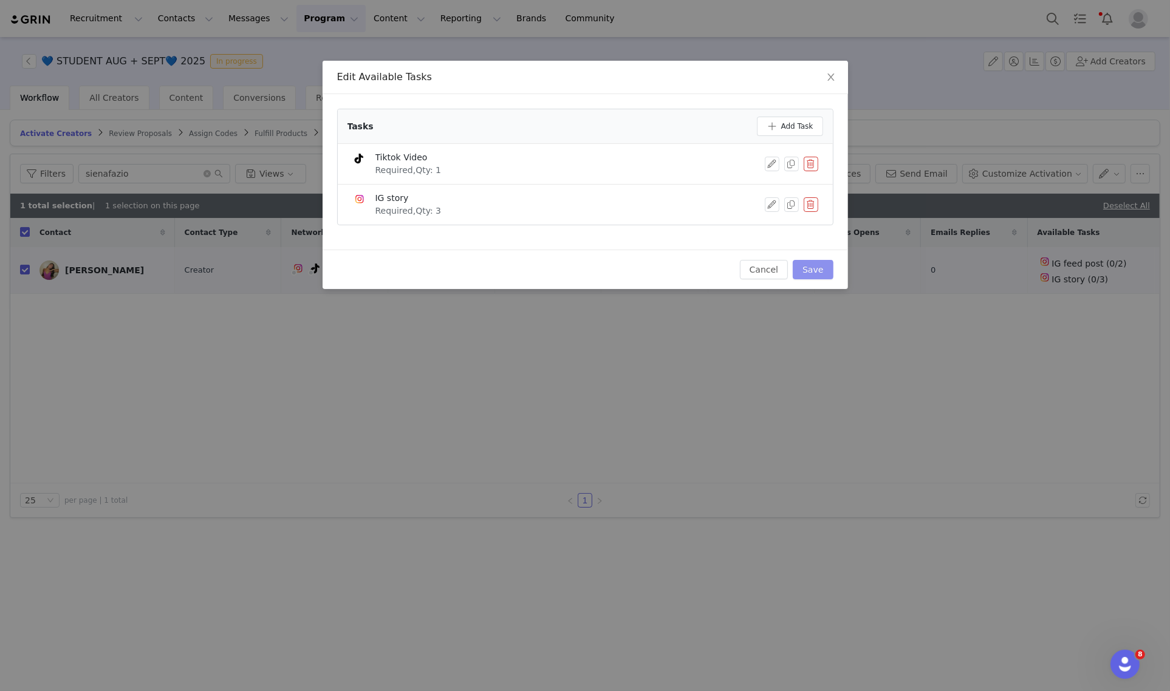
click at [805, 265] on button "Save" at bounding box center [812, 269] width 40 height 19
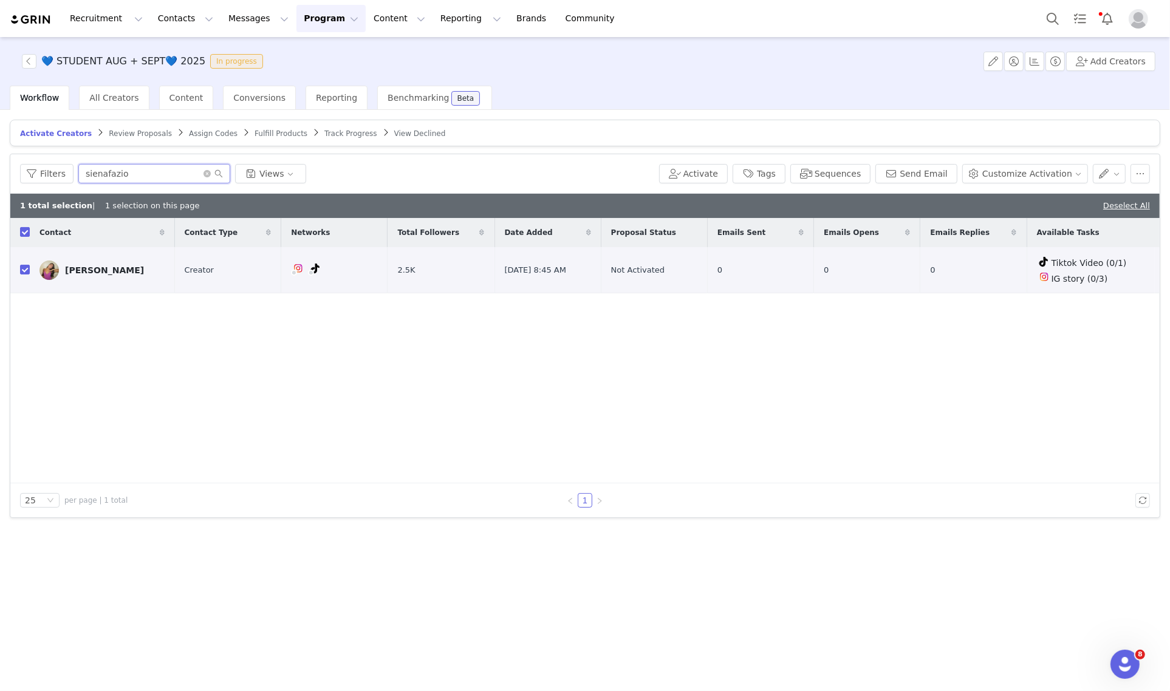
click at [176, 177] on input "sienafazio" at bounding box center [154, 173] width 152 height 19
click at [226, 13] on button "Messages Messages" at bounding box center [258, 18] width 75 height 27
click at [229, 77] on p "Inbox" at bounding box center [222, 76] width 23 height 13
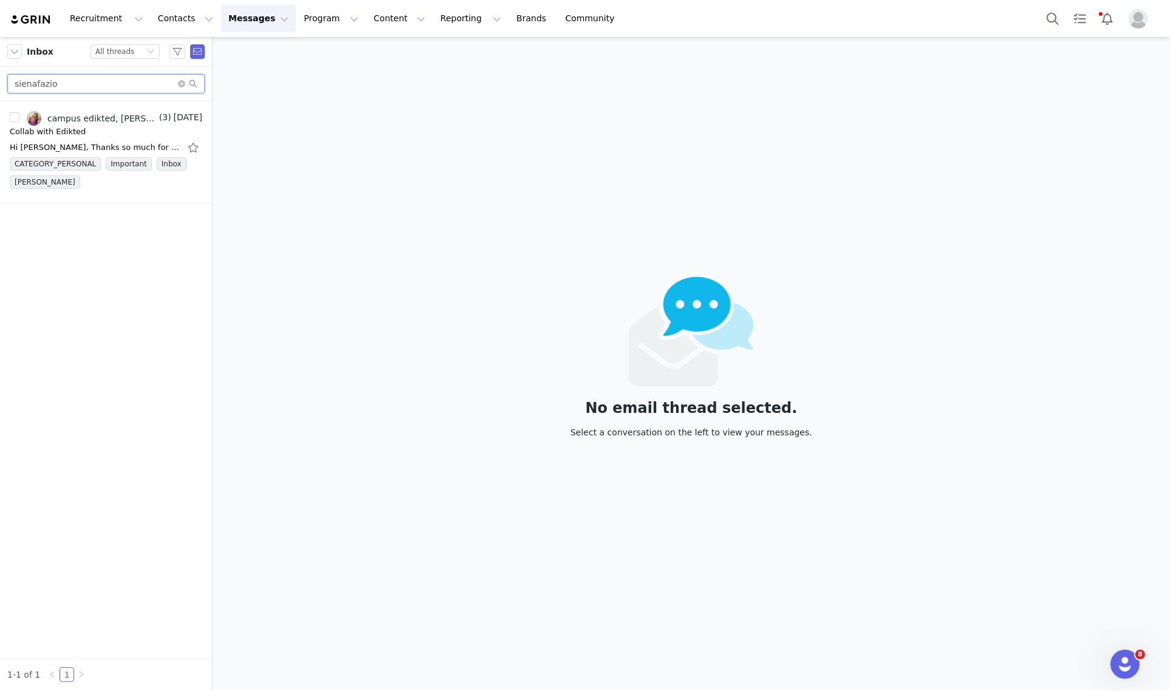
click at [123, 86] on input "sienafazio" at bounding box center [105, 83] width 197 height 19
paste input "katesef"
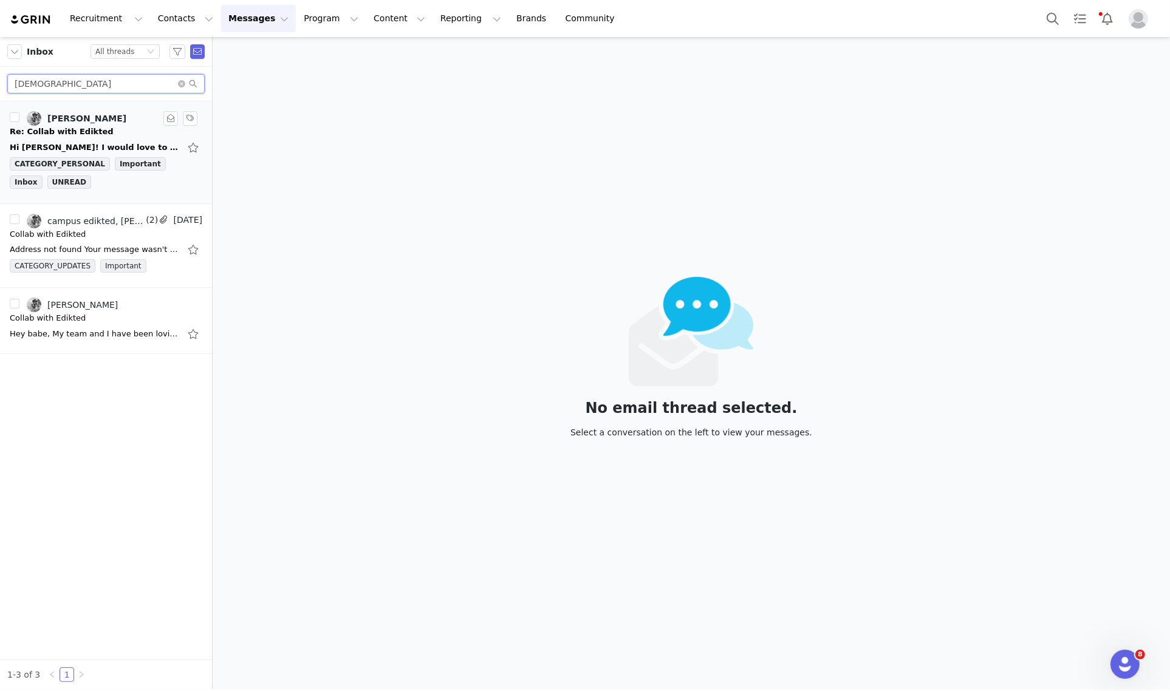
type input "katesef"
click at [124, 132] on div "Re: Collab with Edikted" at bounding box center [106, 132] width 192 height 12
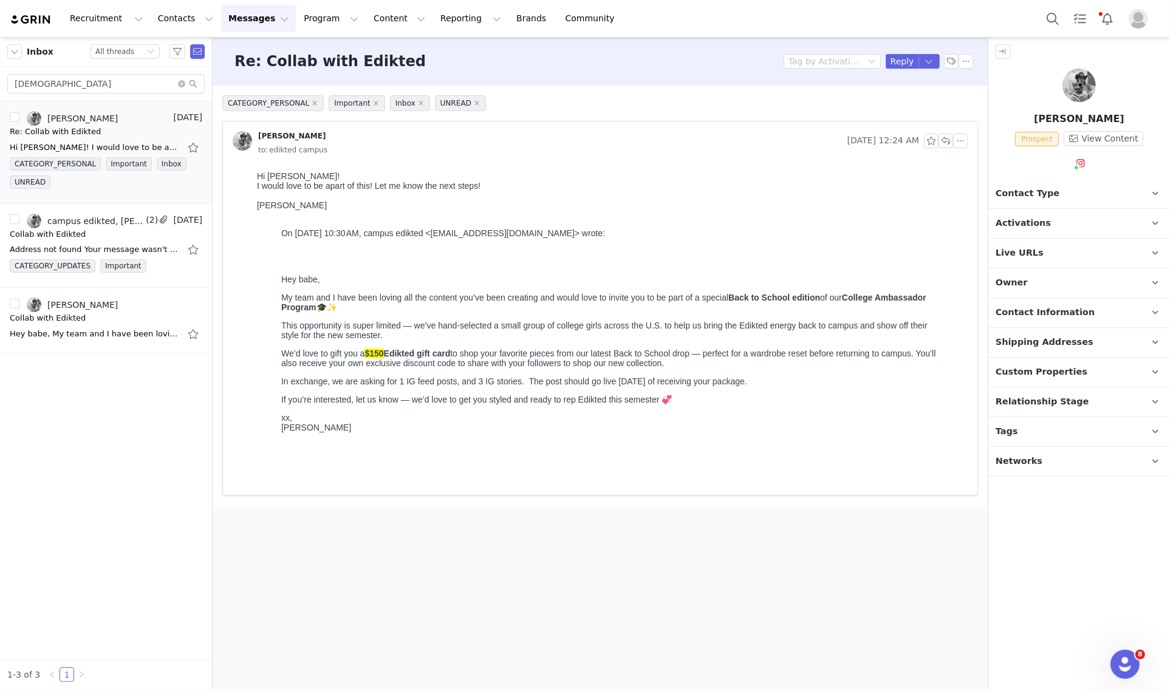
click at [1030, 282] on p "Owner The account user who owns the contact" at bounding box center [1064, 282] width 152 height 29
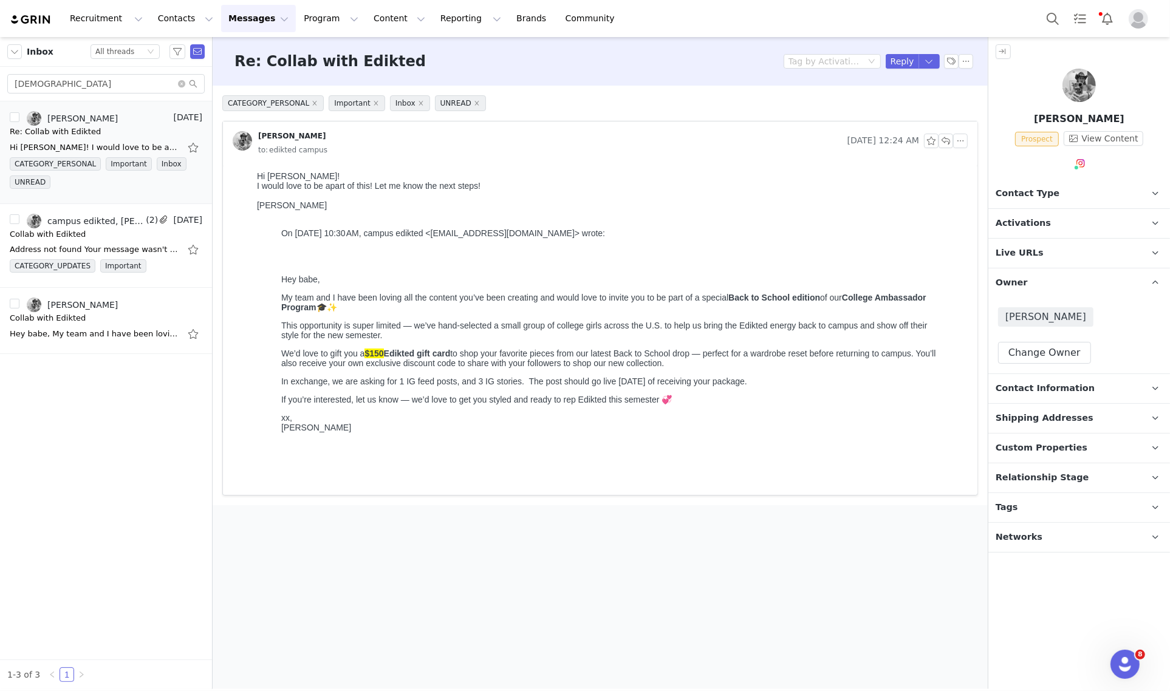
click at [1030, 283] on p "Owner The account user who owns the contact" at bounding box center [1064, 282] width 152 height 29
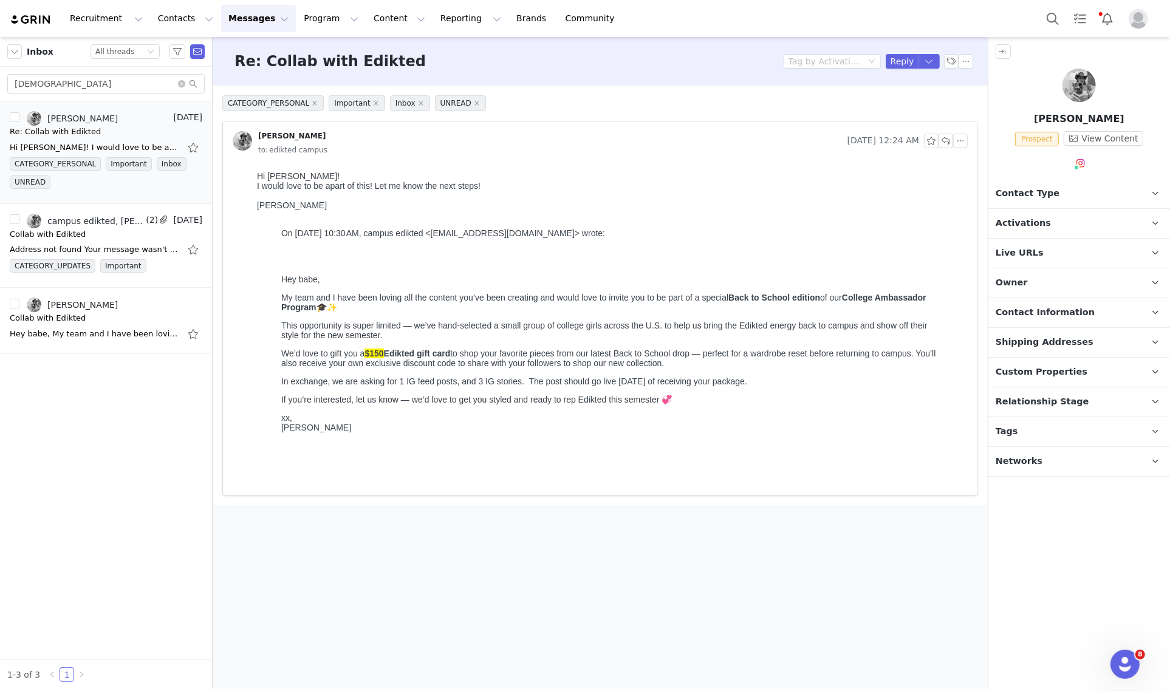
click at [1128, 196] on p "Contact Type Contact type can be Creator, Prospect, Application, or Manager." at bounding box center [1064, 193] width 152 height 29
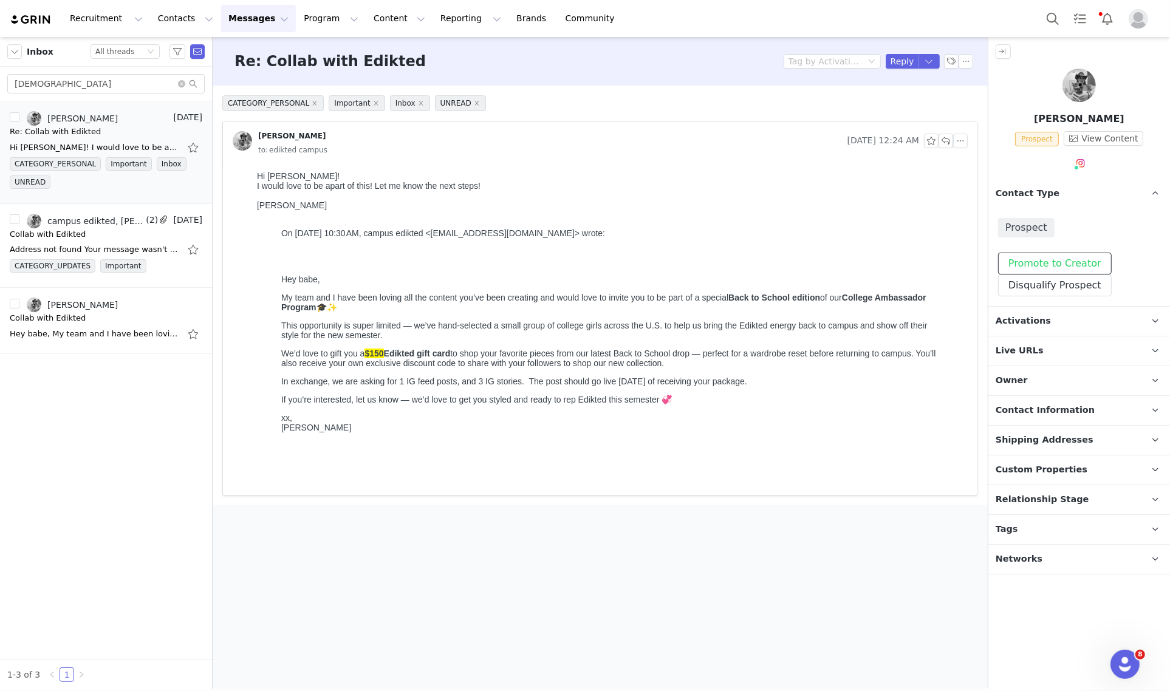
click at [1077, 263] on button "Promote to Creator" at bounding box center [1055, 264] width 114 height 22
click at [1109, 321] on p "Activations" at bounding box center [1064, 321] width 152 height 29
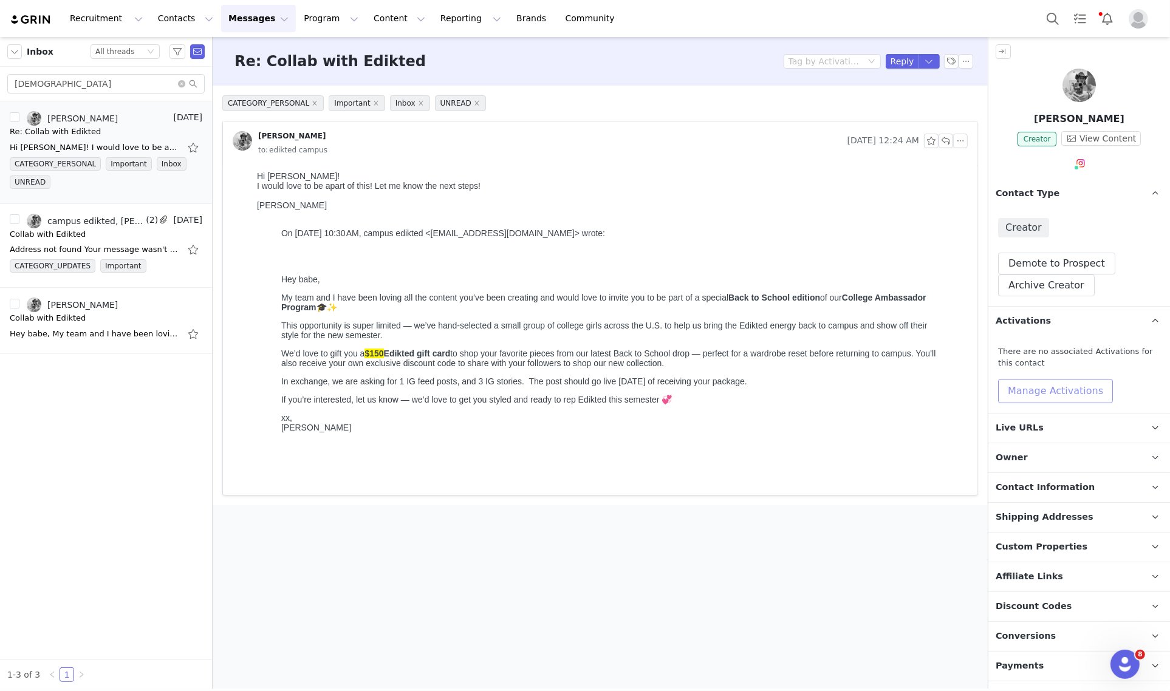
click at [1096, 387] on button "Manage Activations" at bounding box center [1055, 391] width 115 height 24
click at [1093, 435] on div "Select Activation" at bounding box center [1026, 437] width 141 height 19
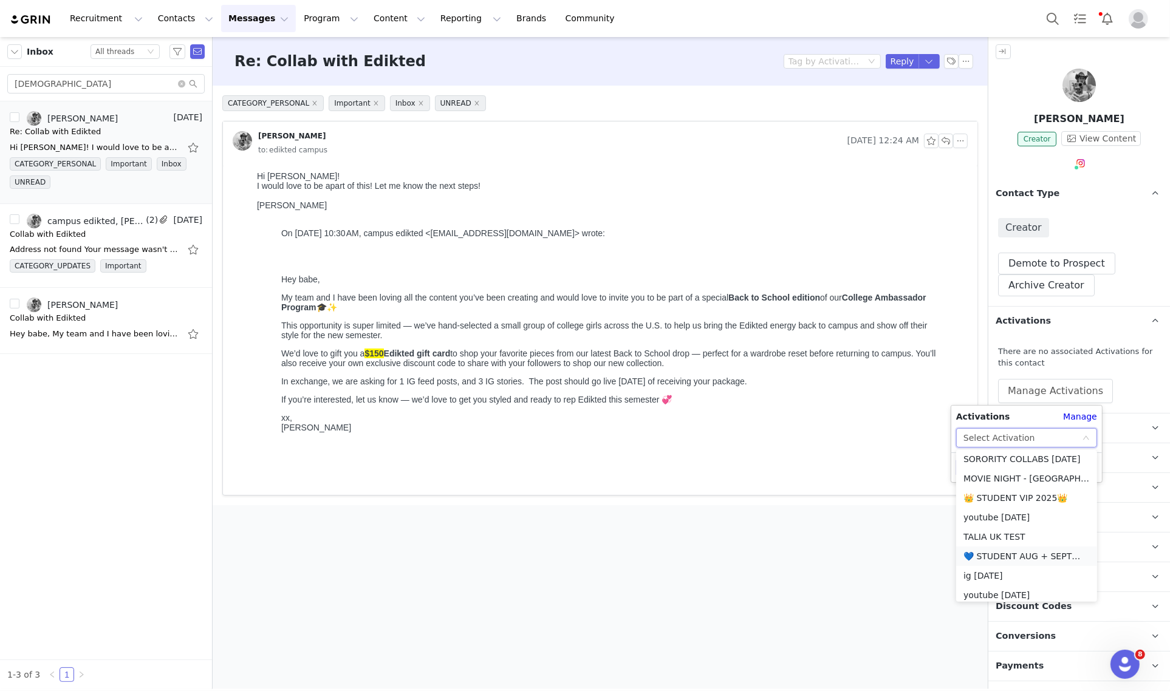
scroll to position [152, 0]
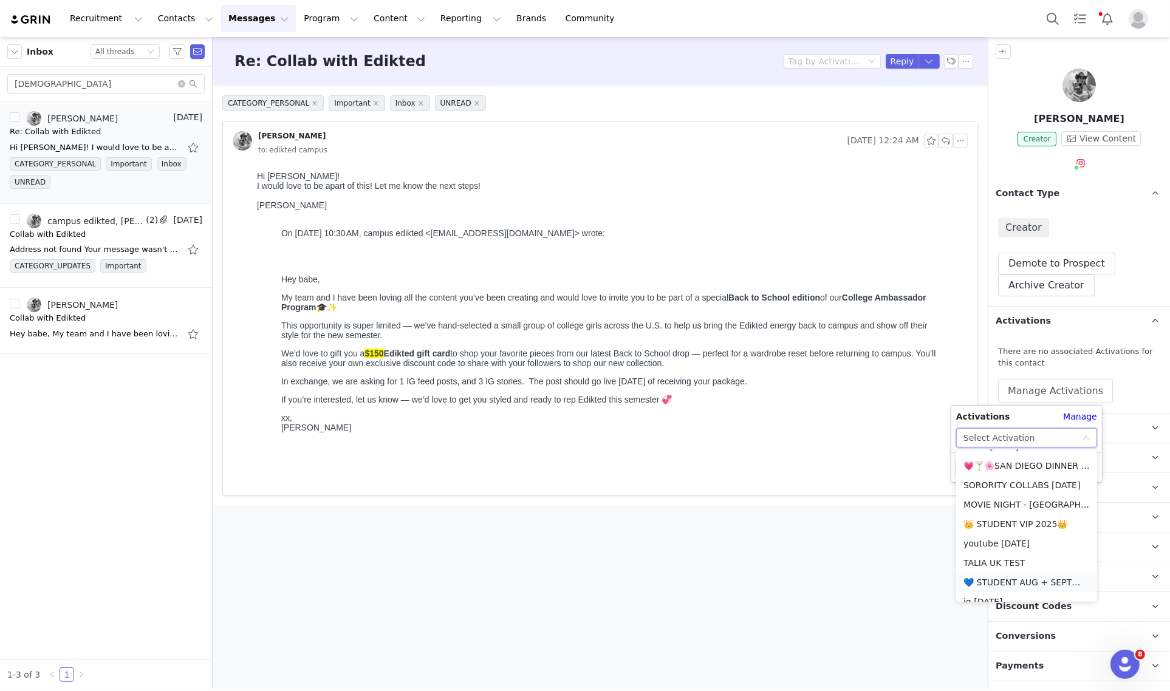
click at [1015, 581] on li "💙 STUDENT AUG + SEPT💙 2025" at bounding box center [1026, 582] width 141 height 19
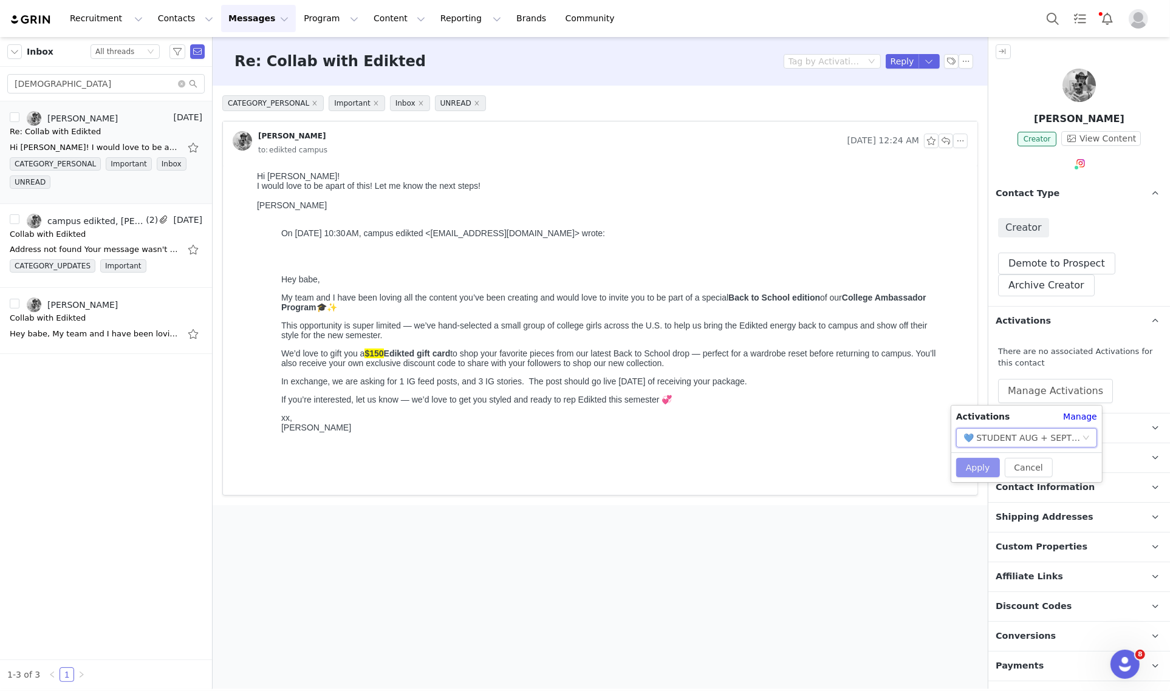
click at [981, 460] on button "Apply" at bounding box center [978, 467] width 44 height 19
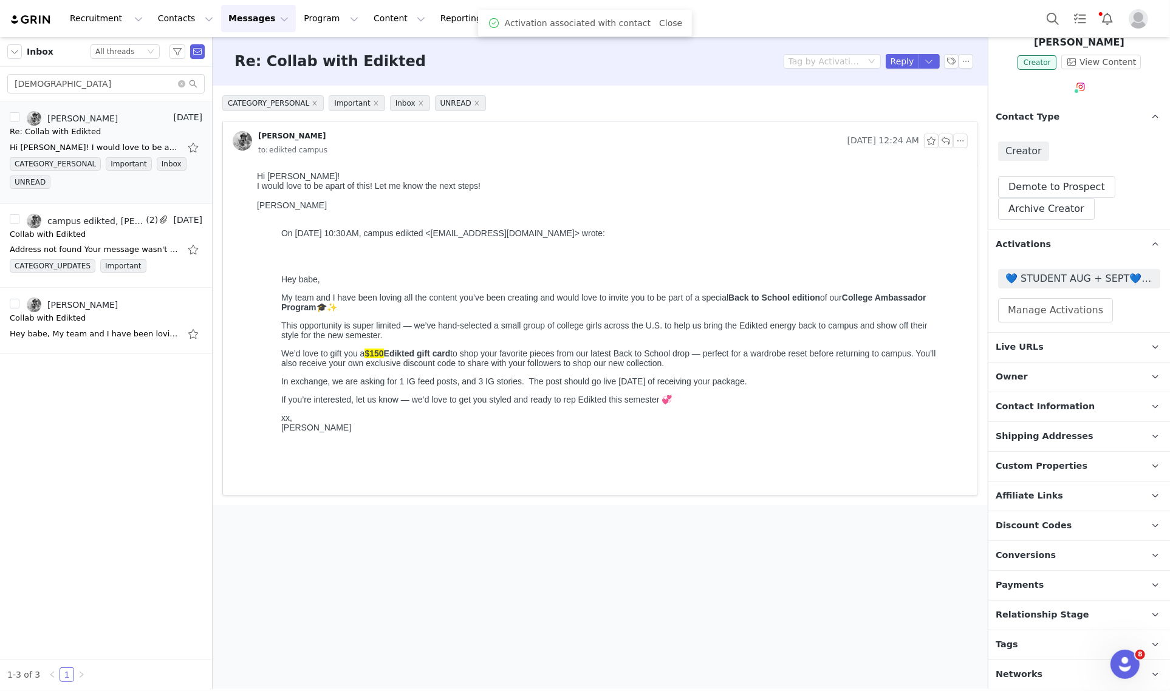
scroll to position [77, 0]
click at [1120, 611] on p "Relationship Stage Use relationship stages to move contacts through a logical s…" at bounding box center [1064, 614] width 152 height 29
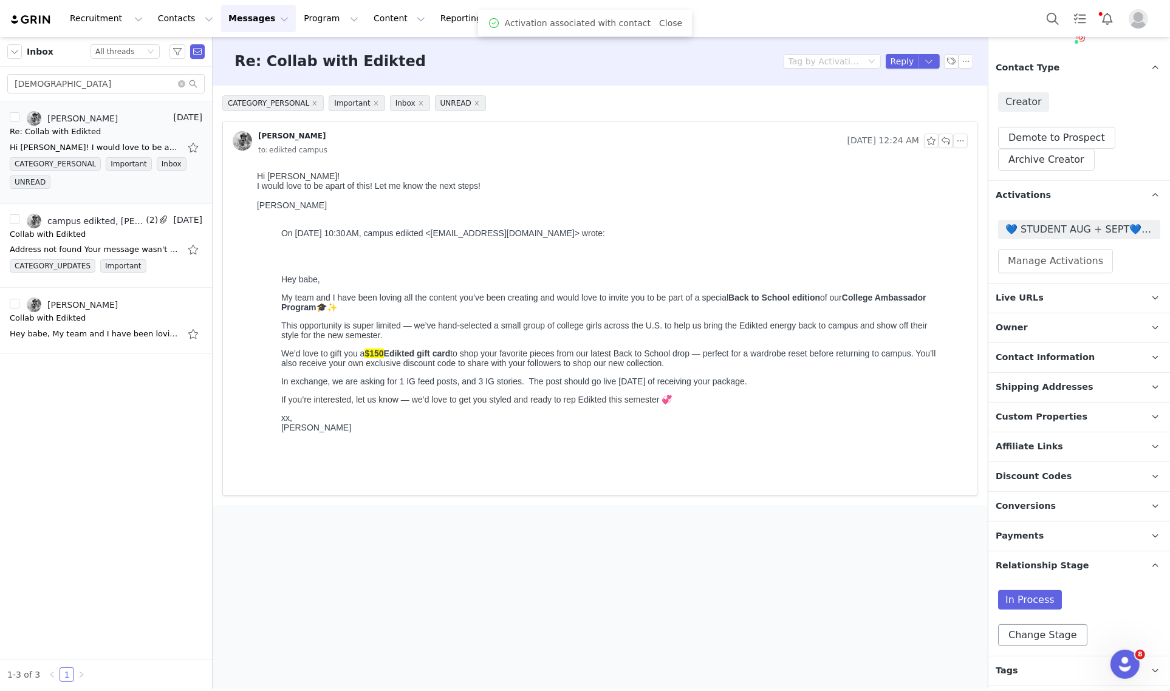
scroll to position [152, 0]
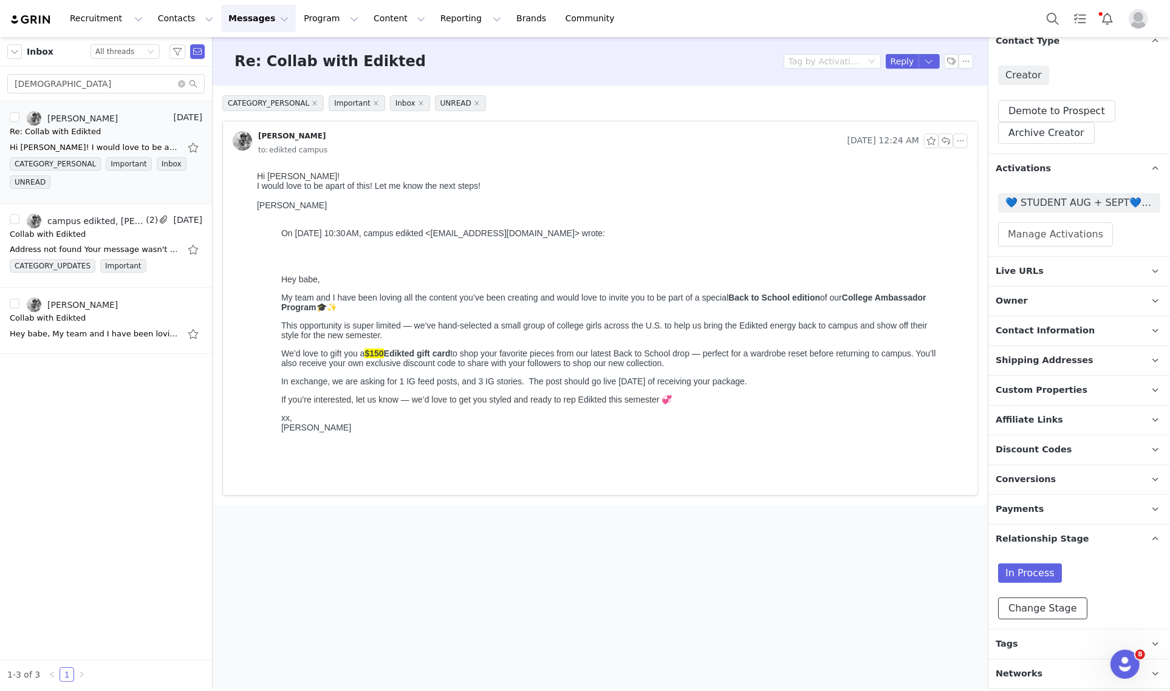
click at [1057, 617] on button "Change Stage" at bounding box center [1042, 609] width 89 height 22
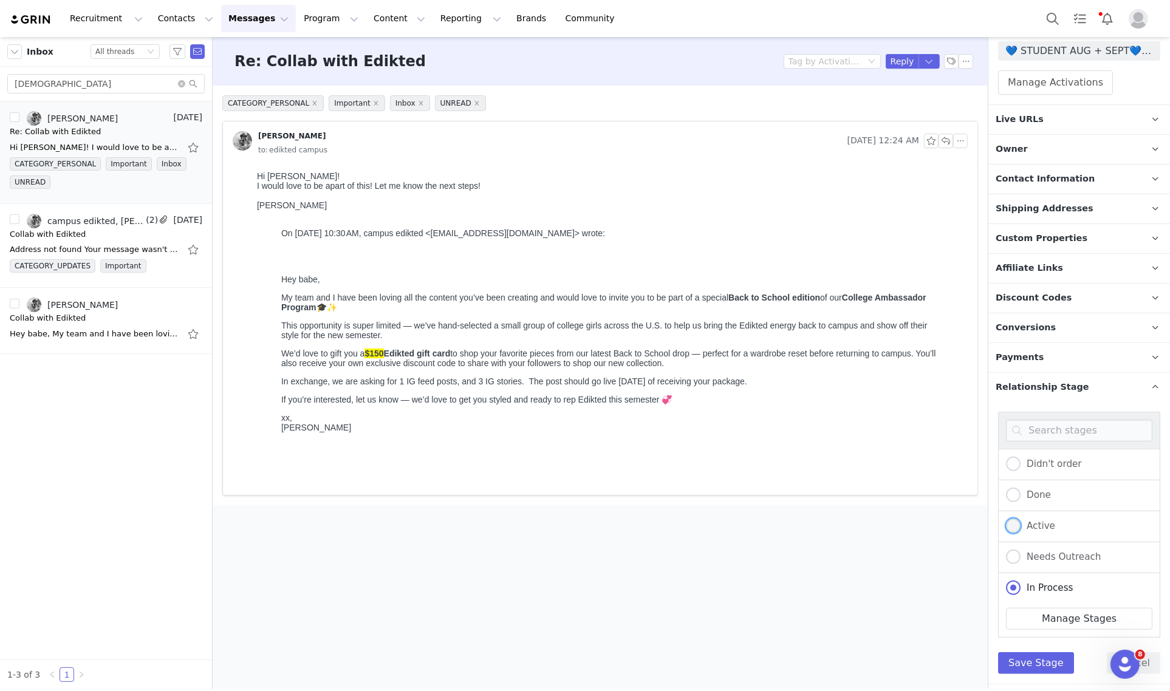
click at [1044, 527] on span "Active" at bounding box center [1037, 525] width 35 height 11
click at [1020, 527] on input "Active" at bounding box center [1013, 527] width 15 height 16
radio input "true"
radio input "false"
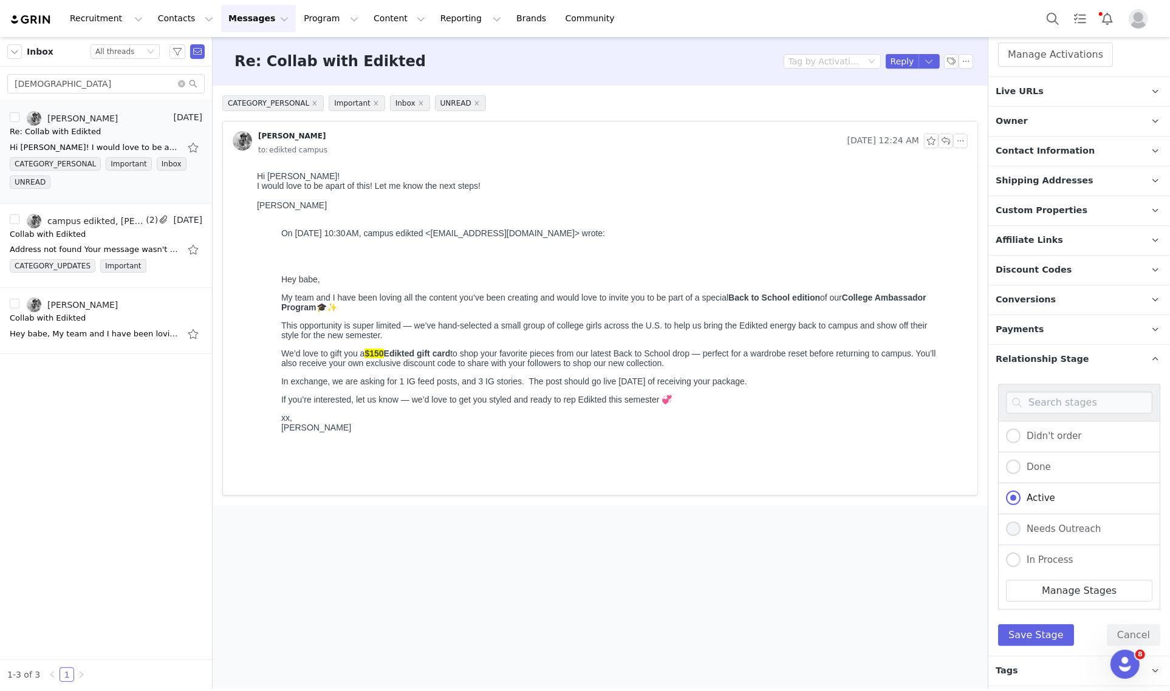
scroll to position [359, 0]
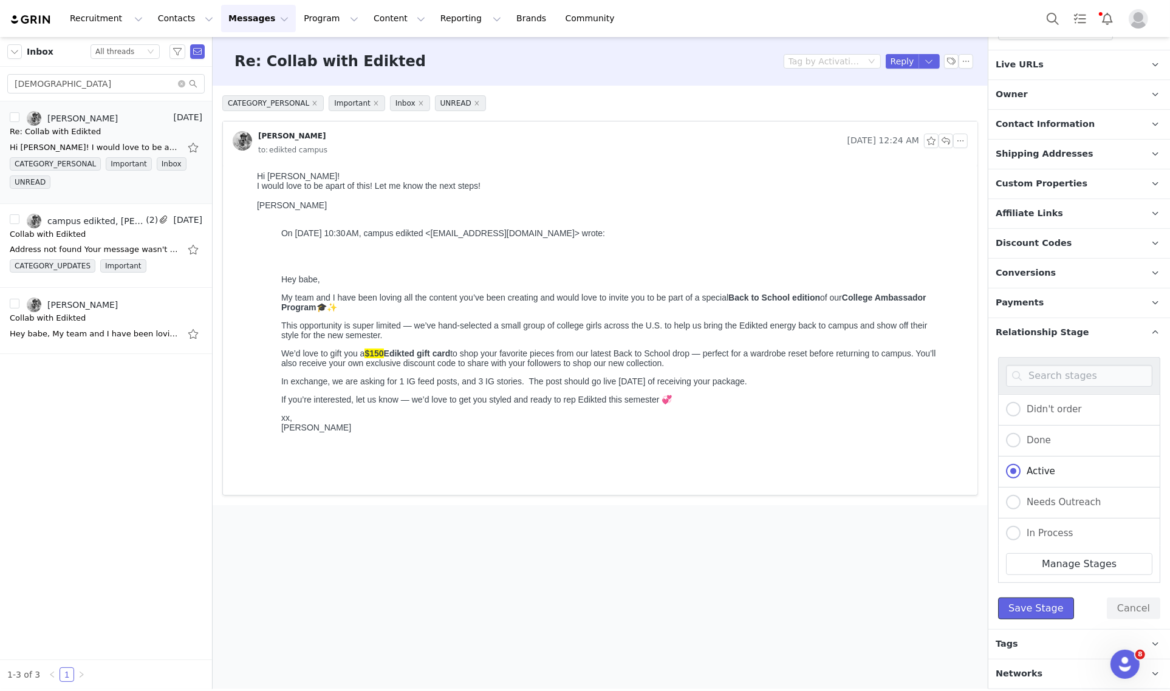
click at [1039, 610] on button "Save Stage" at bounding box center [1036, 609] width 76 height 22
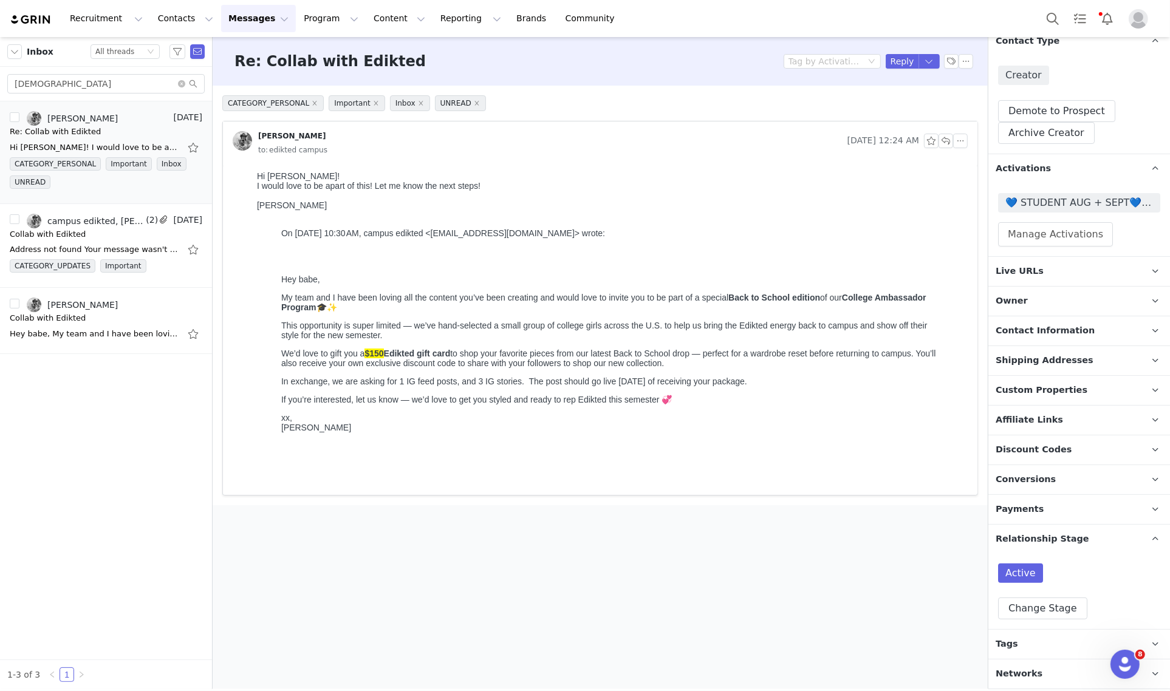
click at [897, 52] on div "Re: Collab with Edikted Tag by Activation Reply" at bounding box center [600, 61] width 775 height 49
click at [900, 58] on button "Reply" at bounding box center [901, 61] width 33 height 15
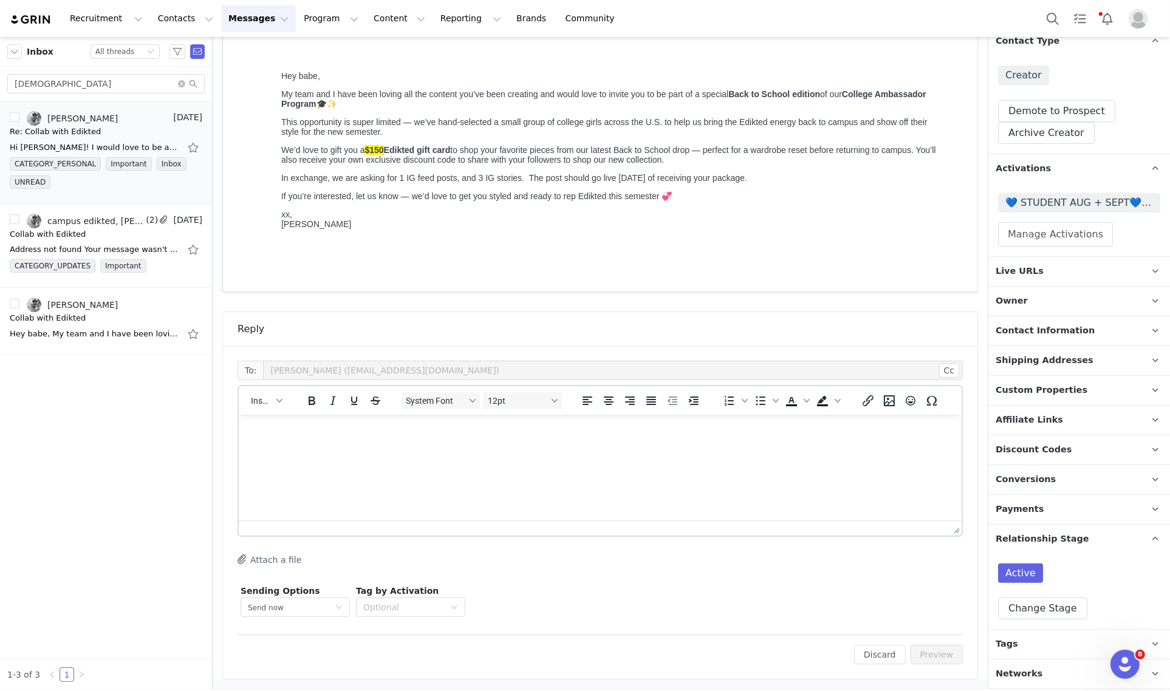
scroll to position [0, 0]
click at [277, 400] on icon "button" at bounding box center [279, 401] width 6 height 4
click at [291, 421] on div "Insert Template" at bounding box center [310, 421] width 109 height 15
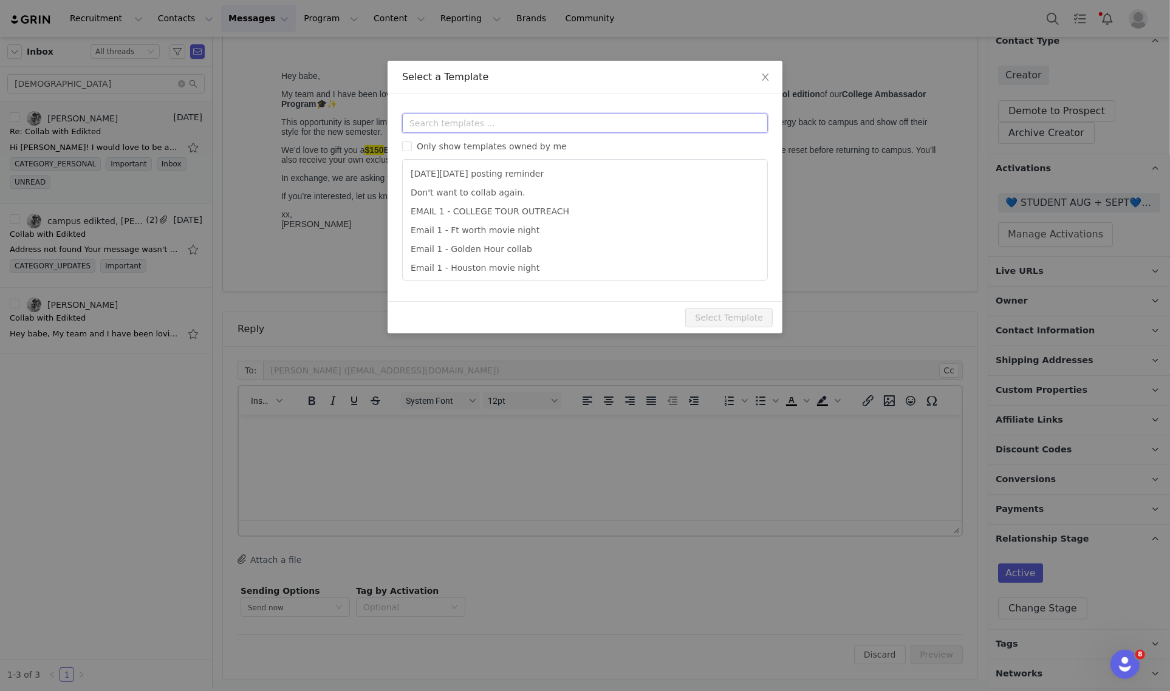
click at [437, 128] on input "text" at bounding box center [585, 123] width 366 height 19
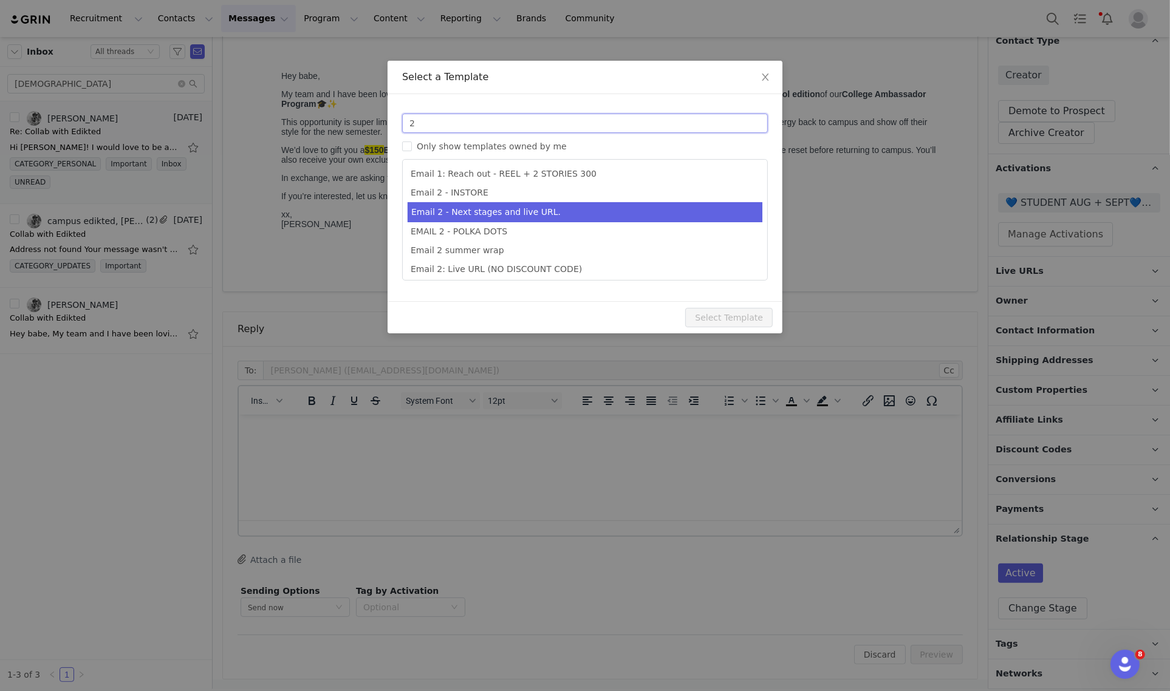
type input "2"
type input "Collab with Edikted"
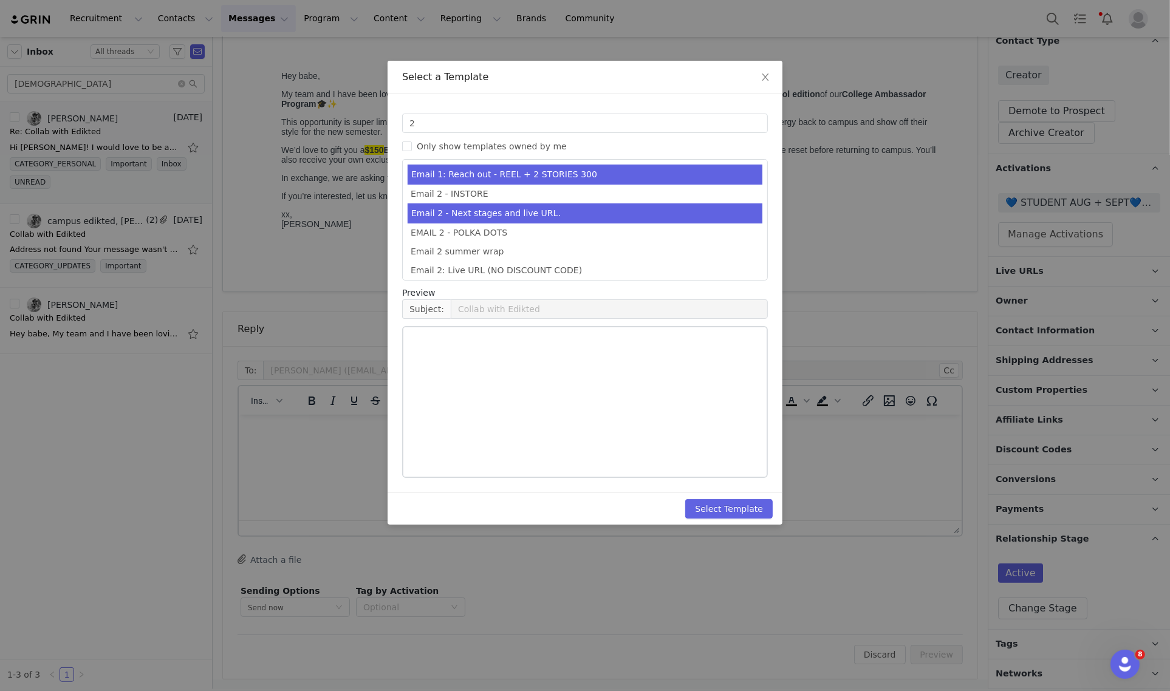
click at [517, 216] on li "Email 2 - Next stages and live URL." at bounding box center [584, 213] width 355 height 20
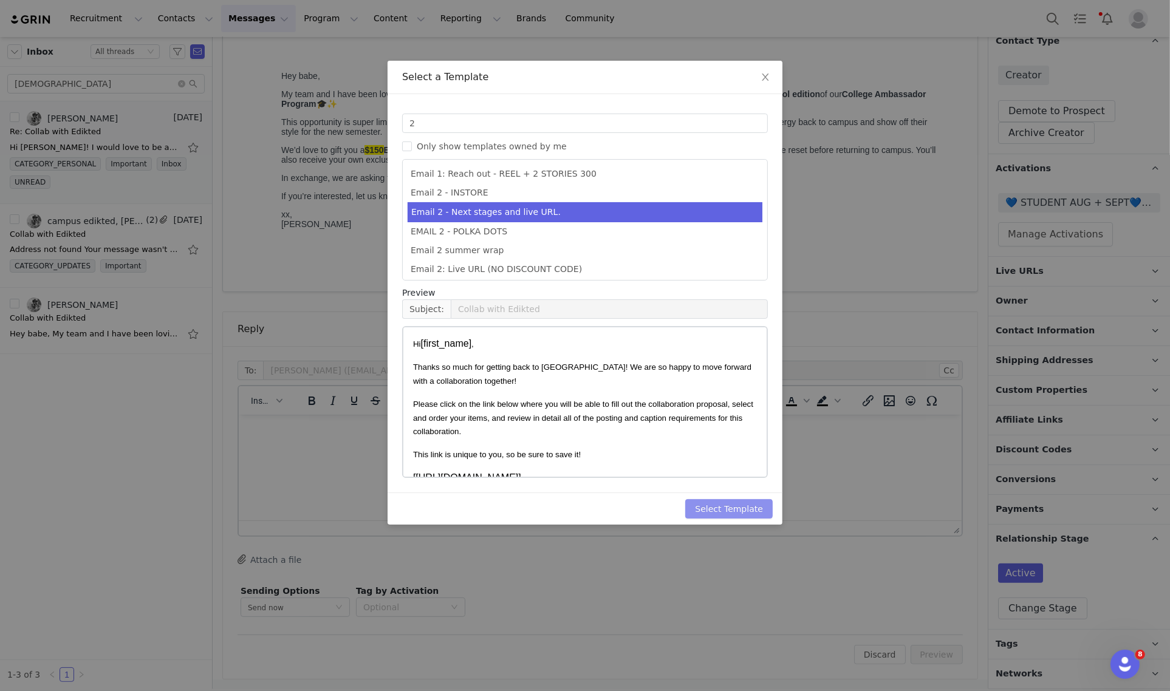
click at [740, 509] on button "Select Template" at bounding box center [728, 508] width 87 height 19
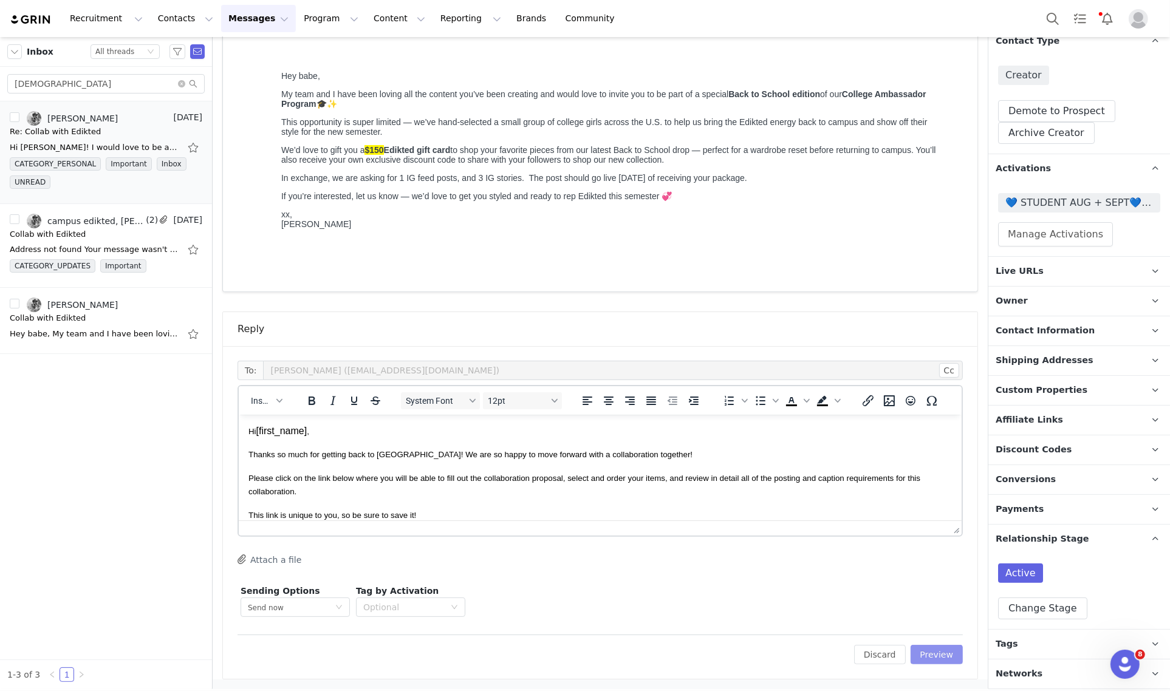
click at [924, 653] on button "Preview" at bounding box center [936, 654] width 53 height 19
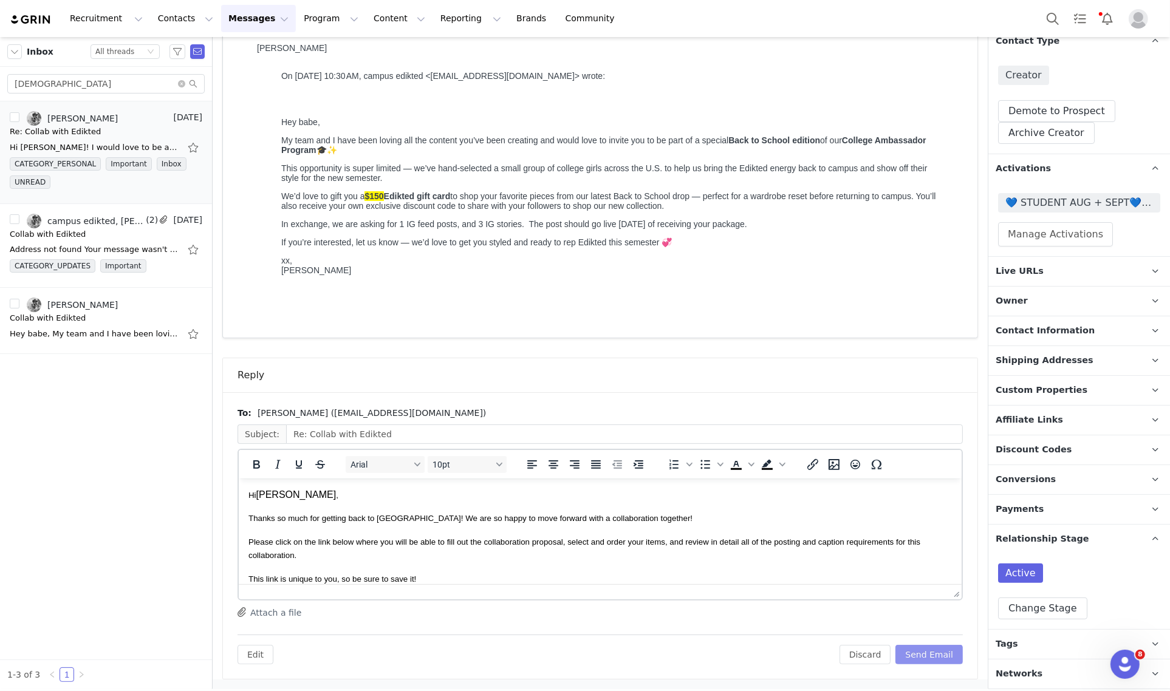
click at [936, 654] on button "Send Email" at bounding box center [928, 654] width 67 height 19
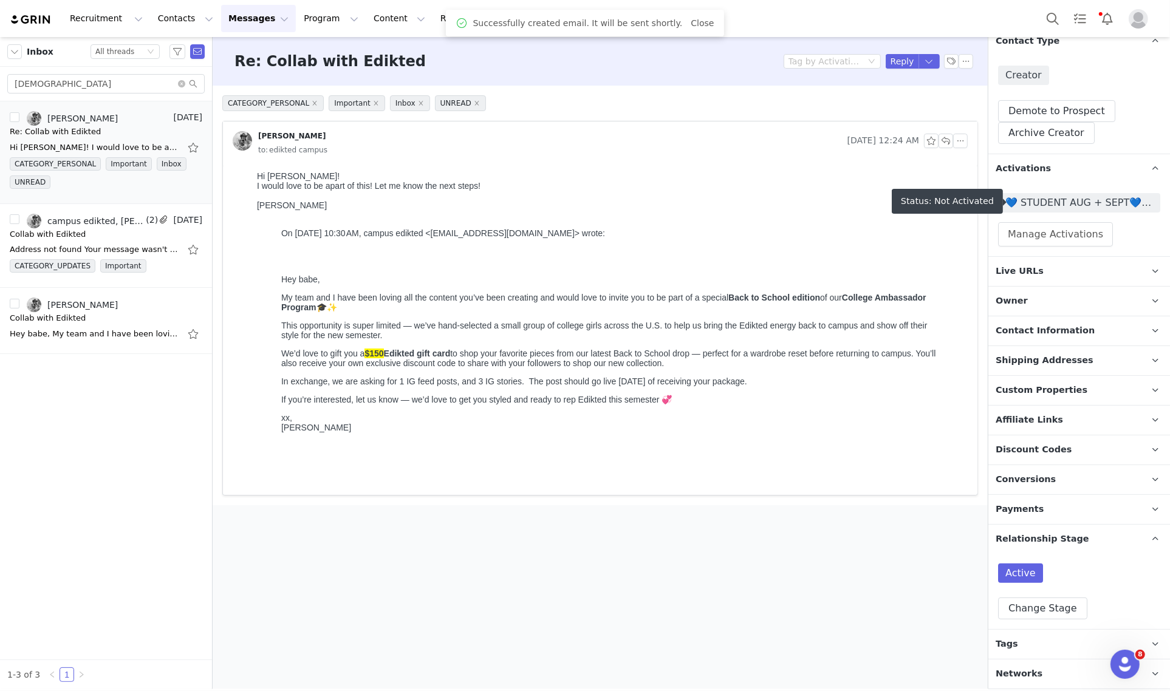
click at [1100, 201] on span "💙 STUDENT AUG + SEPT💙 2025" at bounding box center [1079, 203] width 148 height 15
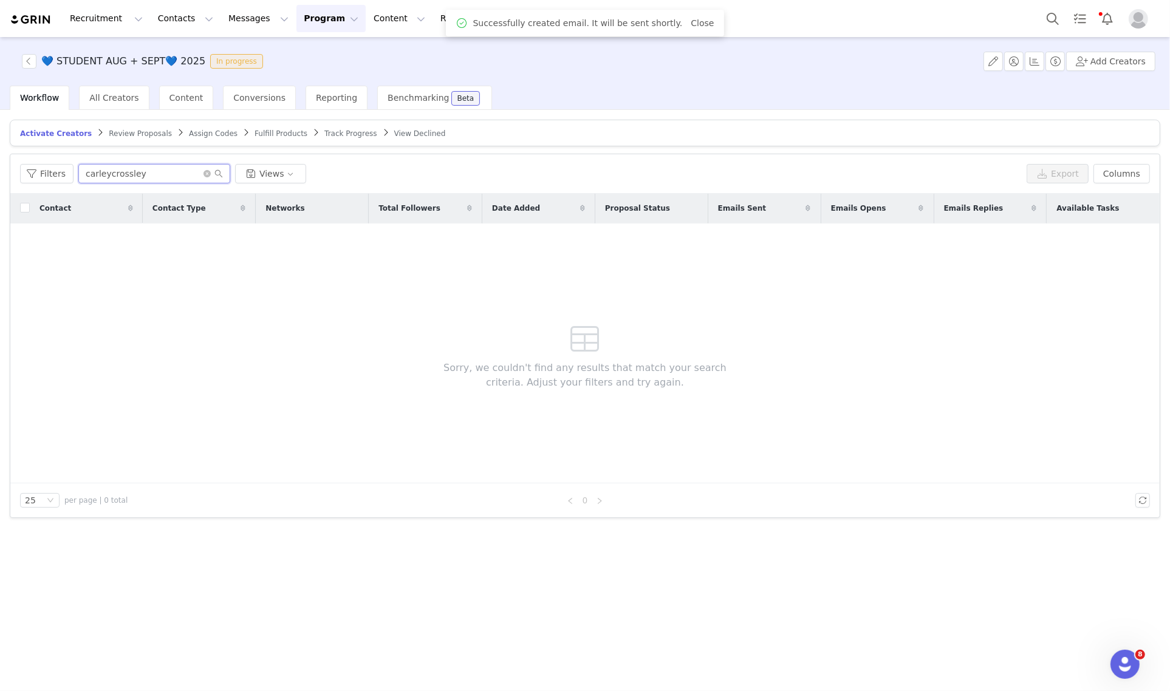
click at [112, 170] on input "carleycrossley" at bounding box center [154, 173] width 152 height 19
paste input "katesef"
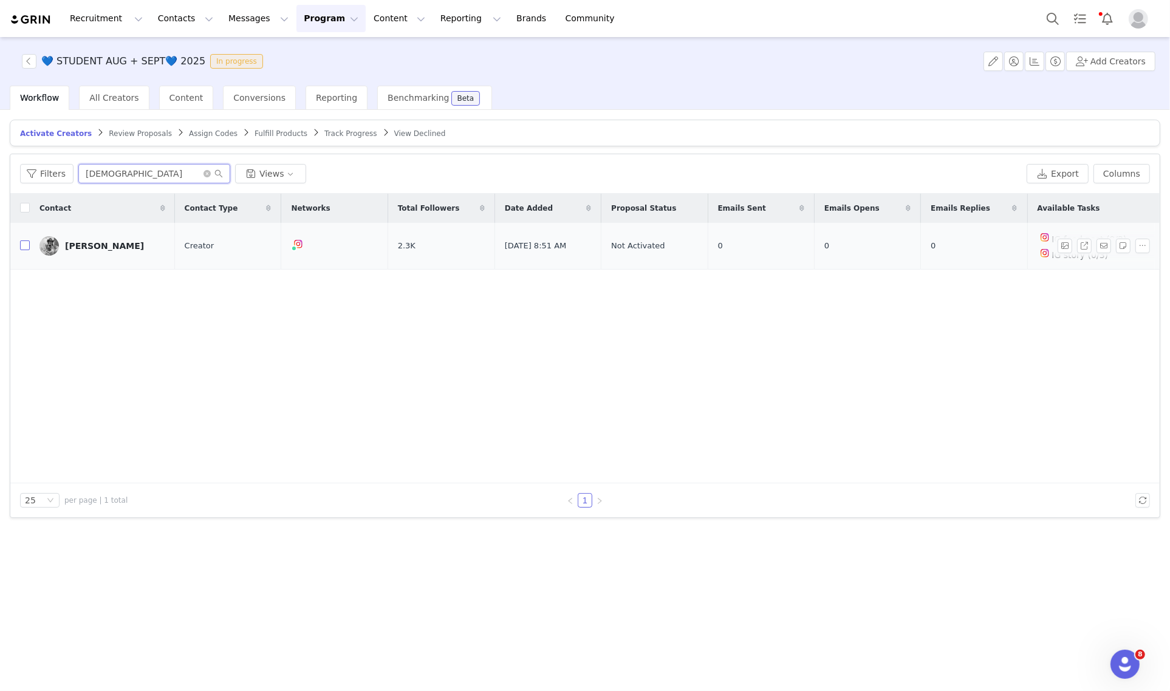
type input "katesef"
click at [21, 243] on input "checkbox" at bounding box center [25, 245] width 10 height 10
checkbox input "true"
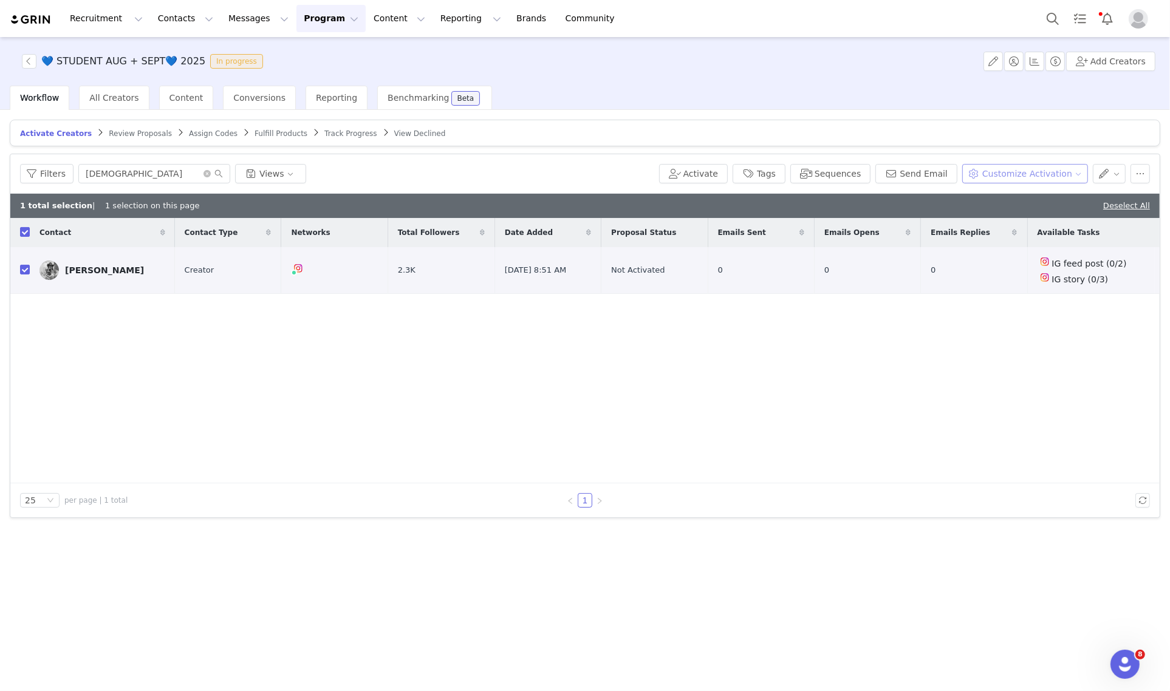
click at [1043, 174] on button "Customize Activation" at bounding box center [1025, 173] width 126 height 19
click at [1044, 193] on span "Edit Product Selection" at bounding box center [1041, 197] width 94 height 13
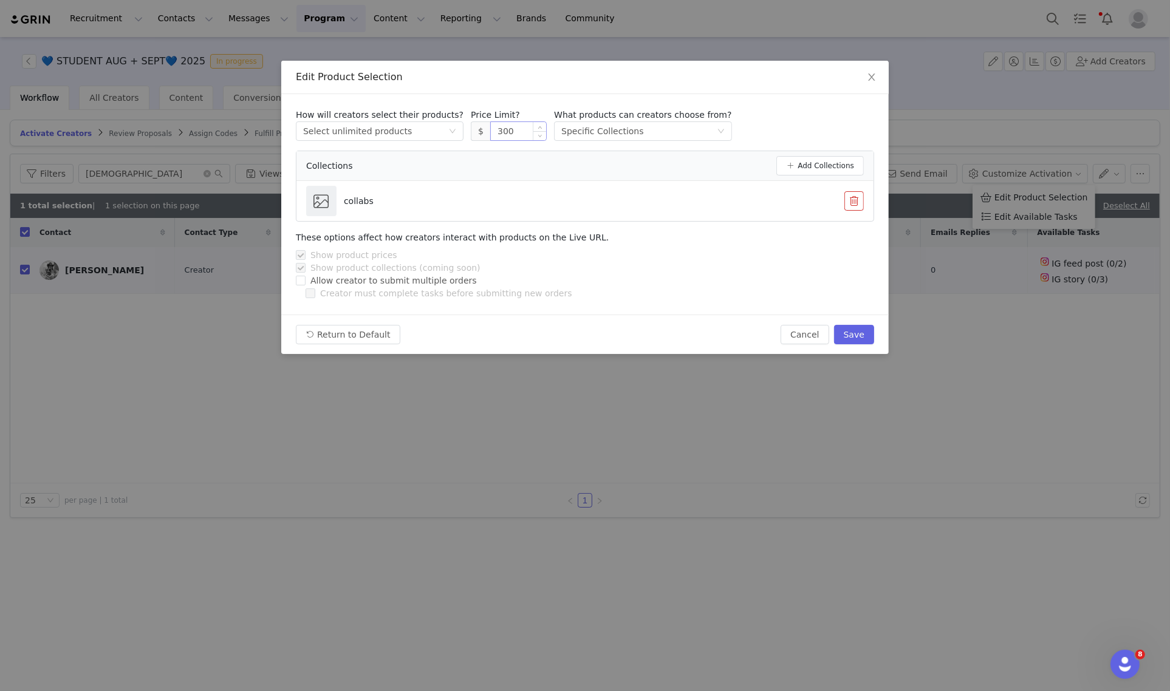
click at [491, 131] on input "300" at bounding box center [518, 131] width 55 height 18
click at [860, 338] on button "Save" at bounding box center [854, 334] width 40 height 19
type input "300"
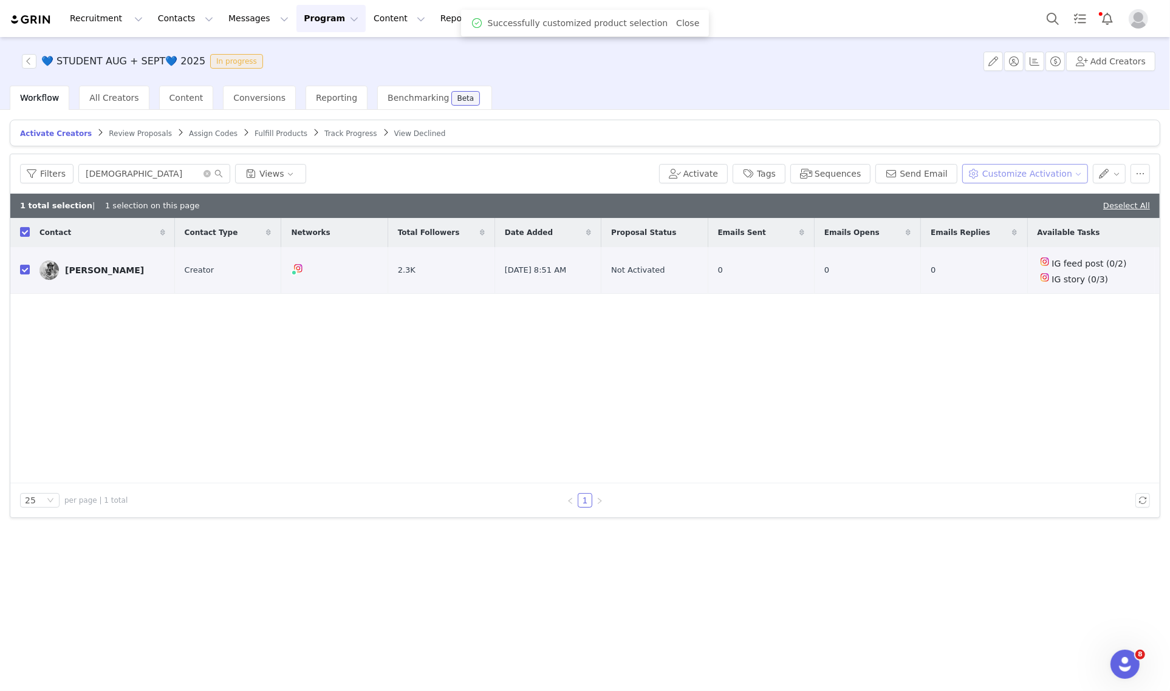
click at [1033, 168] on button "Customize Activation" at bounding box center [1025, 173] width 126 height 19
click at [1003, 216] on span "Edit Available Tasks" at bounding box center [1035, 216] width 83 height 13
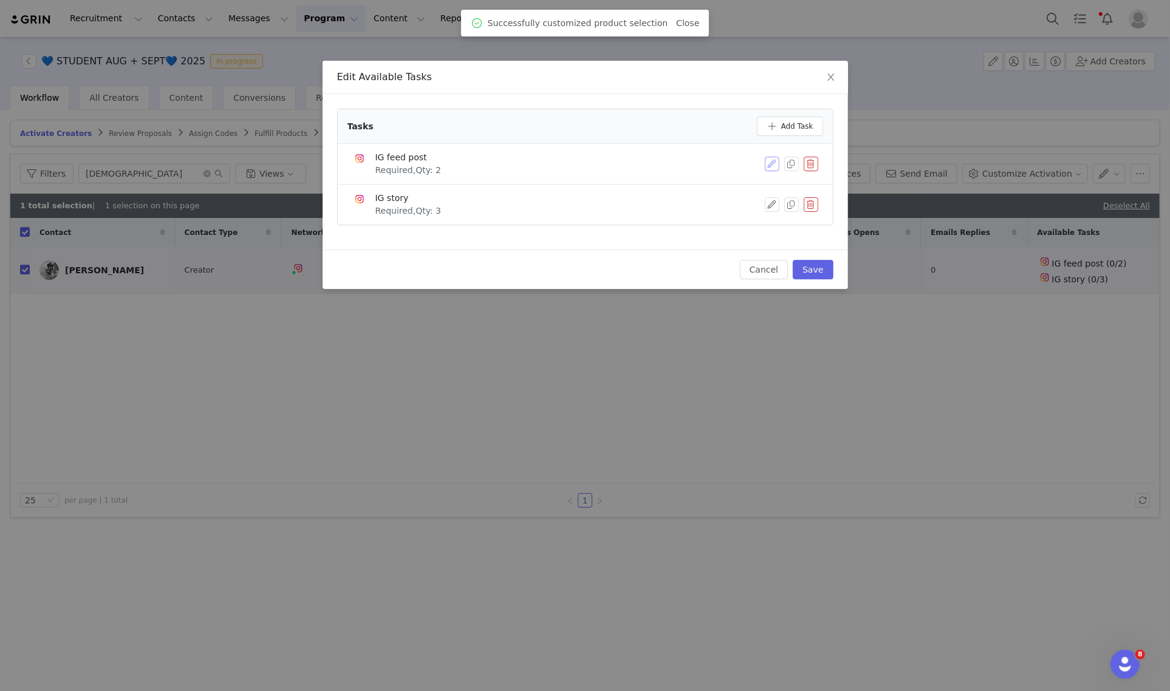
click at [772, 165] on button "button" at bounding box center [771, 164] width 15 height 15
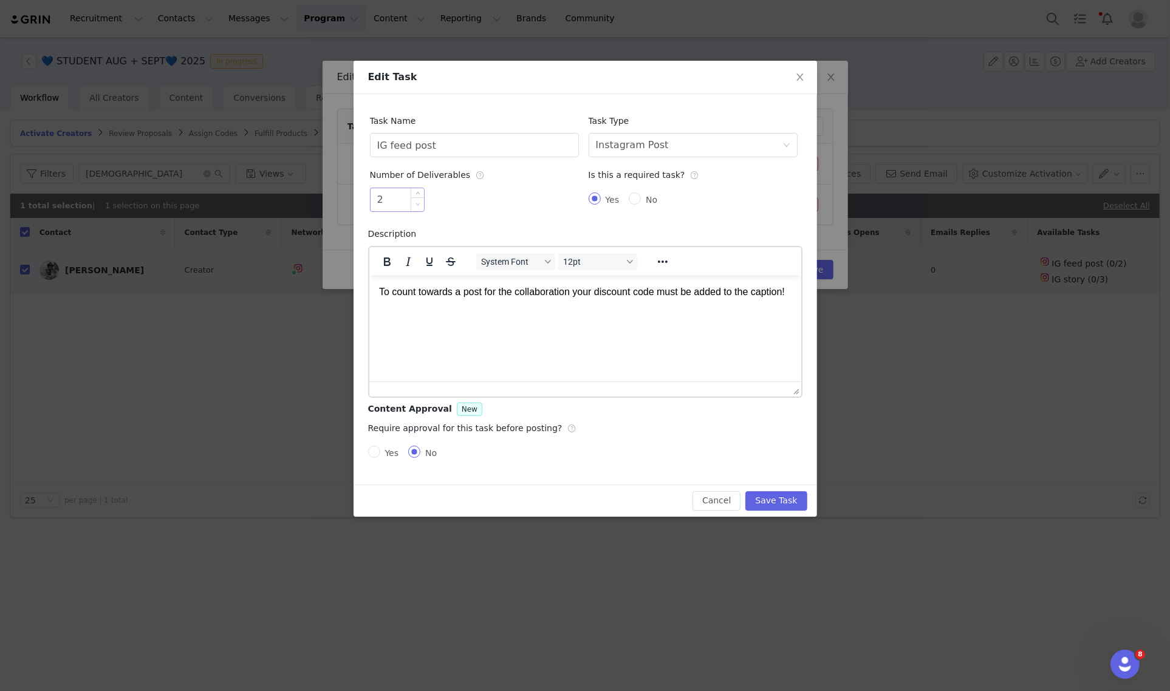
type input "1"
click at [423, 208] on span "Decrease Value" at bounding box center [417, 204] width 13 height 14
click at [789, 487] on div "Cancel Save Task" at bounding box center [584, 501] width 463 height 32
click at [789, 492] on button "Save Task" at bounding box center [775, 500] width 61 height 19
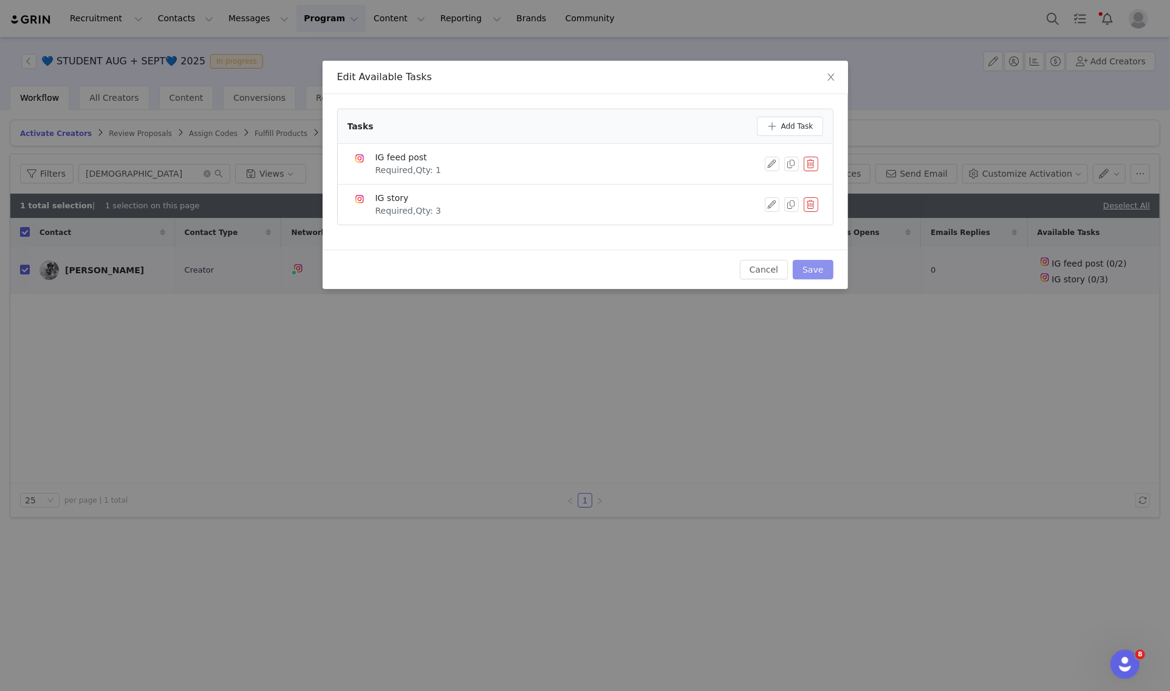
click at [814, 264] on button "Save" at bounding box center [812, 269] width 40 height 19
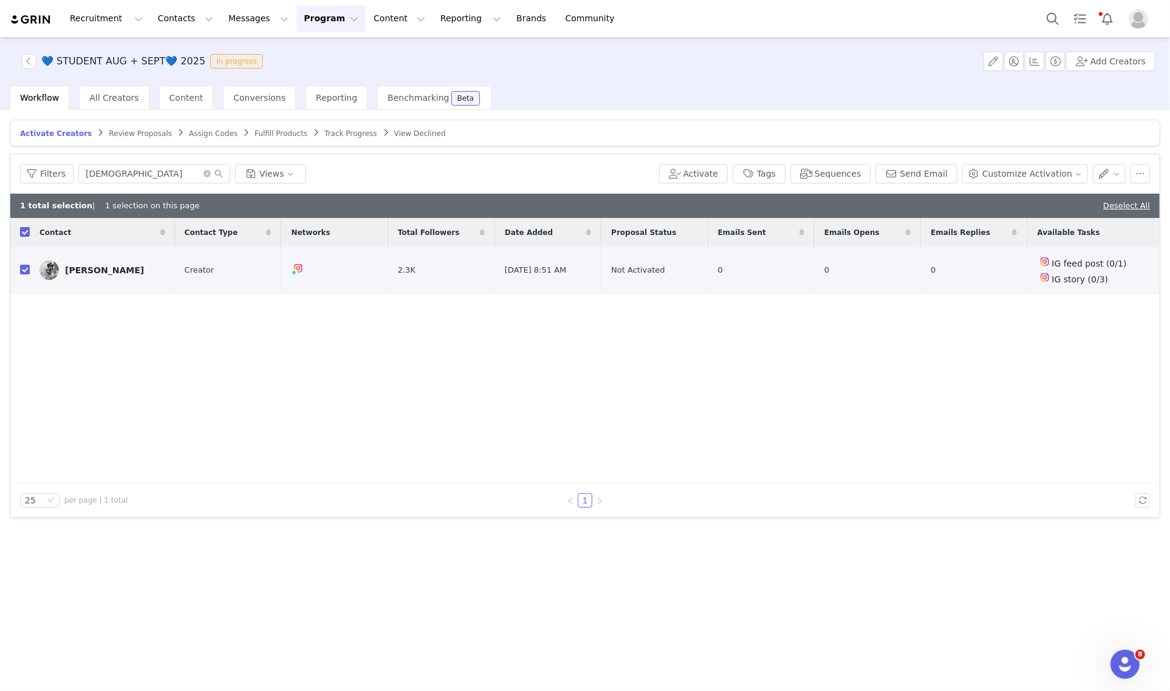
click at [1060, 39] on div "💙 STUDENT AUG + SEPT💙 2025 In progress Add Creators" at bounding box center [585, 61] width 1170 height 49
click at [1047, 26] on button "Search" at bounding box center [1052, 18] width 27 height 27
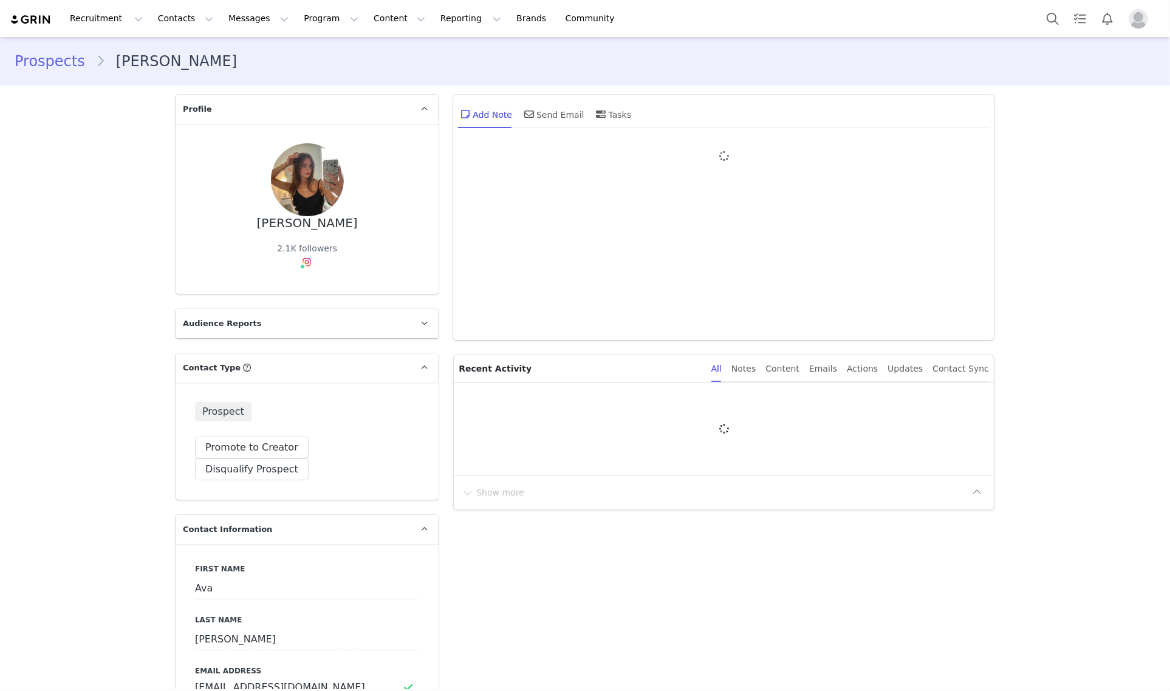
type input "+1 ([GEOGRAPHIC_DATA])"
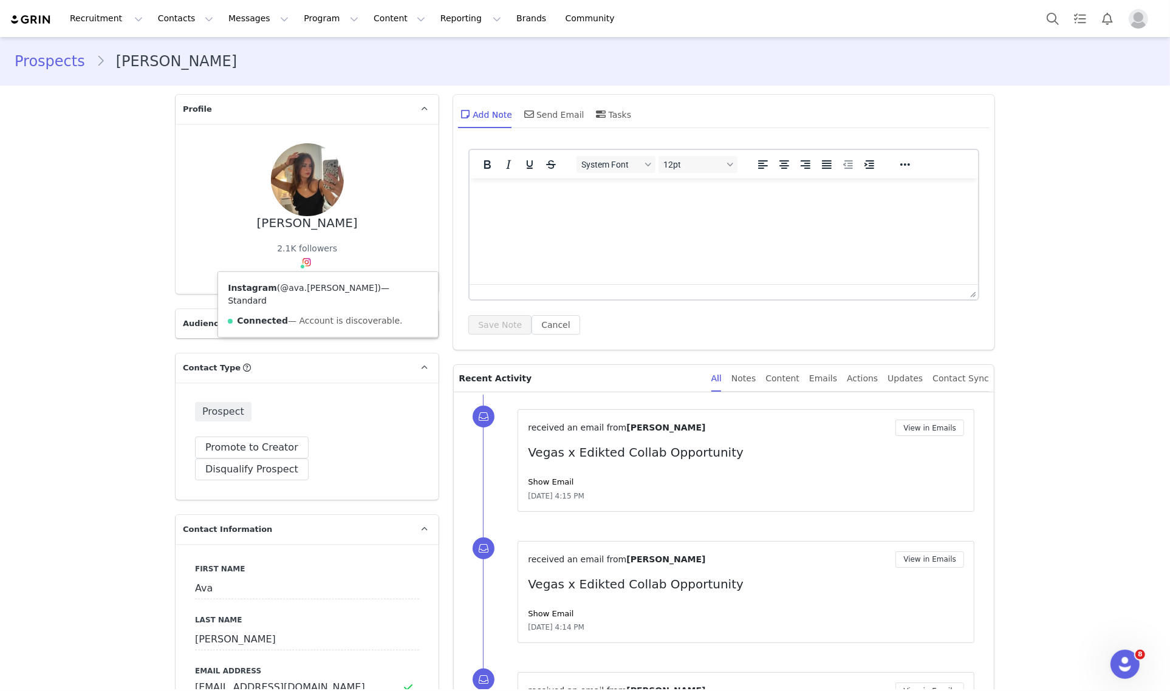
click at [293, 281] on div "Instagram ( @ava.watters ) — Standard Connected — Account is discoverable." at bounding box center [328, 304] width 220 height 65
click at [293, 285] on link "@ava.watters" at bounding box center [328, 288] width 97 height 10
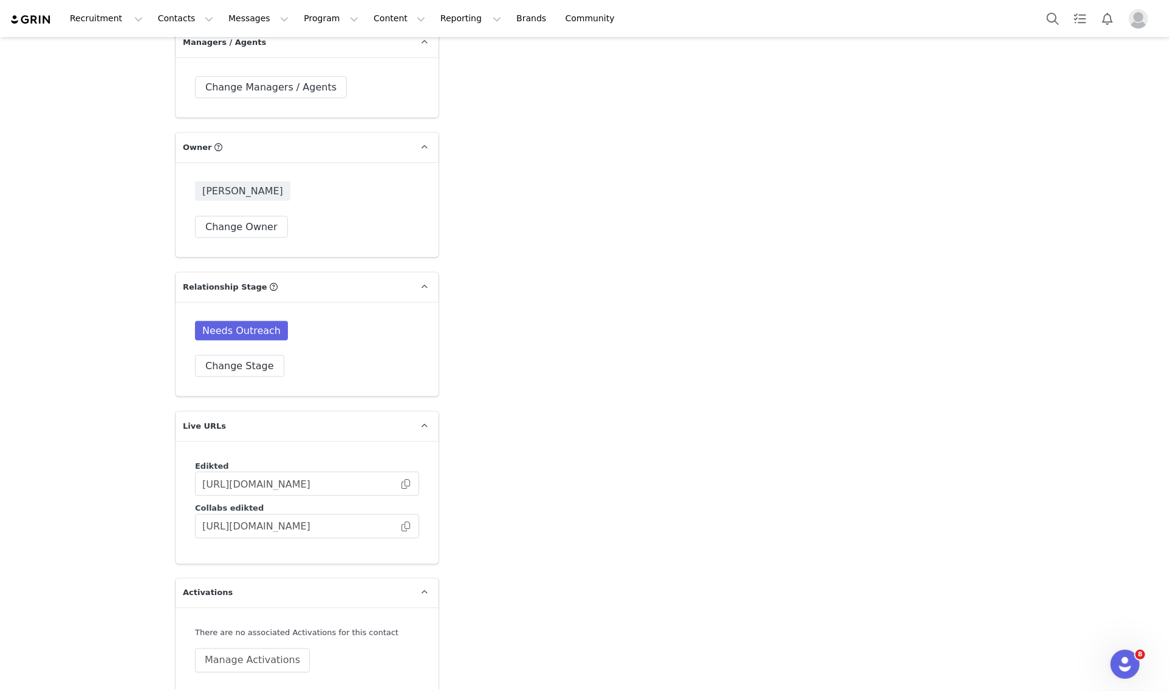
scroll to position [1961, 0]
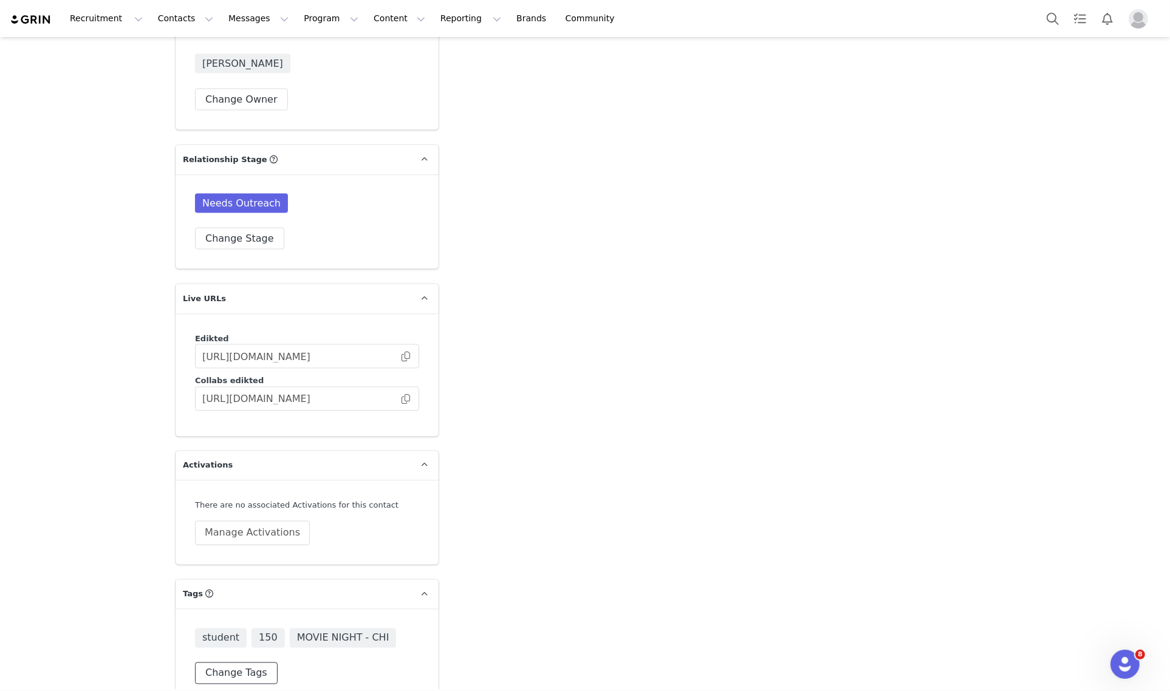
click at [250, 662] on button "Change Tags" at bounding box center [236, 673] width 83 height 22
click at [319, 636] on input at bounding box center [307, 647] width 208 height 22
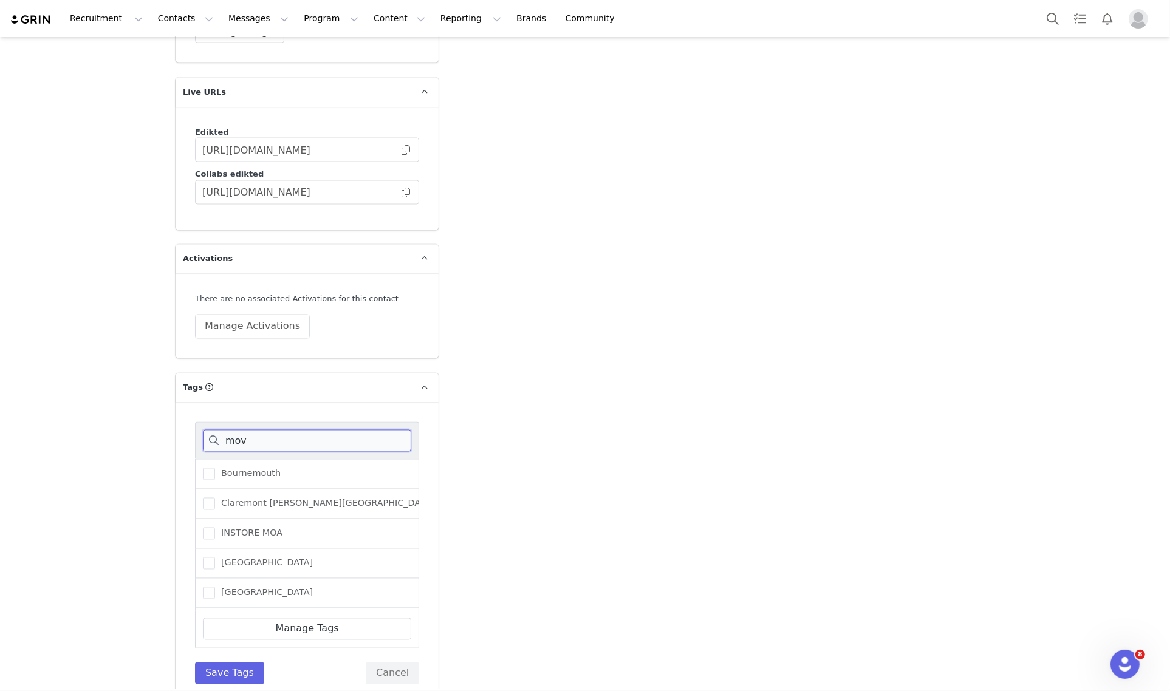
scroll to position [2135, 0]
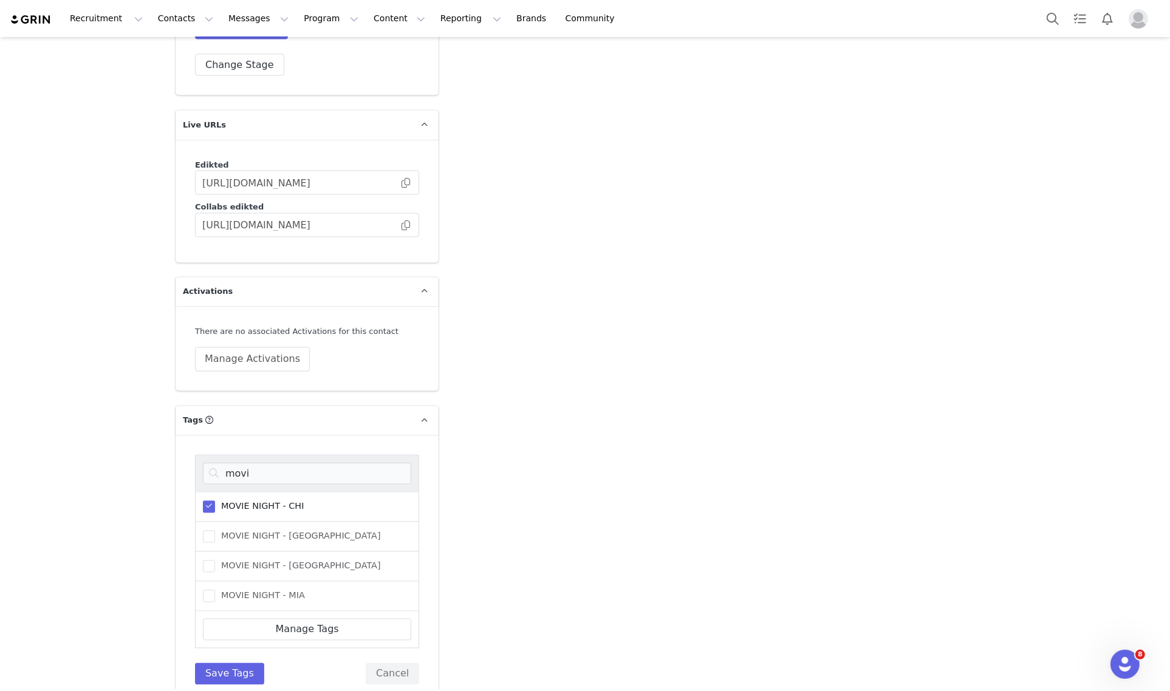
click at [292, 501] on span "MOVIE NIGHT - CHI" at bounding box center [259, 507] width 89 height 12
click at [215, 501] on input "MOVIE NIGHT - CHI" at bounding box center [215, 501] width 0 height 0
click at [316, 463] on input "movi" at bounding box center [307, 474] width 208 height 22
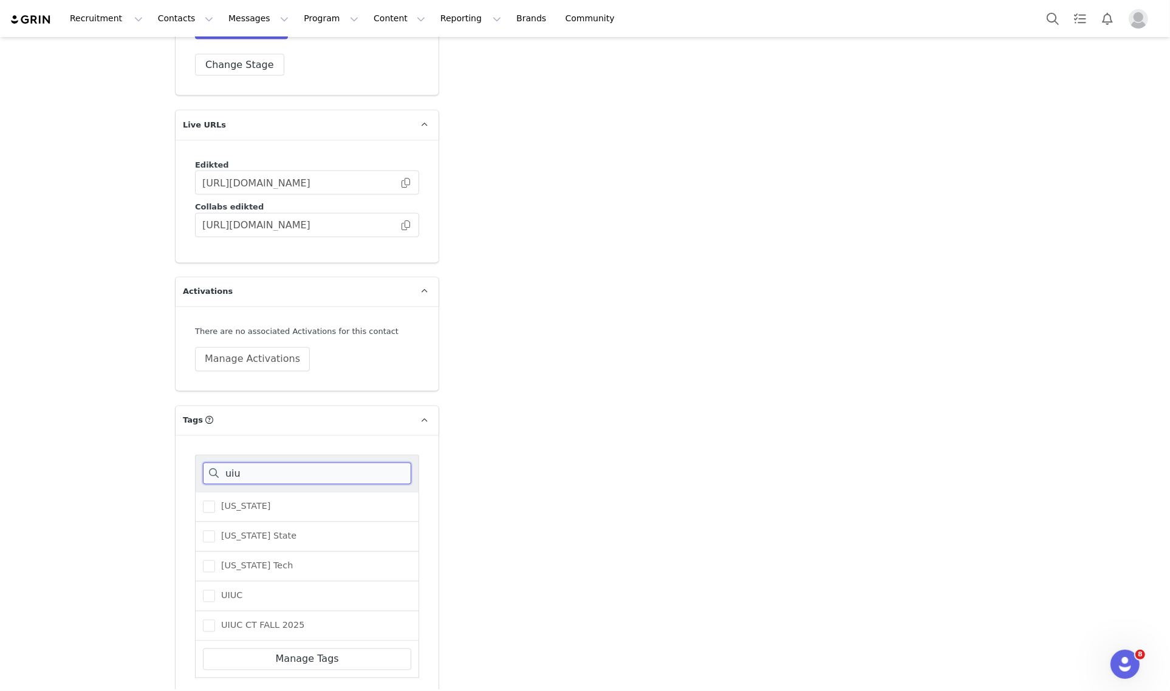
scroll to position [2075, 0]
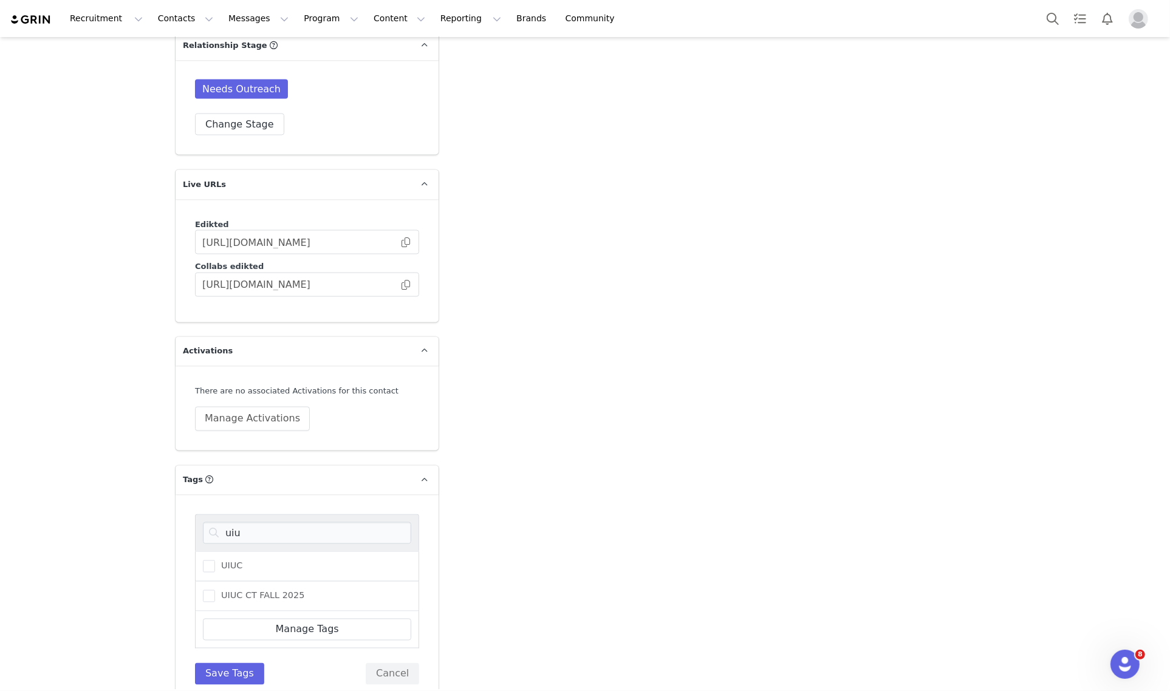
click at [195, 551] on div "UIUC" at bounding box center [307, 566] width 224 height 30
click at [203, 560] on span at bounding box center [209, 566] width 12 height 12
click at [215, 560] on input "UIUC" at bounding box center [215, 560] width 0 height 0
click at [203, 590] on span at bounding box center [209, 596] width 12 height 12
click at [215, 590] on input "UIUC CT FALL 2025" at bounding box center [215, 590] width 0 height 0
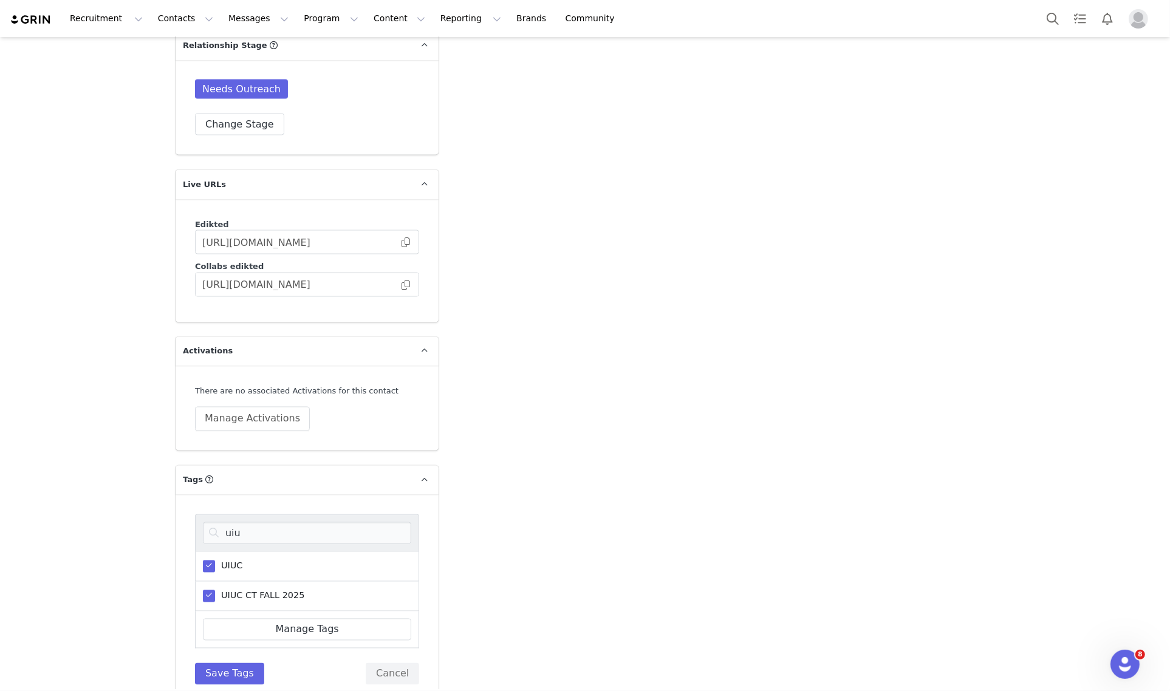
click at [253, 514] on div "uiu" at bounding box center [307, 532] width 224 height 37
click at [248, 522] on input "uiu" at bounding box center [307, 533] width 208 height 22
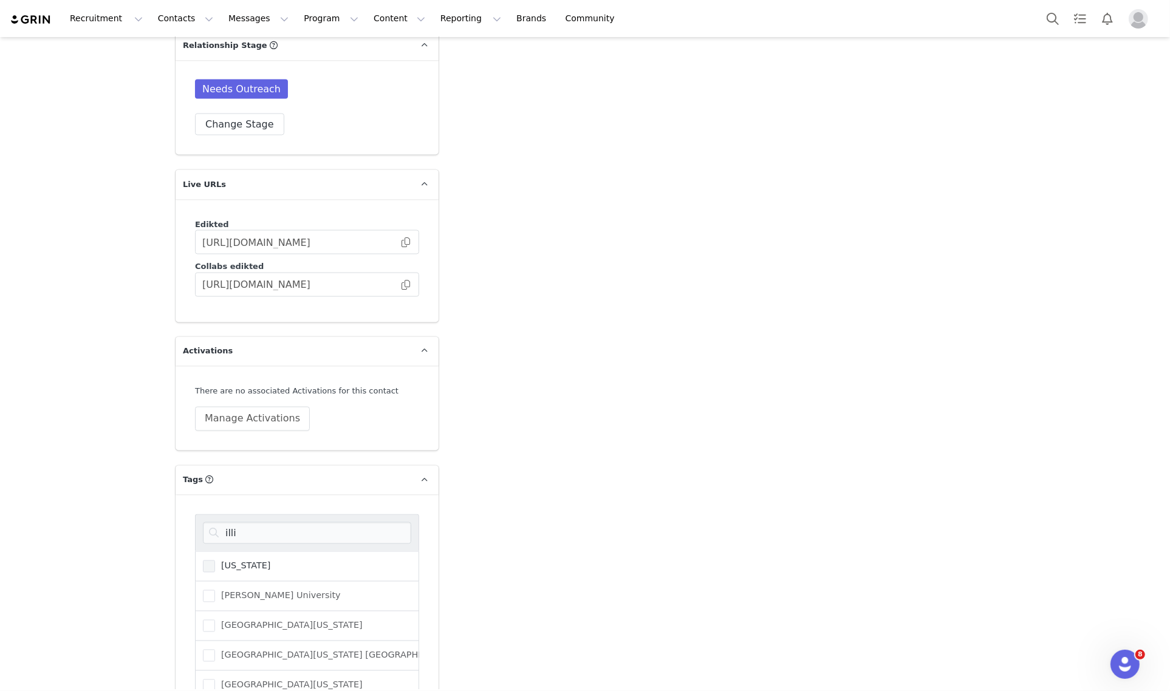
click at [233, 560] on span "[US_STATE]" at bounding box center [243, 566] width 56 height 12
click at [215, 560] on input "[US_STATE]" at bounding box center [215, 560] width 0 height 0
click at [281, 522] on input "illi" at bounding box center [307, 533] width 208 height 22
type input "u"
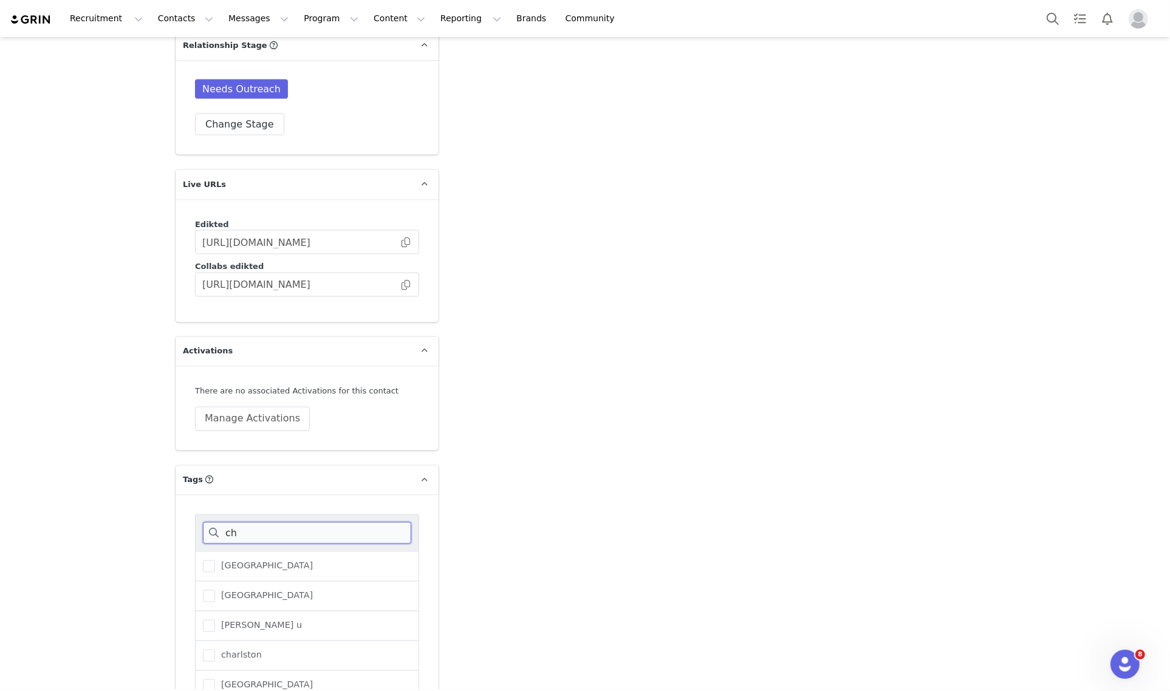
type input "c"
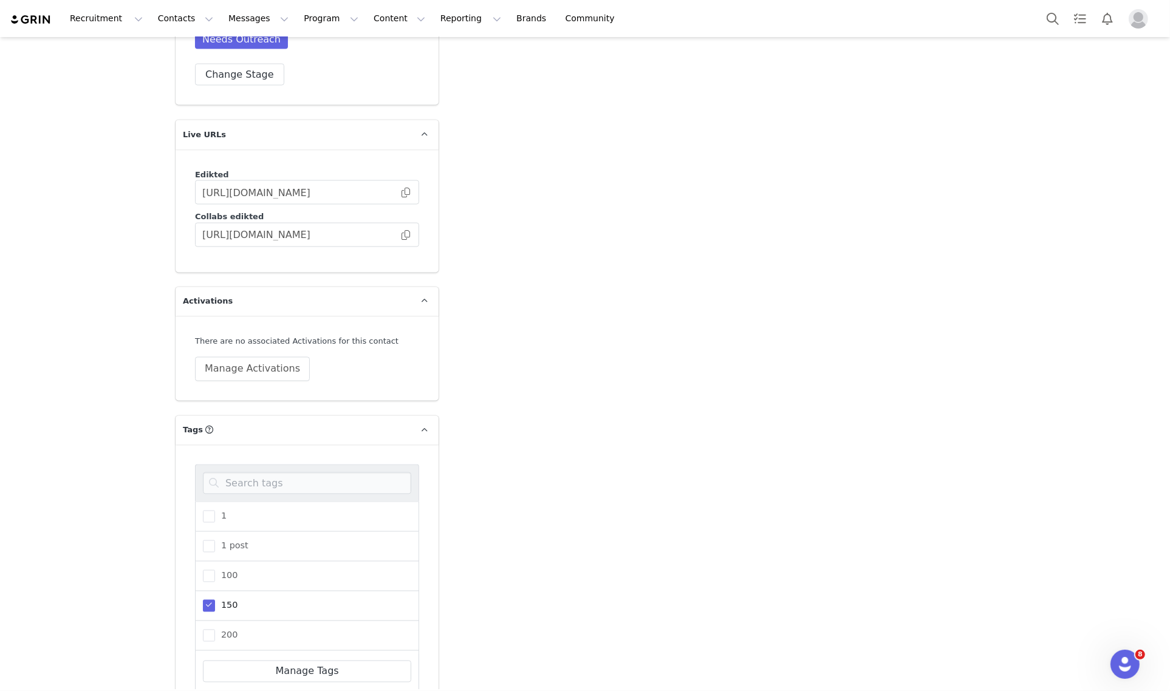
scroll to position [2168, 0]
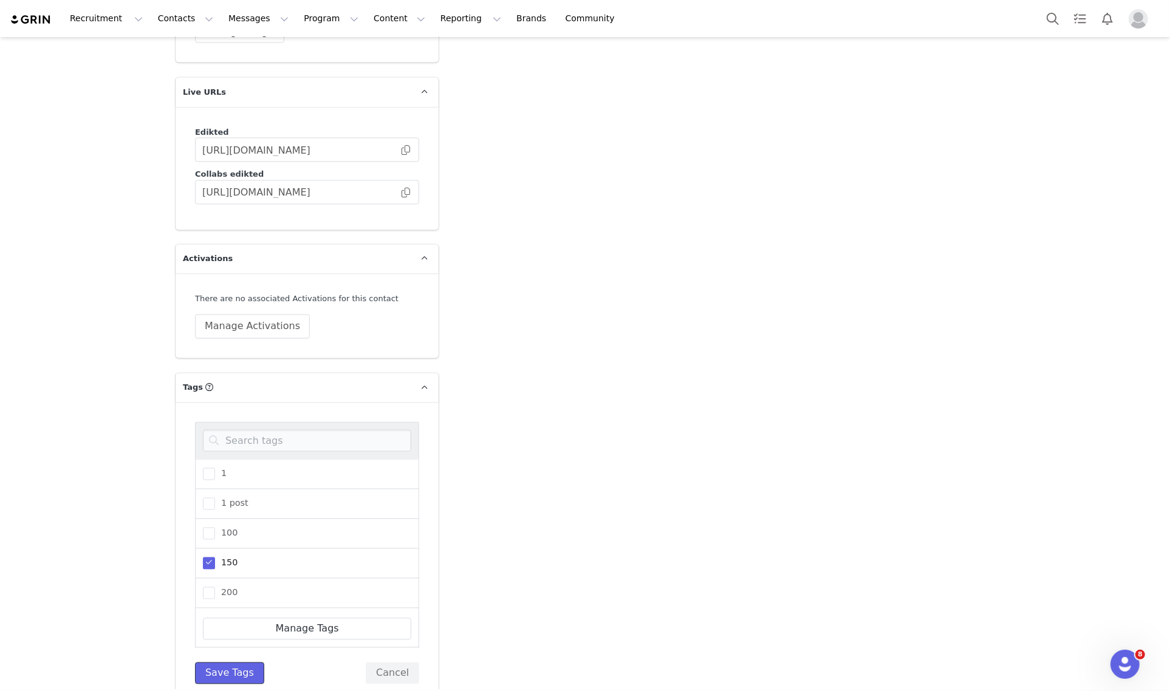
click at [240, 662] on button "Save Tags" at bounding box center [229, 673] width 69 height 22
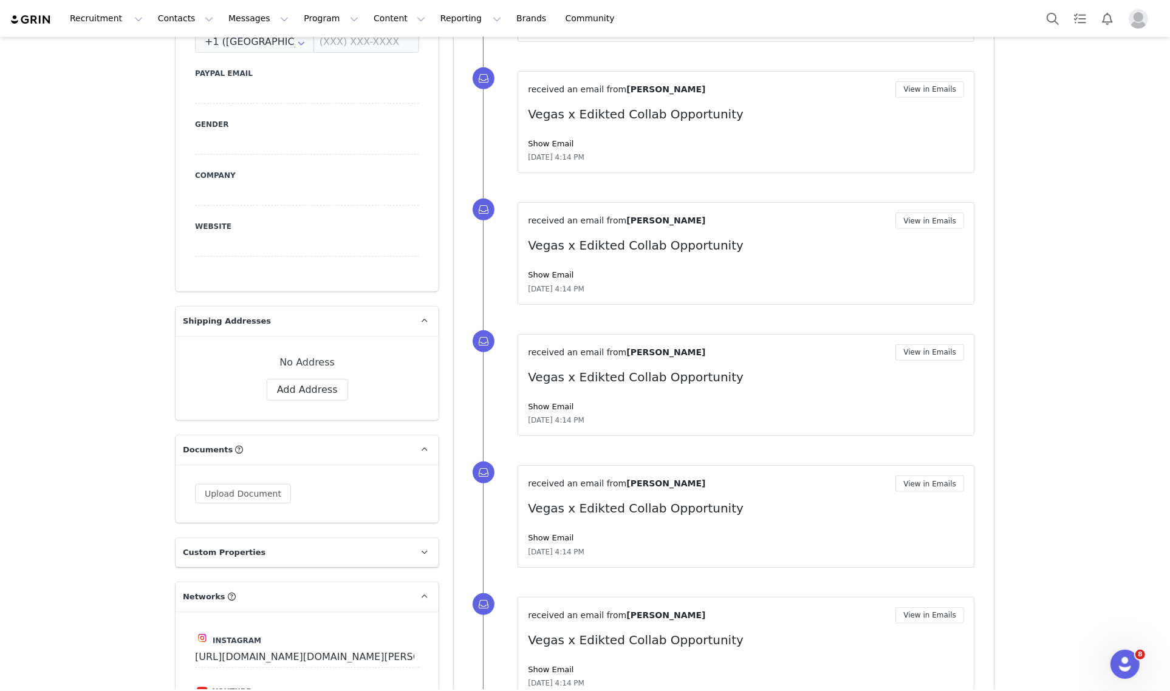
scroll to position [392, 0]
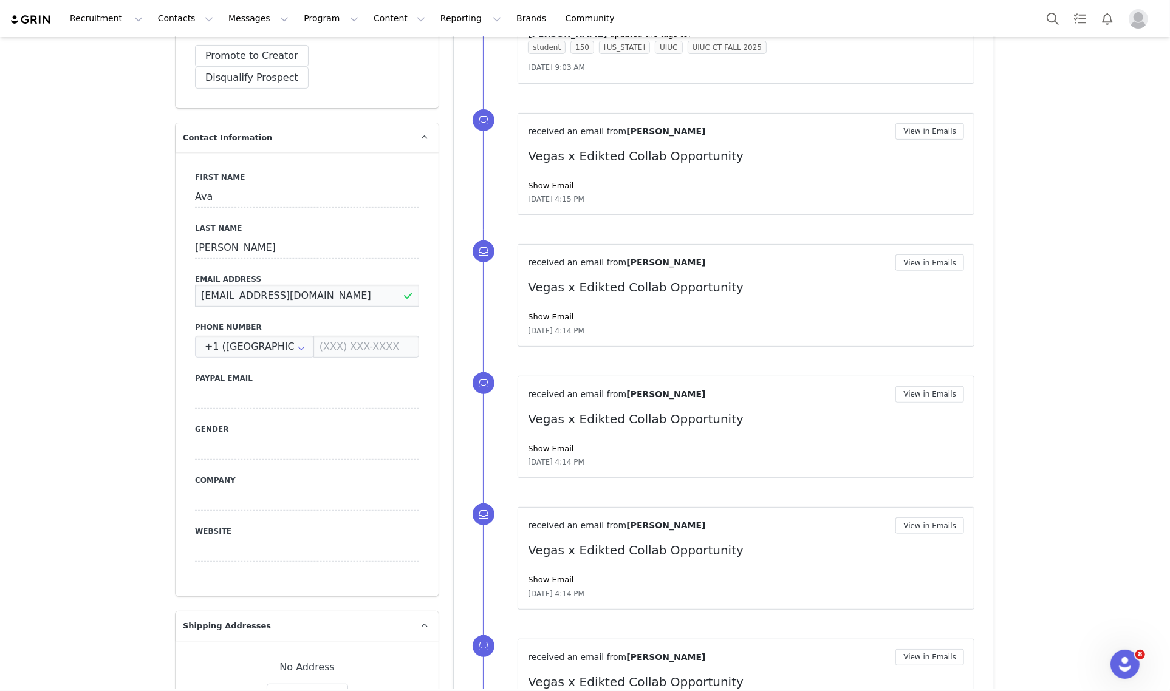
click at [288, 285] on input "avarwatters92@gmail.com" at bounding box center [307, 296] width 224 height 22
drag, startPoint x: 90, startPoint y: 337, endPoint x: 95, endPoint y: 324, distance: 14.4
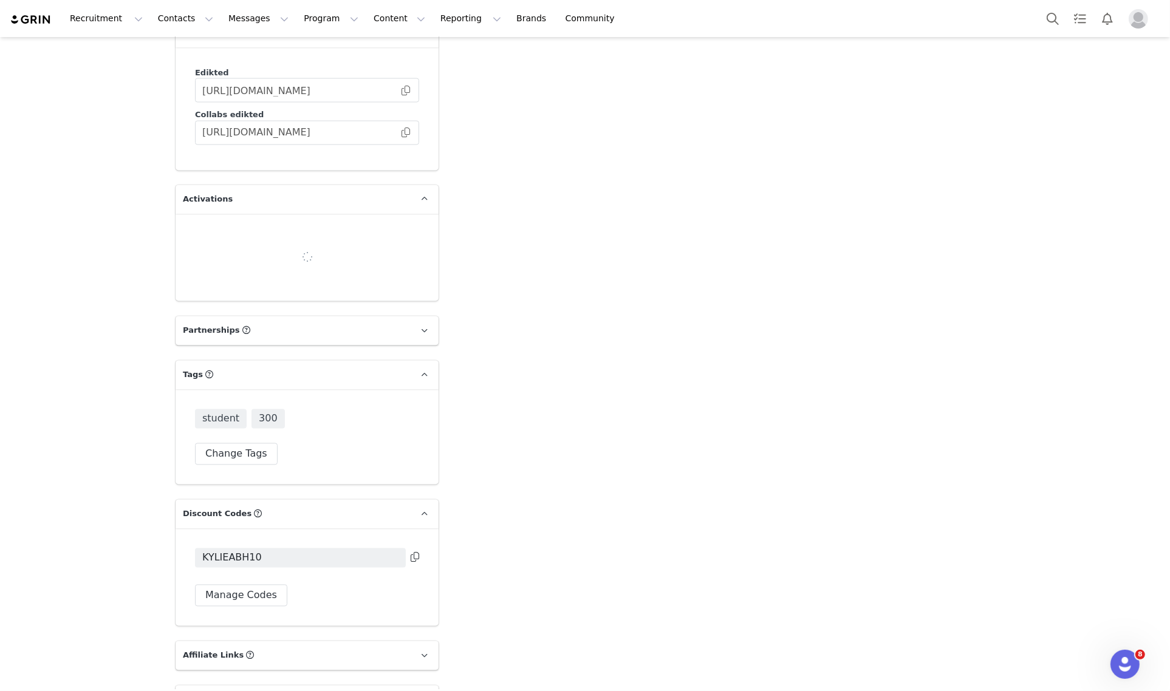
scroll to position [1995, 0]
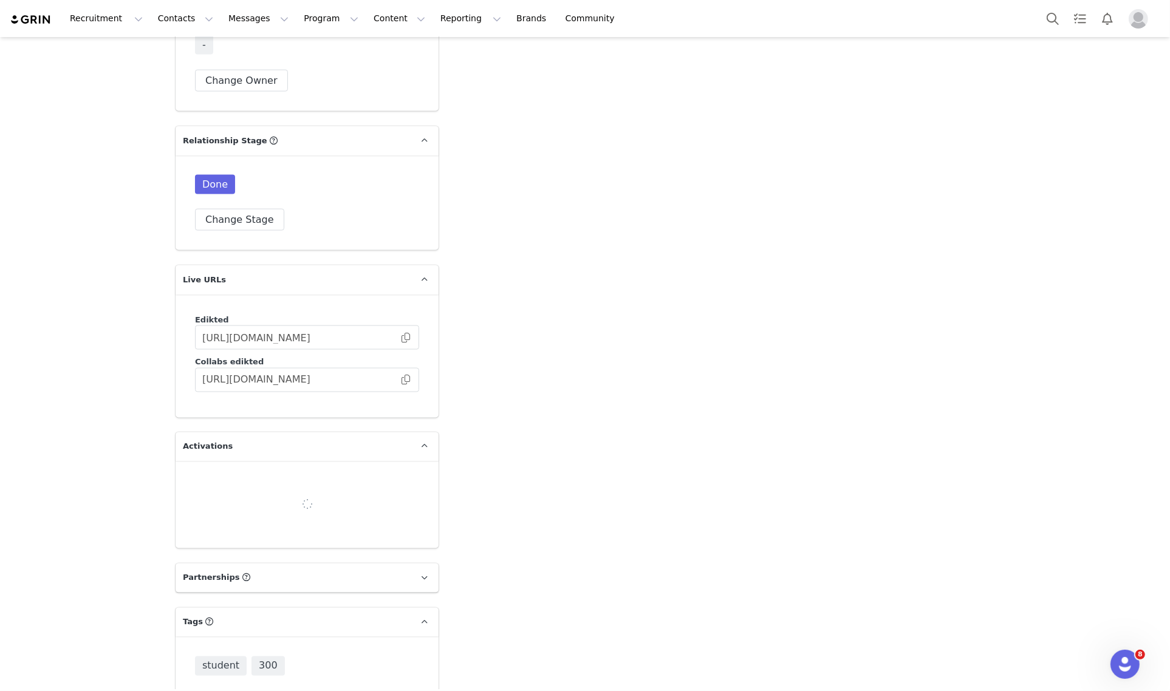
type input "+1 ([GEOGRAPHIC_DATA])"
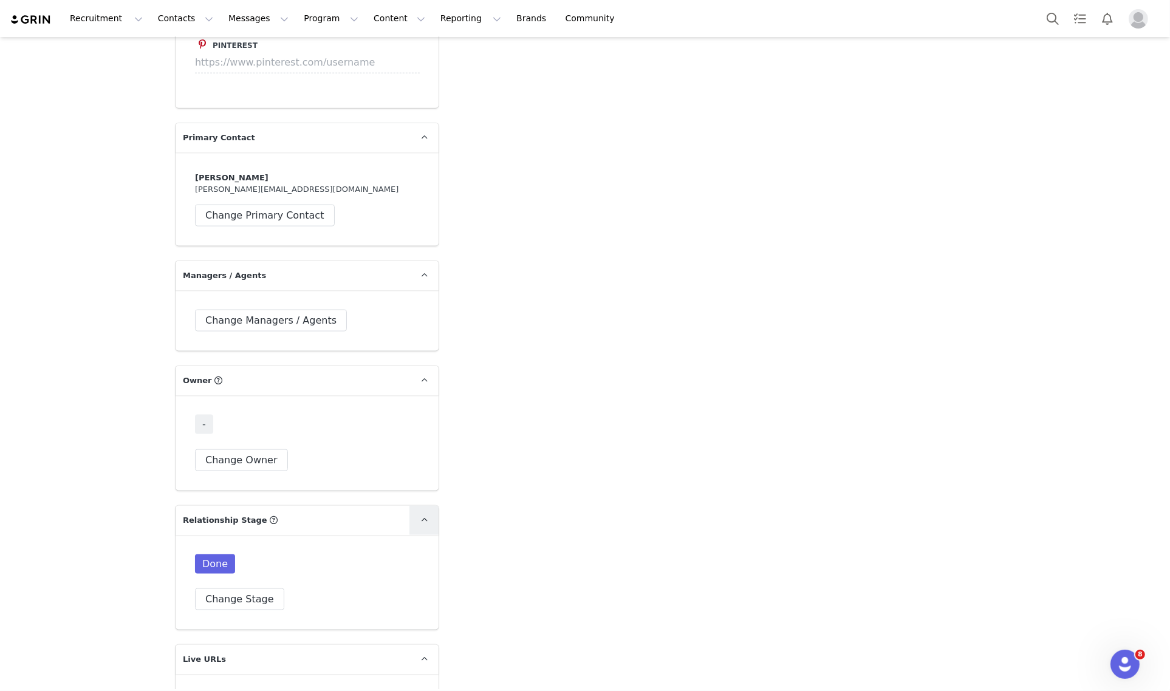
scroll to position [0, 0]
click at [251, 449] on button "Change Owner" at bounding box center [241, 460] width 93 height 22
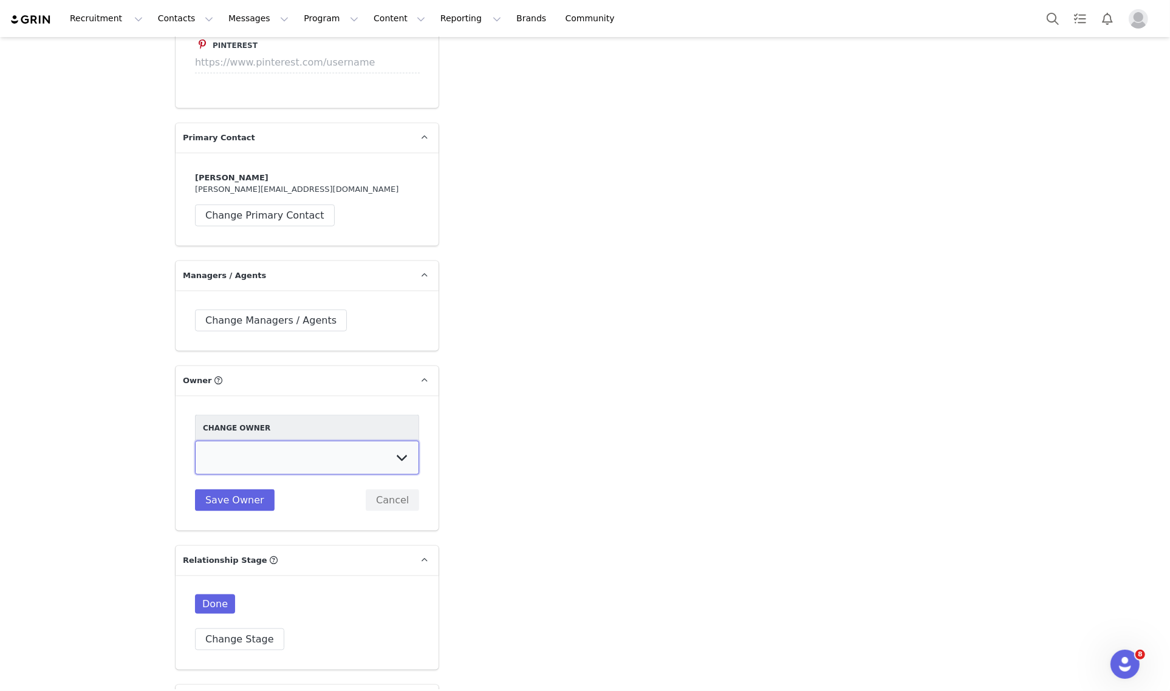
click at [366, 441] on select "[PERSON_NAME] [PERSON_NAME] [PERSON_NAME] [PERSON_NAME] [DEMOGRAPHIC_DATA] [PER…" at bounding box center [307, 458] width 224 height 34
select select "e4e65541-3095-4628-a0ef-e3a7f39c88bc"
click at [195, 441] on select "[PERSON_NAME] [PERSON_NAME] [PERSON_NAME] [PERSON_NAME] [DEMOGRAPHIC_DATA] [PER…" at bounding box center [307, 458] width 224 height 34
click at [234, 423] on div "Change Owner [PERSON_NAME] [PERSON_NAME] [PERSON_NAME] [PERSON_NAME][DEMOGRAPHI…" at bounding box center [307, 463] width 224 height 97
click at [247, 489] on button "Save Owner" at bounding box center [235, 500] width 80 height 22
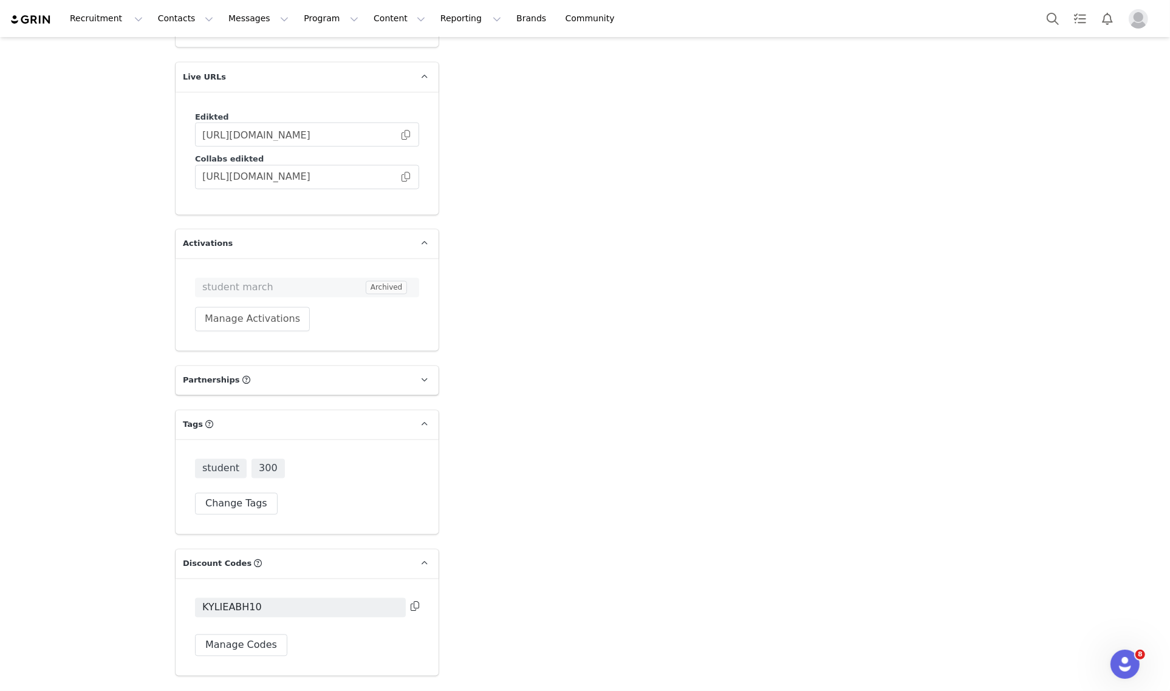
scroll to position [2312, 0]
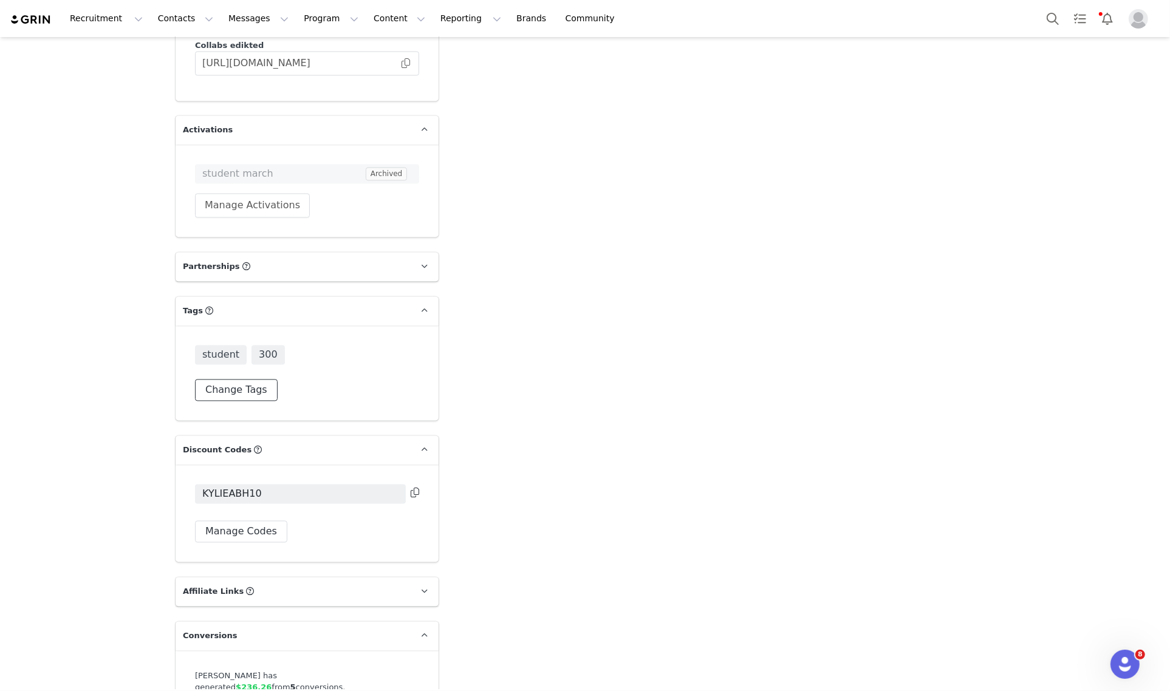
click at [239, 380] on button "Change Tags" at bounding box center [236, 391] width 83 height 22
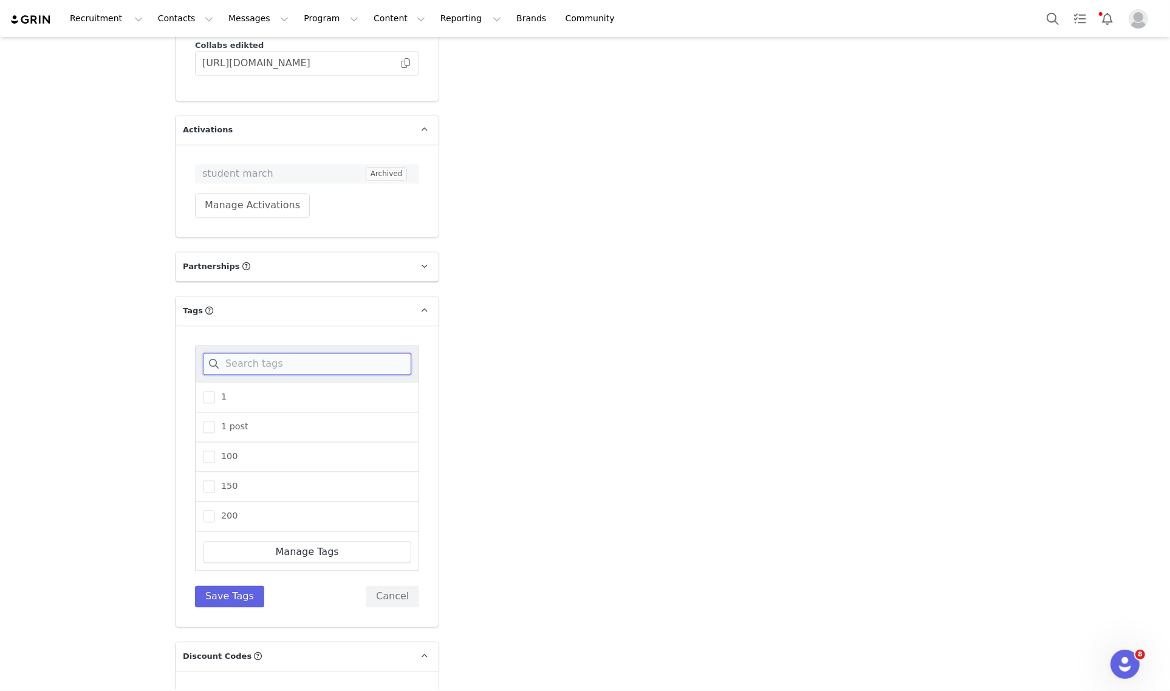
click at [296, 353] on input at bounding box center [307, 364] width 208 height 22
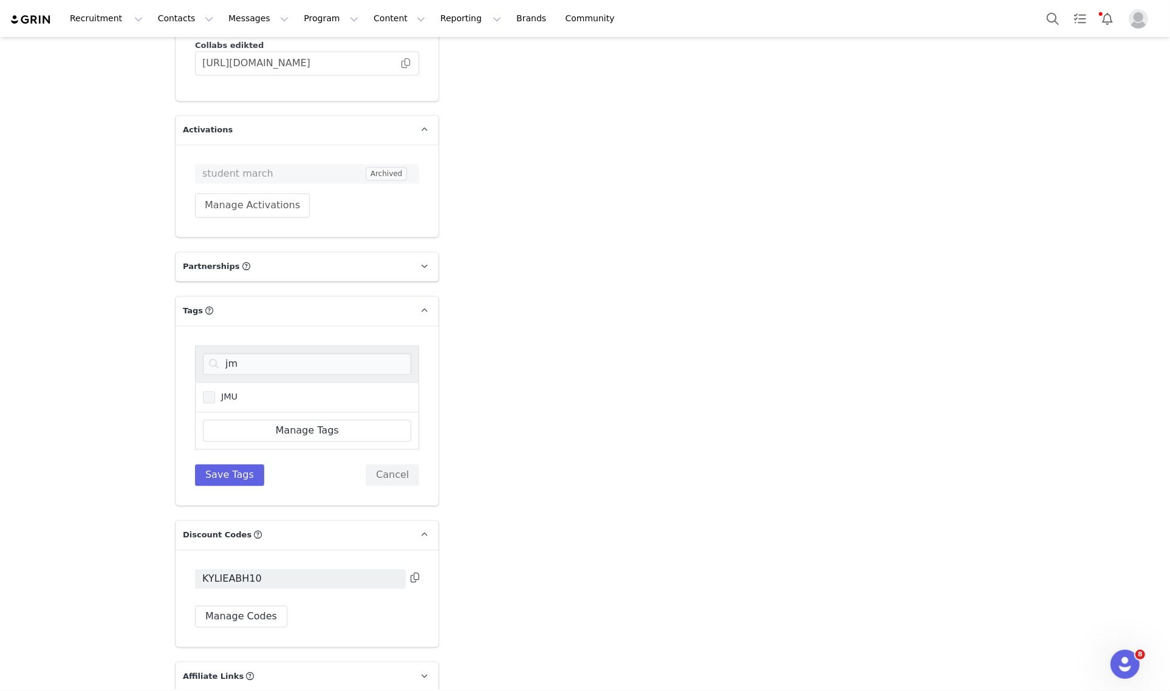
click at [226, 392] on span "JMU" at bounding box center [226, 398] width 22 height 12
click at [215, 392] on input "JMU" at bounding box center [215, 392] width 0 height 0
click at [258, 353] on input "jm" at bounding box center [307, 364] width 208 height 22
click at [263, 392] on span "[PERSON_NAME][GEOGRAPHIC_DATA]- CT FALL 2025" at bounding box center [333, 398] width 236 height 12
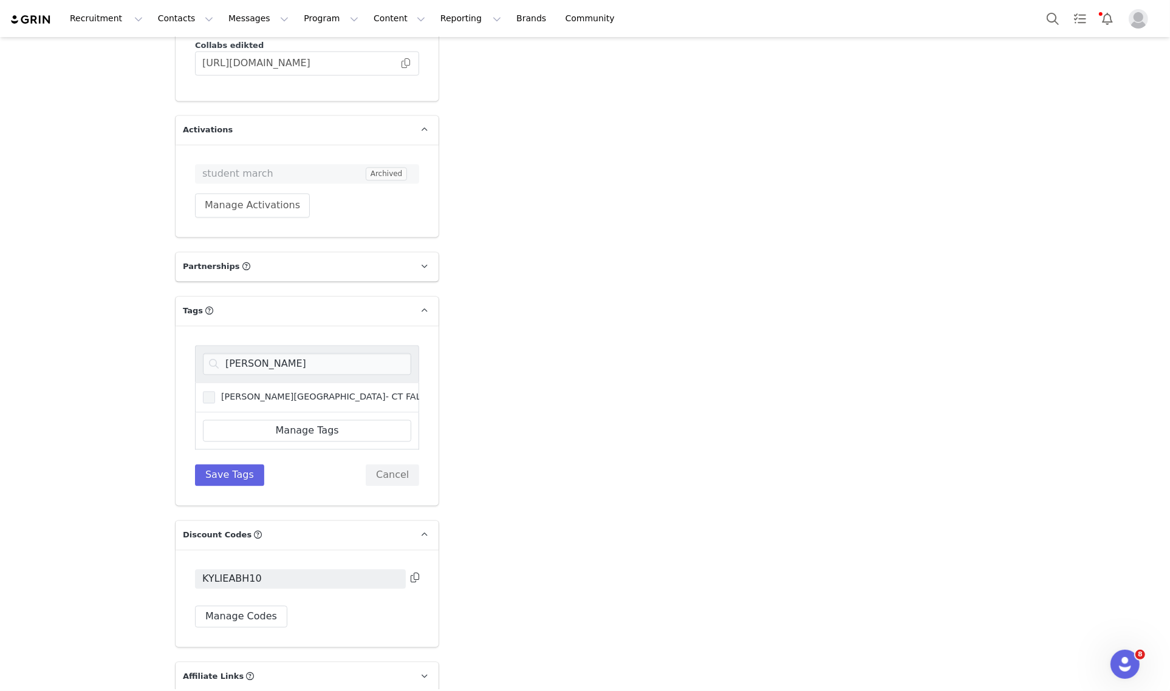
click at [215, 392] on input "[PERSON_NAME][GEOGRAPHIC_DATA]- CT FALL 2025" at bounding box center [215, 392] width 0 height 0
click at [274, 353] on input "[PERSON_NAME]" at bounding box center [307, 364] width 208 height 22
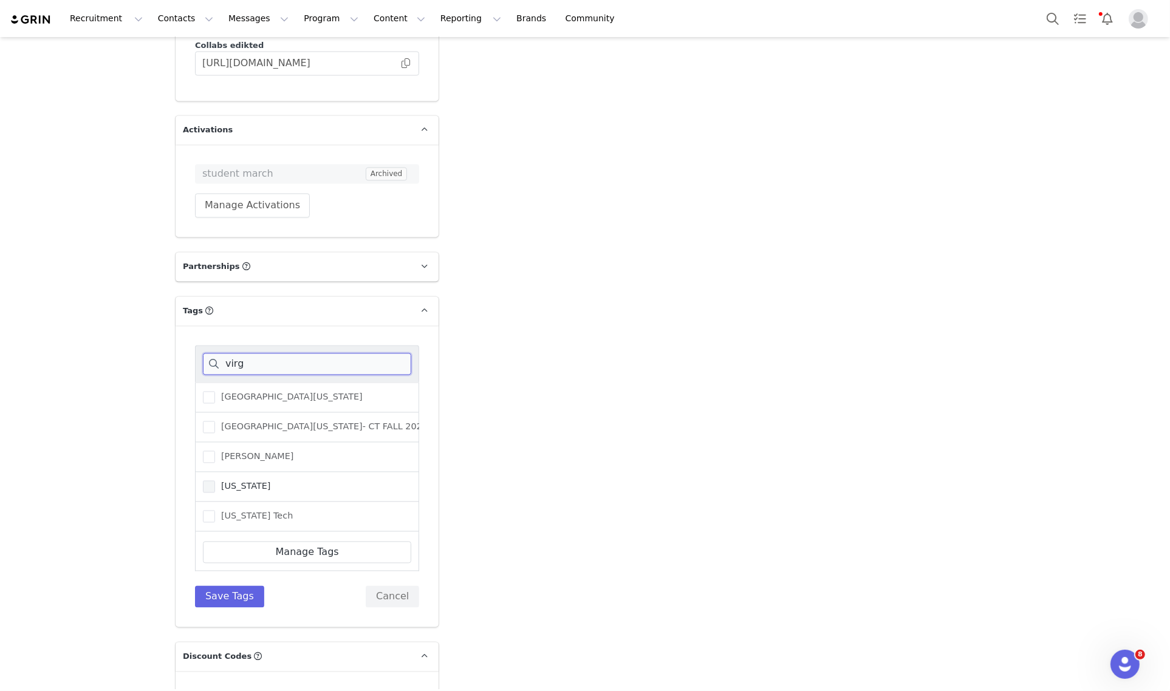
type input "virg"
click at [242, 481] on span "[US_STATE]" at bounding box center [243, 487] width 56 height 12
click at [215, 481] on input "[US_STATE]" at bounding box center [215, 481] width 0 height 0
click at [214, 586] on button "Save Tags" at bounding box center [229, 597] width 69 height 22
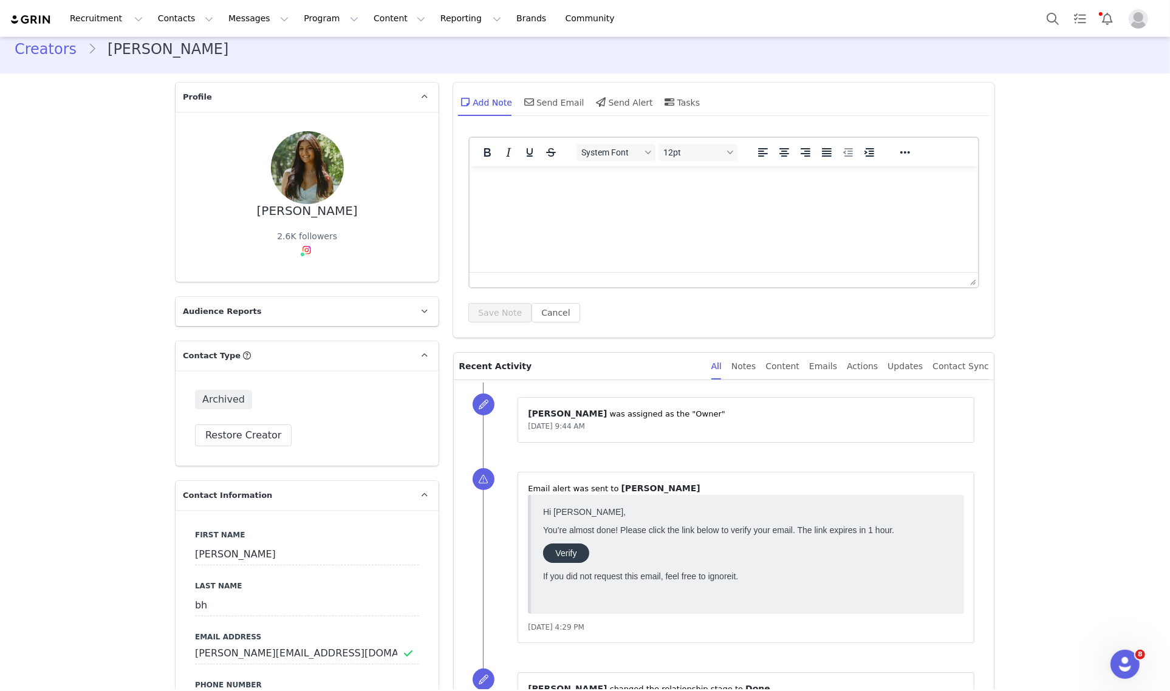
scroll to position [0, 0]
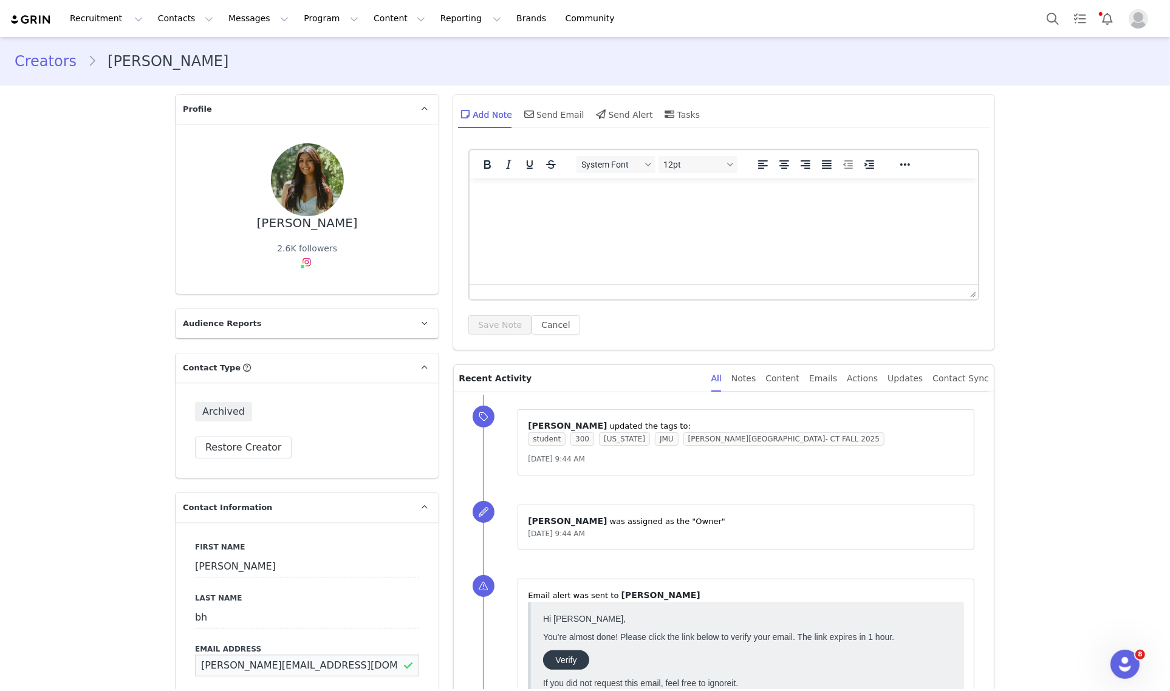
click at [259, 655] on input "[PERSON_NAME][EMAIL_ADDRESS][DOMAIN_NAME]" at bounding box center [307, 666] width 224 height 22
click at [265, 655] on input "[PERSON_NAME][EMAIL_ADDRESS][DOMAIN_NAME]" at bounding box center [307, 666] width 224 height 22
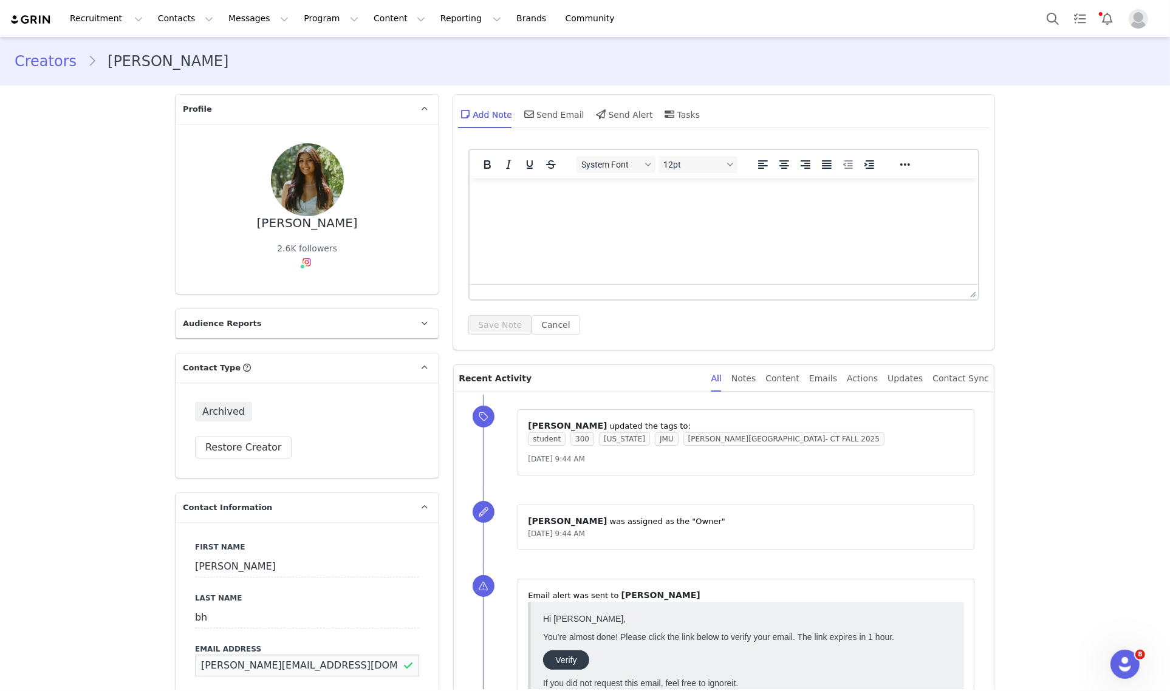
click at [265, 655] on input "[PERSON_NAME][EMAIL_ADDRESS][DOMAIN_NAME]" at bounding box center [307, 666] width 224 height 22
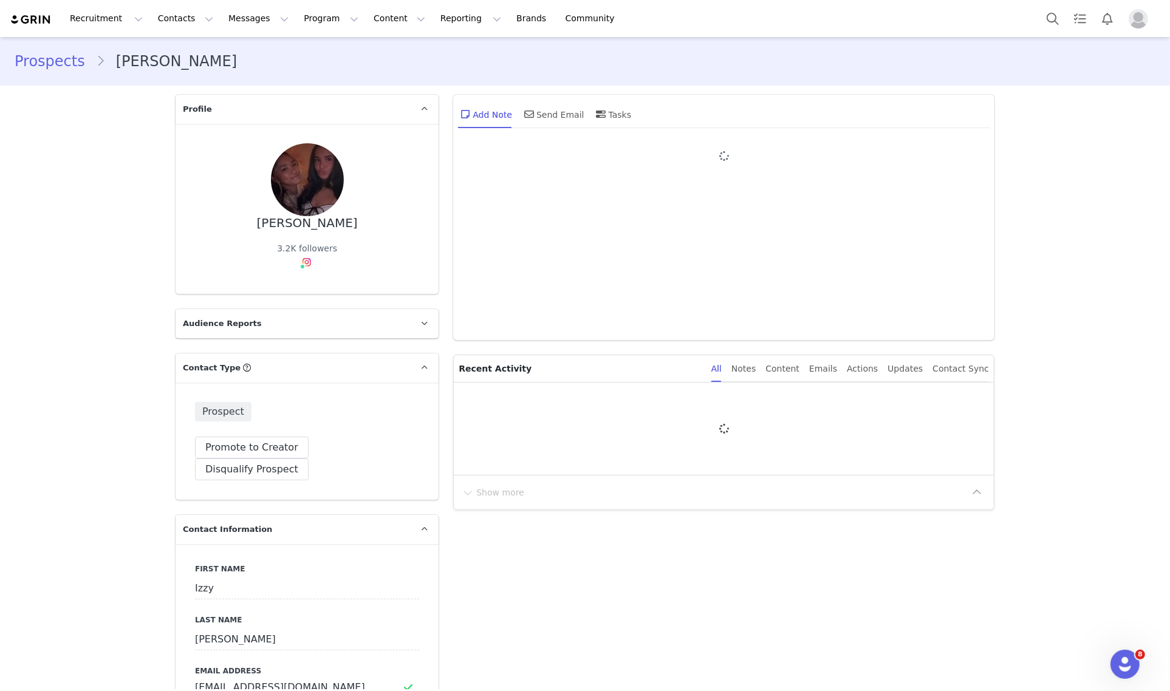
type input "+1 ([GEOGRAPHIC_DATA])"
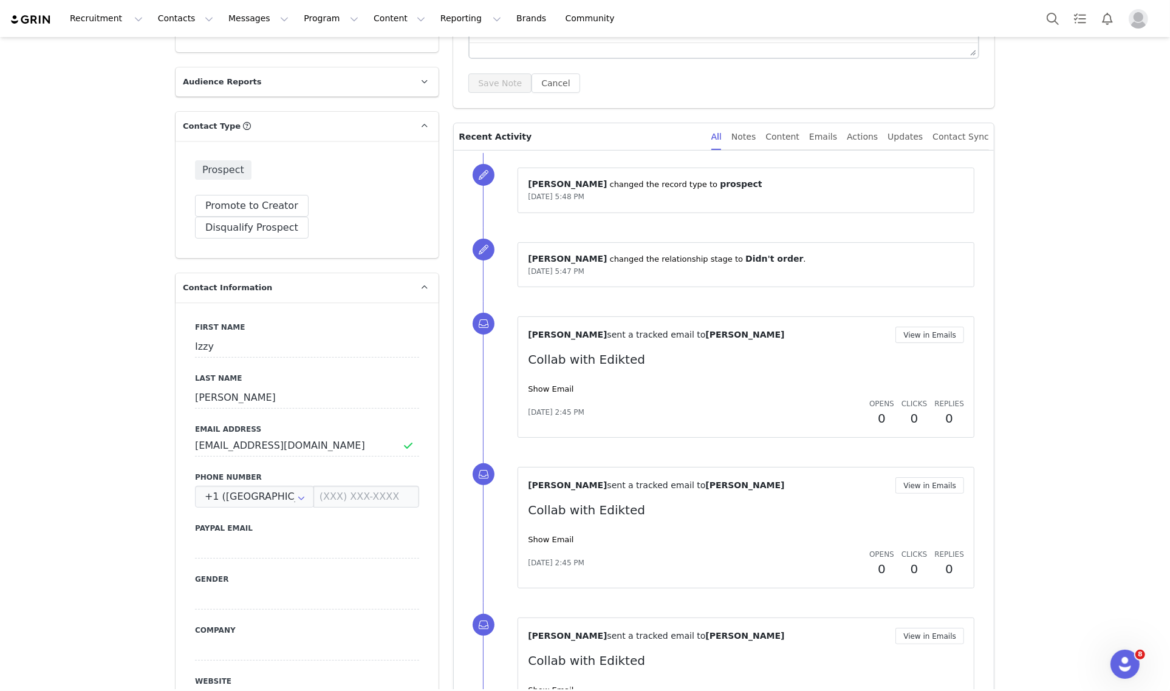
scroll to position [380, 0]
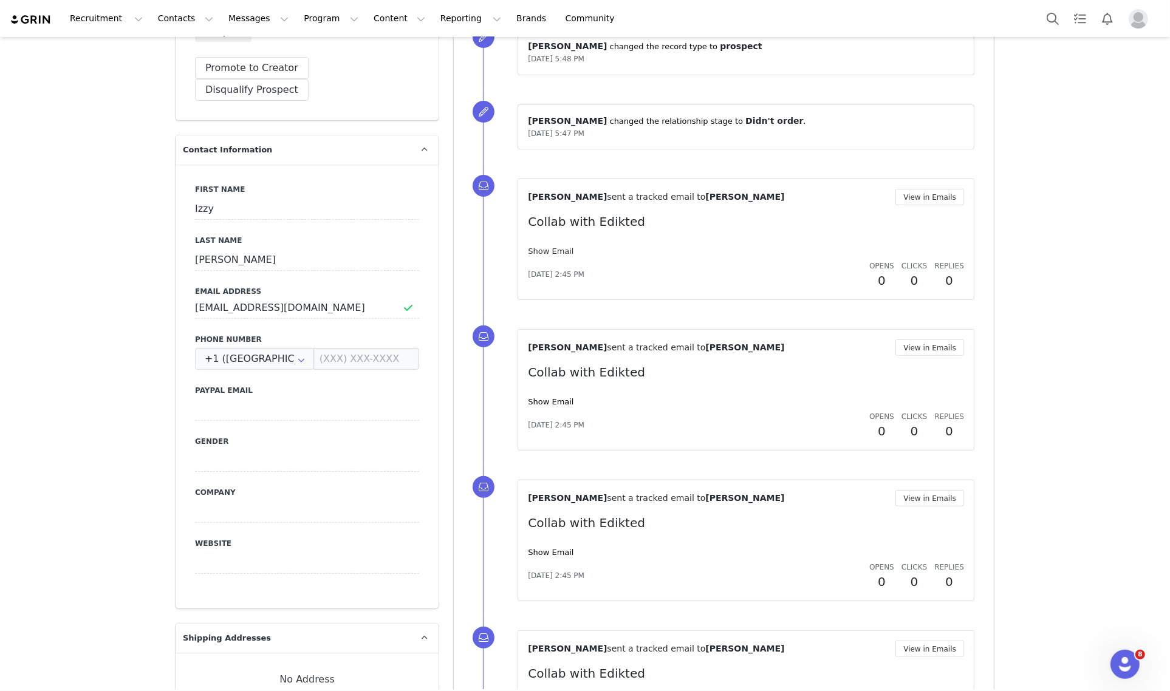
click at [550, 252] on link "Show Email" at bounding box center [551, 251] width 46 height 9
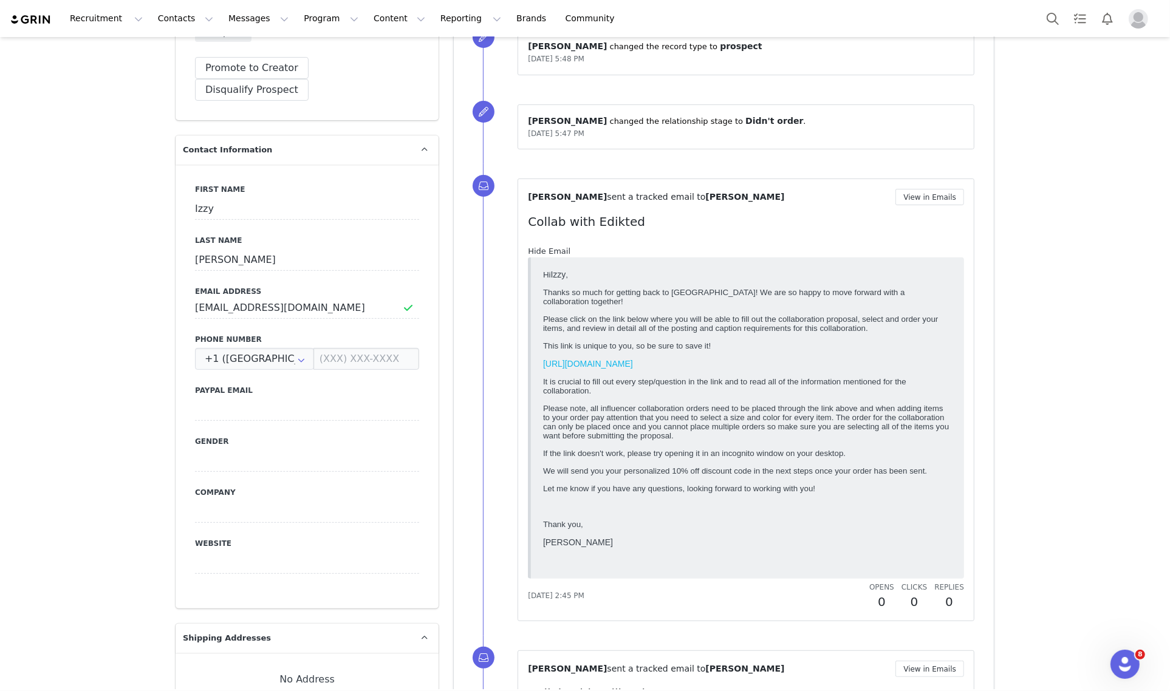
scroll to position [0, 0]
click at [550, 252] on link "Hide Email" at bounding box center [549, 251] width 43 height 9
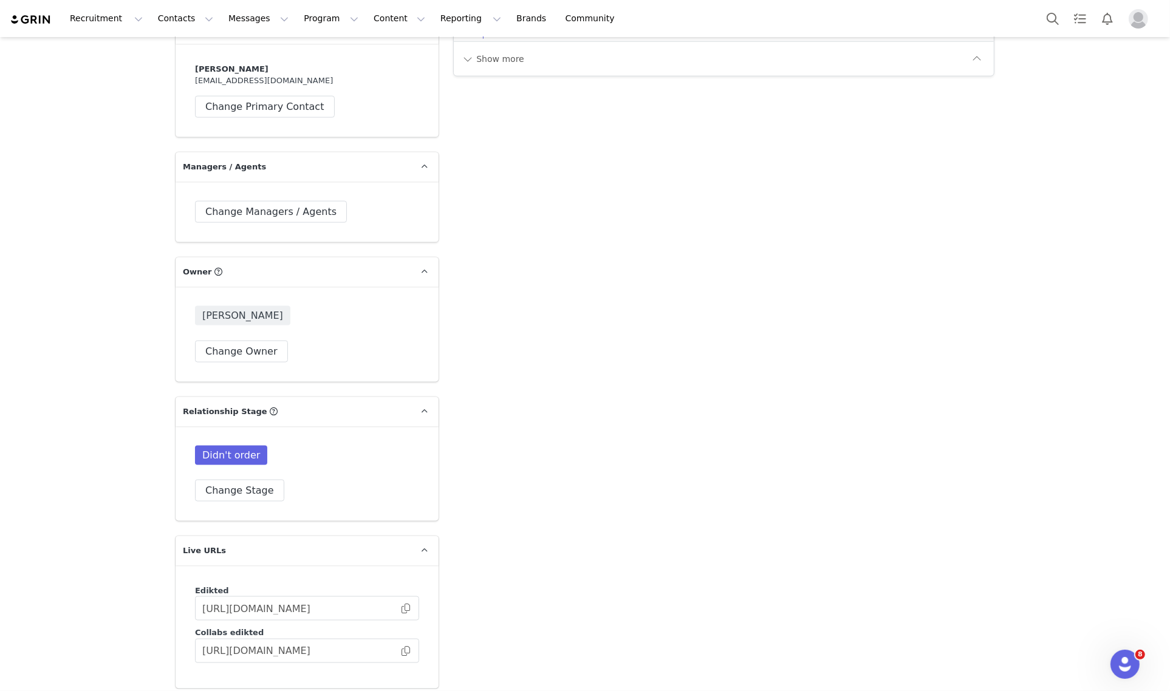
scroll to position [1961, 0]
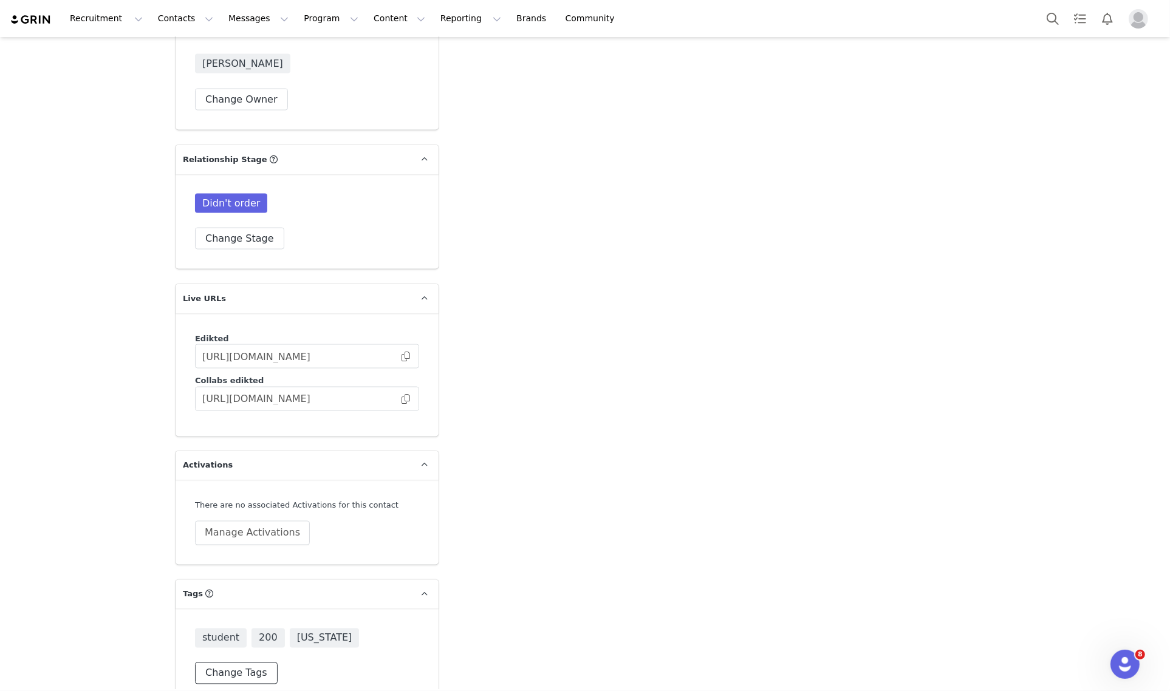
click at [256, 662] on button "Change Tags" at bounding box center [236, 673] width 83 height 22
click at [304, 636] on input at bounding box center [307, 647] width 208 height 22
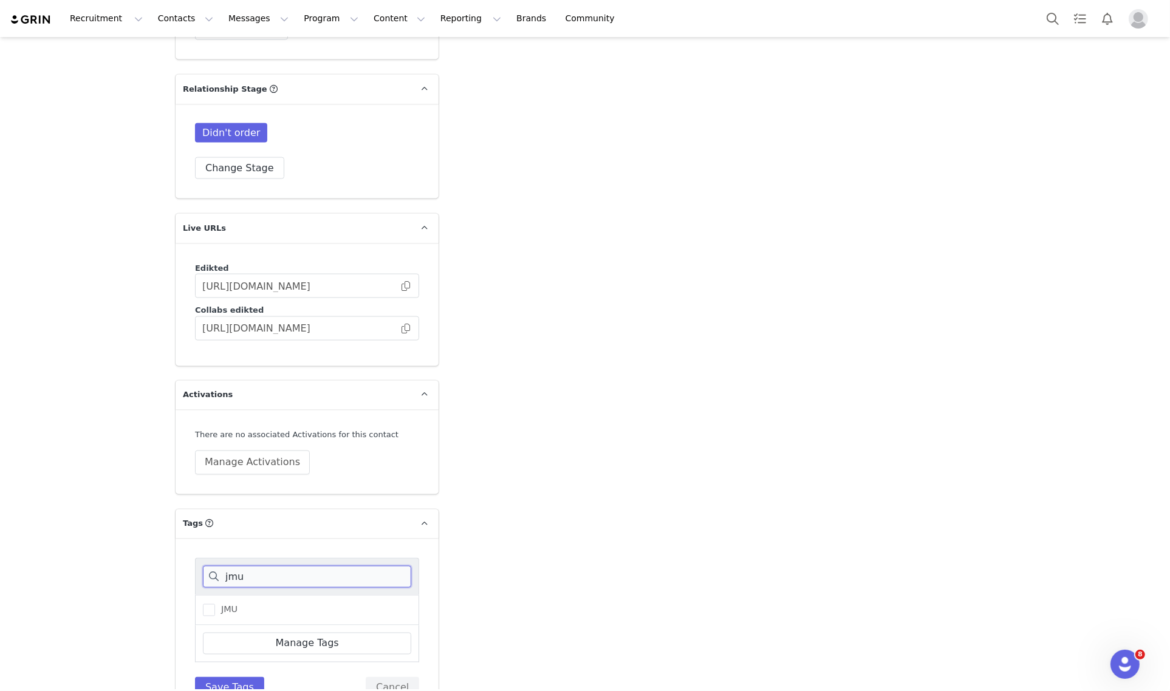
scroll to position [2046, 0]
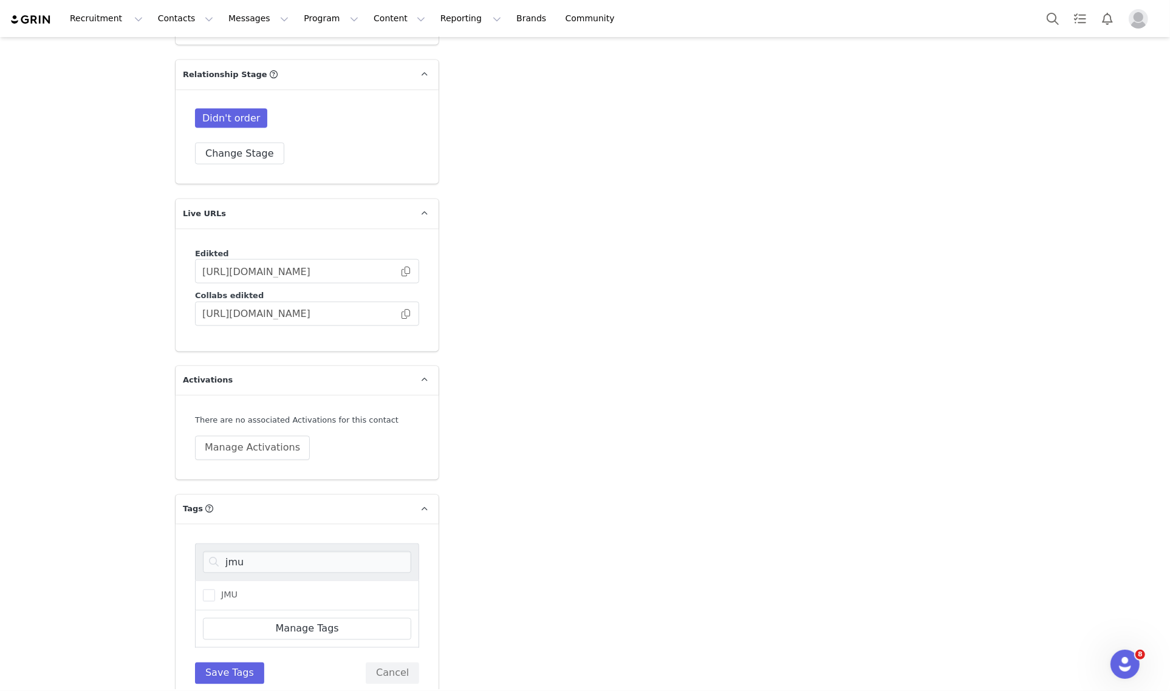
drag, startPoint x: 222, startPoint y: 570, endPoint x: 230, endPoint y: 563, distance: 9.5
click at [222, 590] on span "JMU" at bounding box center [226, 596] width 22 height 12
click at [215, 590] on input "JMU" at bounding box center [215, 590] width 0 height 0
click at [261, 551] on input "jmu" at bounding box center [307, 562] width 208 height 22
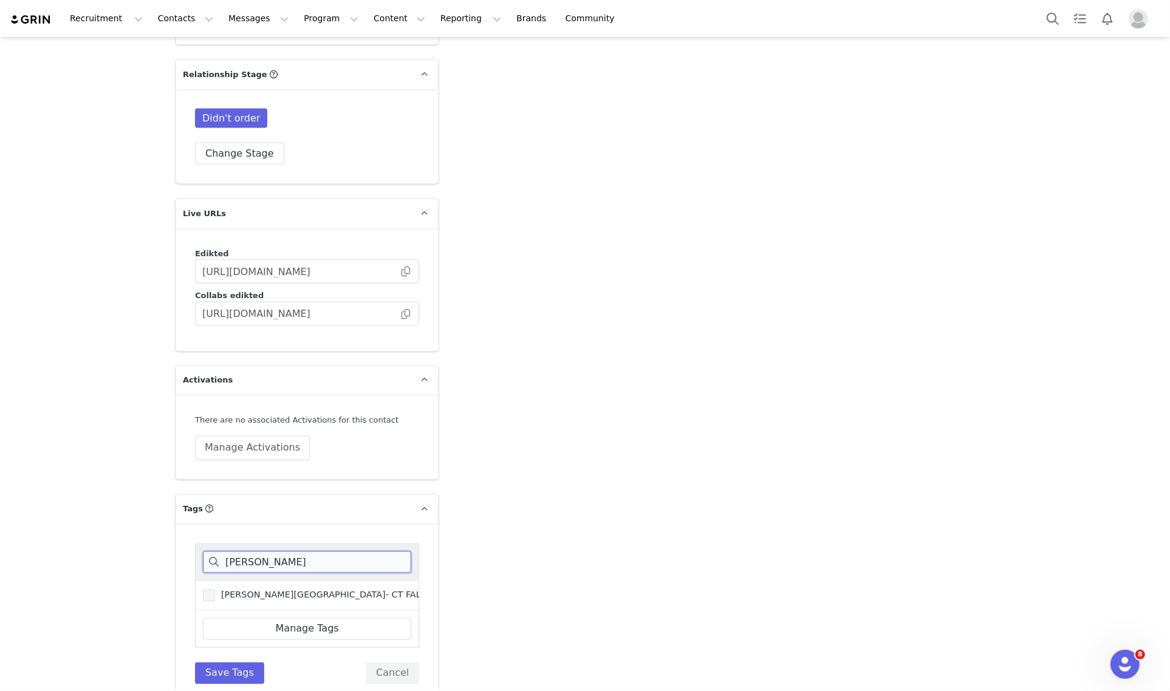
type input "[PERSON_NAME]"
click at [263, 590] on span "[PERSON_NAME][GEOGRAPHIC_DATA]- CT FALL 2025" at bounding box center [333, 596] width 236 height 12
click at [215, 590] on input "[PERSON_NAME][GEOGRAPHIC_DATA]- CT FALL 2025" at bounding box center [215, 590] width 0 height 0
click at [216, 662] on button "Save Tags" at bounding box center [229, 673] width 69 height 22
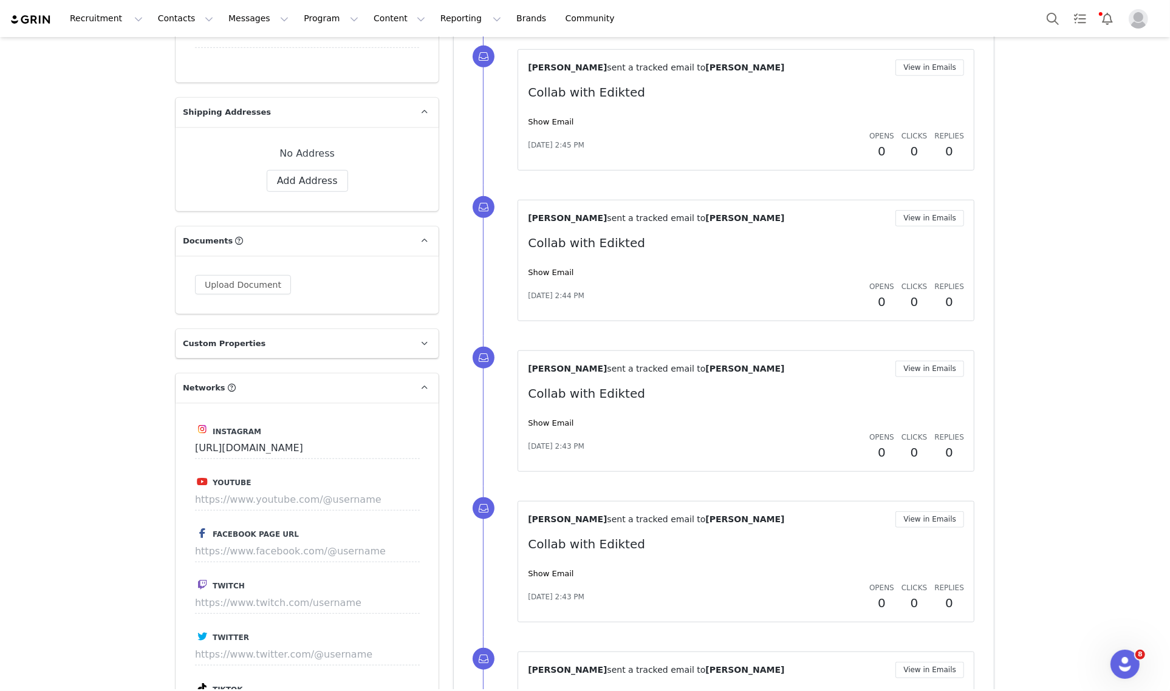
scroll to position [1063, 0]
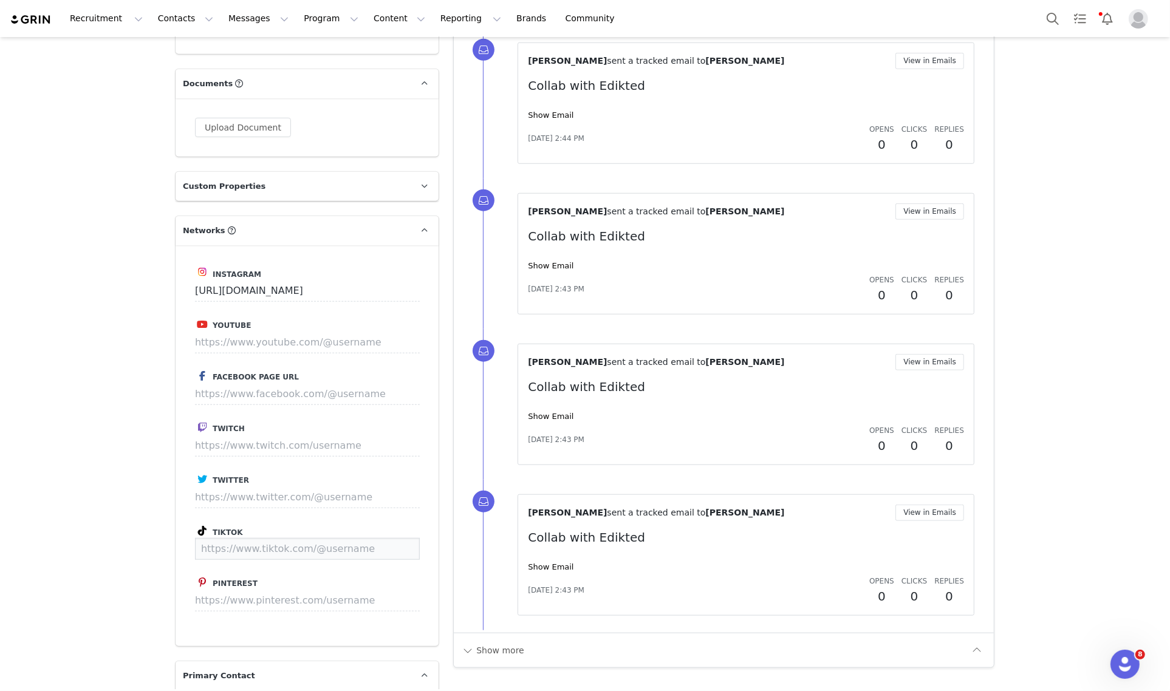
click at [284, 538] on input at bounding box center [307, 549] width 225 height 22
paste input "[URL][DOMAIN_NAME]"
type input "[URL][DOMAIN_NAME]"
click at [386, 538] on button "Save" at bounding box center [397, 549] width 44 height 22
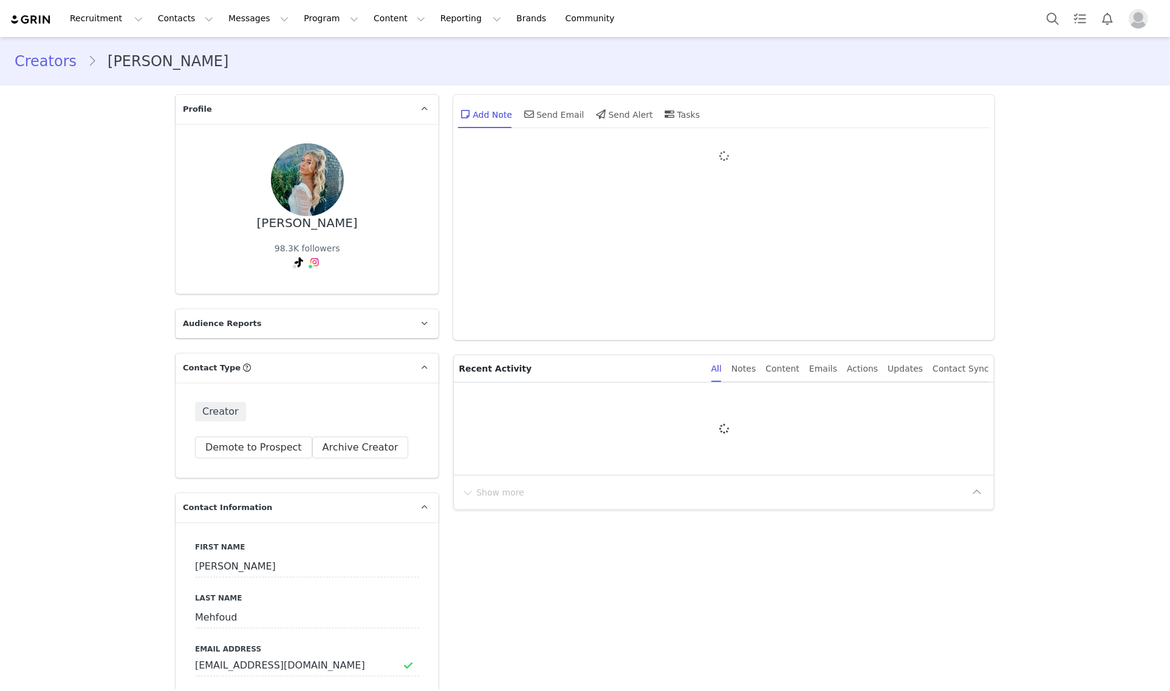
type input "+1 ([GEOGRAPHIC_DATA])"
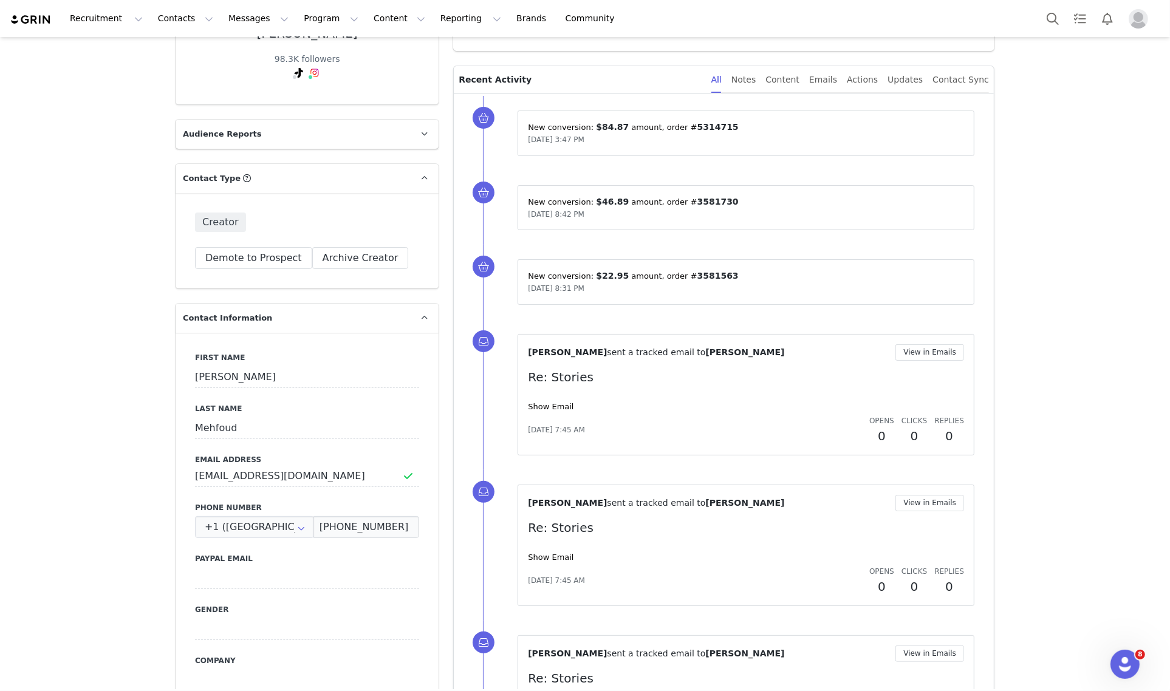
scroll to position [174, 0]
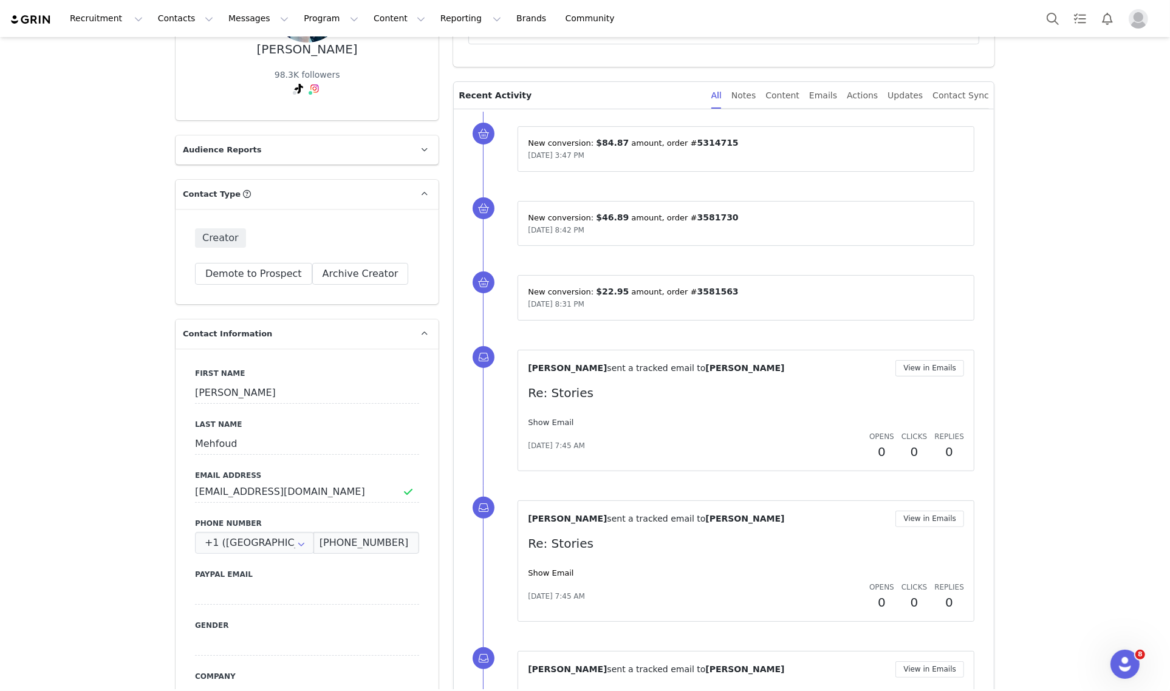
click at [557, 420] on link "Show Email" at bounding box center [551, 422] width 46 height 9
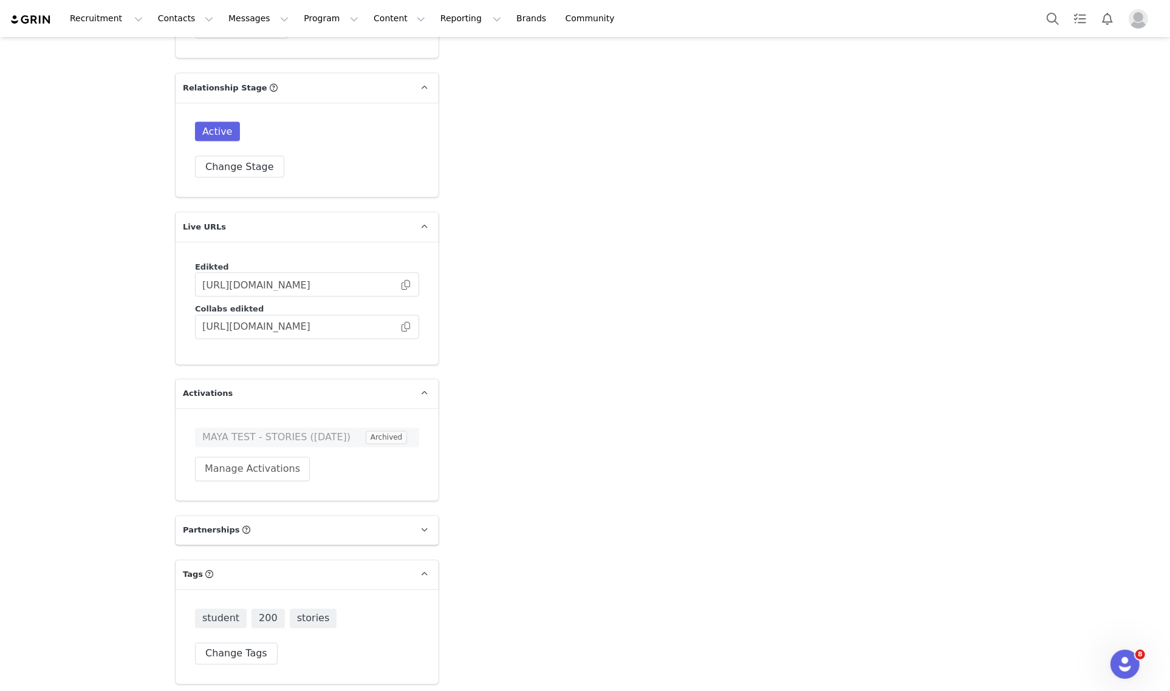
scroll to position [2375, 0]
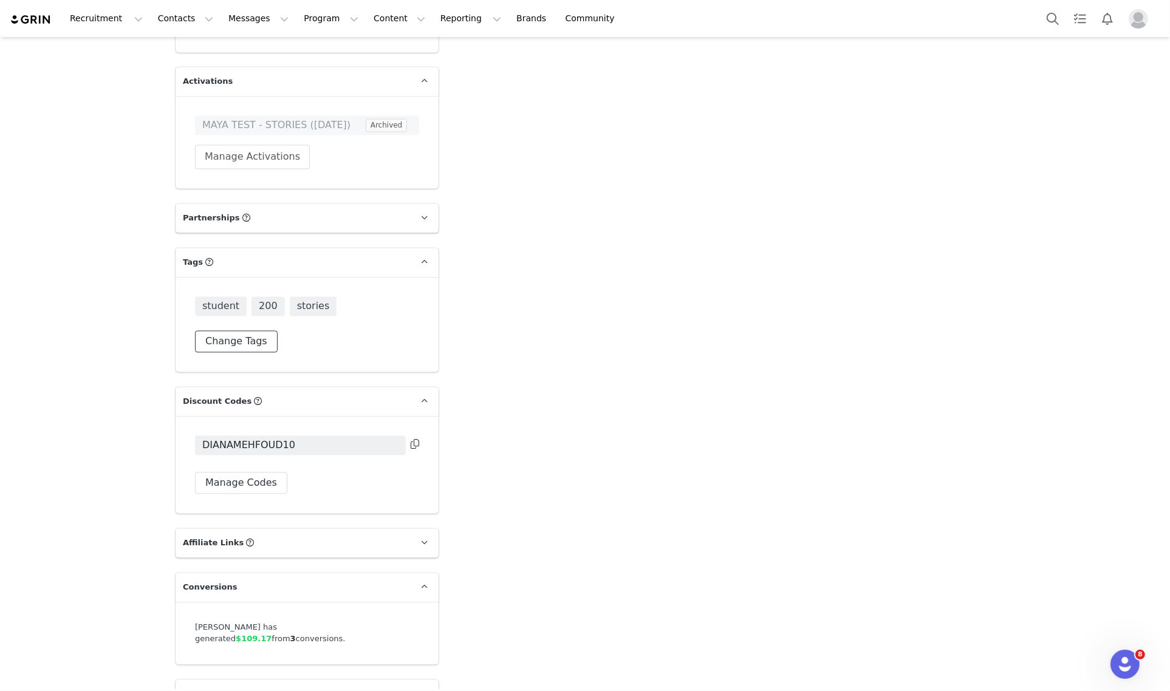
click at [243, 331] on button "Change Tags" at bounding box center [236, 342] width 83 height 22
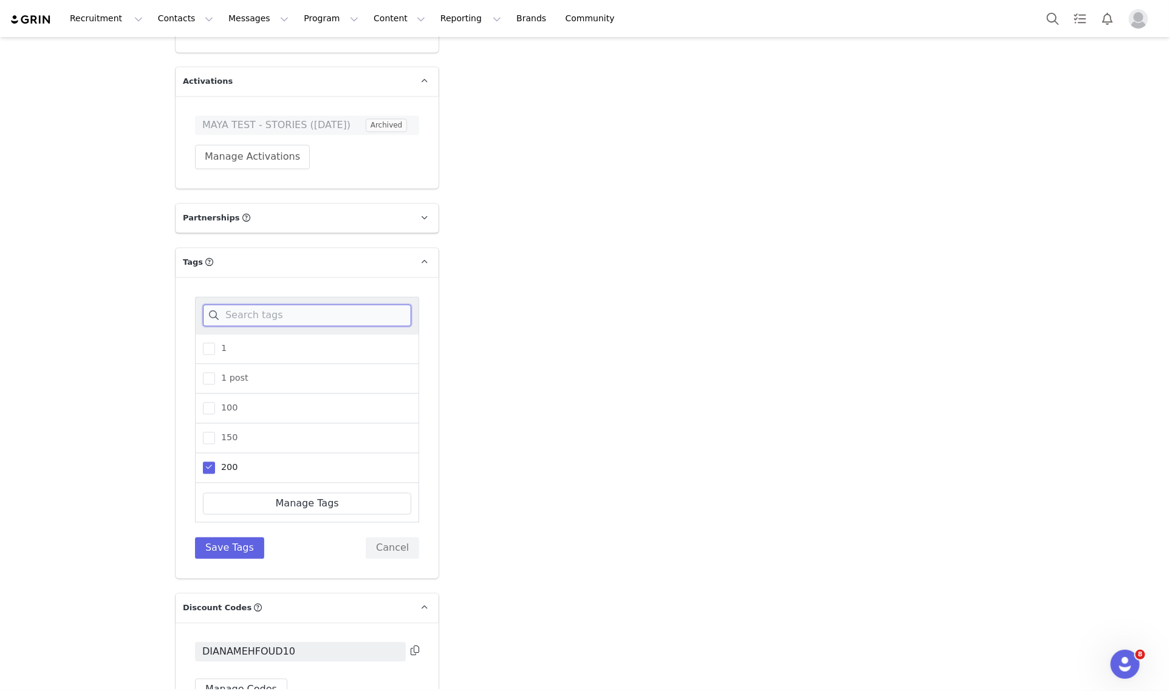
click at [313, 305] on input at bounding box center [307, 316] width 208 height 22
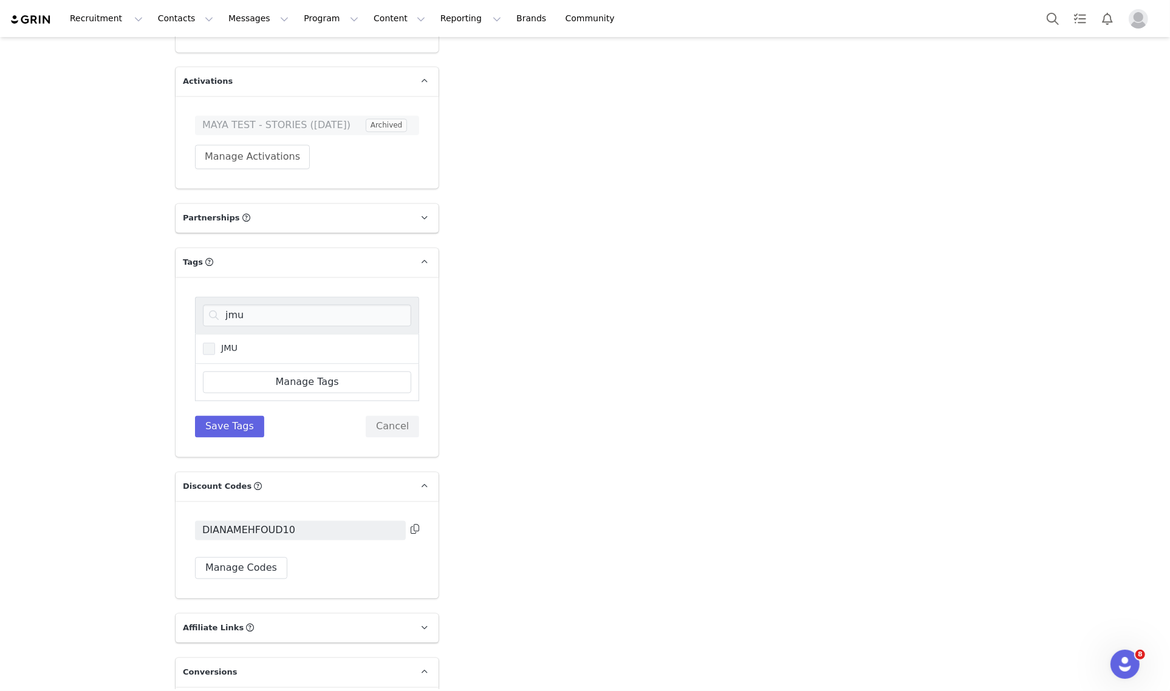
click at [220, 343] on span "JMU" at bounding box center [226, 349] width 22 height 12
click at [215, 343] on input "JMU" at bounding box center [215, 343] width 0 height 0
click at [259, 310] on div "jmu" at bounding box center [307, 315] width 224 height 37
click at [262, 305] on input "jmu" at bounding box center [307, 316] width 208 height 22
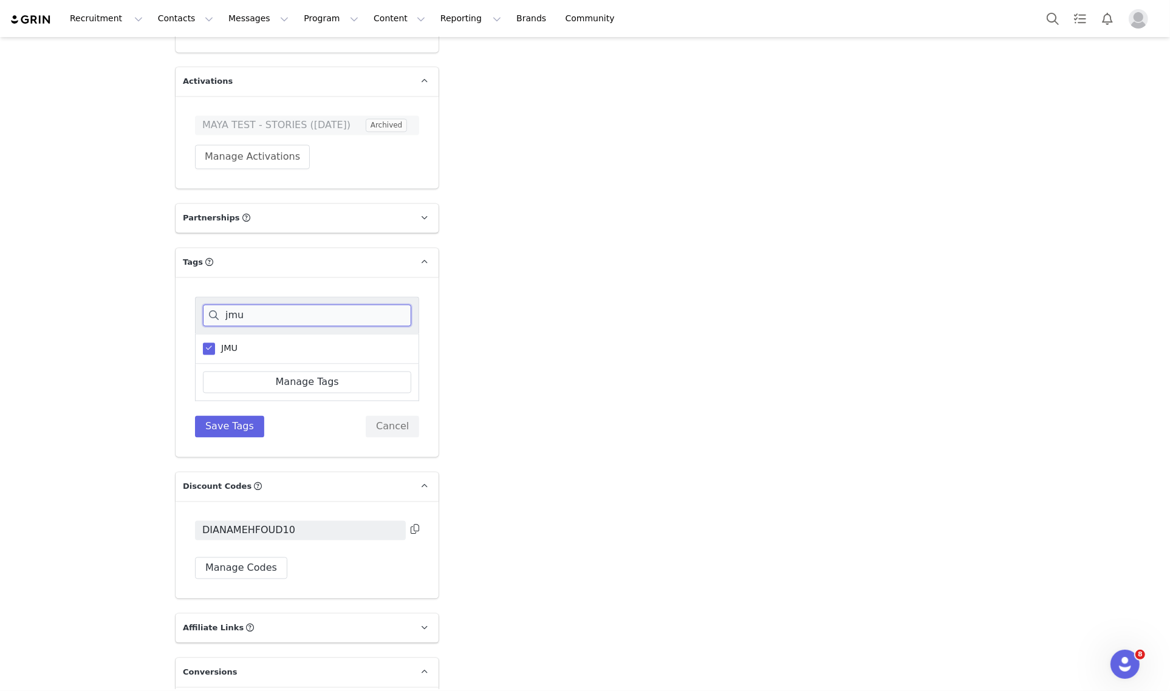
click at [262, 305] on input "jmu" at bounding box center [307, 316] width 208 height 22
click at [261, 343] on span "[PERSON_NAME][GEOGRAPHIC_DATA]- CT FALL 2025" at bounding box center [333, 349] width 236 height 12
click at [215, 343] on input "[PERSON_NAME][GEOGRAPHIC_DATA]- CT FALL 2025" at bounding box center [215, 343] width 0 height 0
click at [267, 305] on input "[PERSON_NAME]" at bounding box center [307, 316] width 208 height 22
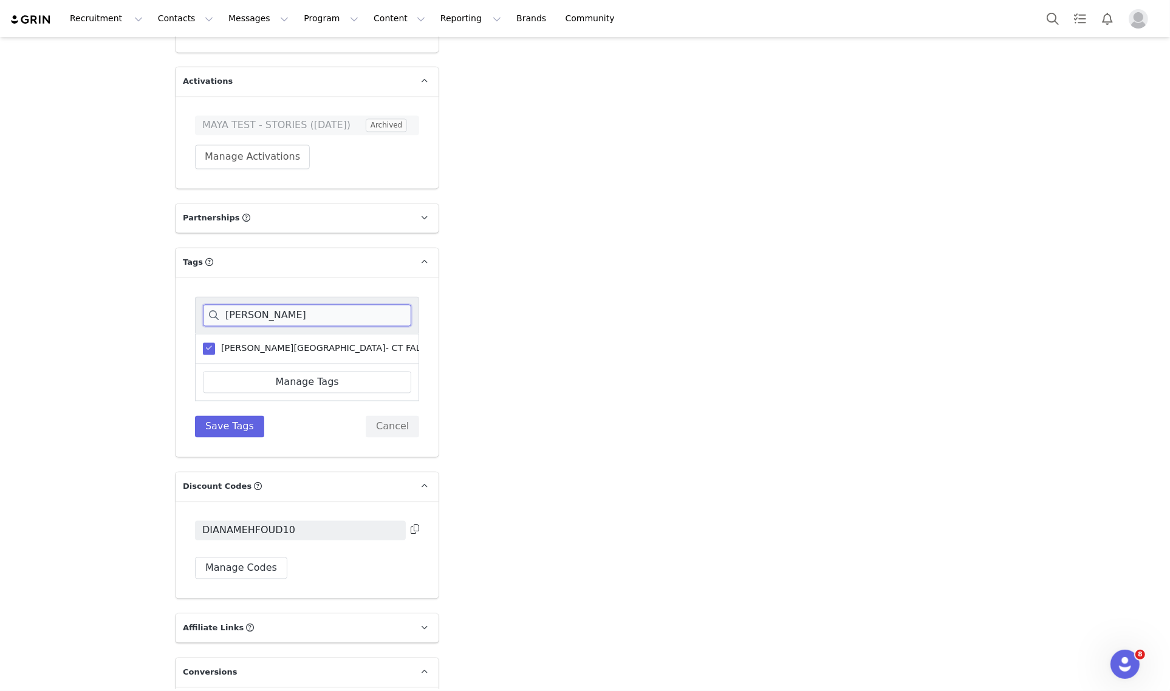
click at [267, 305] on input "[PERSON_NAME]" at bounding box center [307, 316] width 208 height 22
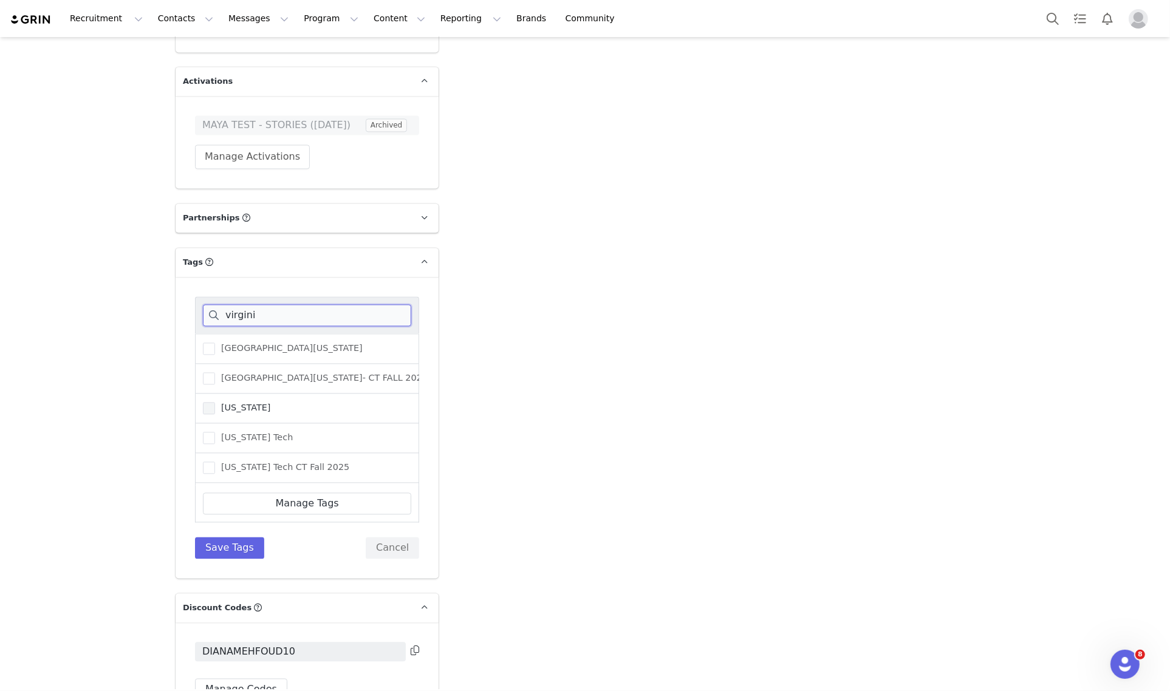
type input "virgini"
click at [225, 403] on span "[US_STATE]" at bounding box center [243, 409] width 56 height 12
click at [215, 403] on input "[US_STATE]" at bounding box center [215, 403] width 0 height 0
drag, startPoint x: 226, startPoint y: 536, endPoint x: 237, endPoint y: 530, distance: 12.2
click at [226, 537] on button "Save Tags" at bounding box center [229, 548] width 69 height 22
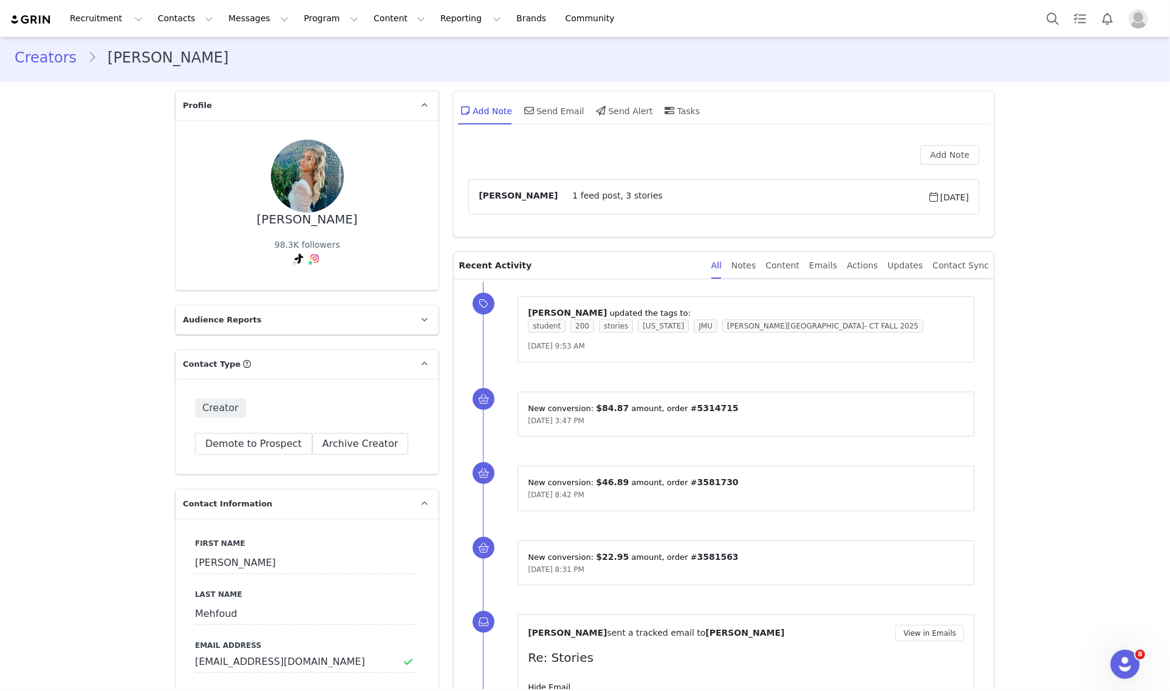
scroll to position [0, 0]
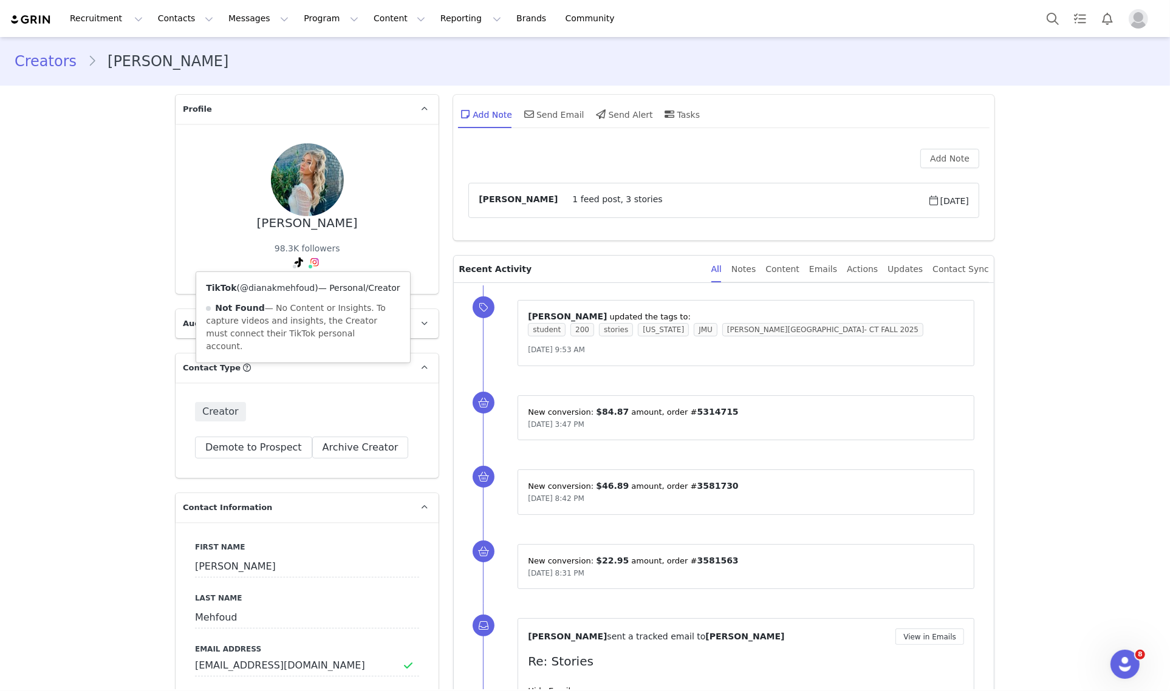
click at [278, 288] on link "@dianakmehfoud" at bounding box center [277, 288] width 75 height 10
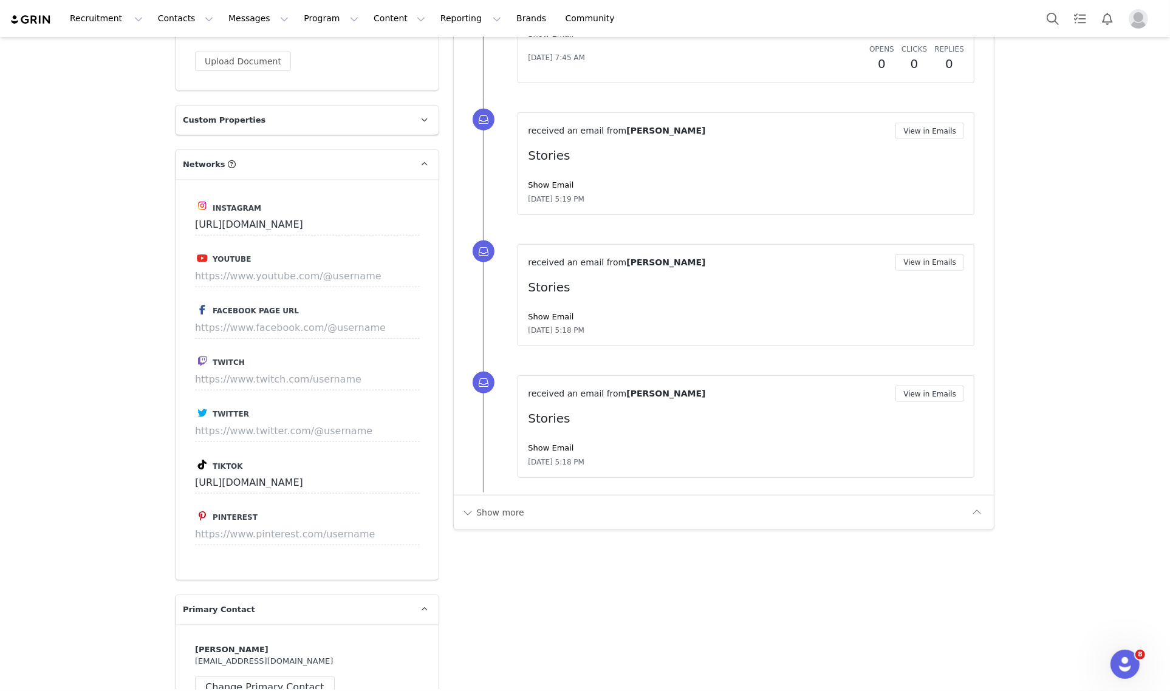
scroll to position [1366, 0]
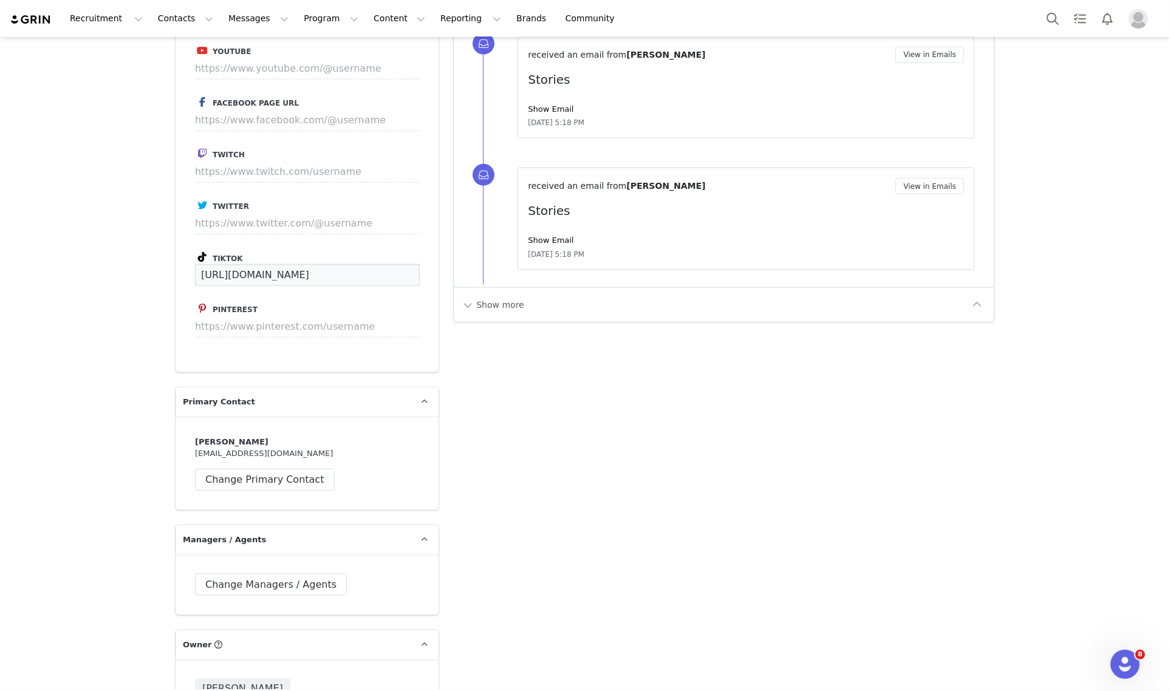
click at [356, 264] on input "[URL][DOMAIN_NAME]" at bounding box center [307, 275] width 225 height 22
click at [463, 371] on div "Add Note Send Email Send Alert Tasks Add Note [PERSON_NAME] 1 feed post, 3 stor…" at bounding box center [724, 235] width 556 height 3028
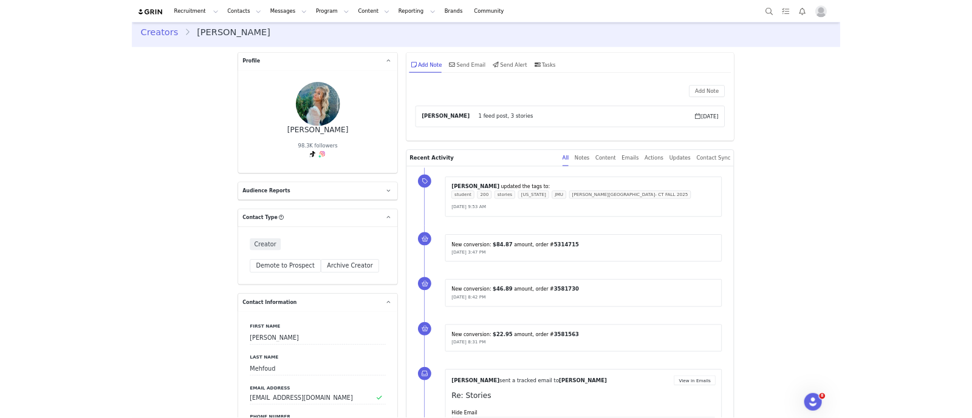
scroll to position [0, 0]
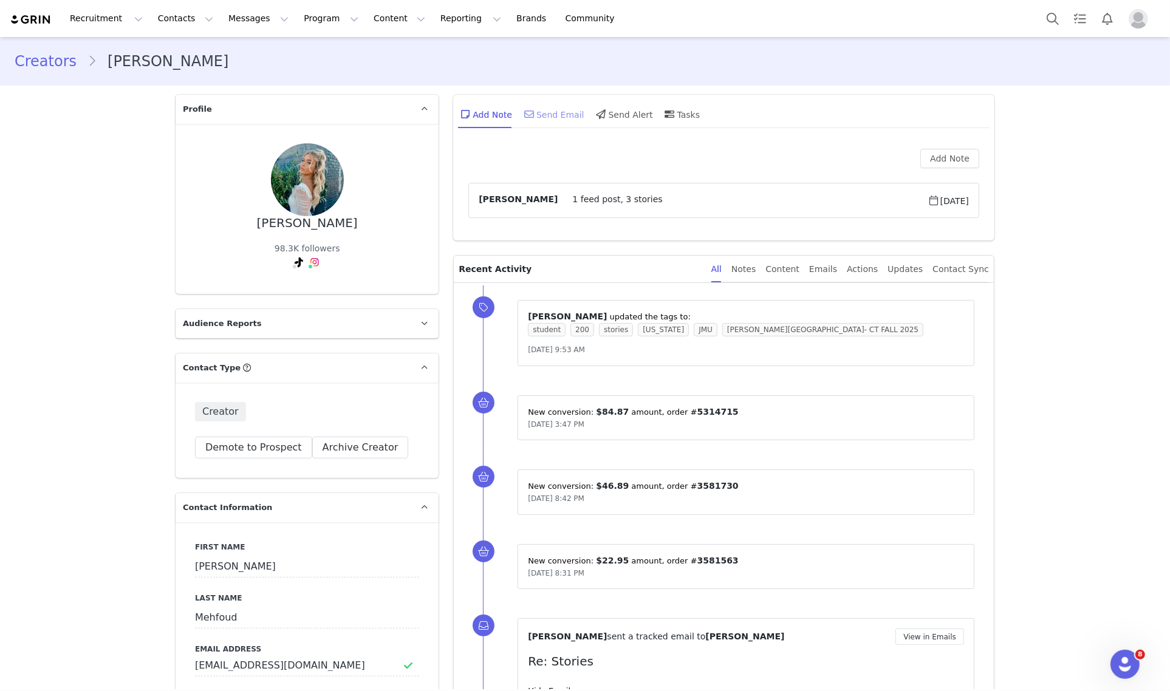
click at [565, 117] on div "Send Email" at bounding box center [553, 114] width 63 height 29
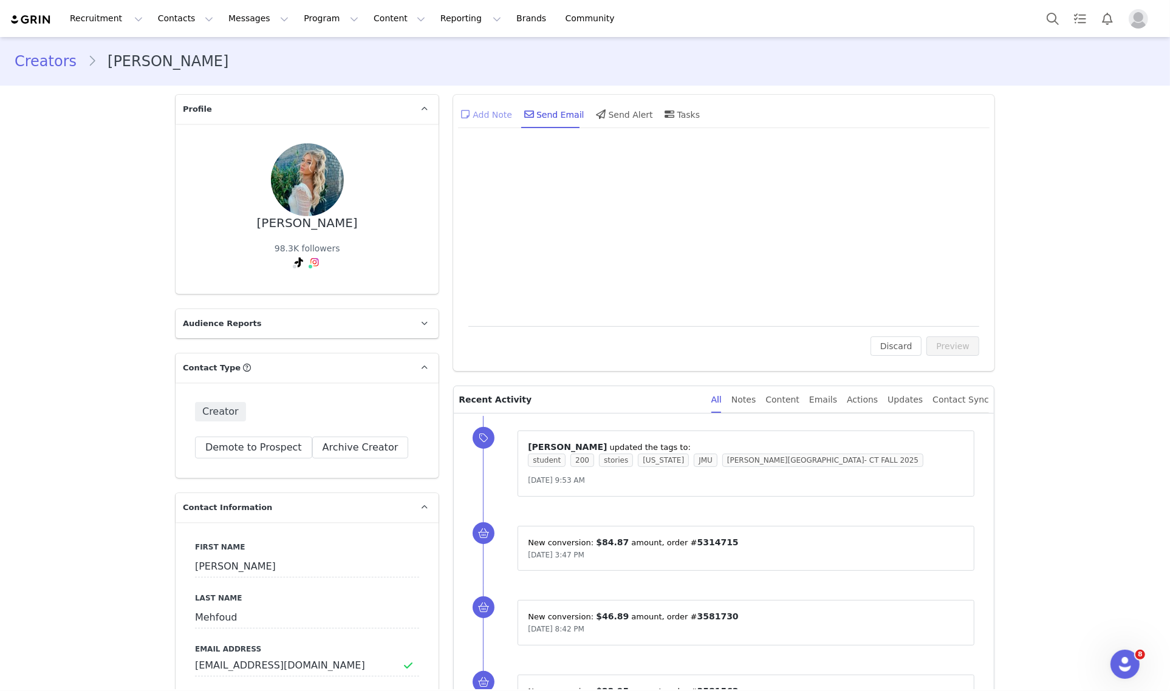
click at [486, 123] on div "Add Note" at bounding box center [485, 114] width 54 height 29
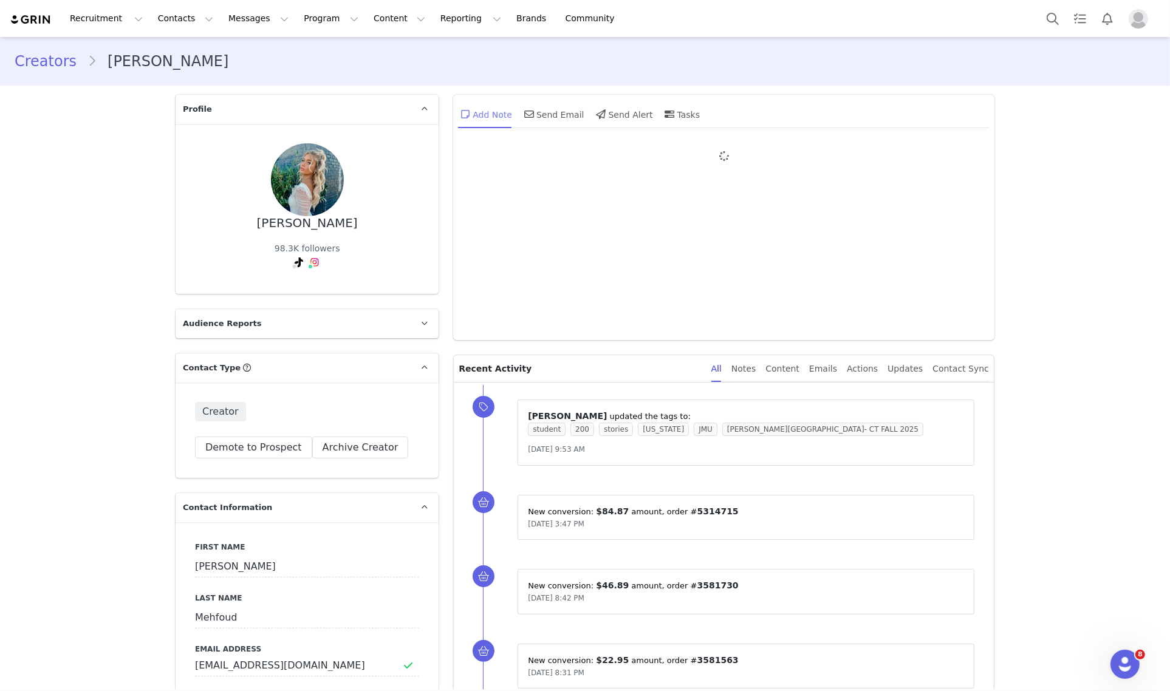
click at [492, 113] on div "Add Note" at bounding box center [485, 114] width 54 height 29
drag, startPoint x: 463, startPoint y: 401, endPoint x: 432, endPoint y: 427, distance: 40.6
click at [718, 205] on div at bounding box center [723, 237] width 511 height 176
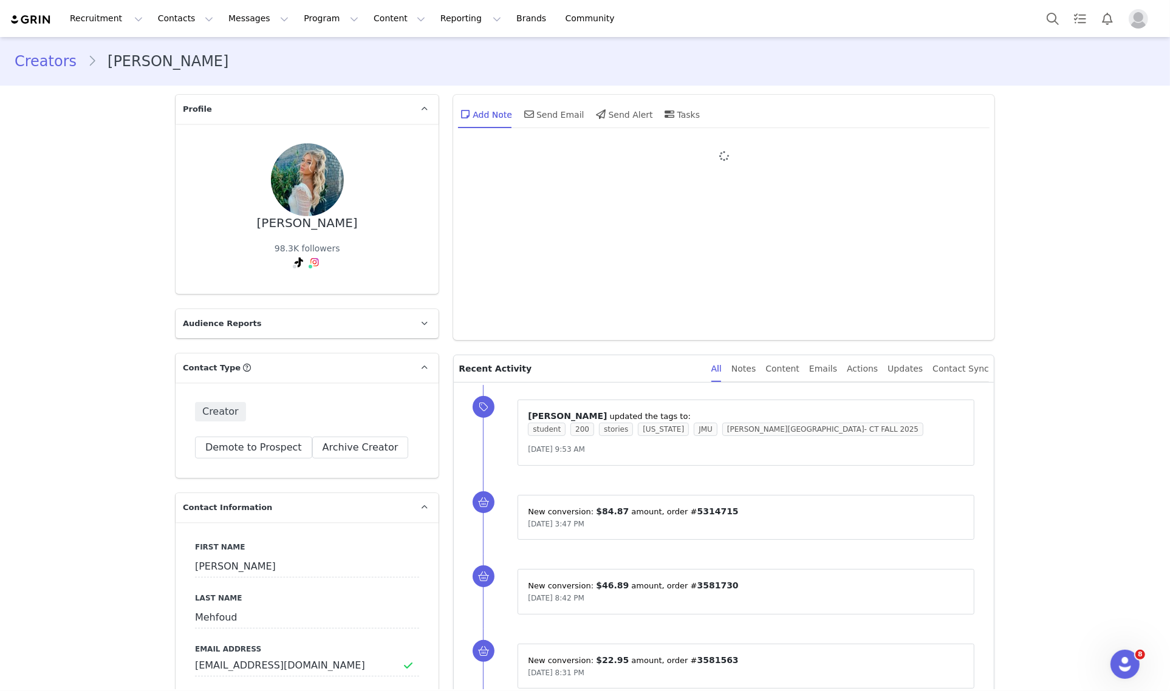
click at [718, 205] on div at bounding box center [723, 237] width 511 height 176
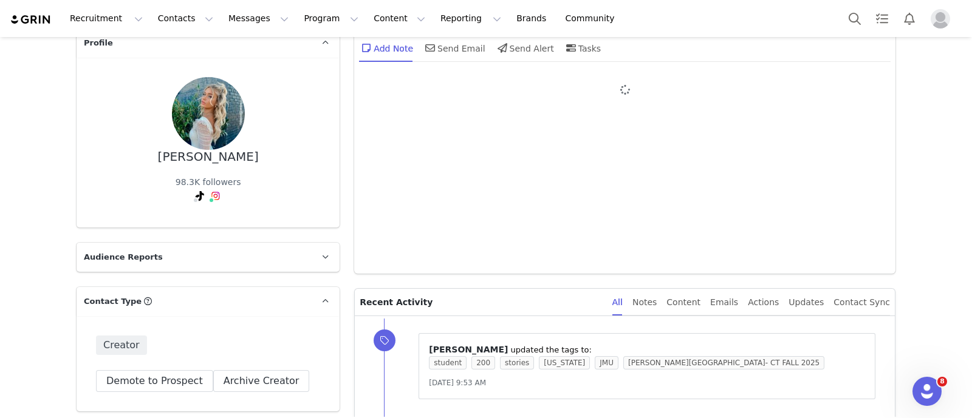
scroll to position [151, 0]
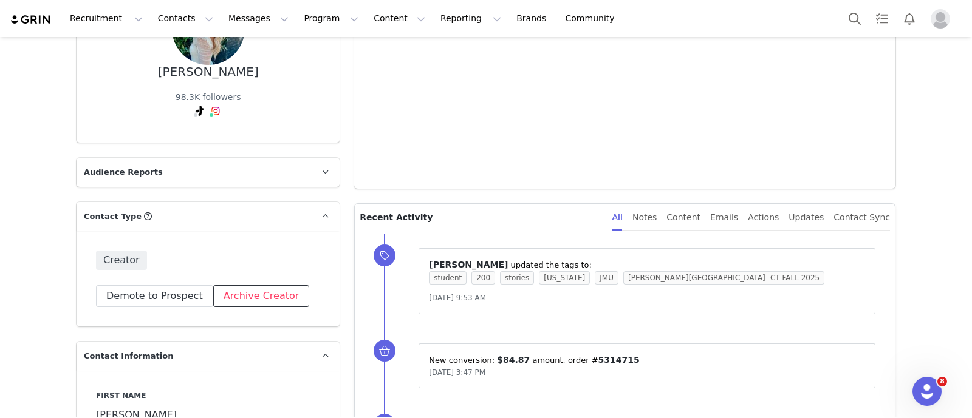
click at [232, 290] on button "Archive Creator" at bounding box center [261, 296] width 97 height 22
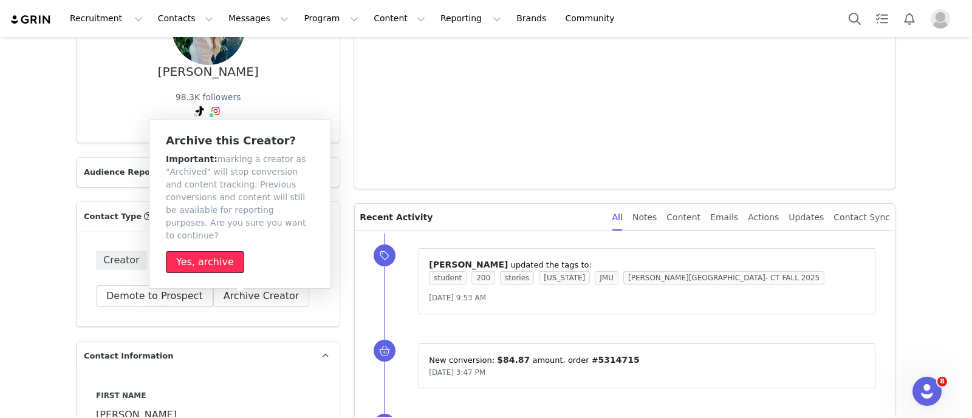
click at [219, 251] on button "Yes, archive" at bounding box center [205, 262] width 78 height 22
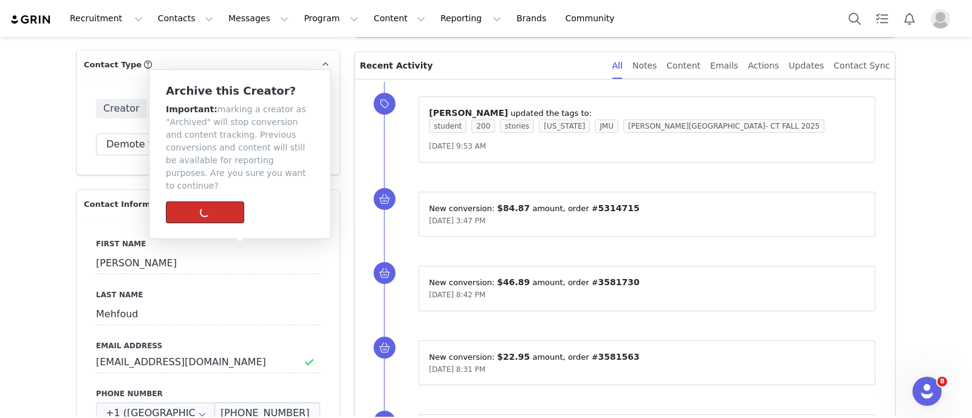
scroll to position [75, 0]
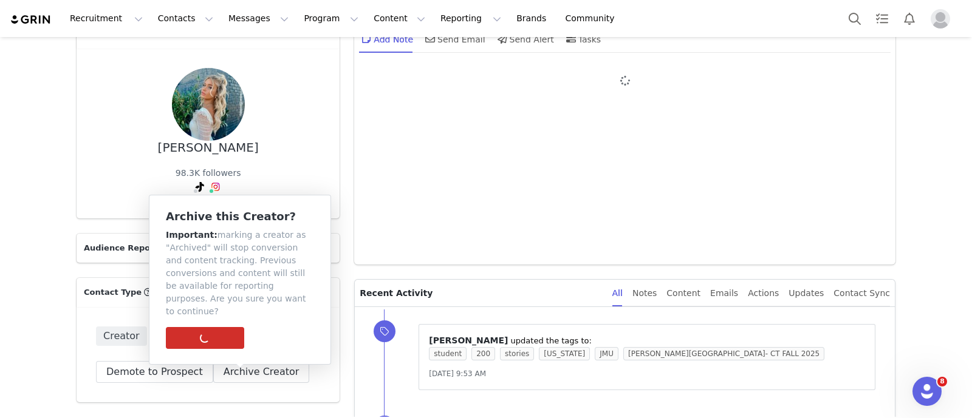
click at [218, 327] on div "Archive this Creator? Important: marking a creator as "Archived" will stop conv…" at bounding box center [240, 280] width 148 height 138
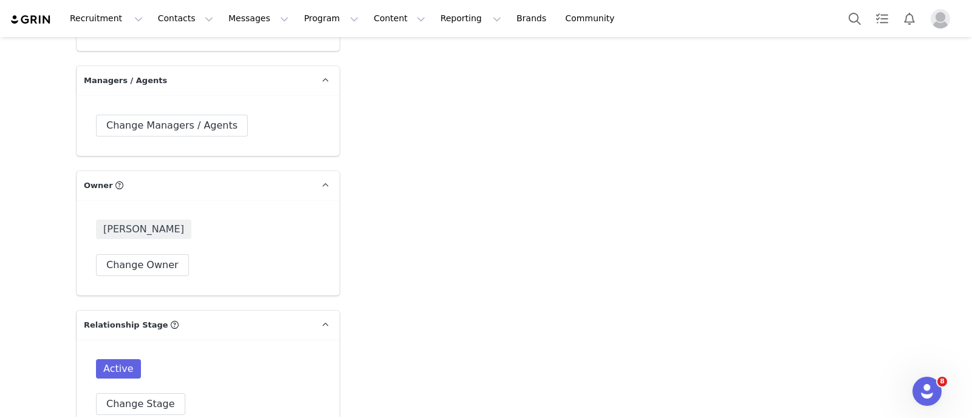
scroll to position [1822, 0]
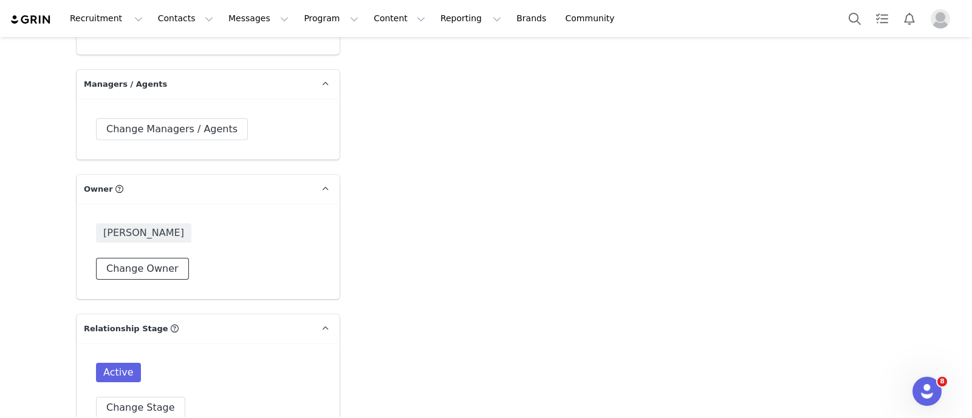
click at [156, 258] on button "Change Owner" at bounding box center [142, 269] width 93 height 22
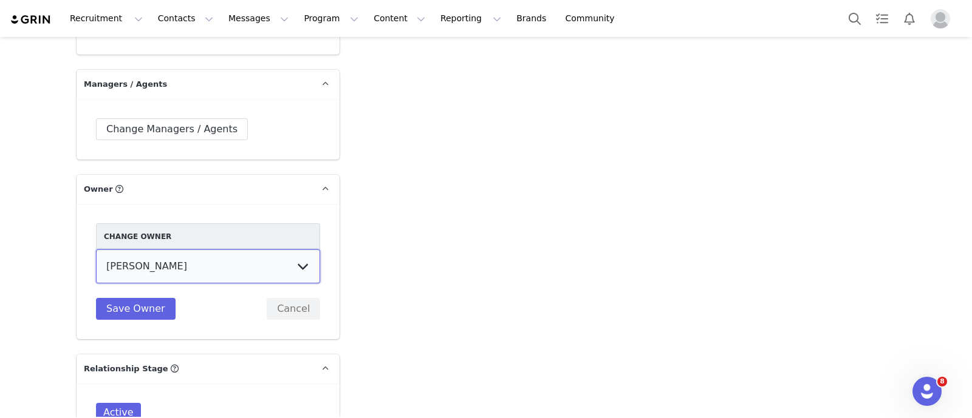
click at [286, 250] on select "[PERSON_NAME] [PERSON_NAME] [PERSON_NAME] [PERSON_NAME] [DEMOGRAPHIC_DATA] [PER…" at bounding box center [208, 267] width 224 height 34
select select "e4e65541-3095-4628-a0ef-e3a7f39c88bc"
click at [96, 250] on select "[PERSON_NAME] [PERSON_NAME] [PERSON_NAME] [PERSON_NAME] [DEMOGRAPHIC_DATA] [PER…" at bounding box center [208, 267] width 224 height 34
click at [152, 298] on button "Save Owner" at bounding box center [136, 309] width 80 height 22
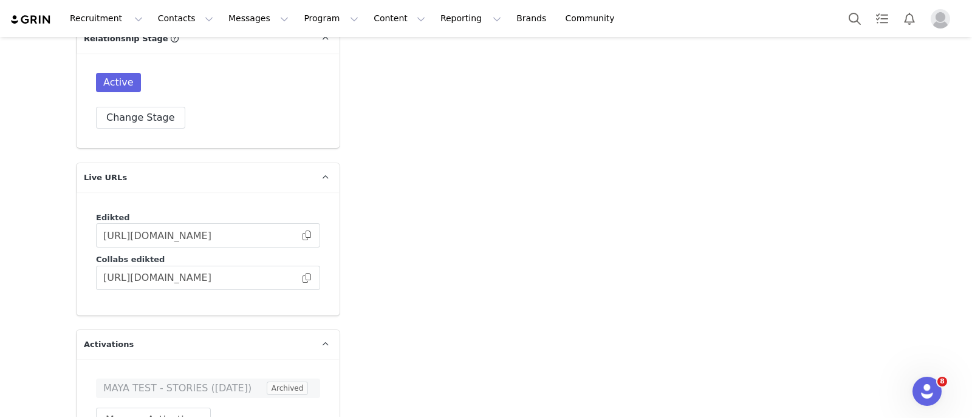
scroll to position [1973, 0]
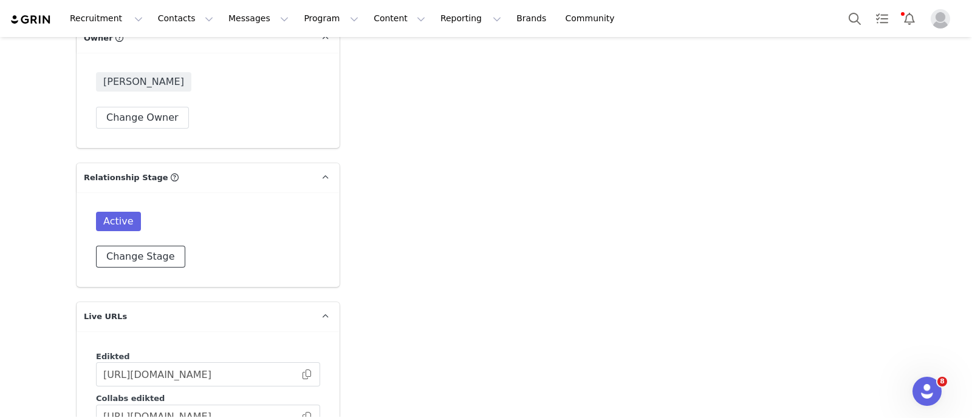
click at [166, 246] on button "Change Stage" at bounding box center [140, 257] width 89 height 22
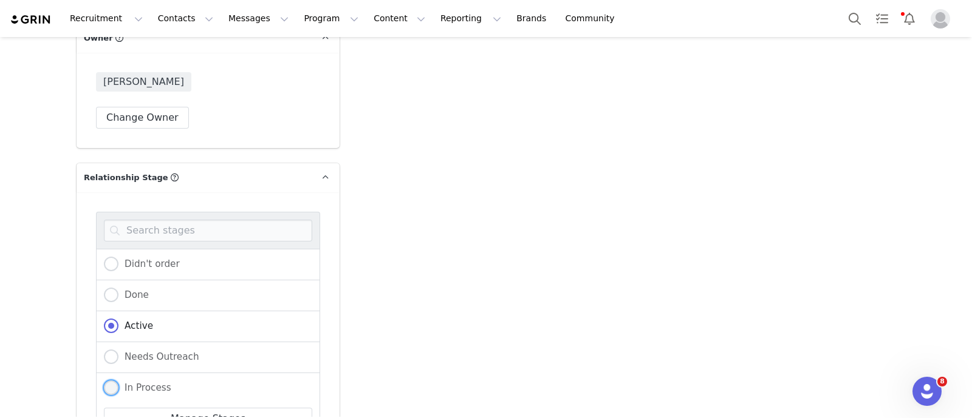
click at [144, 383] on span "In Process" at bounding box center [144, 388] width 53 height 11
click at [118, 381] on input "In Process" at bounding box center [111, 389] width 15 height 16
radio input "true"
radio input "false"
radio input "true"
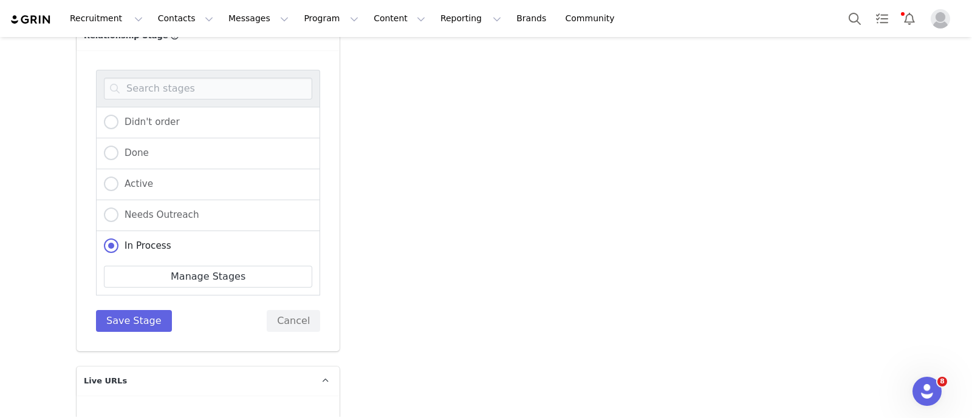
scroll to position [2201, 0]
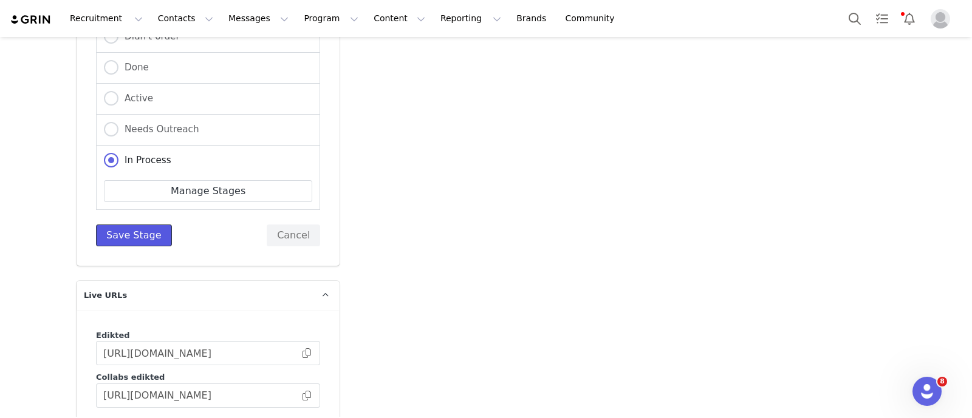
click at [121, 225] on button "Save Stage" at bounding box center [134, 236] width 76 height 22
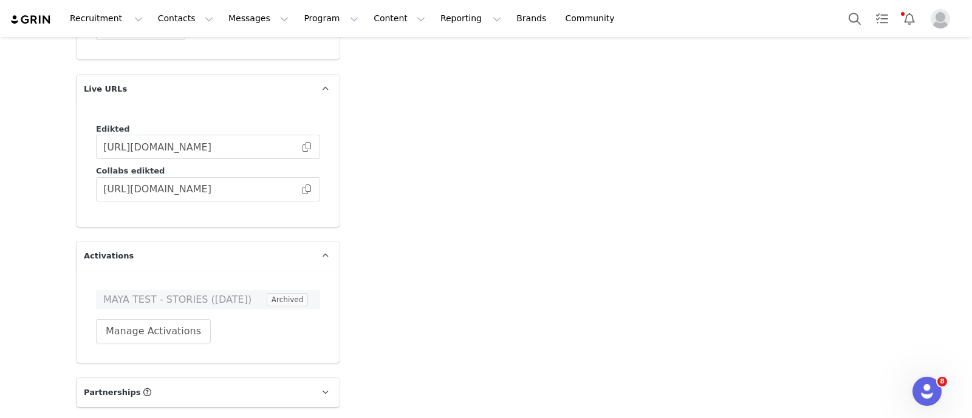
scroll to position [2256, 0]
